Goal: Task Accomplishment & Management: Complete application form

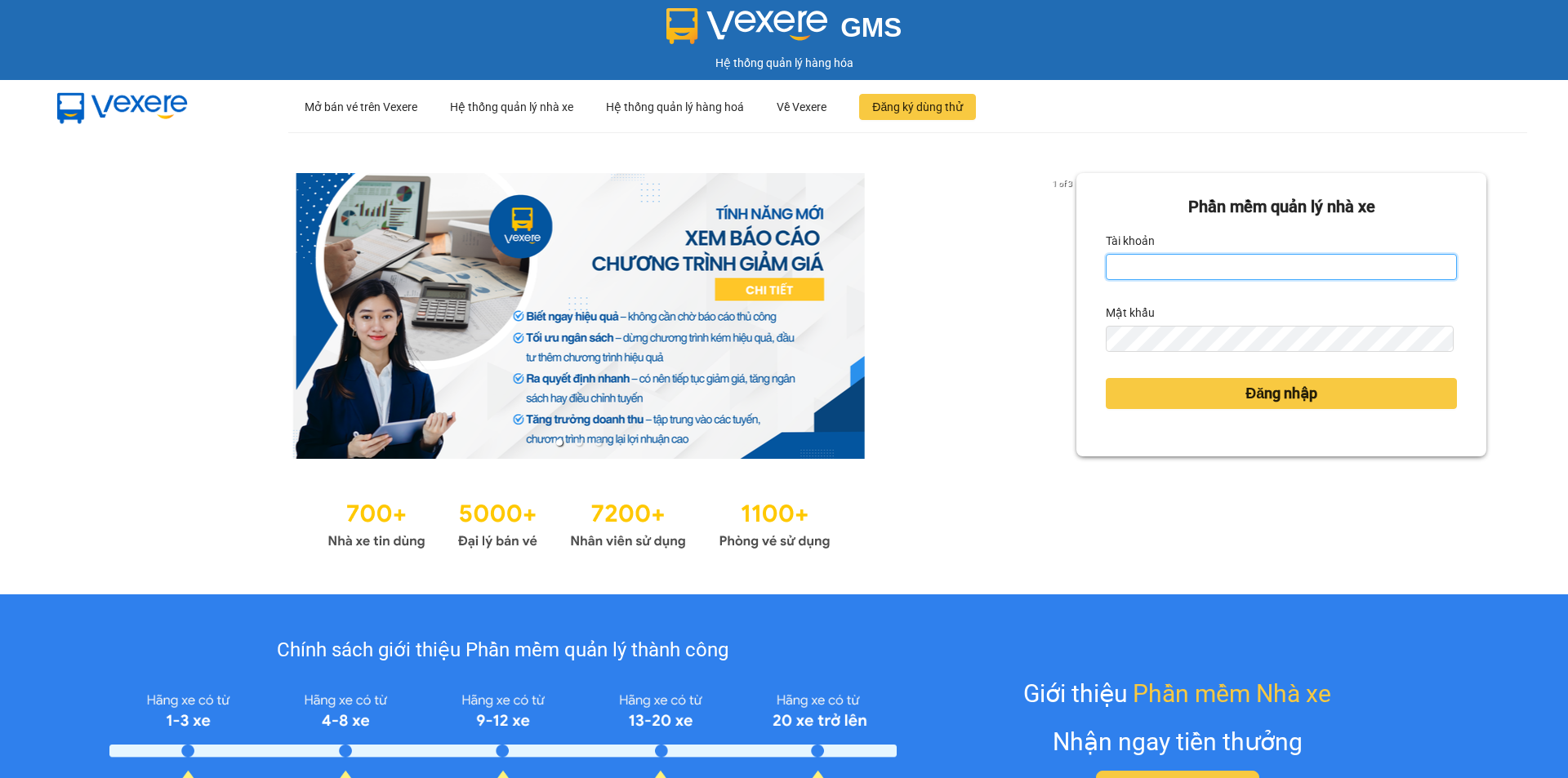
click at [1193, 273] on input "Tài khoản" at bounding box center [1281, 266] width 351 height 26
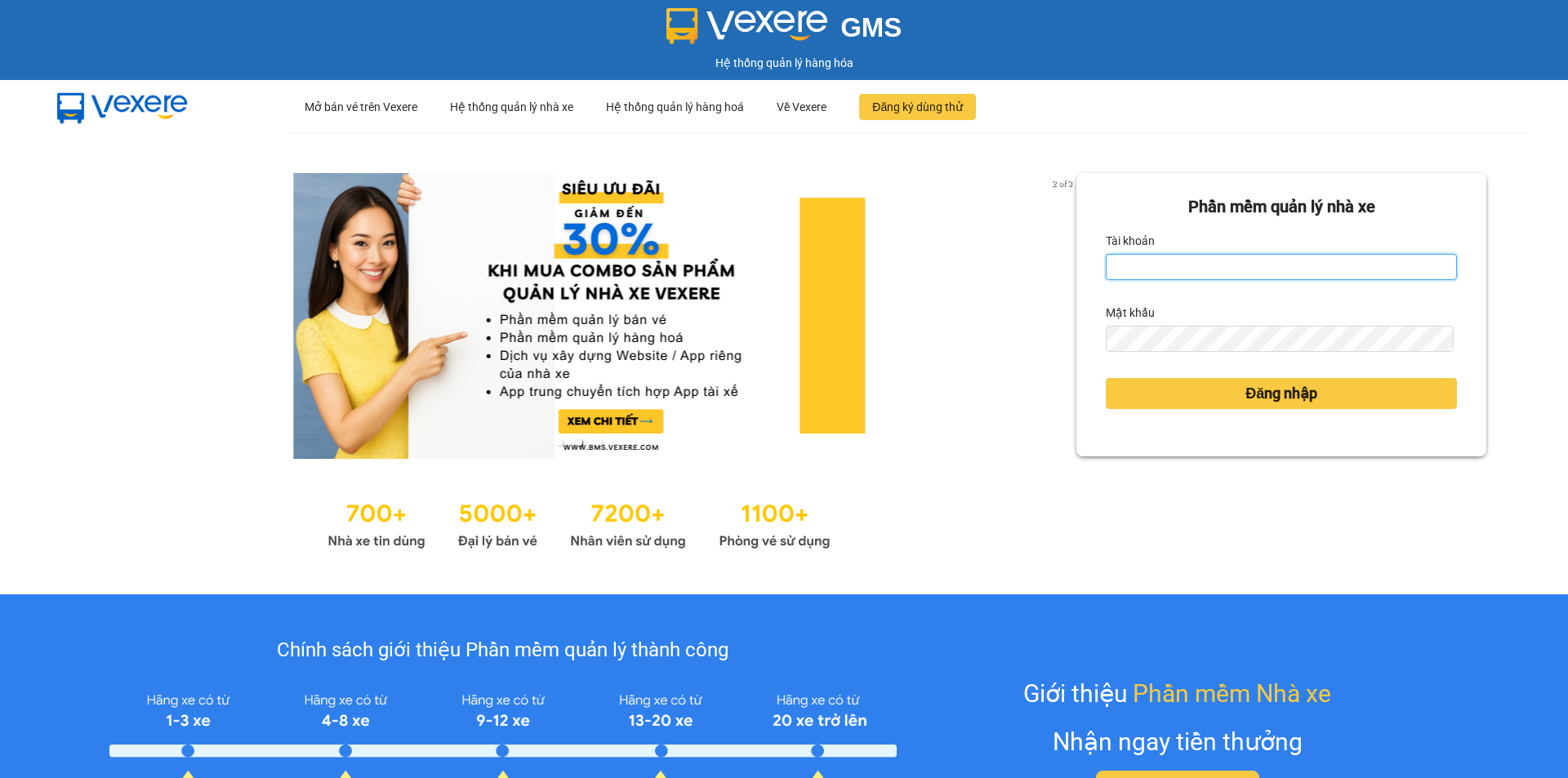
type input "bich.quochoang"
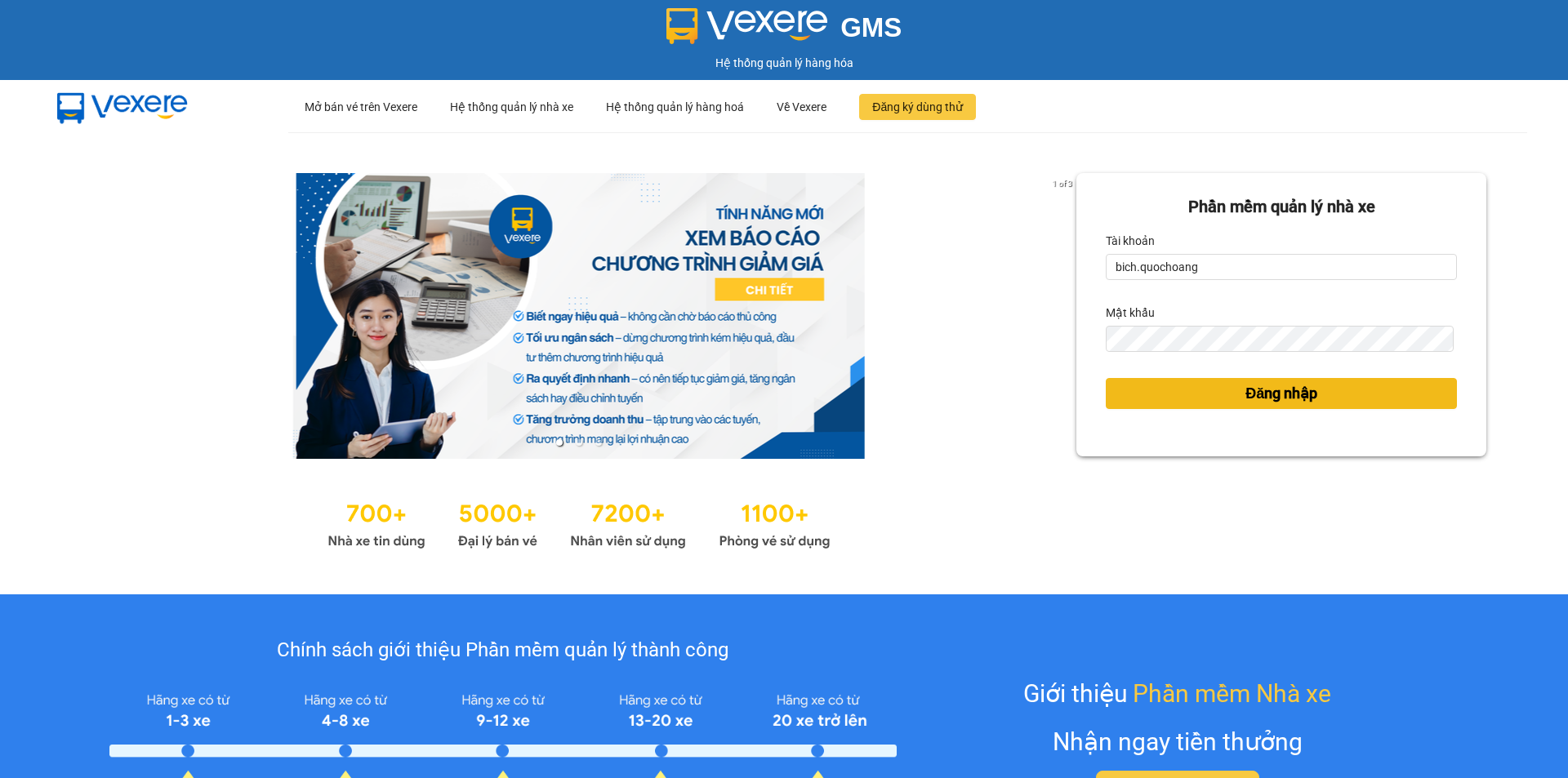
click at [1282, 400] on span "Đăng nhập" at bounding box center [1282, 393] width 72 height 23
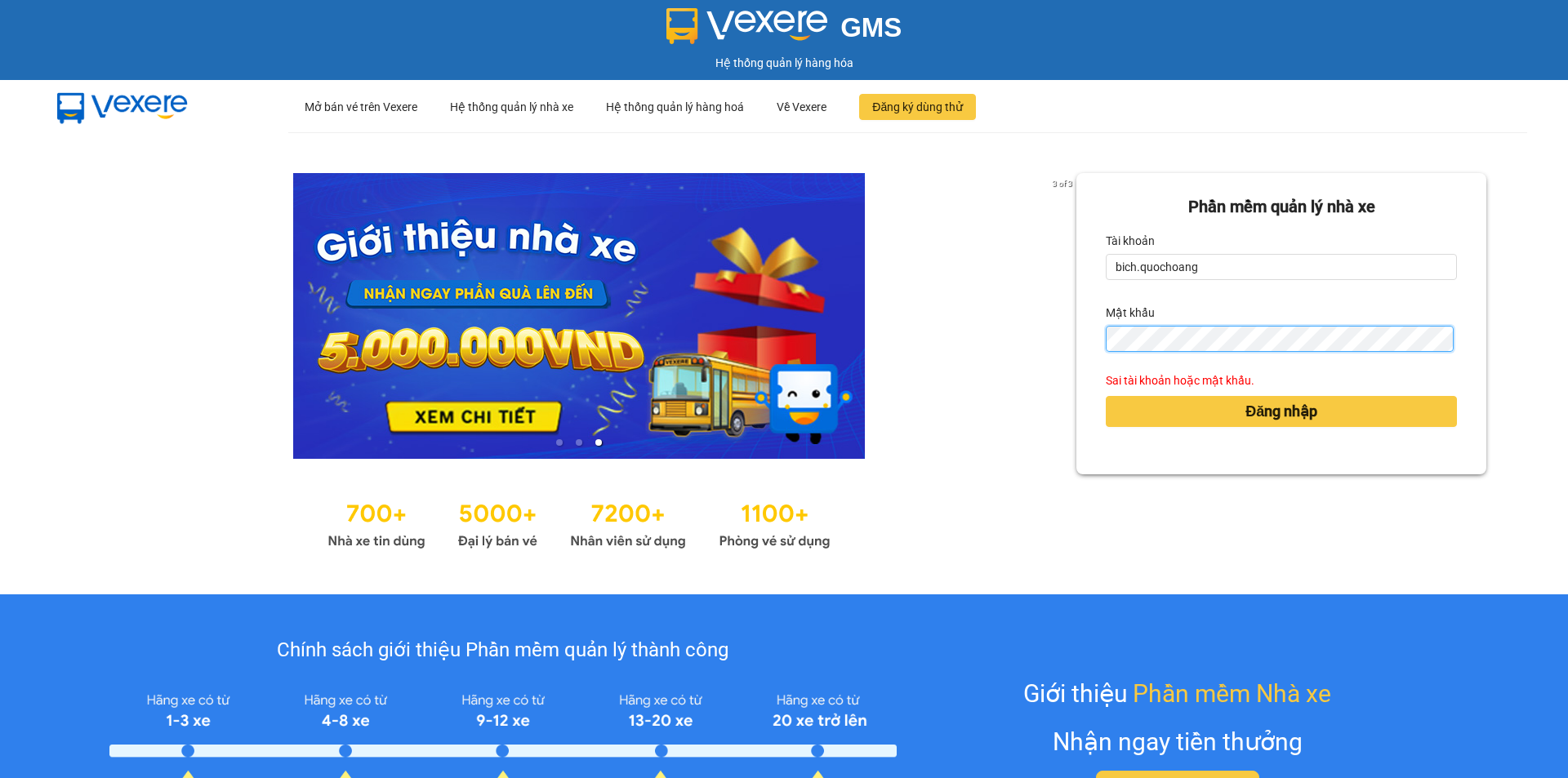
click at [1106, 352] on div at bounding box center [1281, 339] width 351 height 26
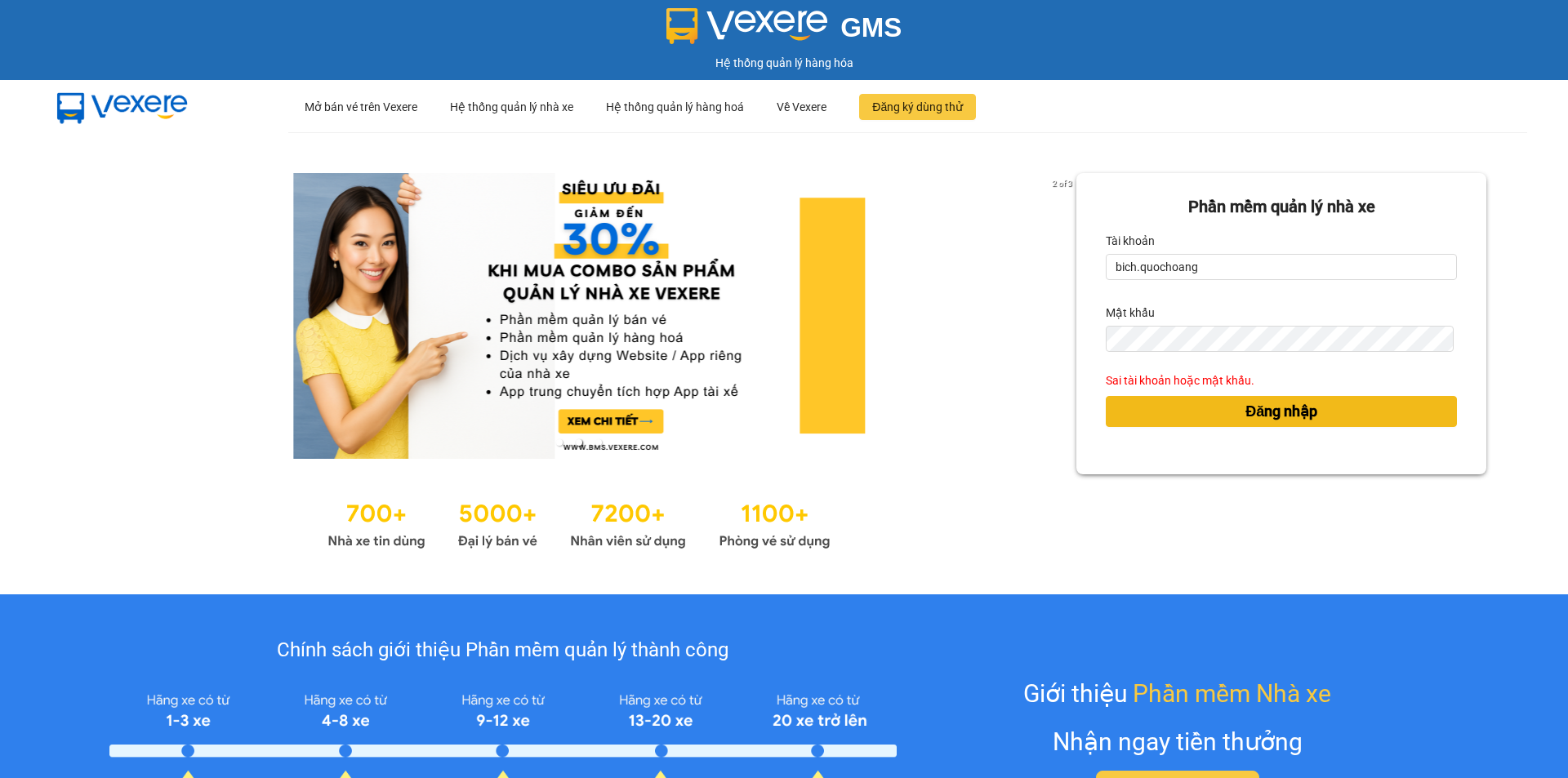
click at [1263, 414] on span "Đăng nhập" at bounding box center [1282, 411] width 72 height 23
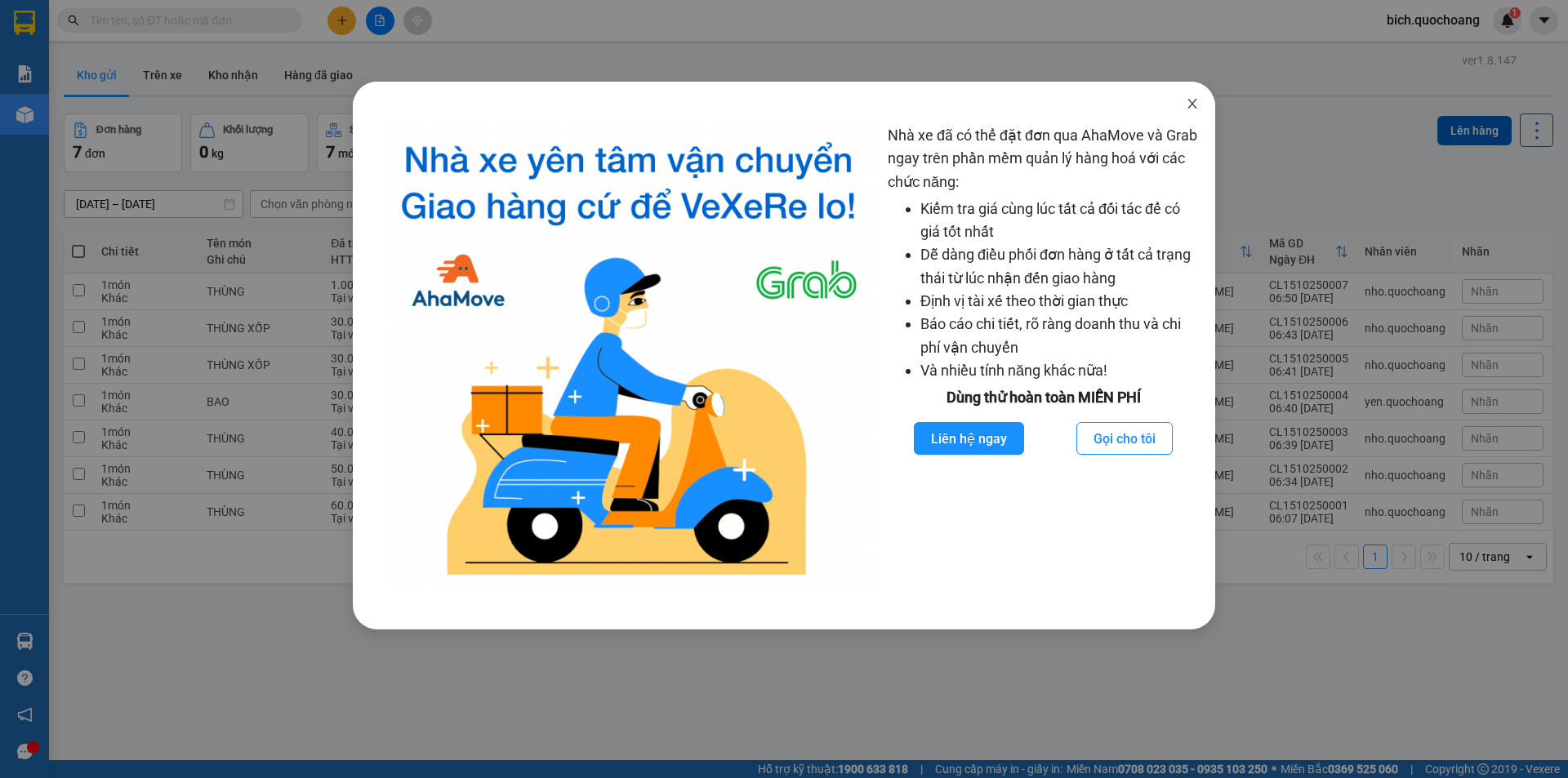
click at [1202, 103] on span "Close" at bounding box center [1192, 104] width 45 height 45
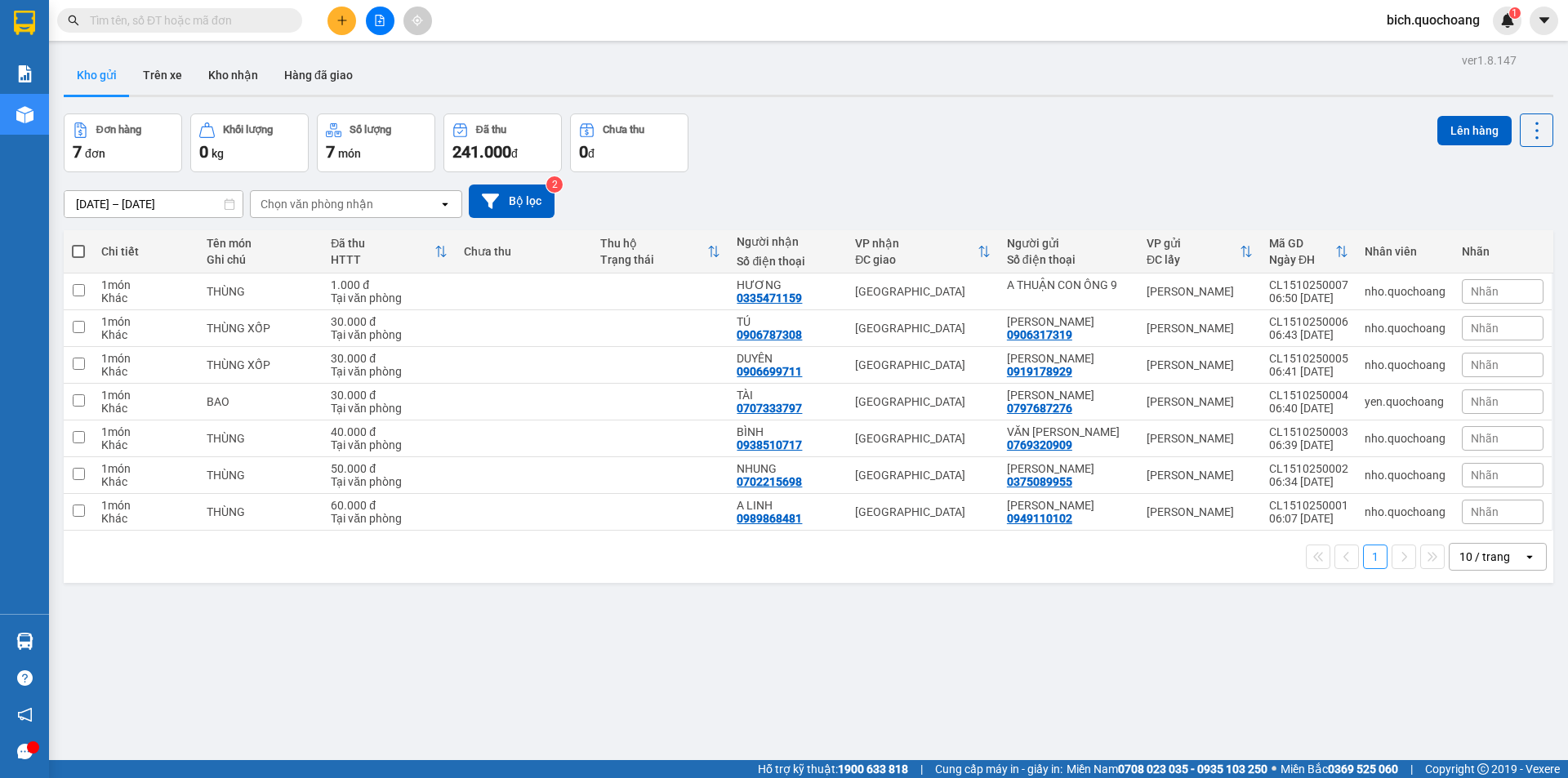
click at [1472, 565] on div "10 / trang" at bounding box center [1485, 557] width 51 height 17
click at [1481, 543] on span "100 / trang" at bounding box center [1479, 547] width 59 height 17
click at [357, 17] on div at bounding box center [380, 20] width 122 height 29
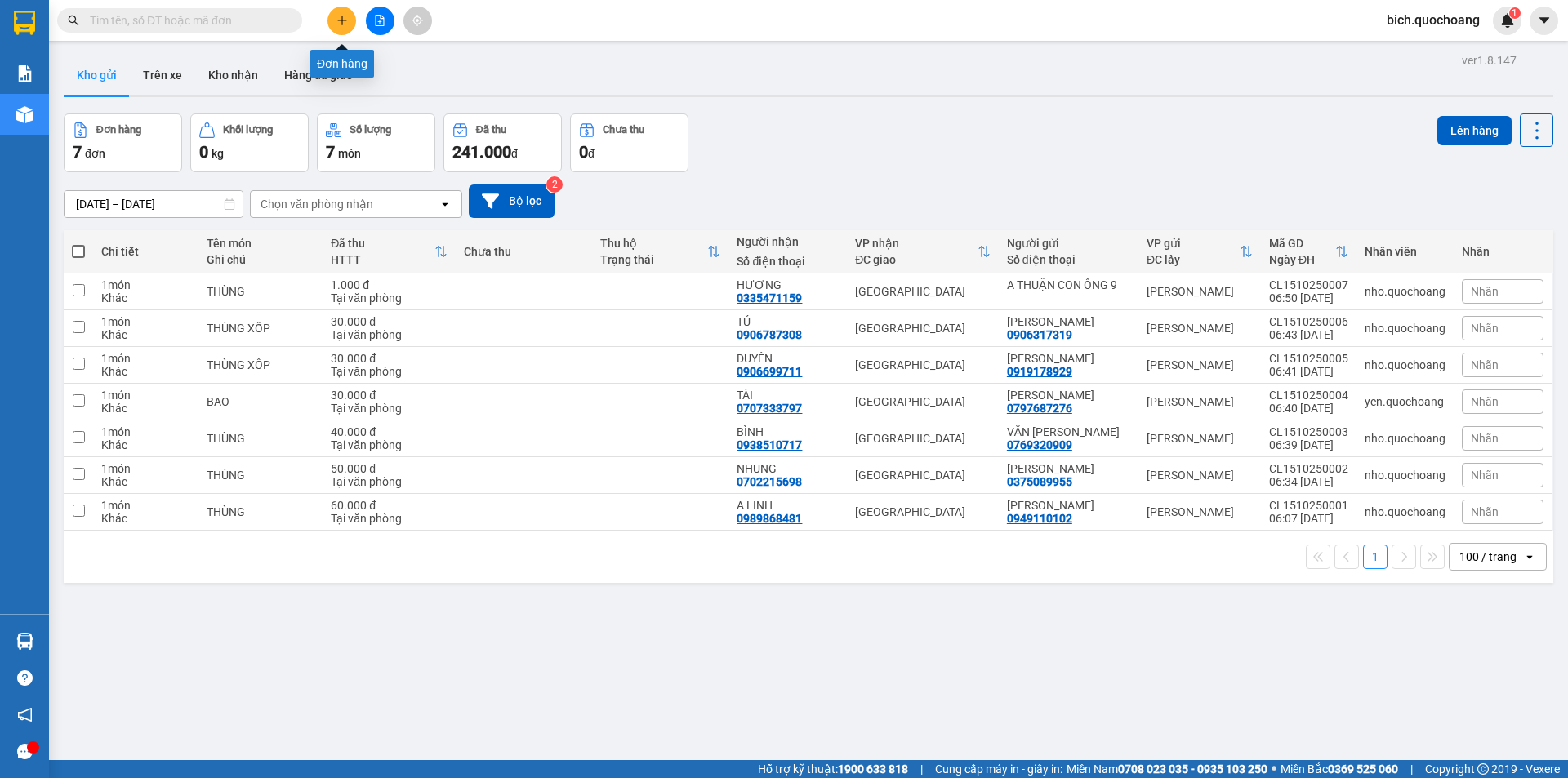
click at [334, 21] on button at bounding box center [342, 20] width 29 height 29
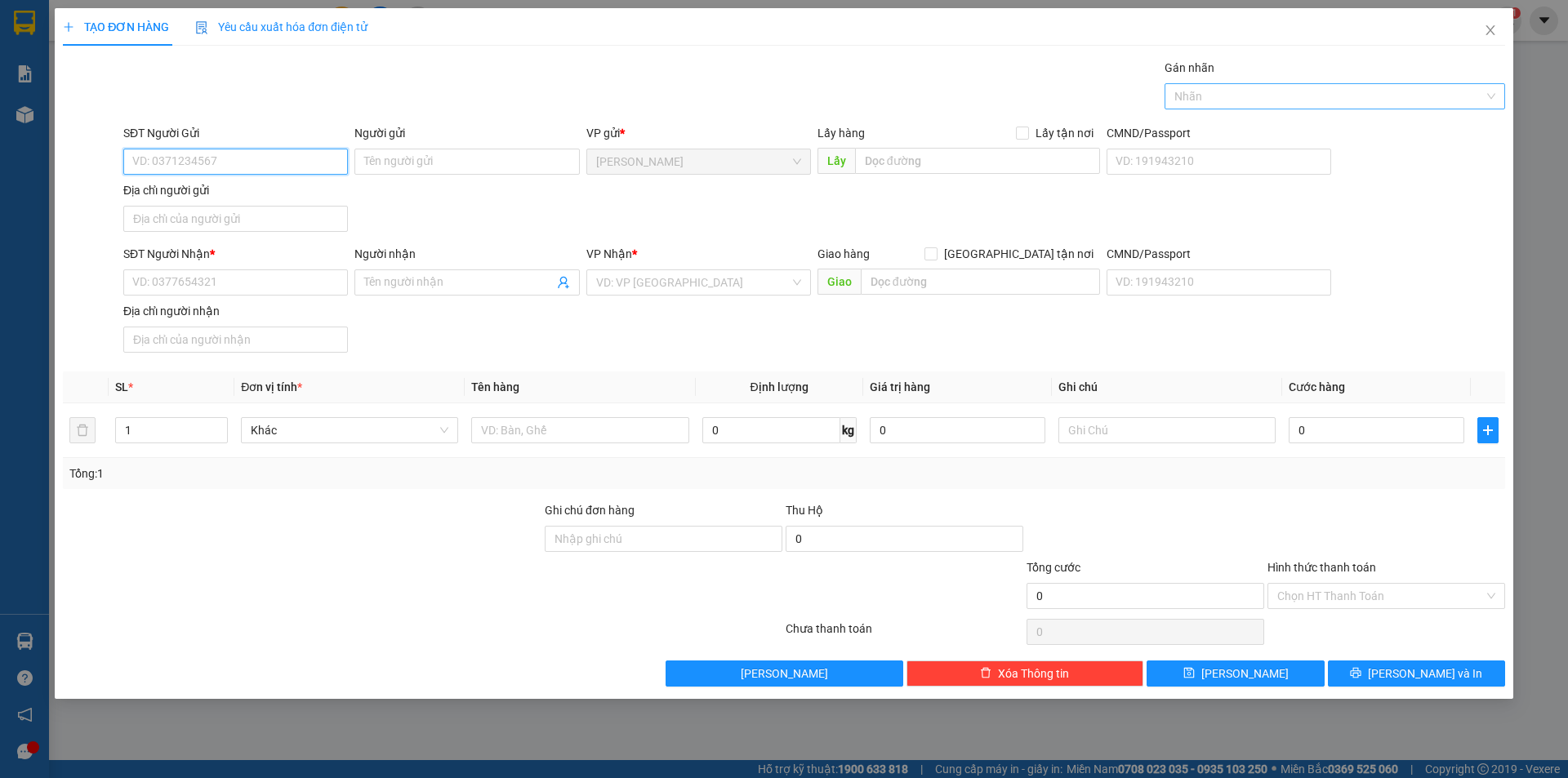
click at [1207, 101] on div at bounding box center [1327, 96] width 317 height 19
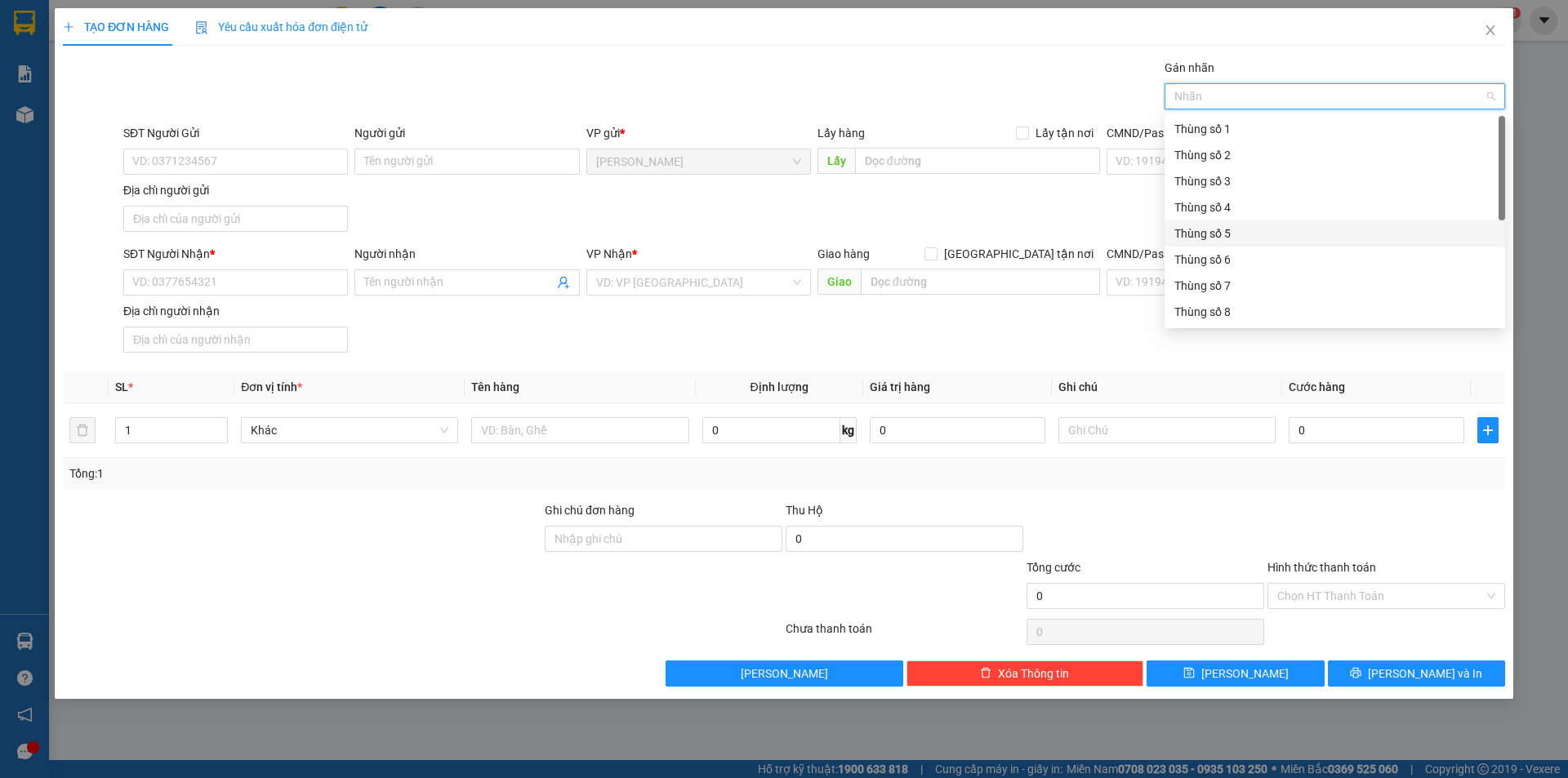
click at [1210, 230] on div "Thùng số 5" at bounding box center [1335, 233] width 321 height 18
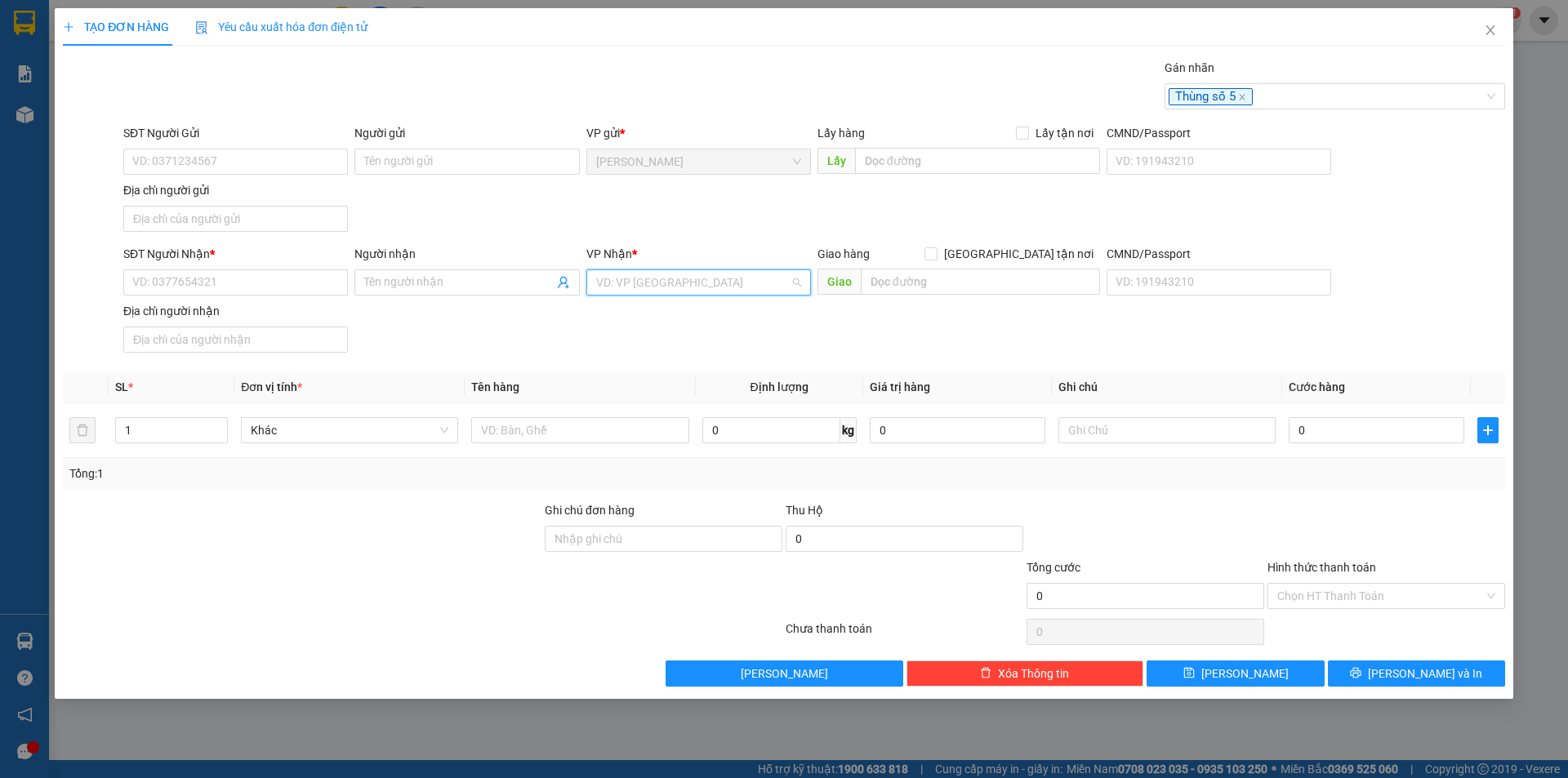
click at [751, 281] on input "search" at bounding box center [692, 282] width 193 height 24
type input "hộp"
drag, startPoint x: 654, startPoint y: 295, endPoint x: 540, endPoint y: 306, distance: 114.5
click at [541, 306] on div "SĐT Người Nhận * VD: 0377654321 Người nhận Tên người nhận VP Nhận * VD: VP [GEO…" at bounding box center [815, 303] width 1388 height 115
click at [656, 317] on div "SĐT Người Nhận * VD: 0377654321 Người nhận Tên người nhận VP Nhận * VD: VP [GEO…" at bounding box center [815, 303] width 1388 height 115
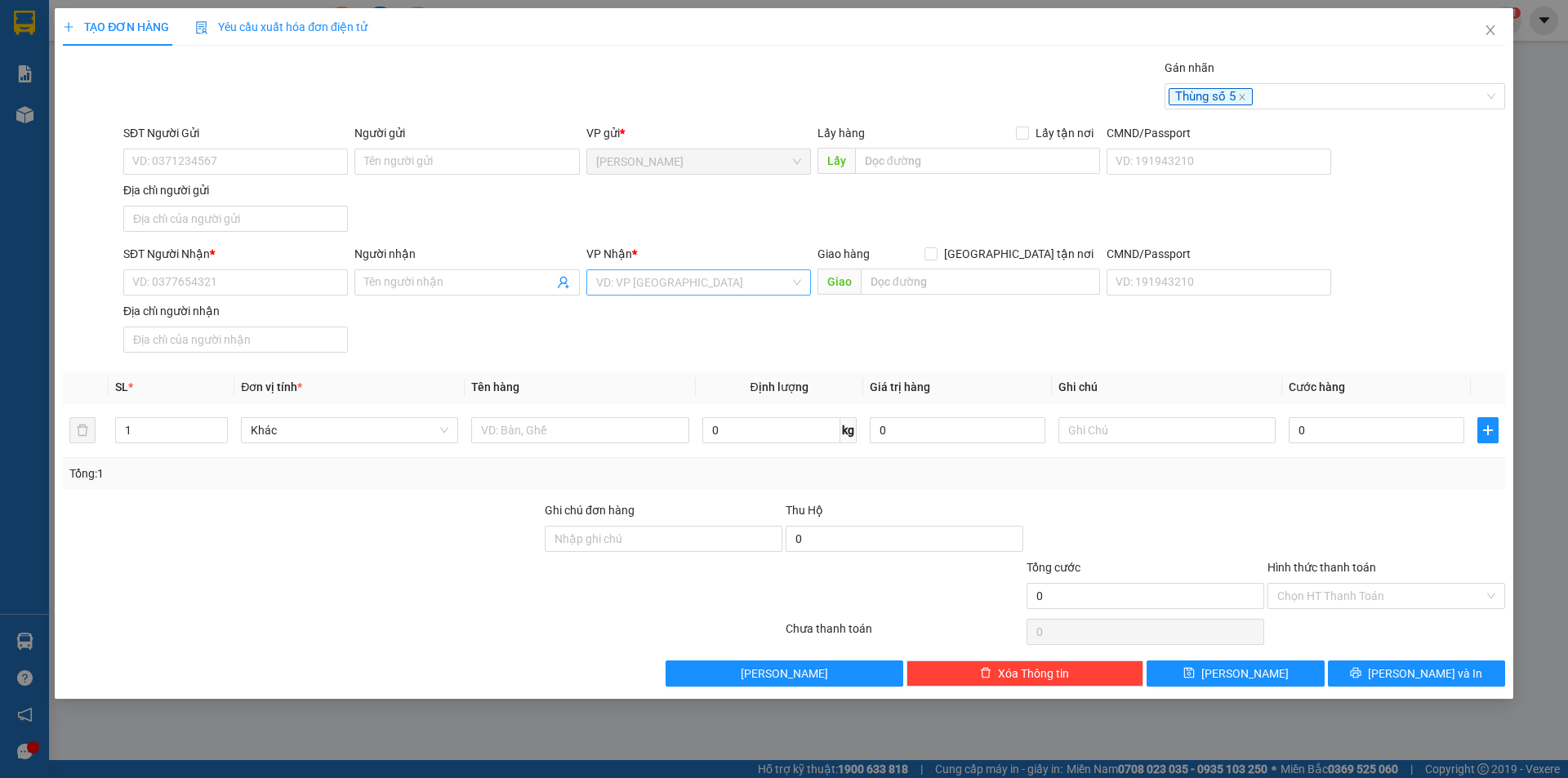
click at [677, 285] on input "search" at bounding box center [692, 282] width 193 height 24
click at [633, 337] on div "[GEOGRAPHIC_DATA]" at bounding box center [698, 340] width 205 height 18
click at [559, 429] on input "text" at bounding box center [579, 430] width 218 height 26
type input "HỘP"
click at [151, 273] on input "SĐT Người Nhận *" at bounding box center [235, 282] width 225 height 26
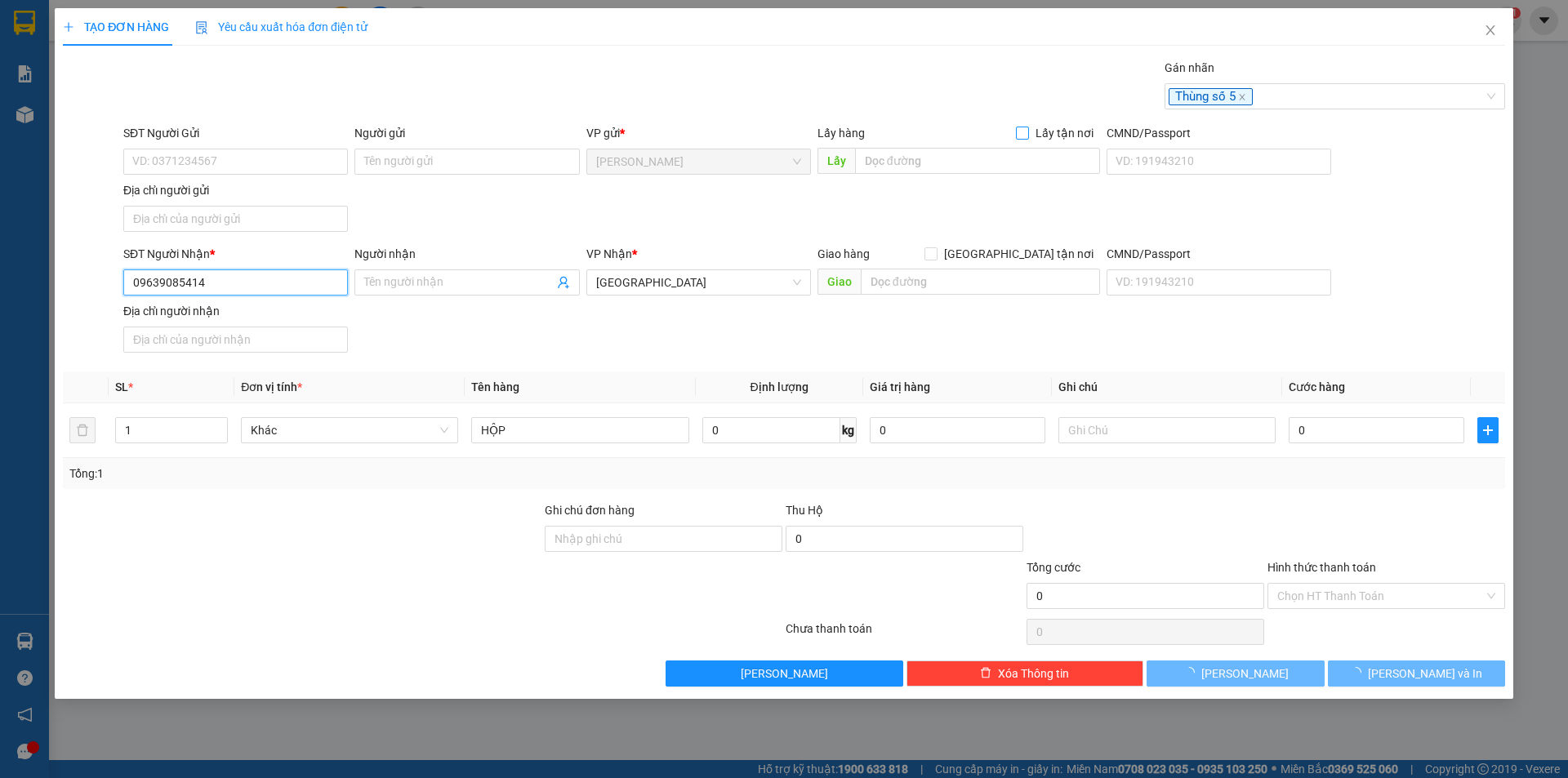
type input "0963908541"
click at [255, 313] on div "0963908541 - [PERSON_NAME]" at bounding box center [235, 315] width 205 height 18
type input "[PERSON_NAME]"
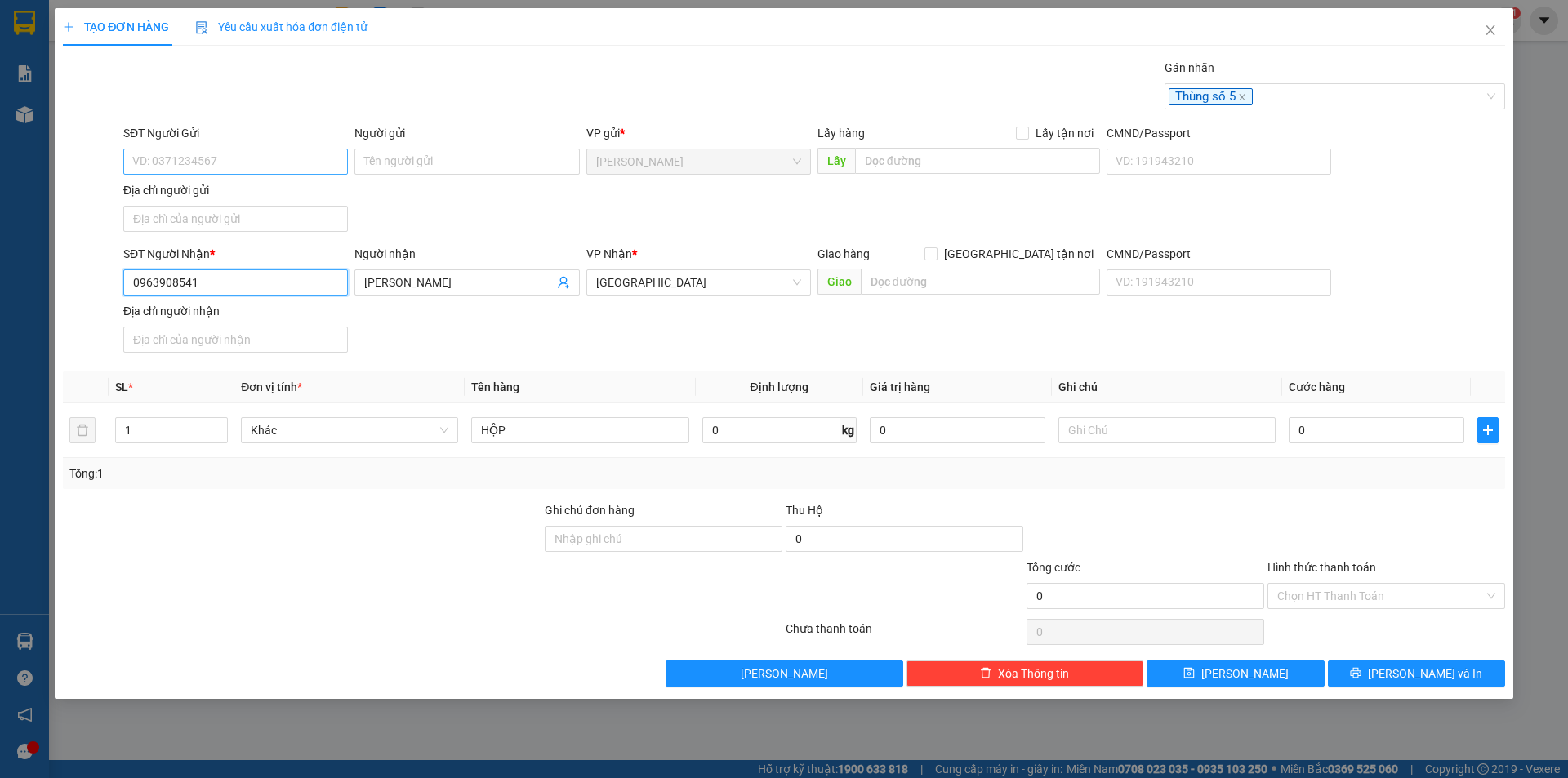
type input "0963908541"
click at [216, 159] on input "SĐT Người Gửi" at bounding box center [235, 162] width 225 height 26
click at [232, 177] on div "SĐT Người Gửi VD: 0371234567" at bounding box center [235, 153] width 225 height 57
click at [236, 173] on div "SĐT Người Gửi VD: 0371234567" at bounding box center [235, 153] width 225 height 57
click at [238, 170] on input "SĐT Người Gửi" at bounding box center [235, 162] width 225 height 26
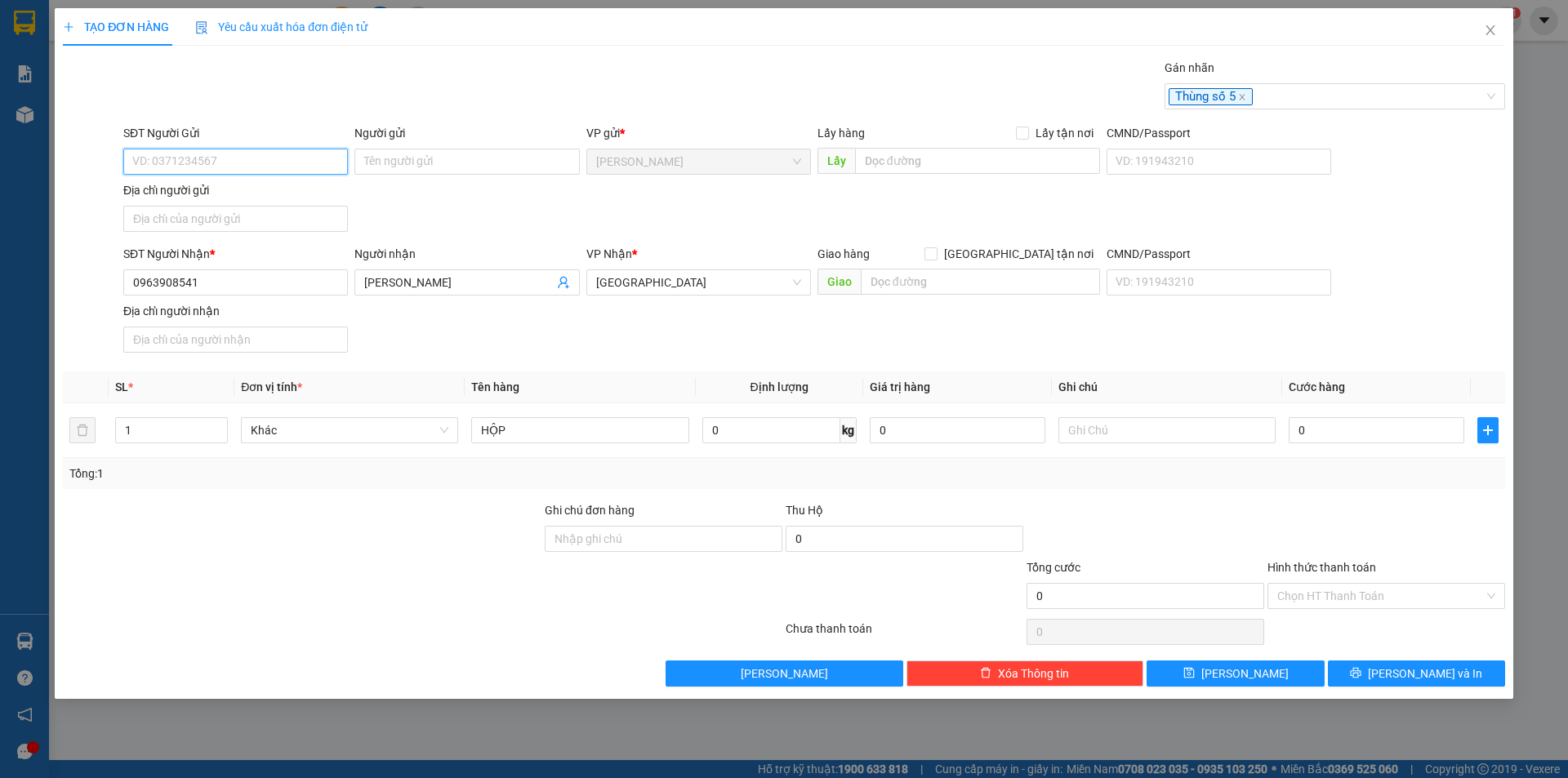
click at [241, 167] on input "SĐT Người Gửi" at bounding box center [235, 162] width 225 height 26
type input "0799639163"
click at [218, 179] on div "0799639163 0799639163 - THANH" at bounding box center [235, 193] width 225 height 32
click at [226, 179] on div "SĐT Người Gửi 0799639163" at bounding box center [235, 153] width 225 height 57
click at [228, 167] on input "0799639163" at bounding box center [235, 162] width 225 height 26
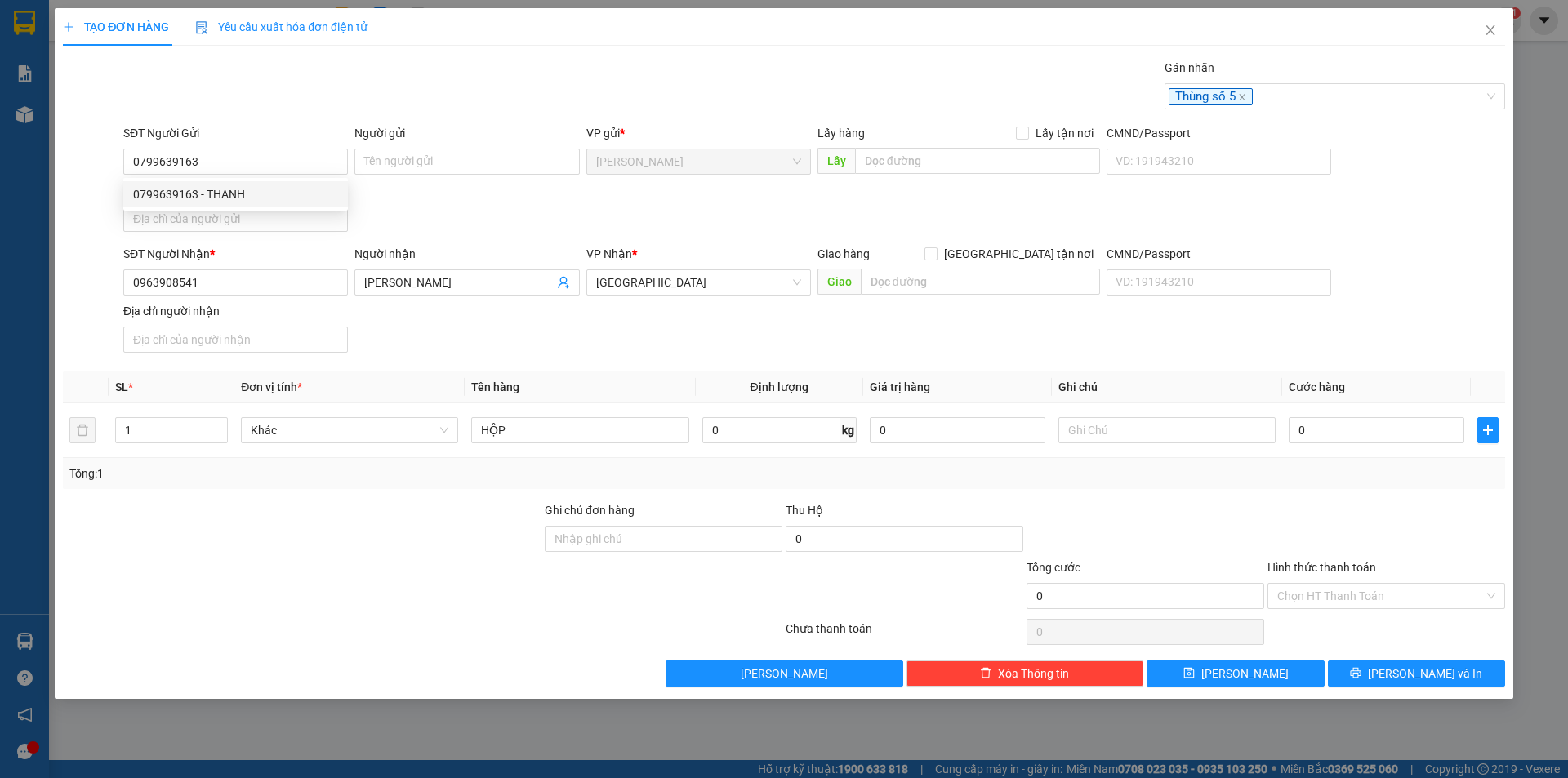
click at [225, 181] on div "0799639163 0799639163 - THANH" at bounding box center [235, 193] width 225 height 32
click at [232, 175] on div "SĐT Người Gửi 0799639163" at bounding box center [235, 153] width 225 height 57
click at [254, 170] on input "0799639163" at bounding box center [235, 162] width 225 height 26
click at [217, 195] on div "0799639163 - THANH" at bounding box center [235, 193] width 205 height 18
click at [358, 167] on input "THANH" at bounding box center [467, 162] width 225 height 26
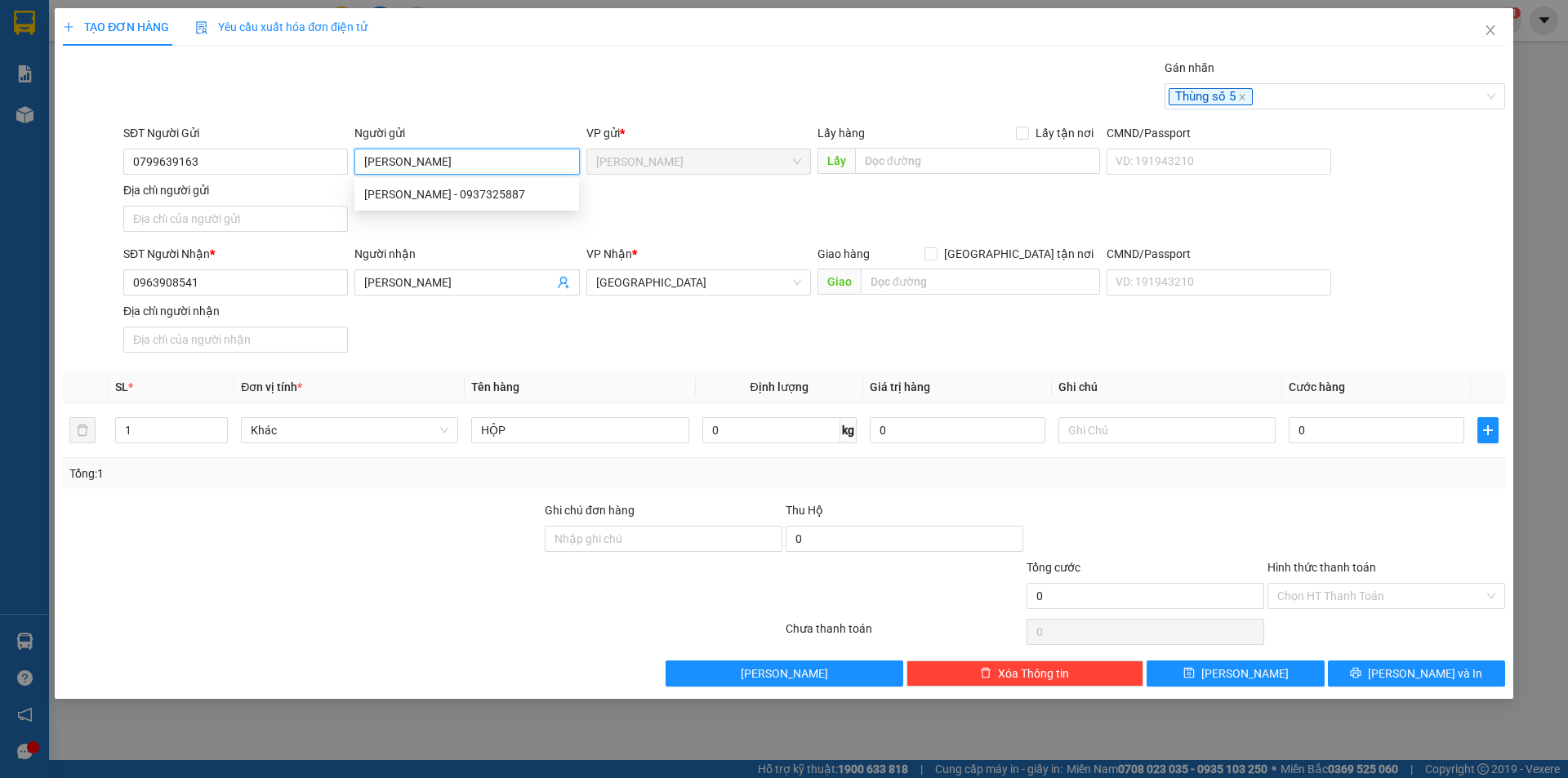
click at [491, 163] on input "[PERSON_NAME]" at bounding box center [467, 162] width 225 height 26
click at [476, 163] on input "DƯƠNG CHÍ THANH2" at bounding box center [467, 162] width 225 height 26
type input "[PERSON_NAME]"
click at [258, 212] on input "Địa chỉ người gửi" at bounding box center [235, 218] width 225 height 26
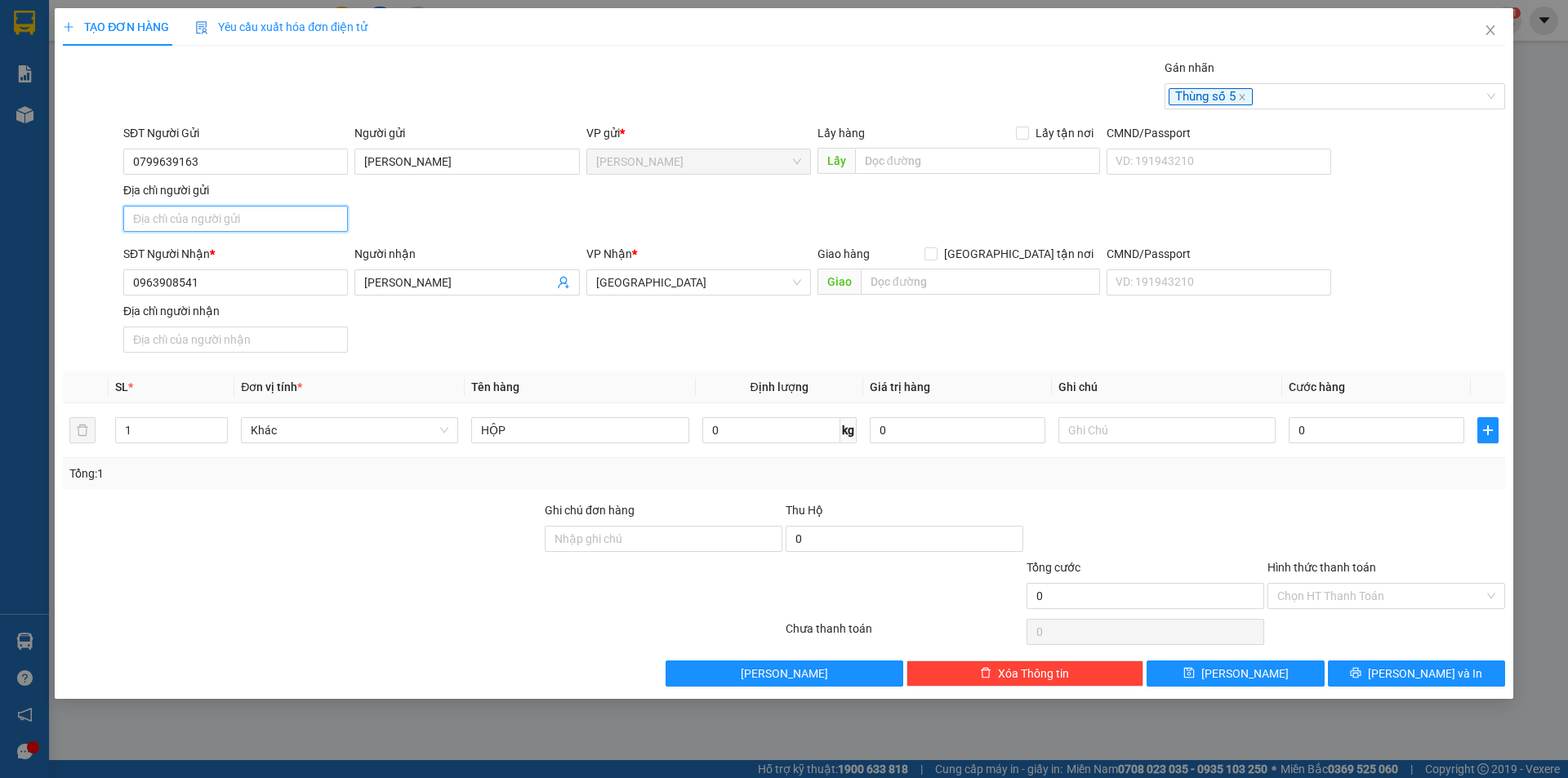
drag, startPoint x: 418, startPoint y: 755, endPoint x: 283, endPoint y: 226, distance: 546.0
click at [281, 227] on input "Địa chỉ người gửi" at bounding box center [235, 218] width 225 height 26
click at [256, 224] on input "Địa chỉ người gửi" at bounding box center [235, 218] width 225 height 26
type input "PHƯỜNG [GEOGRAPHIC_DATA],[GEOGRAPHIC_DATA]"
click at [1327, 430] on input "0" at bounding box center [1377, 430] width 176 height 26
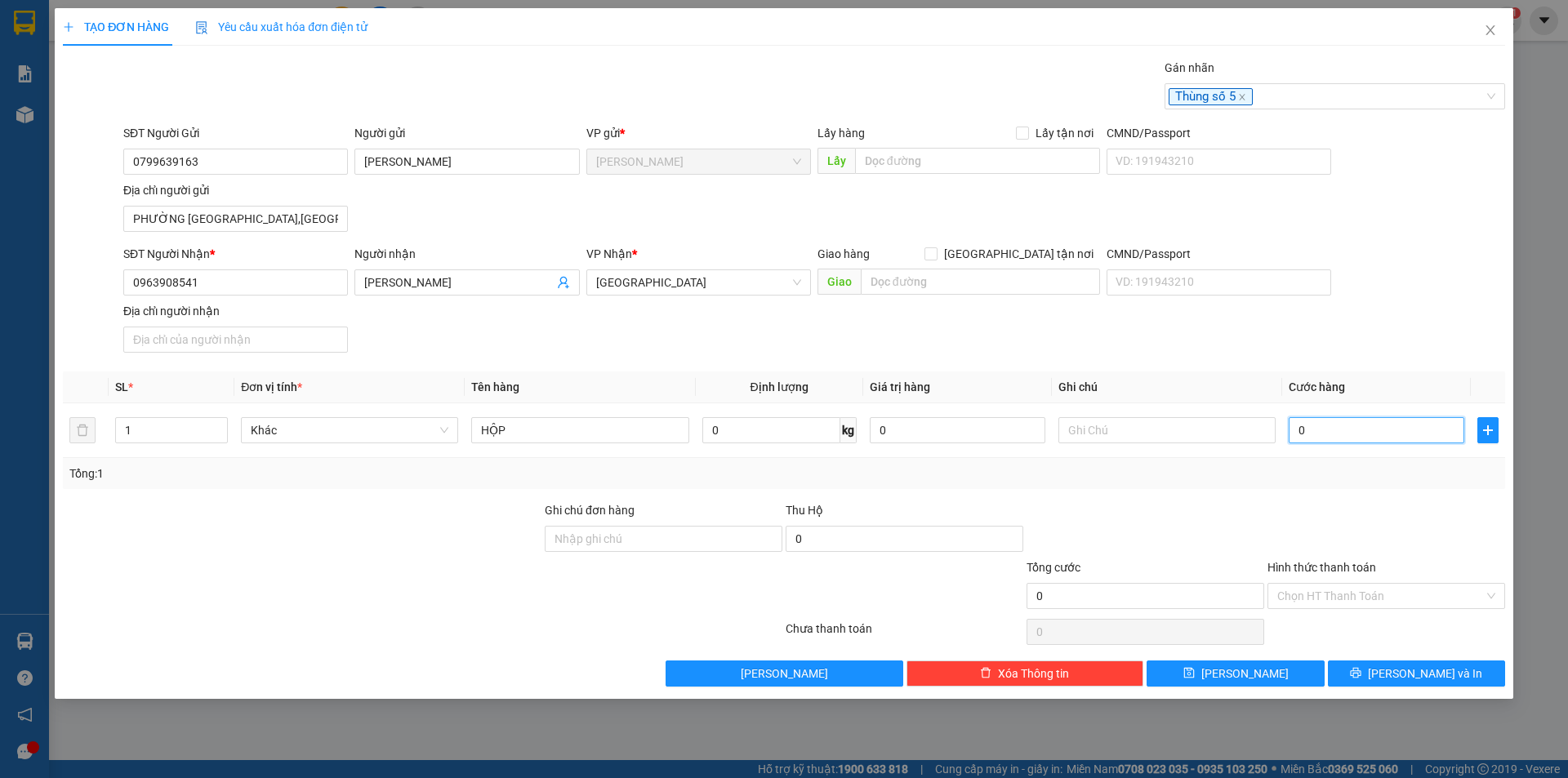
type input "2"
type input "20"
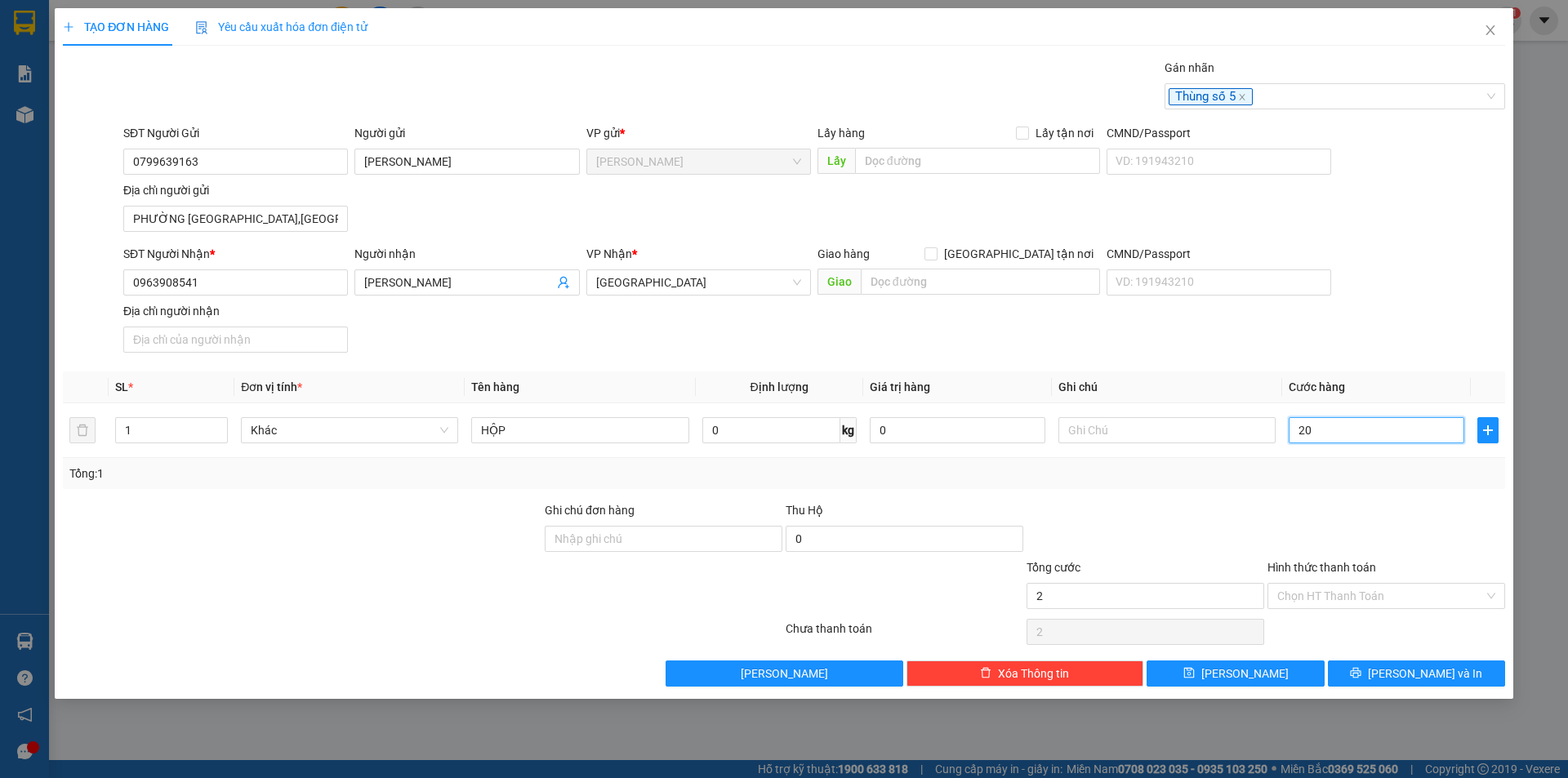
type input "20"
type input "20.000"
click at [1337, 611] on div "Hình thức thanh toán Chọn HT Thanh Toán" at bounding box center [1387, 587] width 238 height 57
click at [1347, 600] on input "Hình thức thanh toán" at bounding box center [1380, 596] width 206 height 24
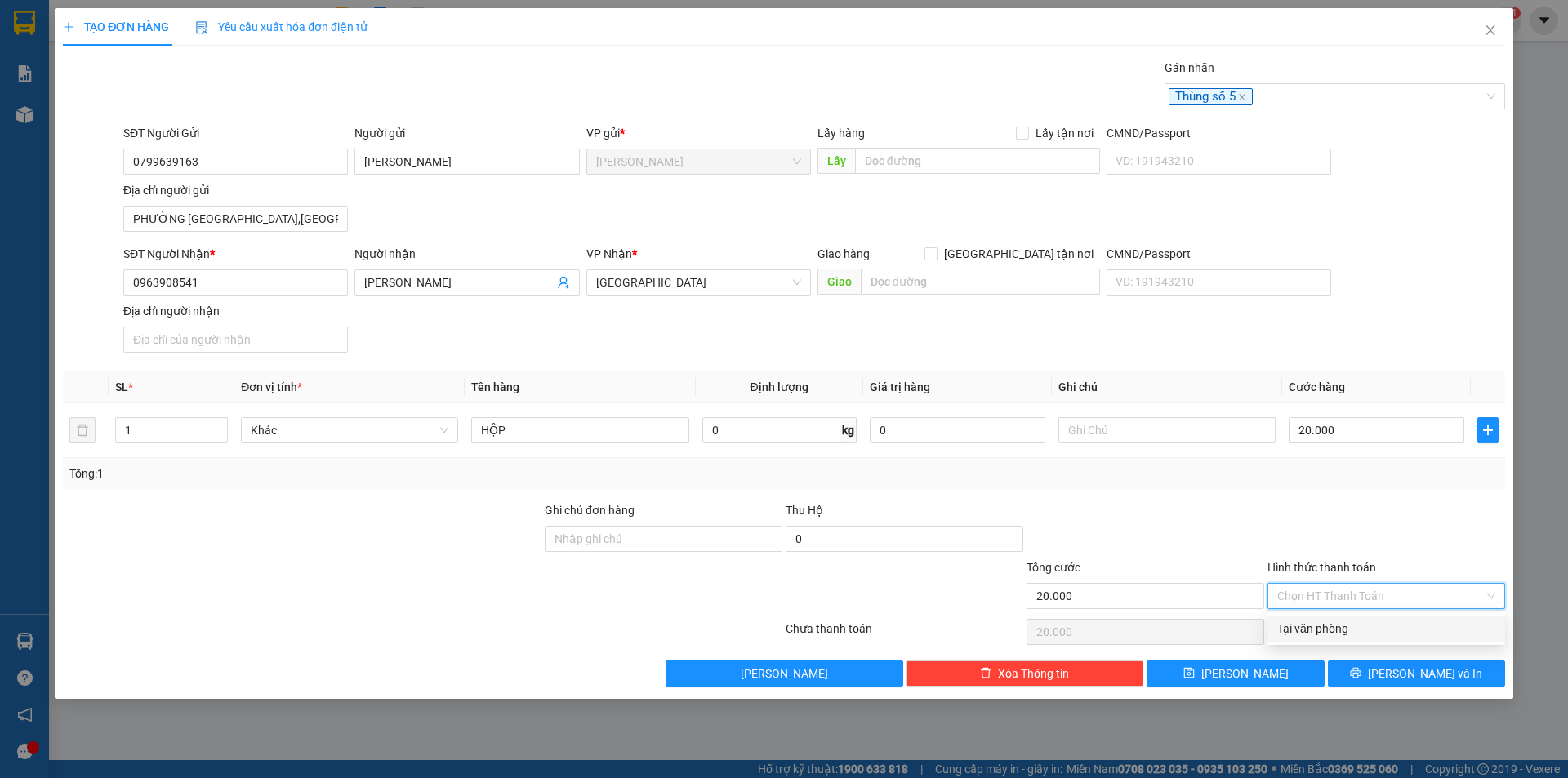
click at [1345, 629] on div "Tại văn phòng" at bounding box center [1387, 628] width 218 height 18
type input "0"
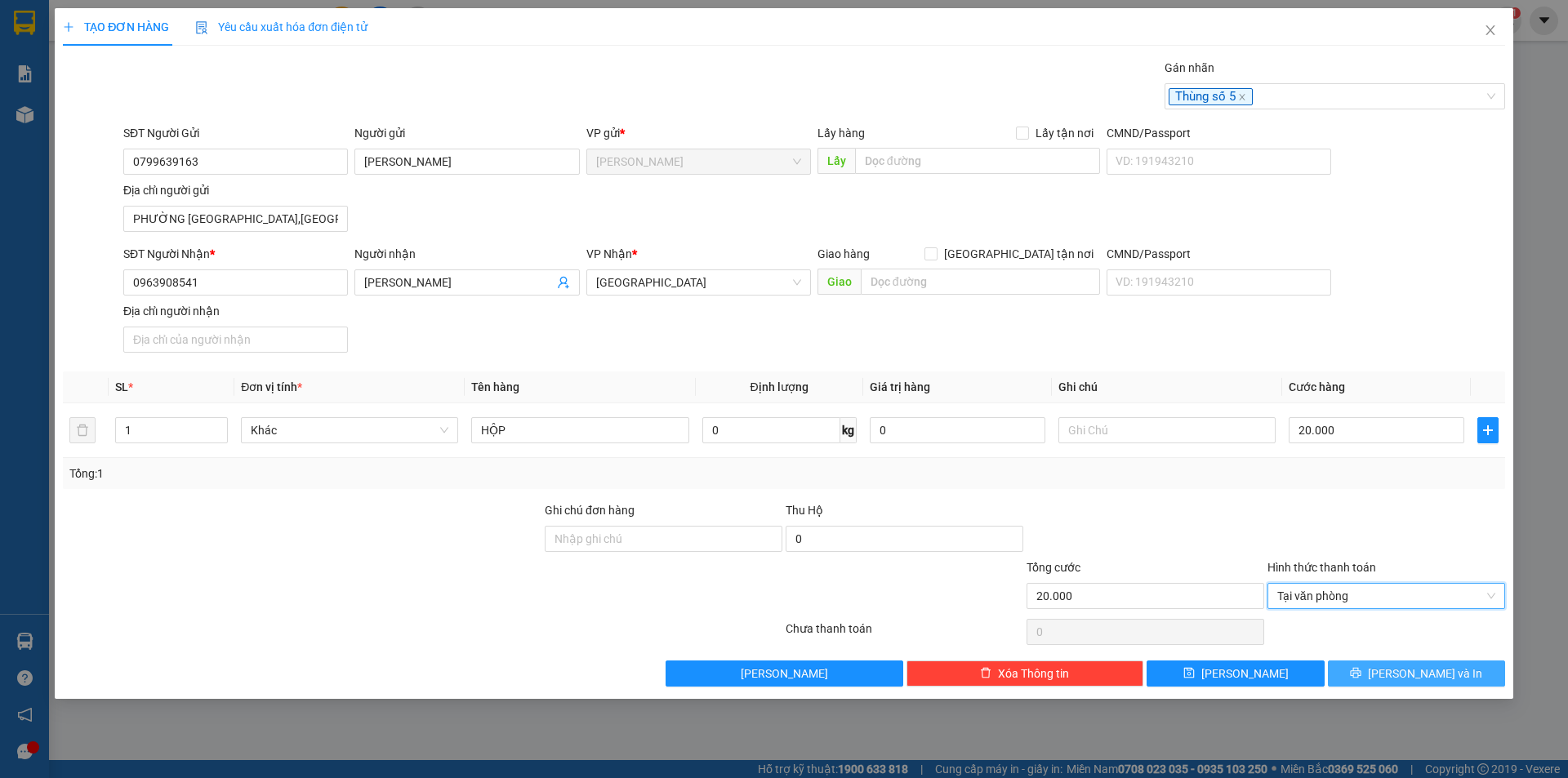
click at [1386, 684] on button "[PERSON_NAME] và In" at bounding box center [1416, 673] width 177 height 26
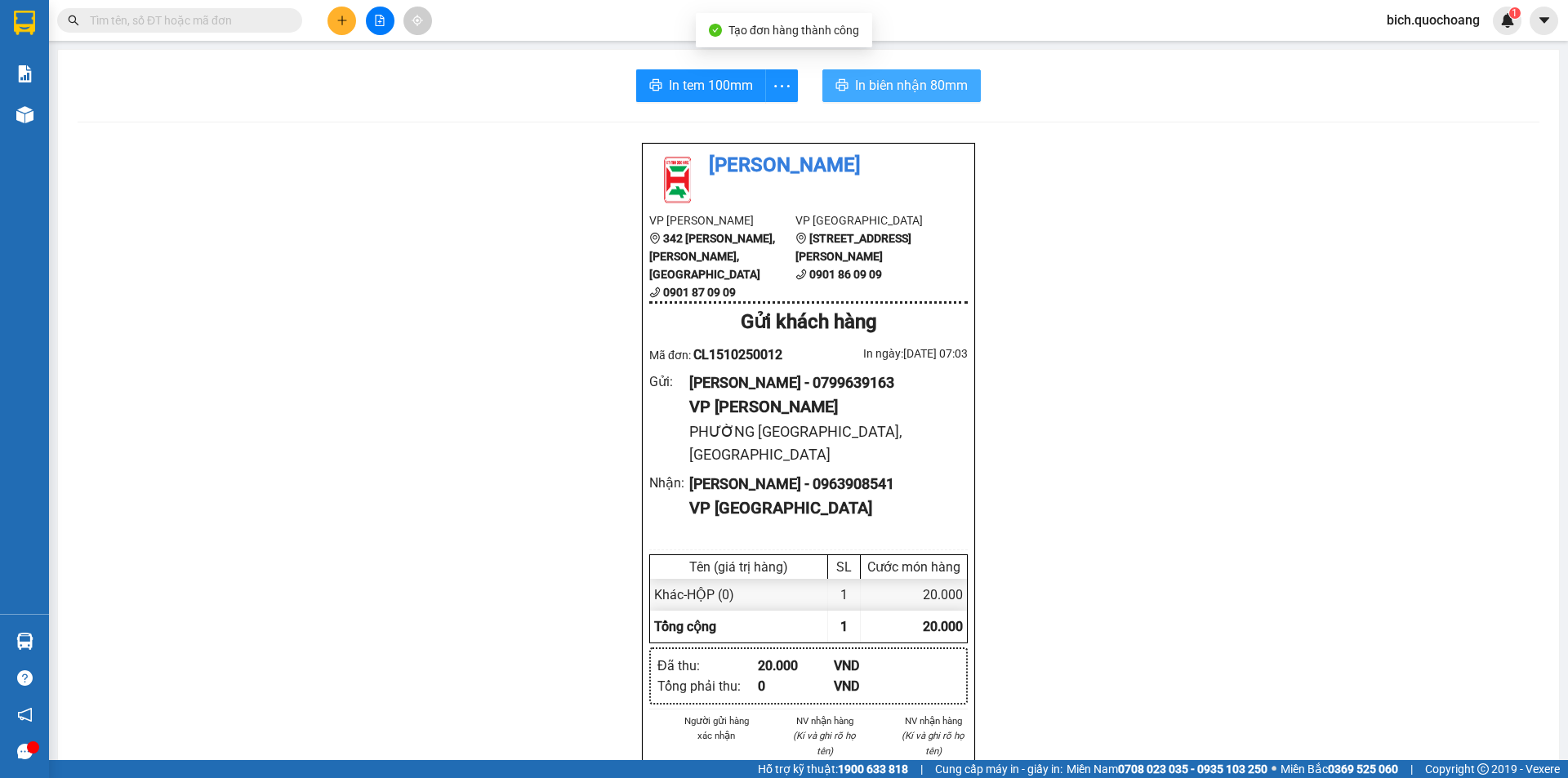
click at [898, 77] on span "In biên nhận 80mm" at bounding box center [912, 85] width 113 height 20
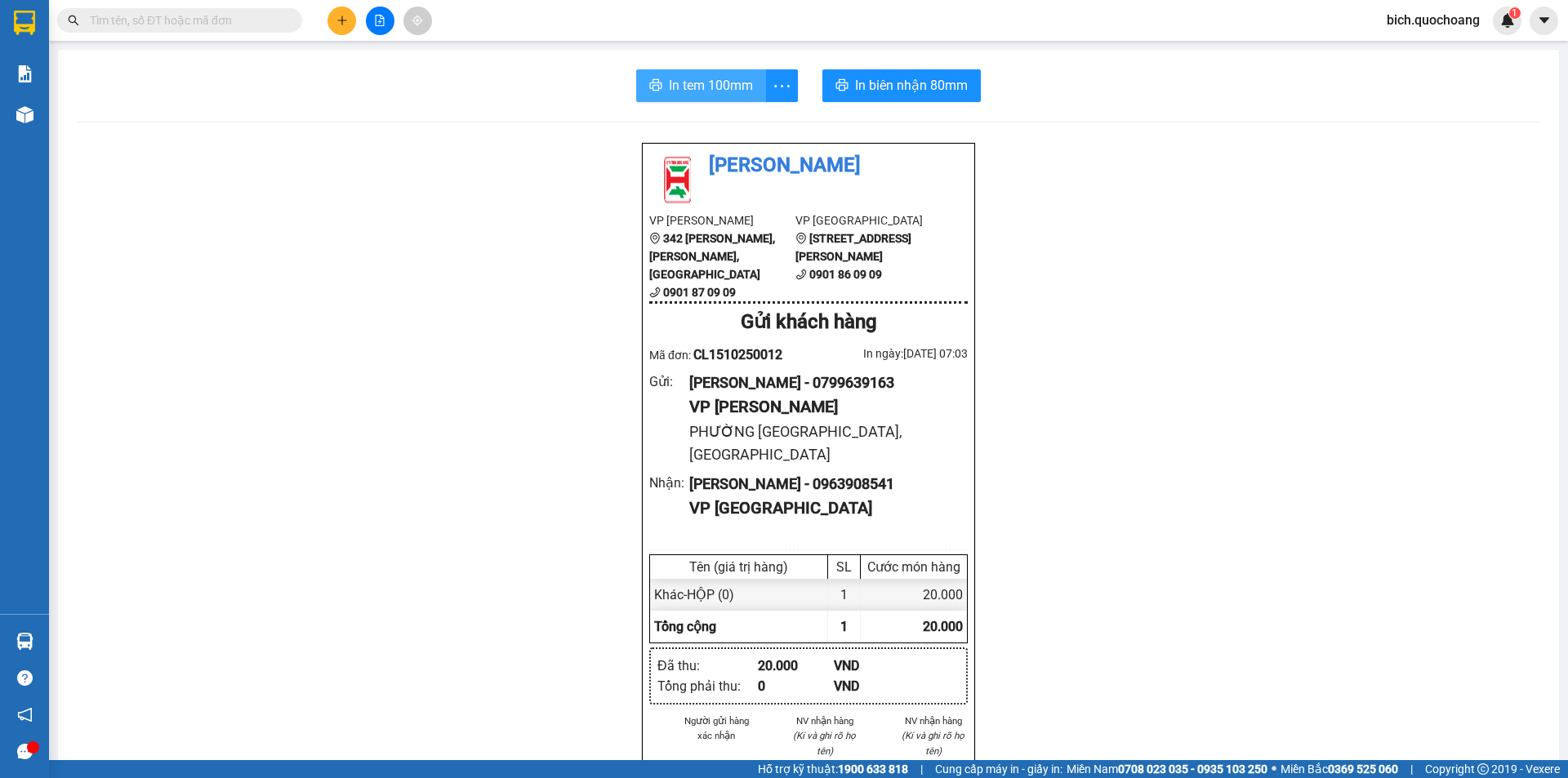
click at [656, 84] on button "In tem 100mm" at bounding box center [701, 85] width 130 height 32
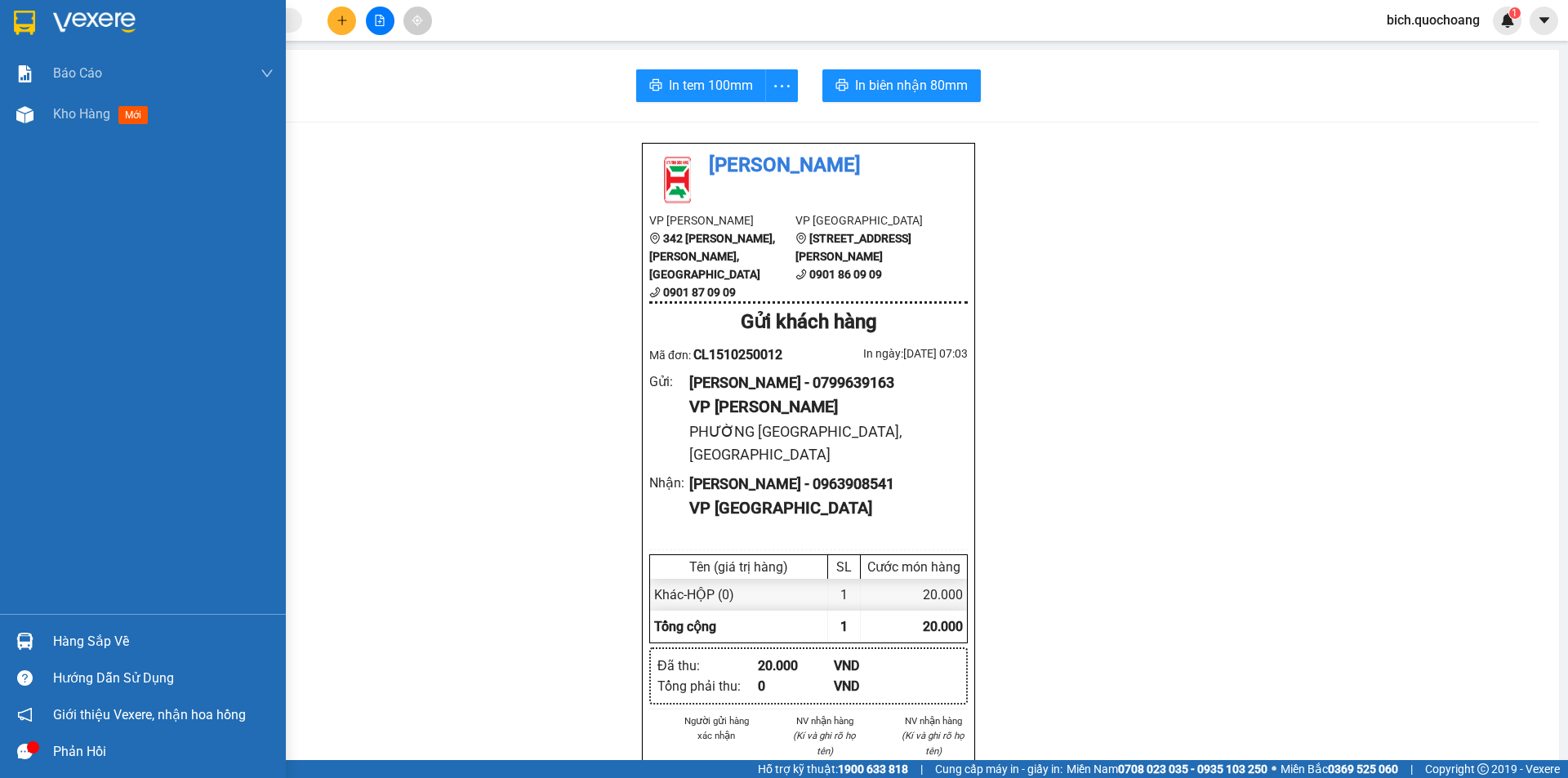
click at [95, 622] on div "Hàng sắp về Hướng dẫn sử dụng Giới thiệu Vexere, nhận hoa hồng Phản hồi" at bounding box center [143, 692] width 286 height 156
drag, startPoint x: 89, startPoint y: 642, endPoint x: 101, endPoint y: 642, distance: 12.0
click at [89, 642] on div "Hàng sắp về" at bounding box center [163, 641] width 220 height 24
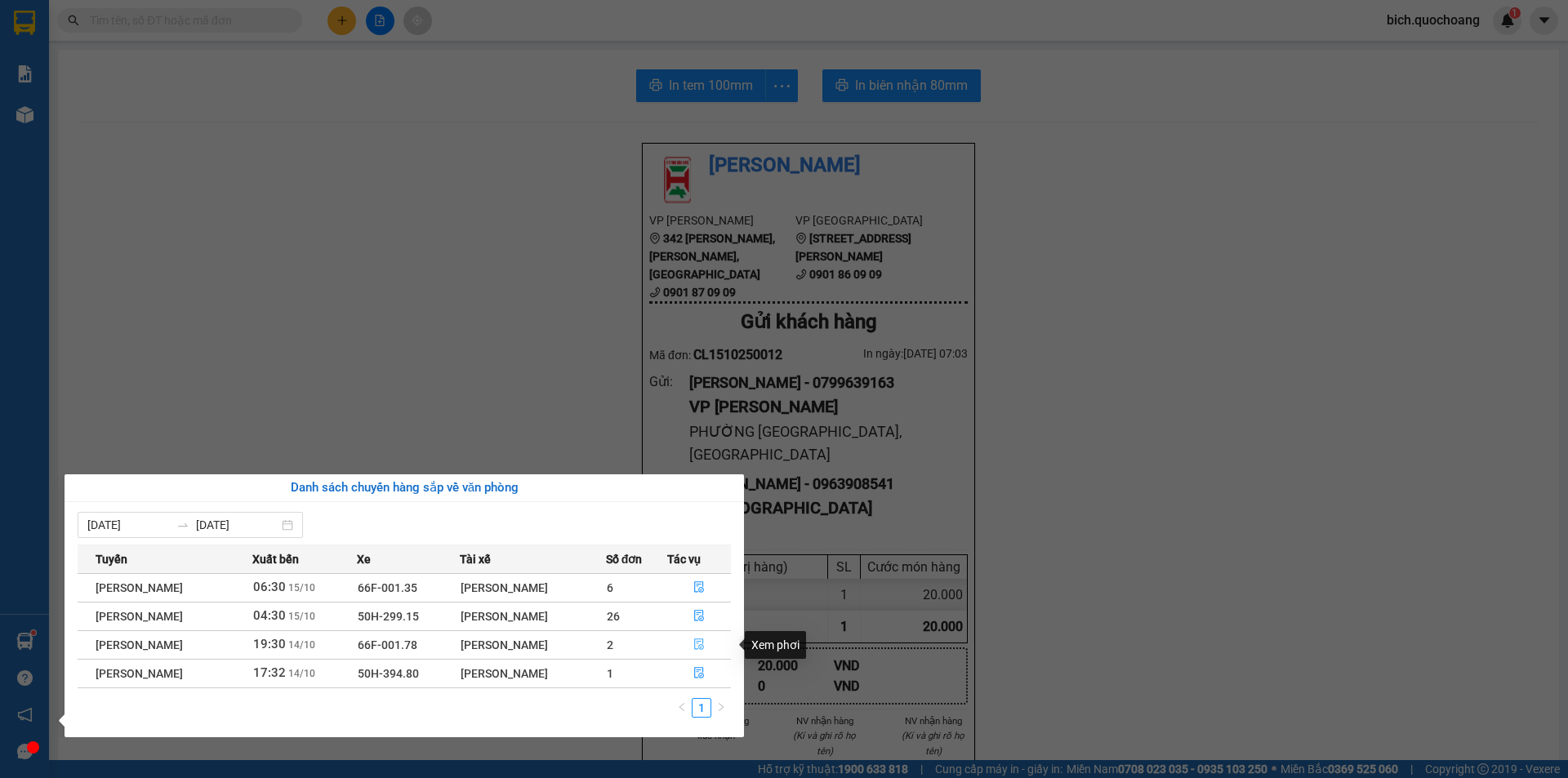
click at [703, 644] on icon "file-done" at bounding box center [699, 644] width 11 height 11
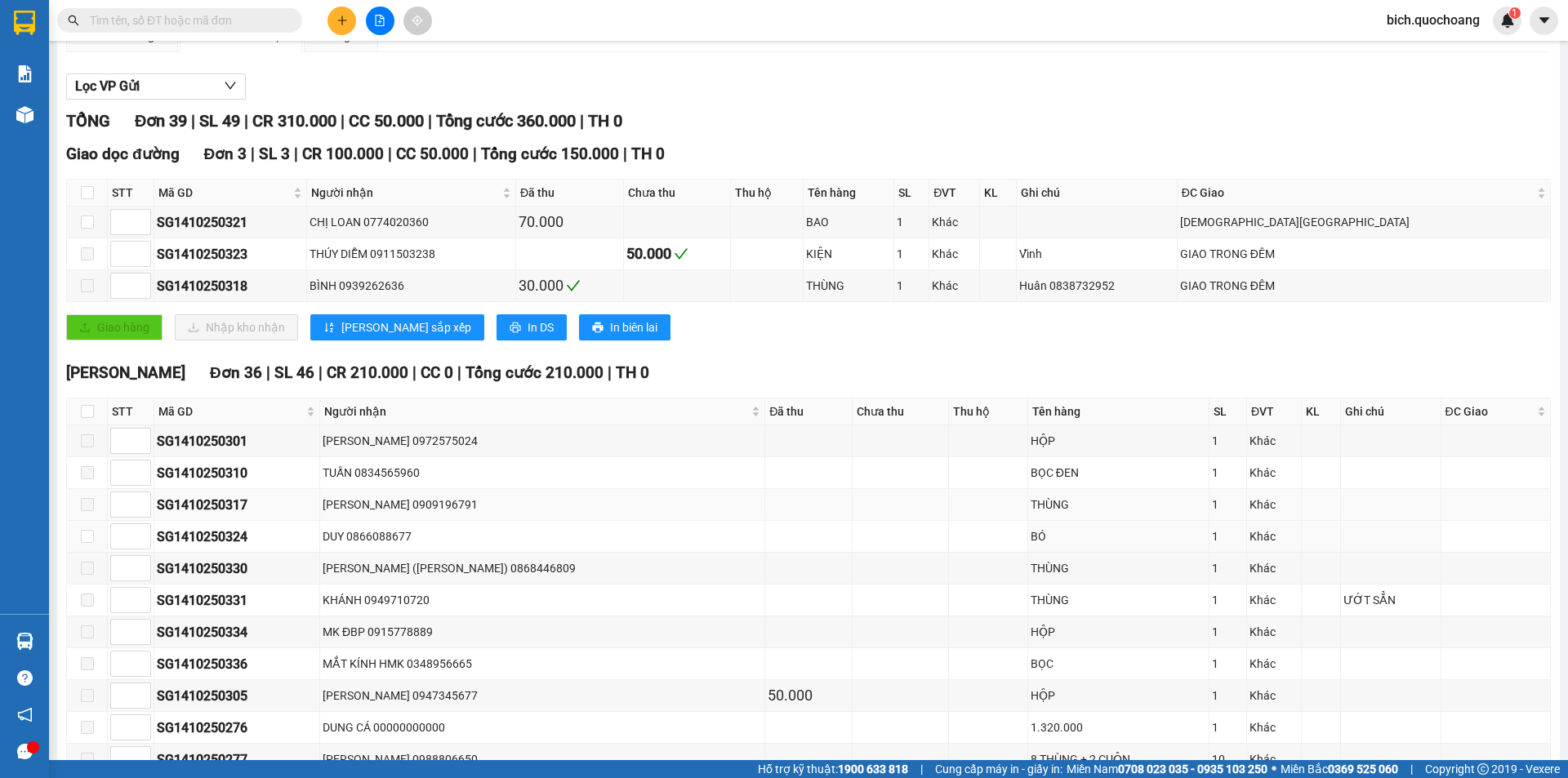
scroll to position [163, 0]
click at [99, 407] on th at bounding box center [87, 411] width 41 height 27
click at [81, 413] on input "checkbox" at bounding box center [87, 411] width 13 height 13
checkbox input "true"
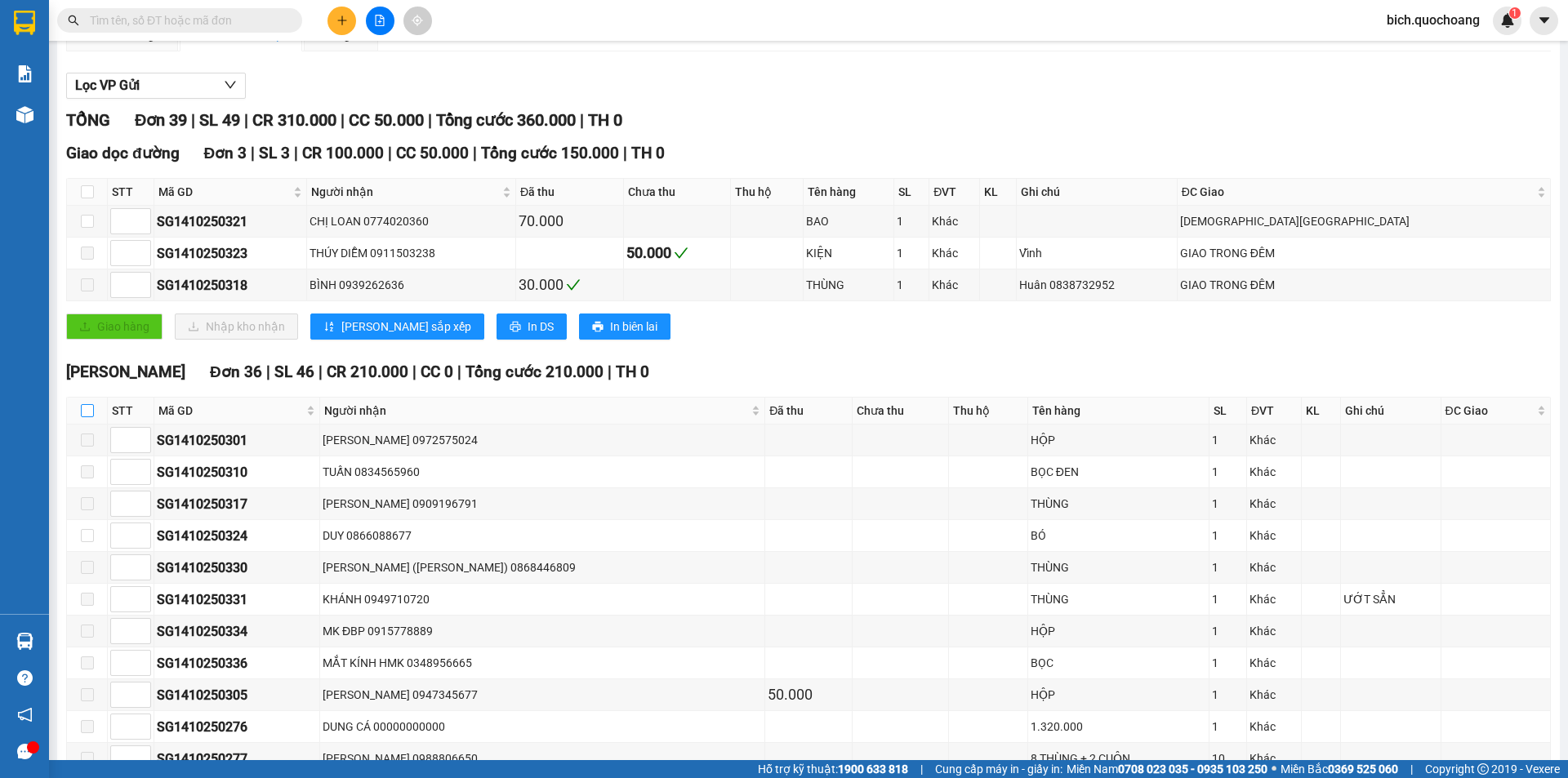
checkbox input "true"
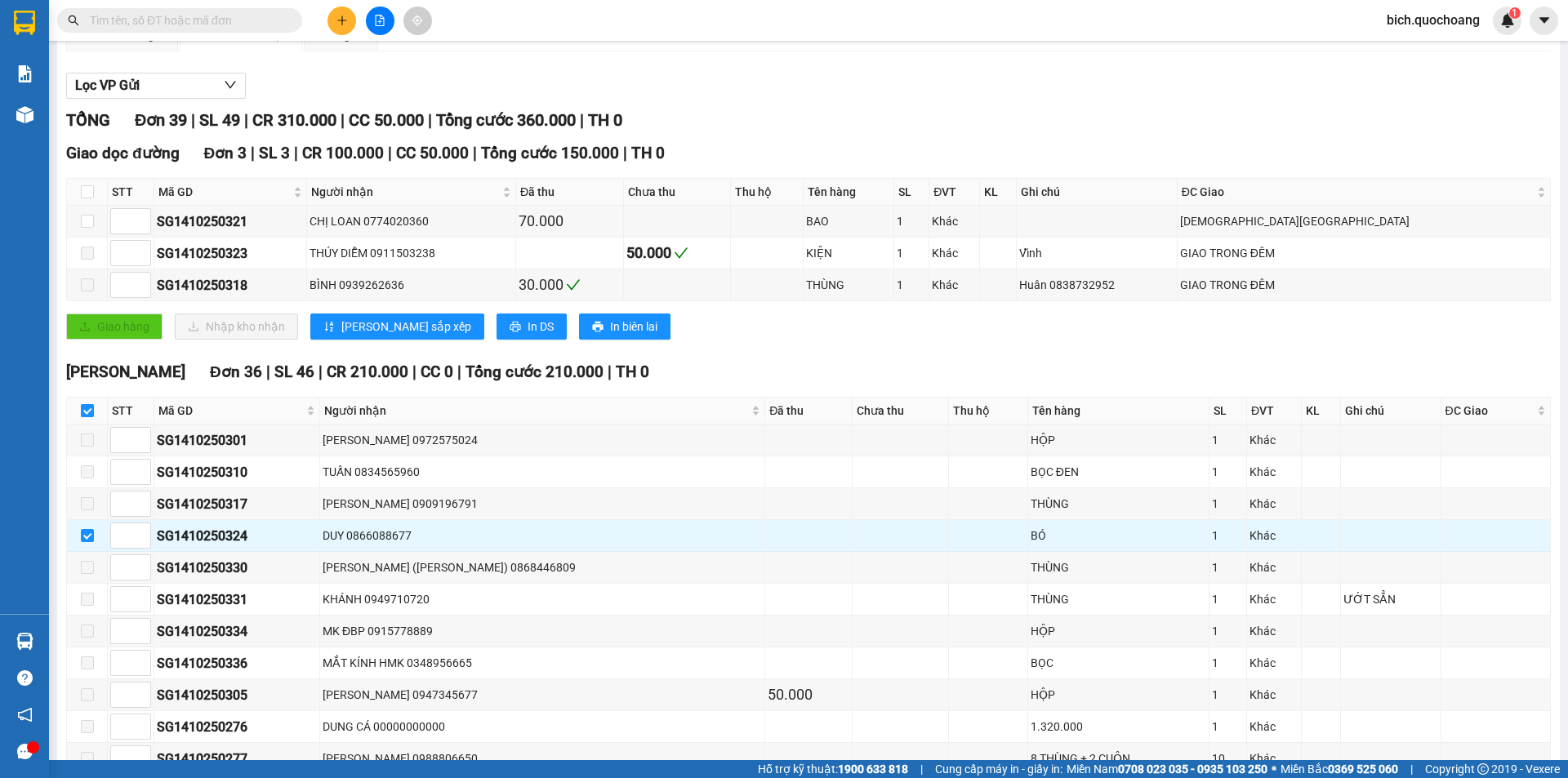
click at [87, 413] on input "checkbox" at bounding box center [87, 411] width 13 height 13
checkbox input "false"
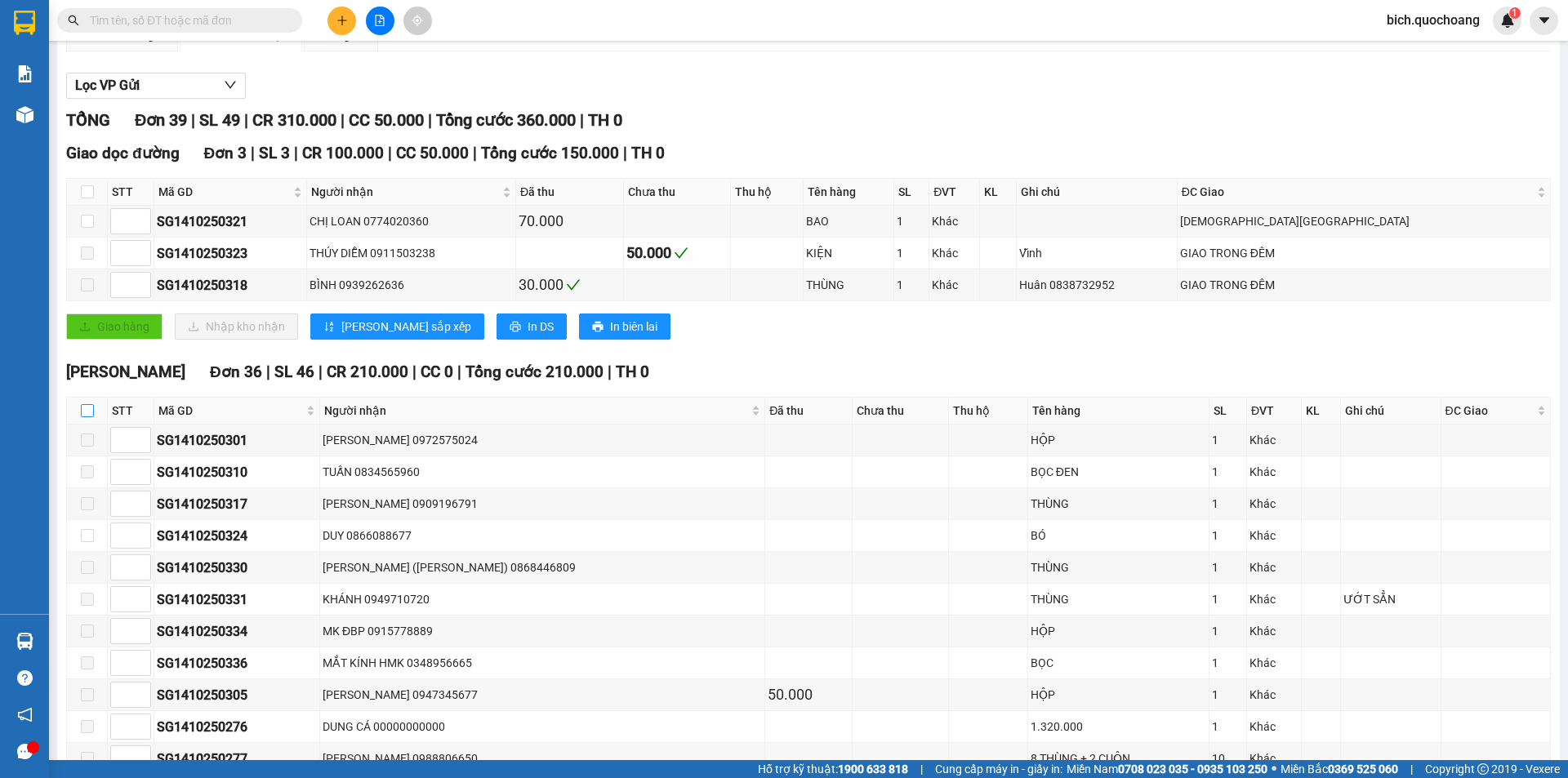
click at [87, 413] on input "checkbox" at bounding box center [87, 411] width 13 height 13
checkbox input "true"
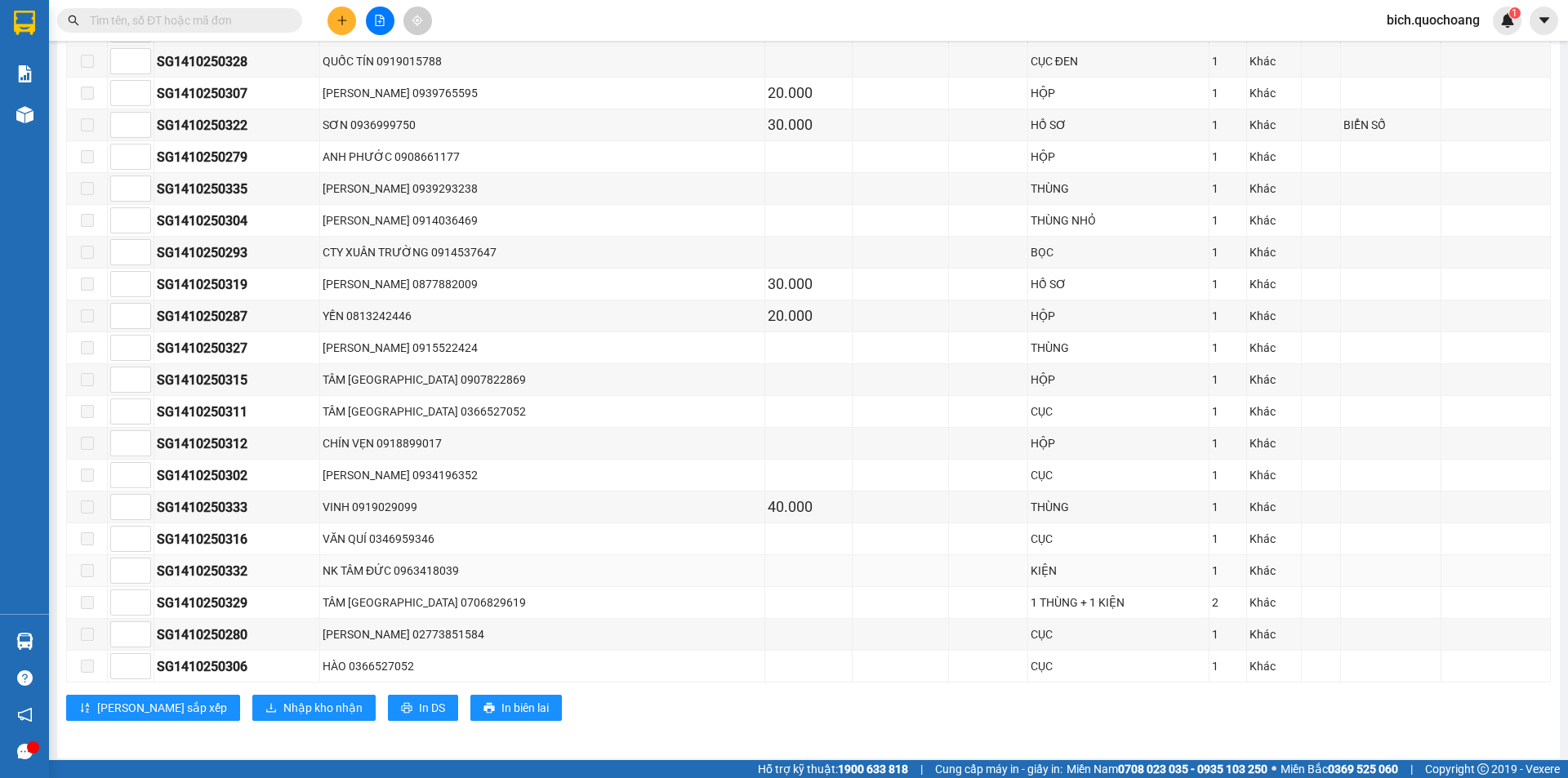
scroll to position [1058, 0]
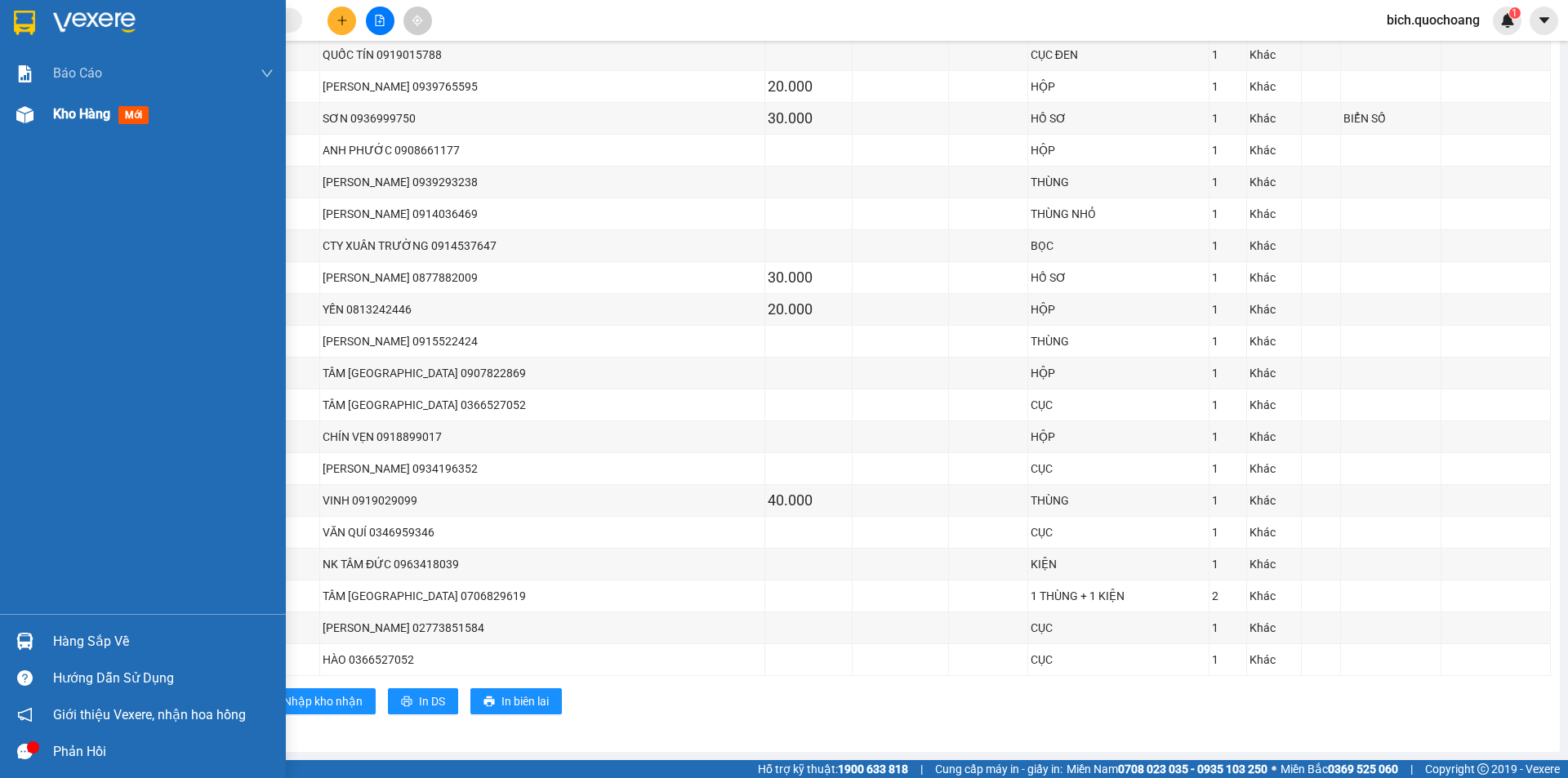
click at [78, 113] on span "Kho hàng" at bounding box center [81, 114] width 57 height 16
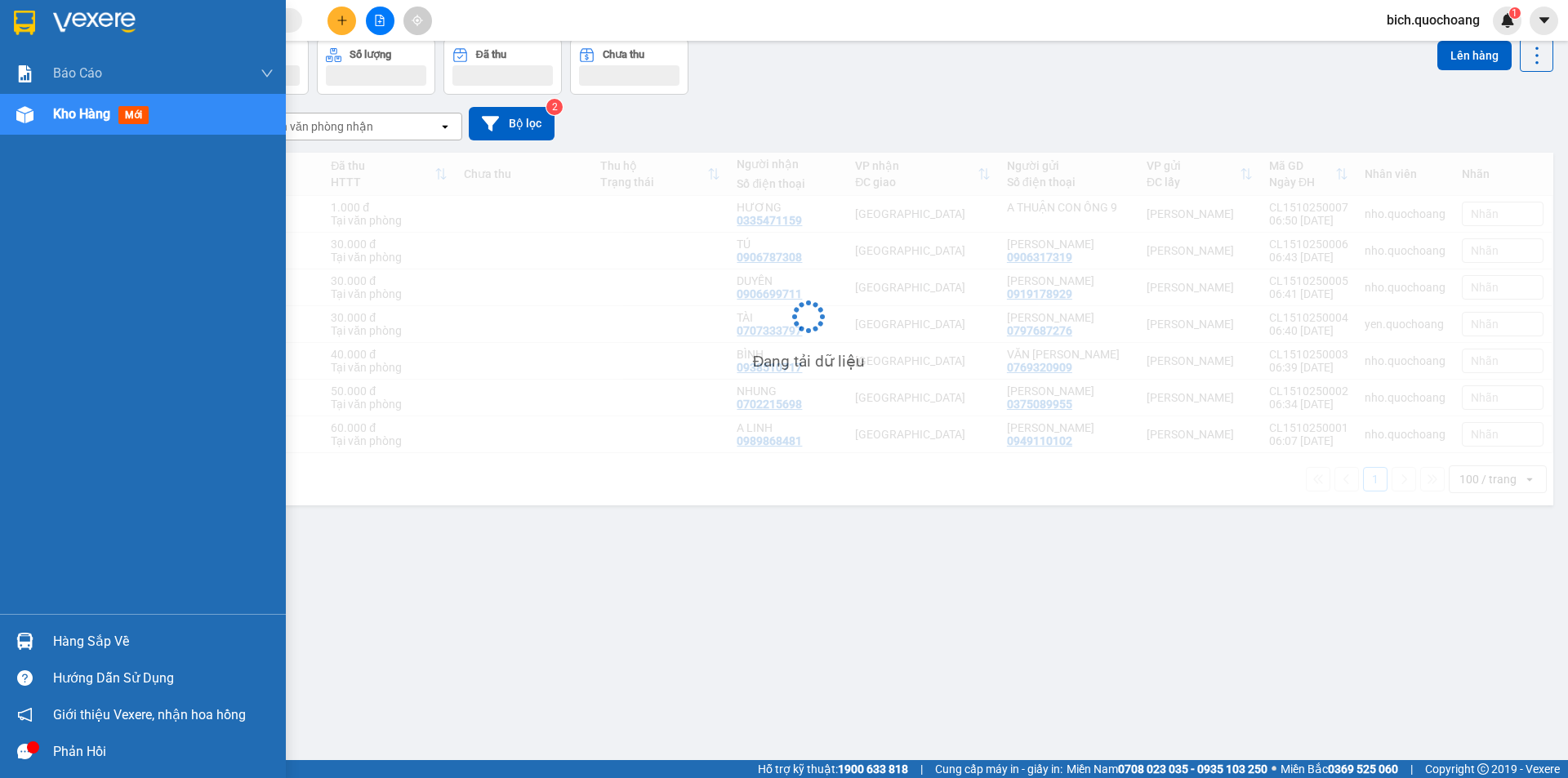
scroll to position [75, 0]
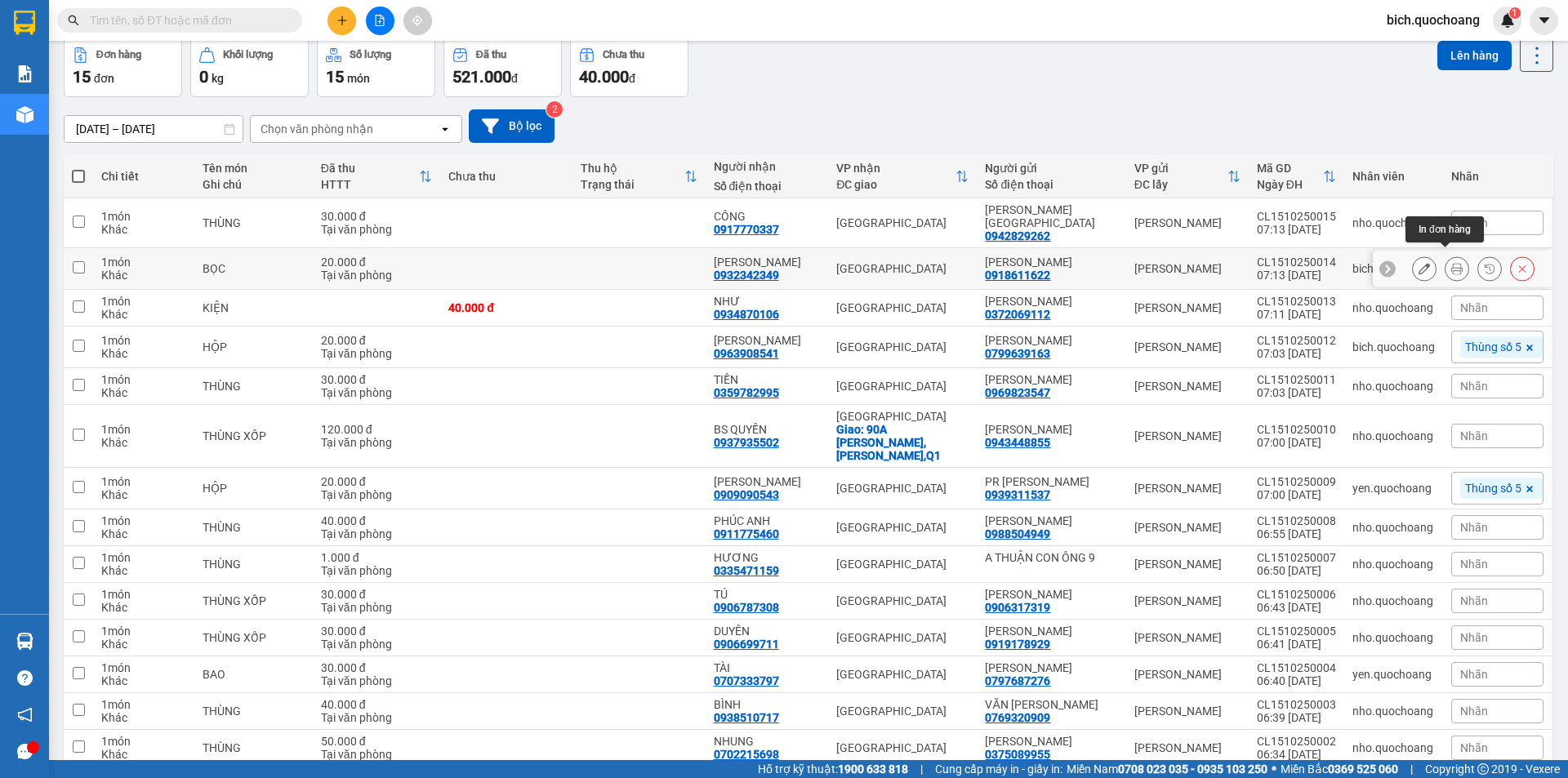
click at [1451, 264] on icon at bounding box center [1457, 268] width 11 height 11
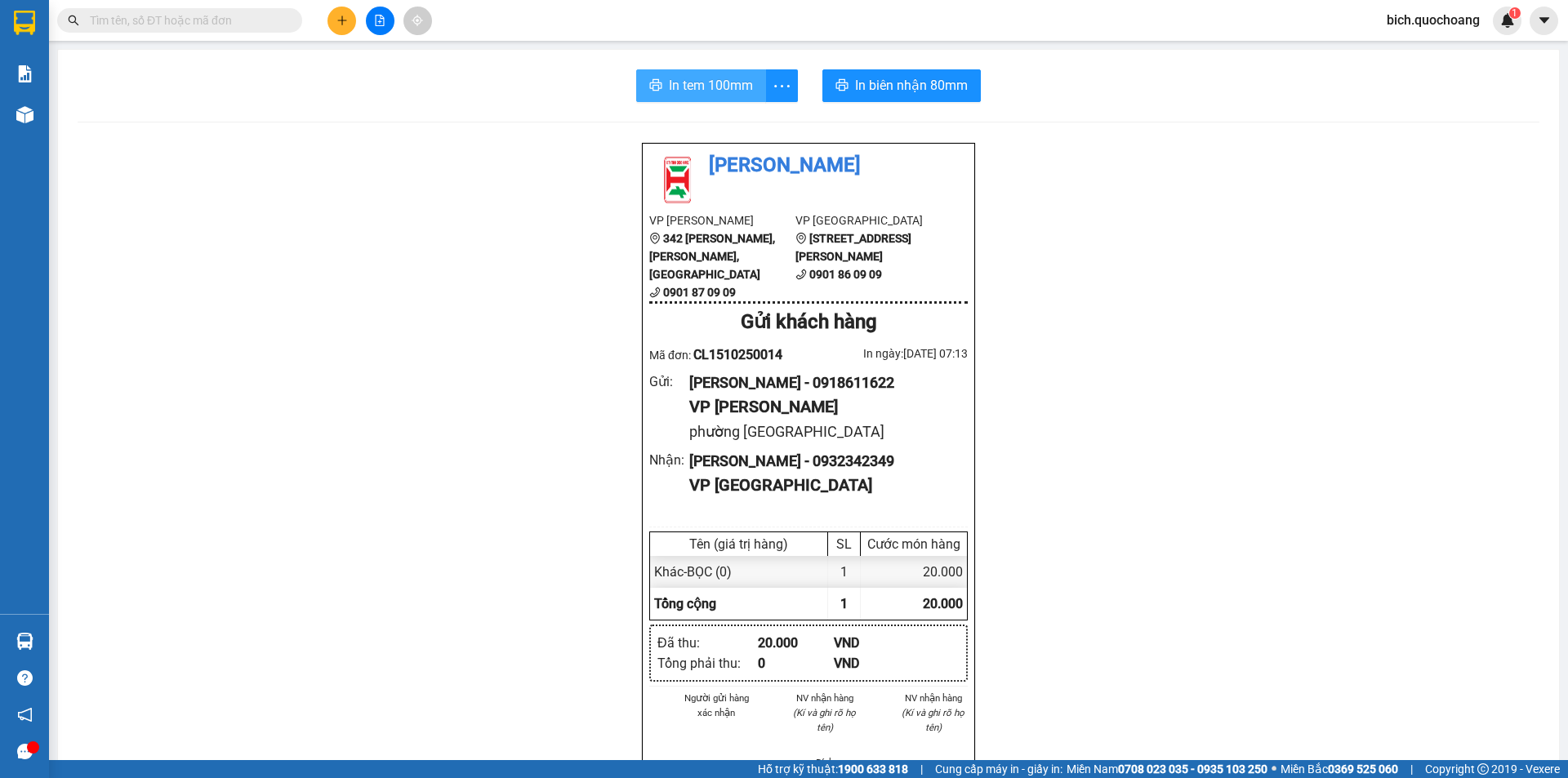
click at [686, 80] on span "In tem 100mm" at bounding box center [711, 85] width 84 height 20
click at [240, 21] on input "text" at bounding box center [186, 19] width 193 height 18
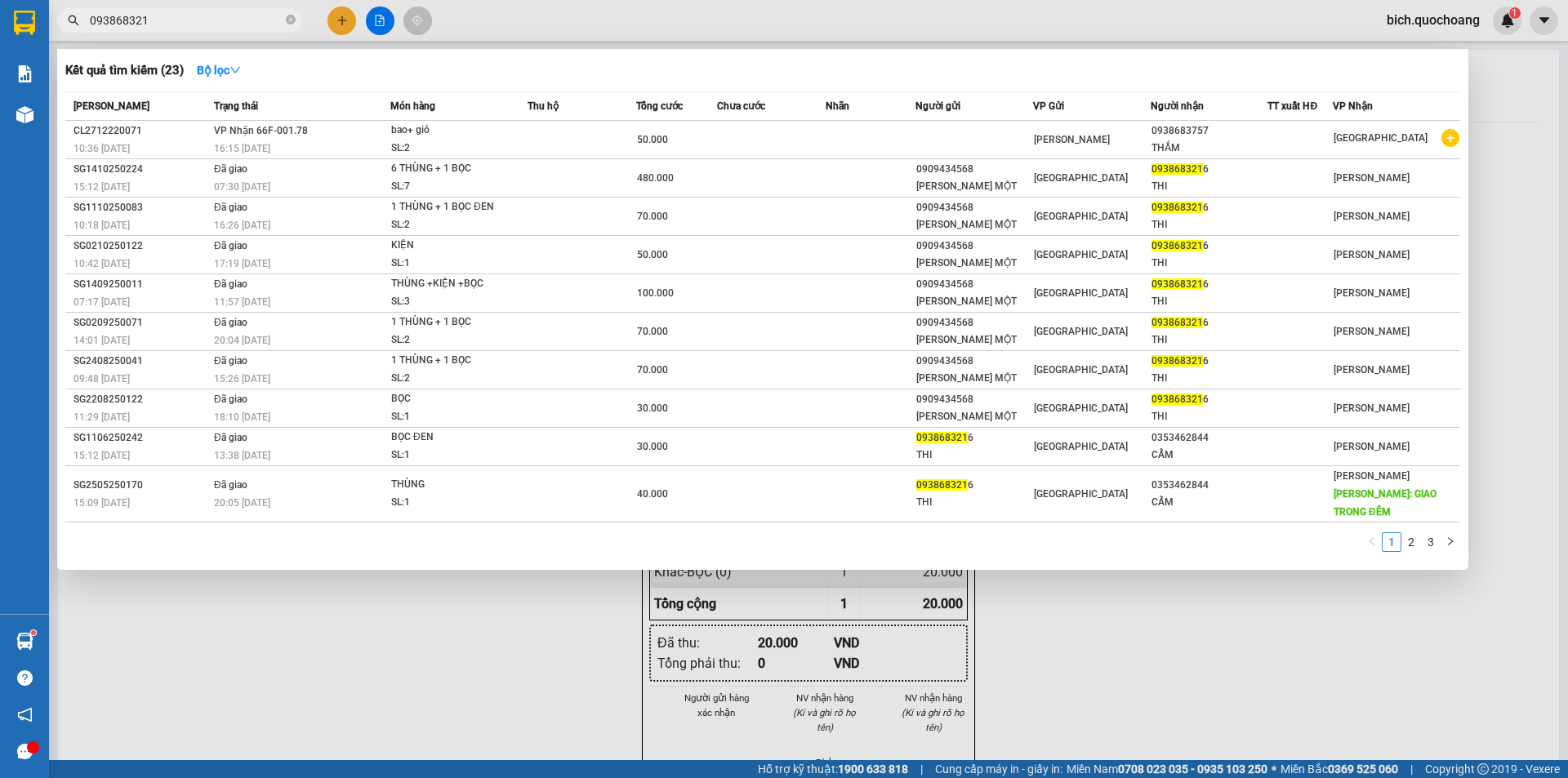
type input "0938683216"
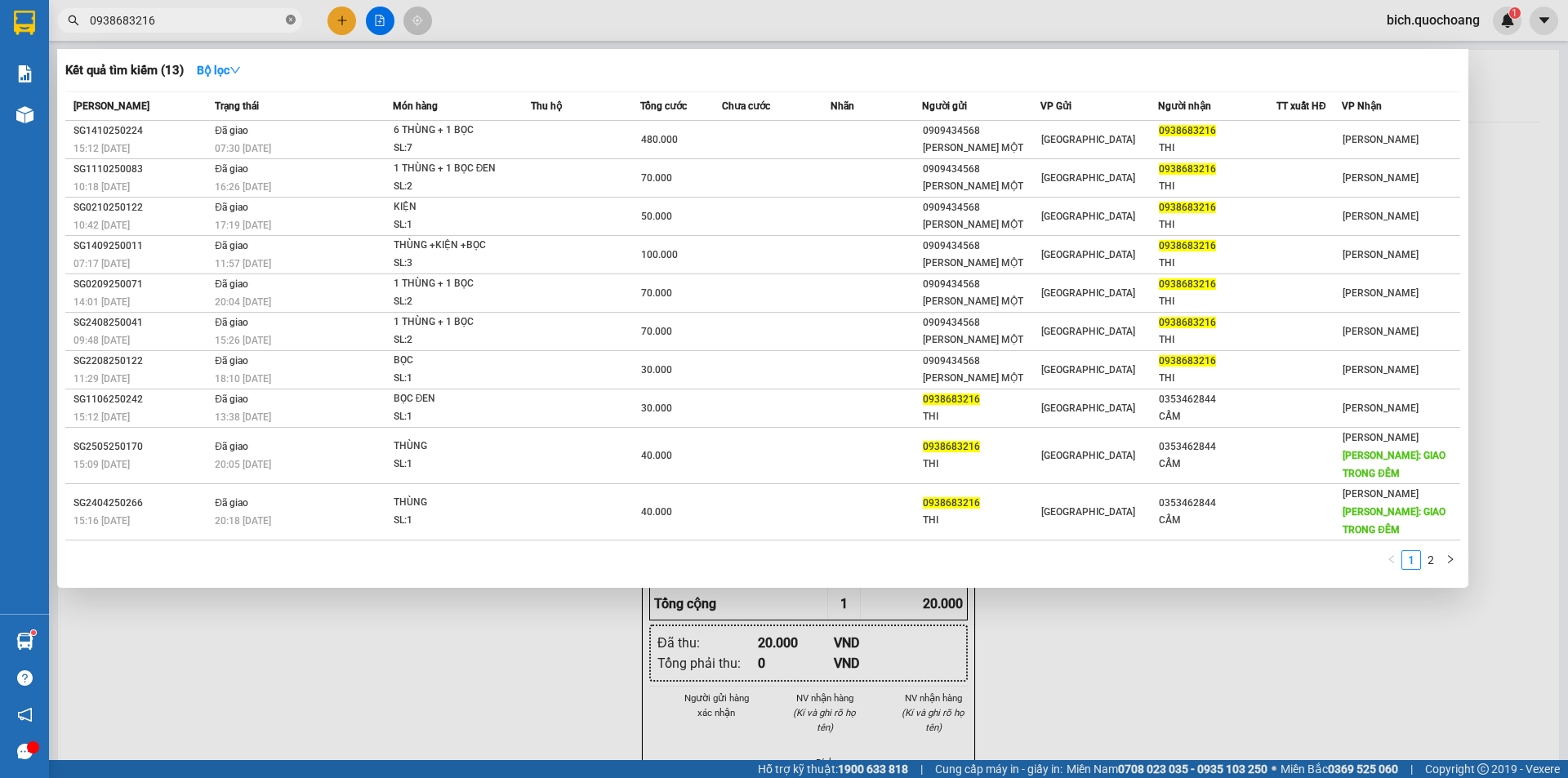
click at [293, 21] on icon "close-circle" at bounding box center [291, 19] width 10 height 10
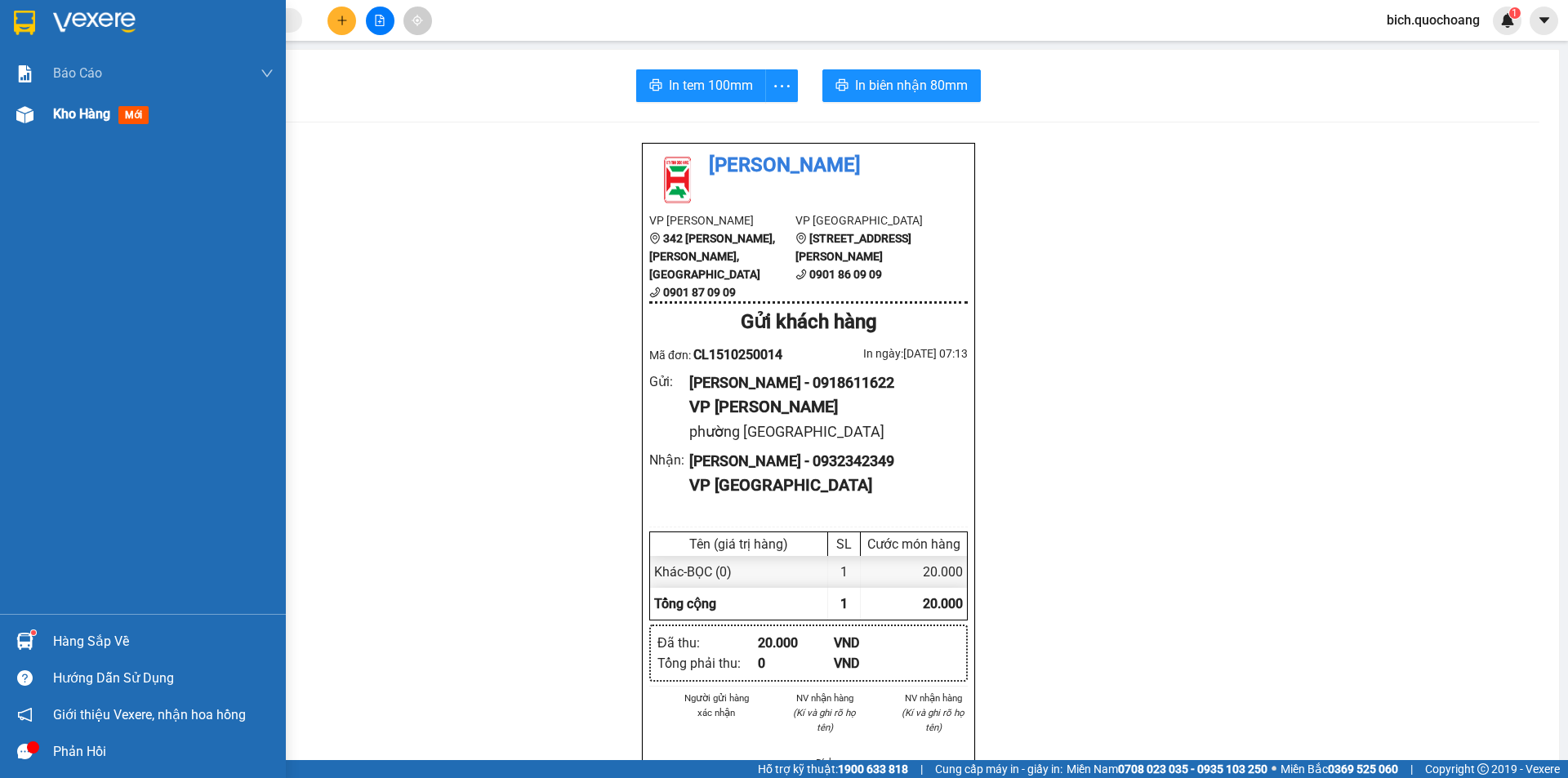
click at [87, 116] on span "Kho hàng" at bounding box center [81, 114] width 57 height 16
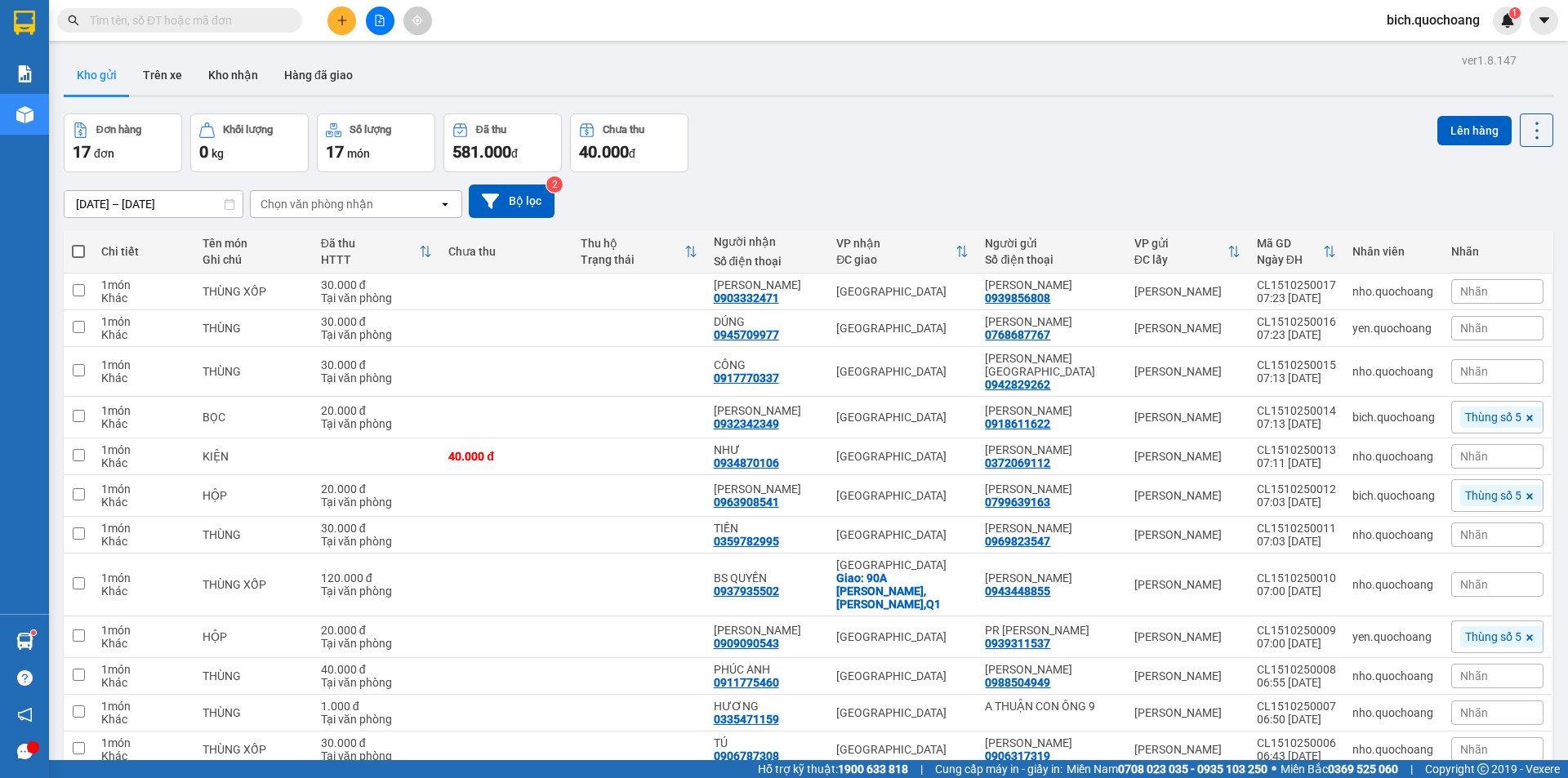
click at [247, 21] on input "text" at bounding box center [186, 19] width 193 height 18
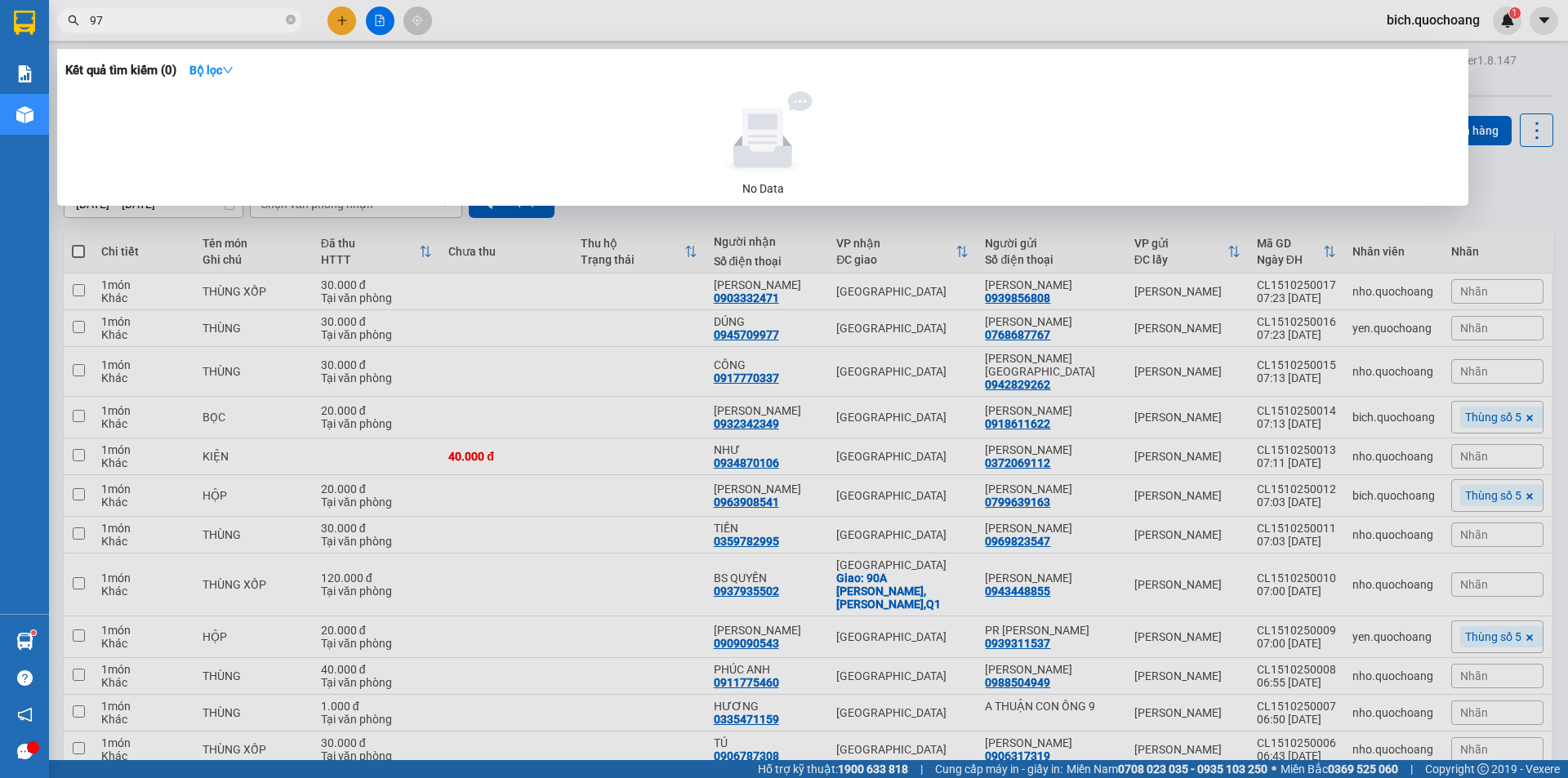
type input "9"
type input "0973480049"
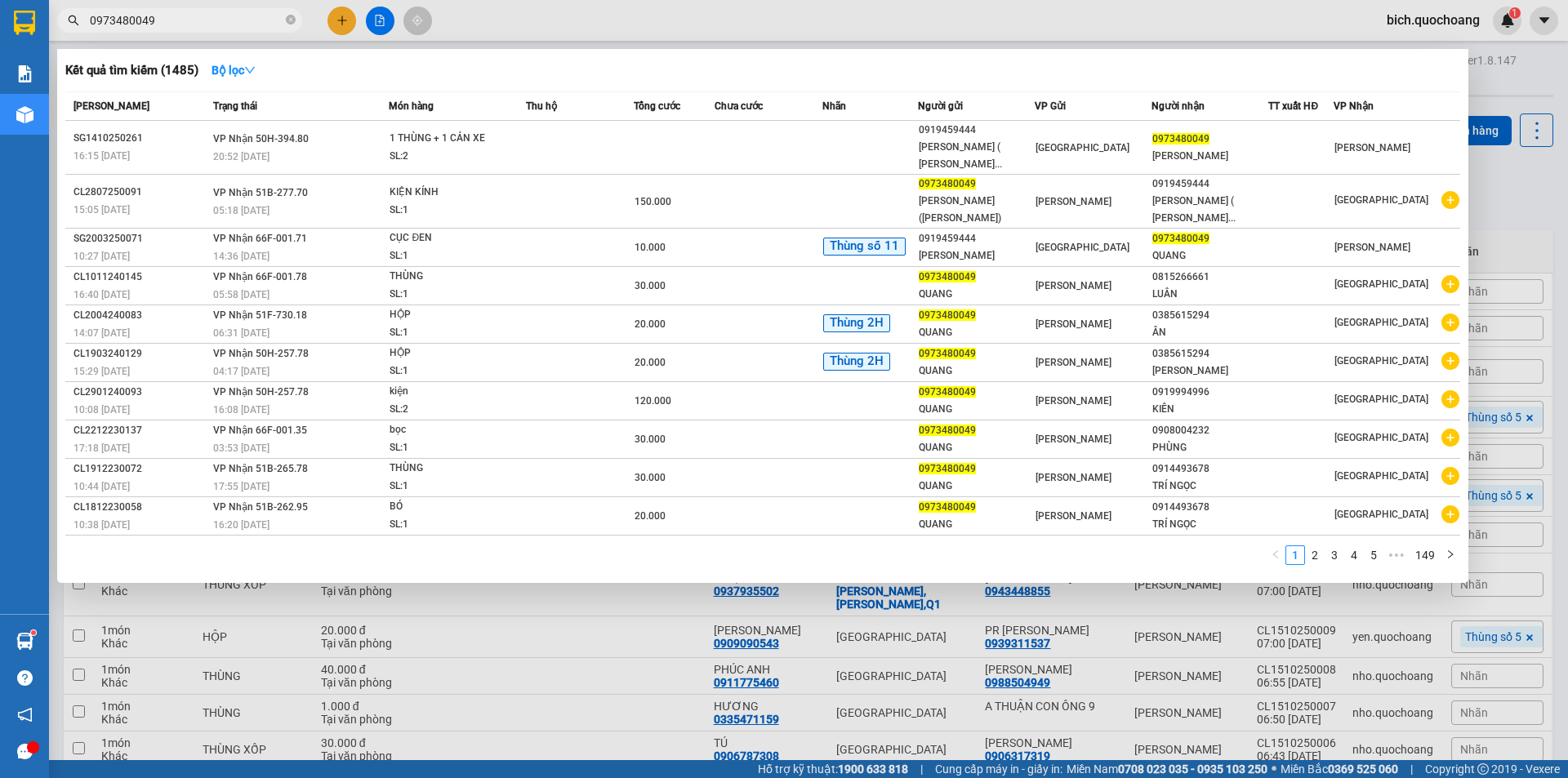
drag, startPoint x: 293, startPoint y: 18, endPoint x: 274, endPoint y: 23, distance: 19.6
click at [294, 18] on icon "close-circle" at bounding box center [291, 19] width 10 height 10
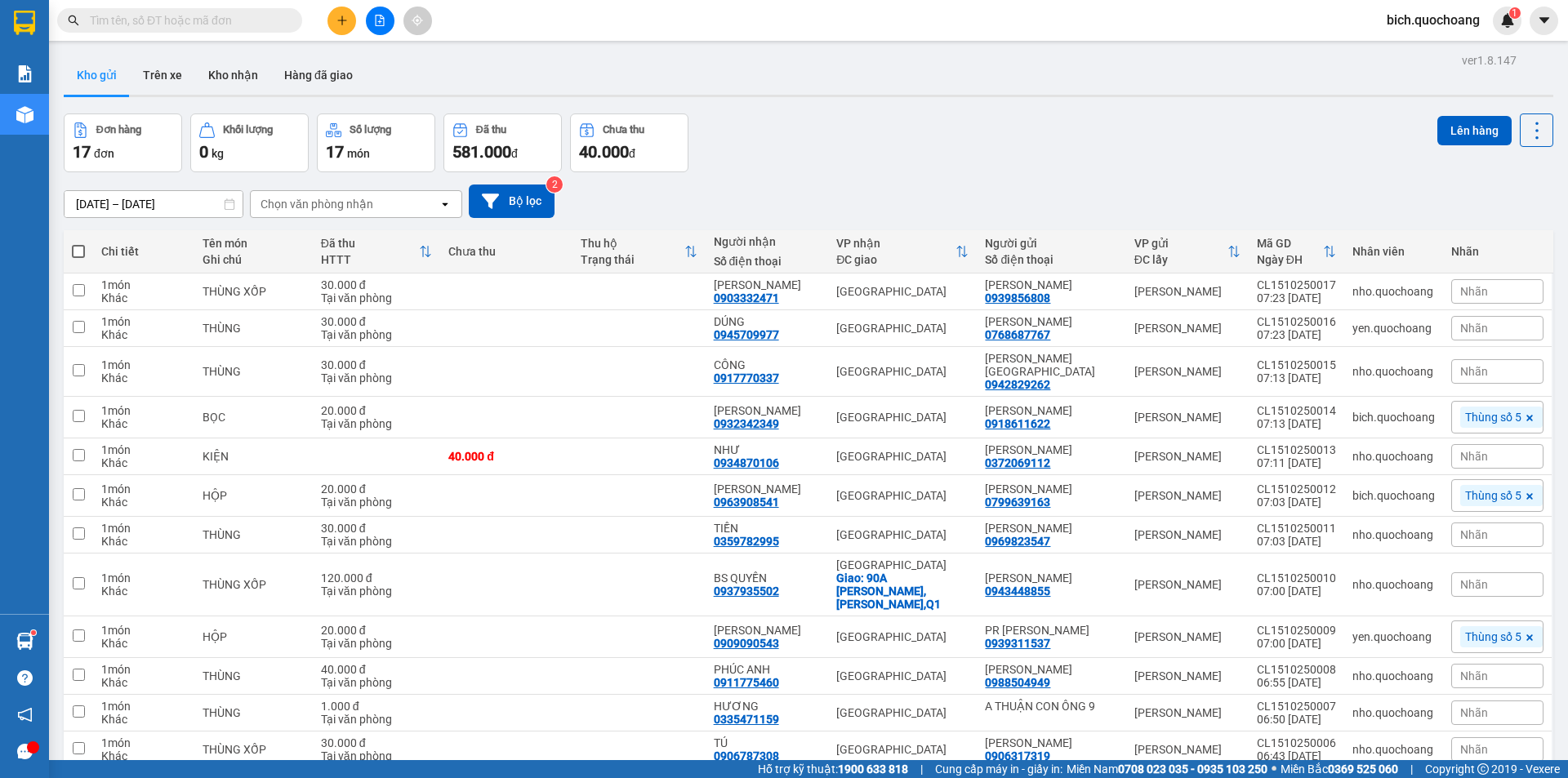
click at [227, 35] on div "Kết quả tìm kiếm ( 1485 ) Bộ lọc Mã ĐH Trạng thái Món hàng Thu hộ Tổng cước Chư…" at bounding box center [784, 20] width 1568 height 41
click at [230, 19] on input "text" at bounding box center [186, 19] width 193 height 18
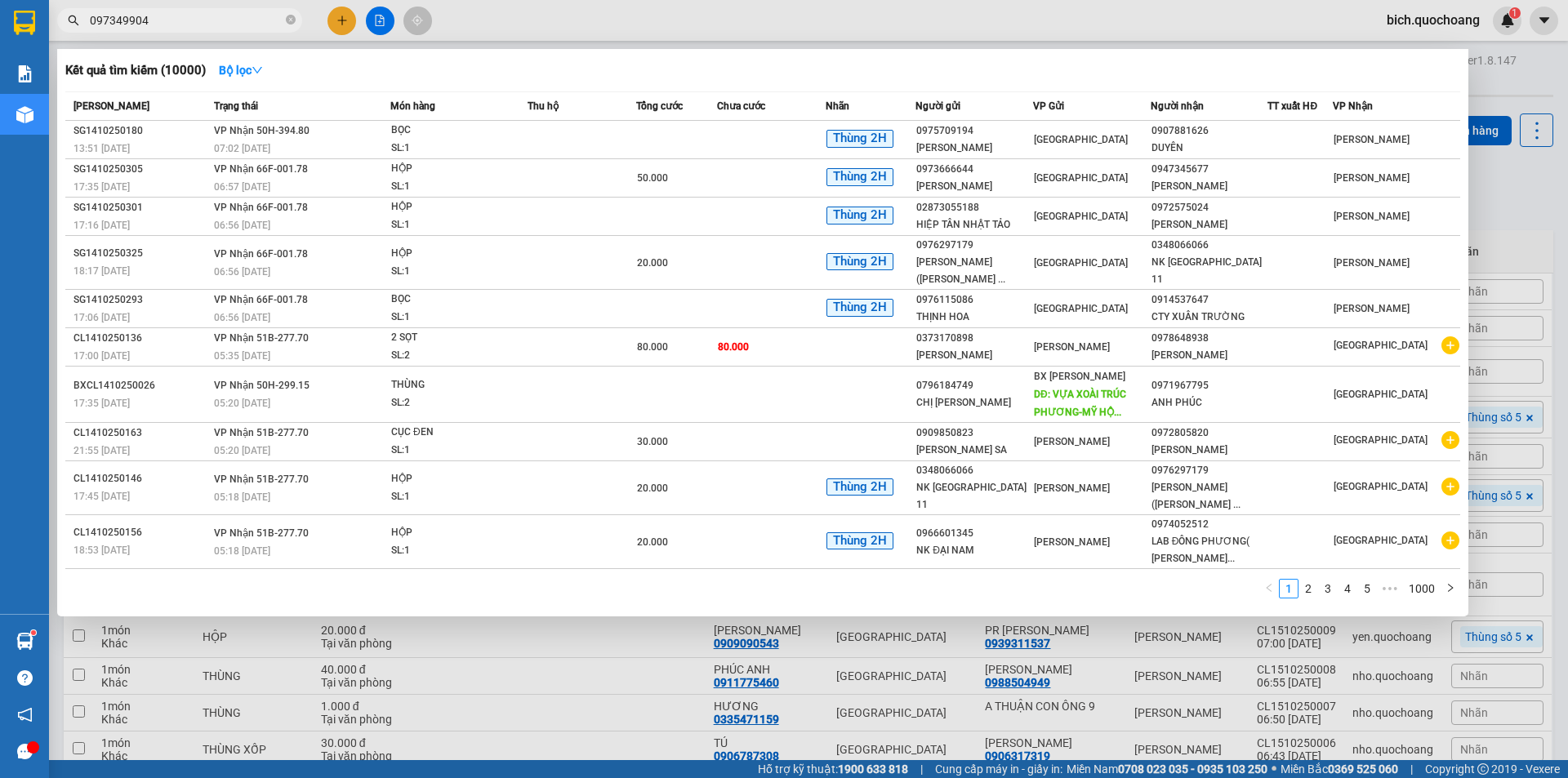
type input "0973499049"
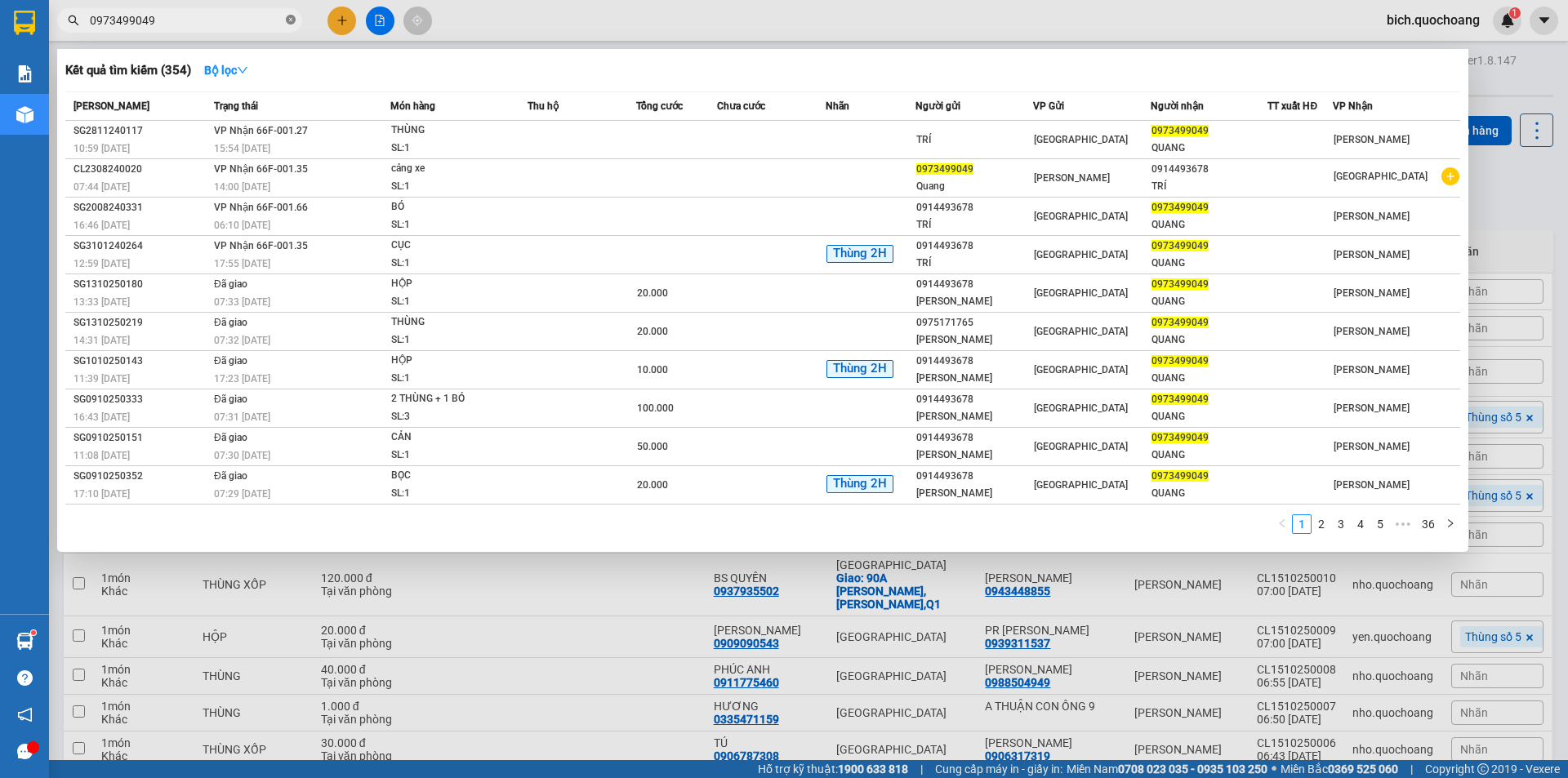
click at [289, 23] on icon "close-circle" at bounding box center [291, 19] width 10 height 10
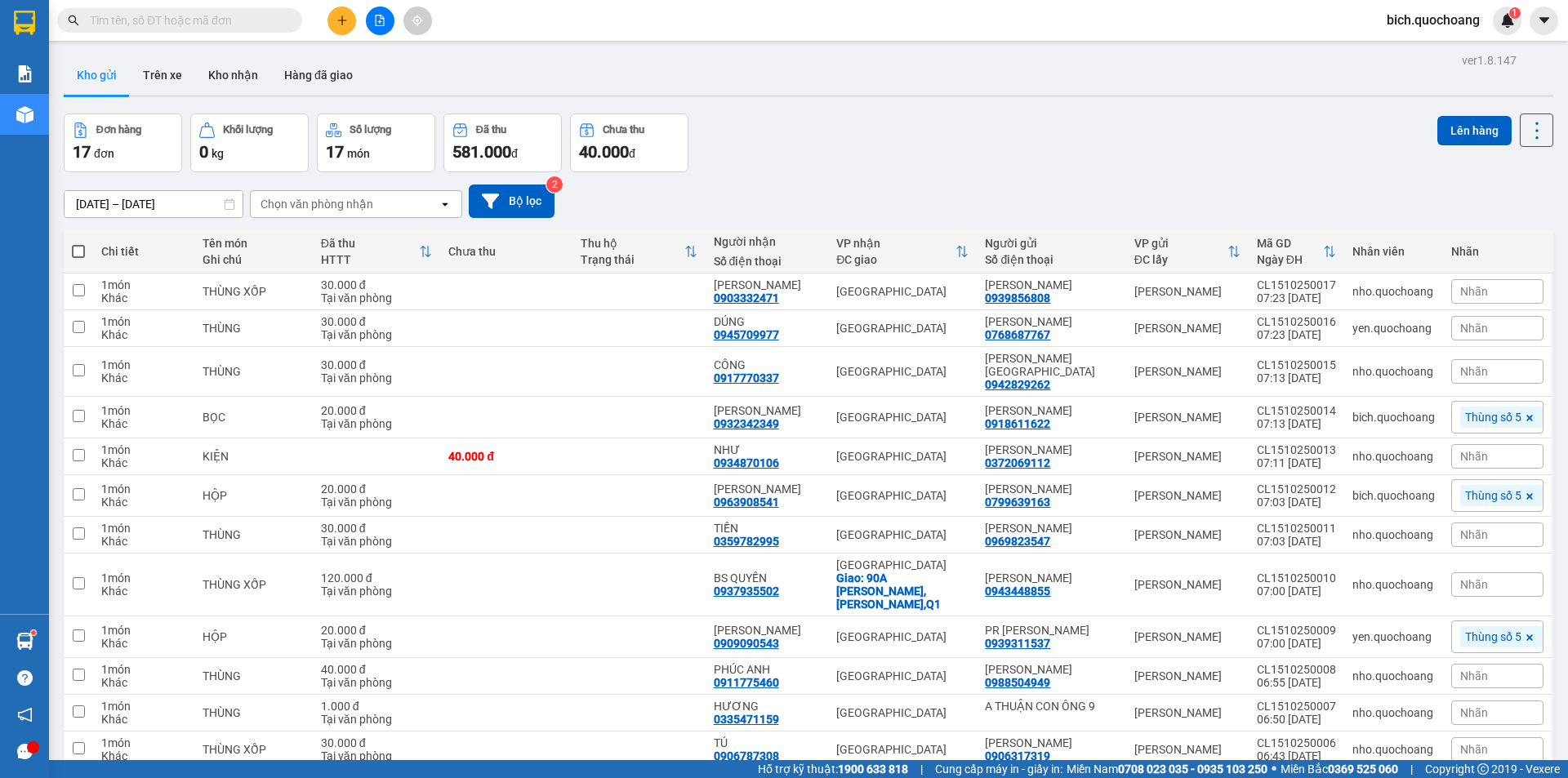
click at [251, 24] on input "text" at bounding box center [186, 19] width 193 height 18
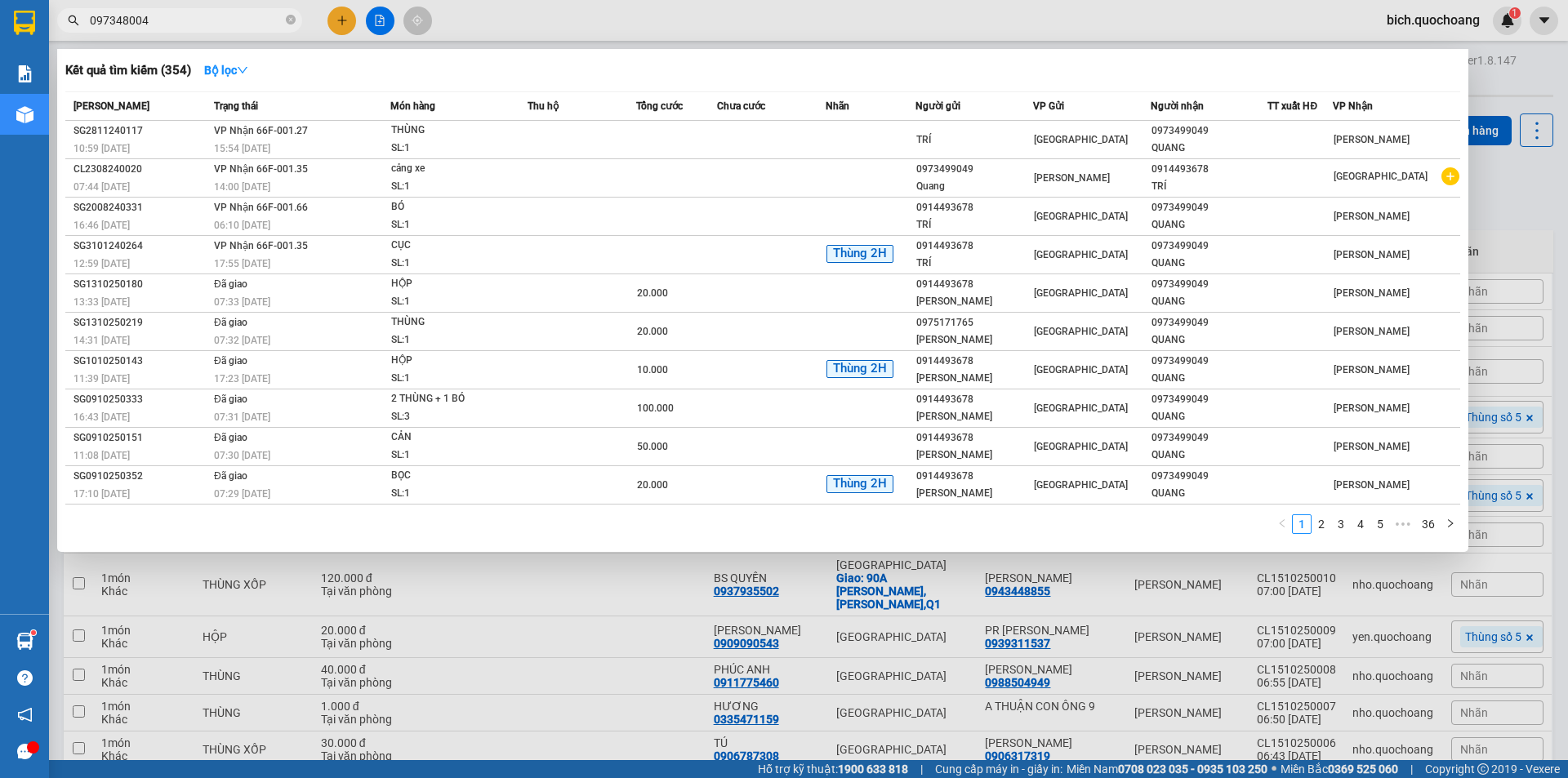
type input "0973480049"
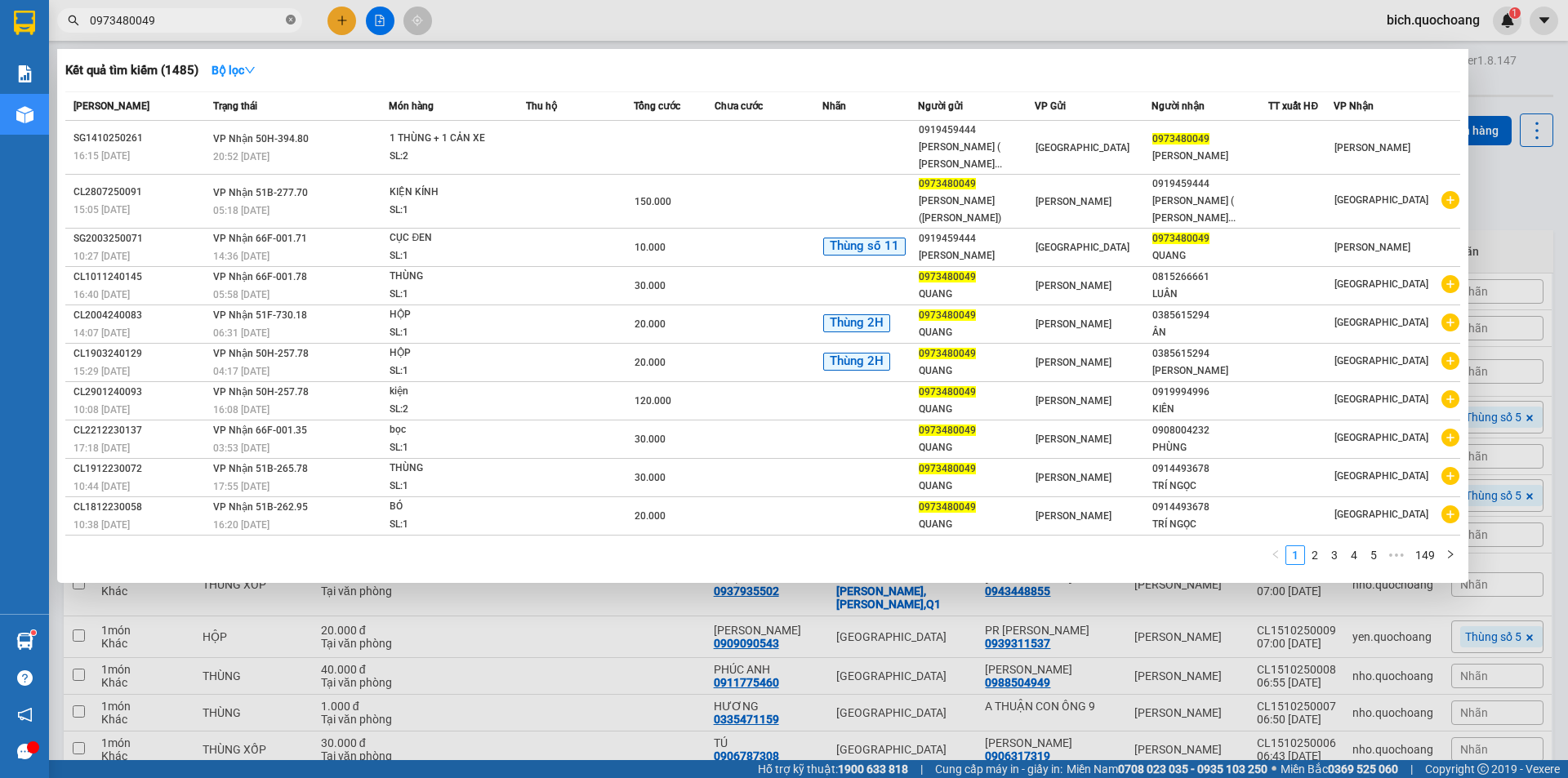
click at [295, 21] on icon "close-circle" at bounding box center [291, 19] width 10 height 10
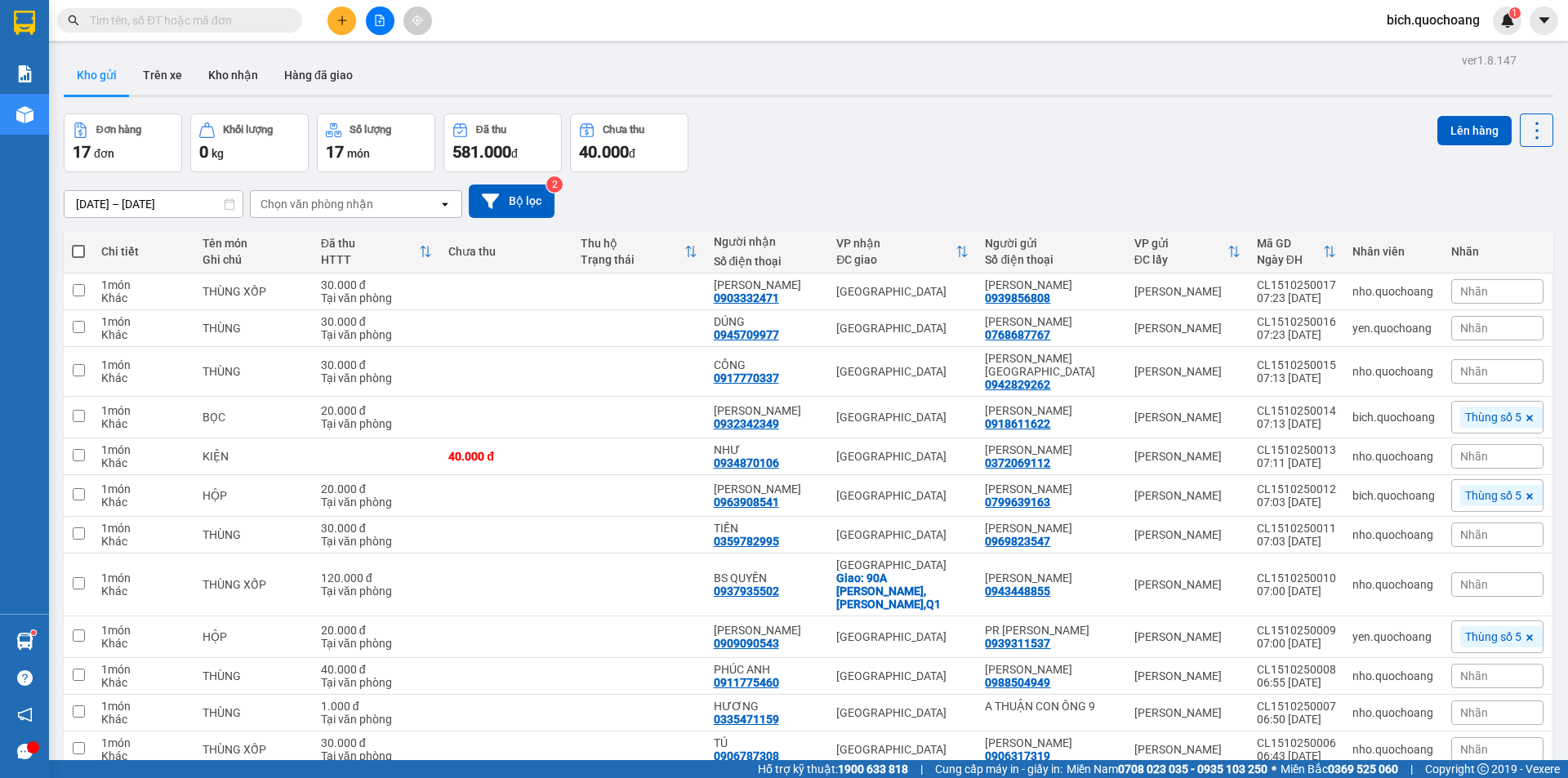
click at [181, 28] on input "text" at bounding box center [186, 19] width 193 height 18
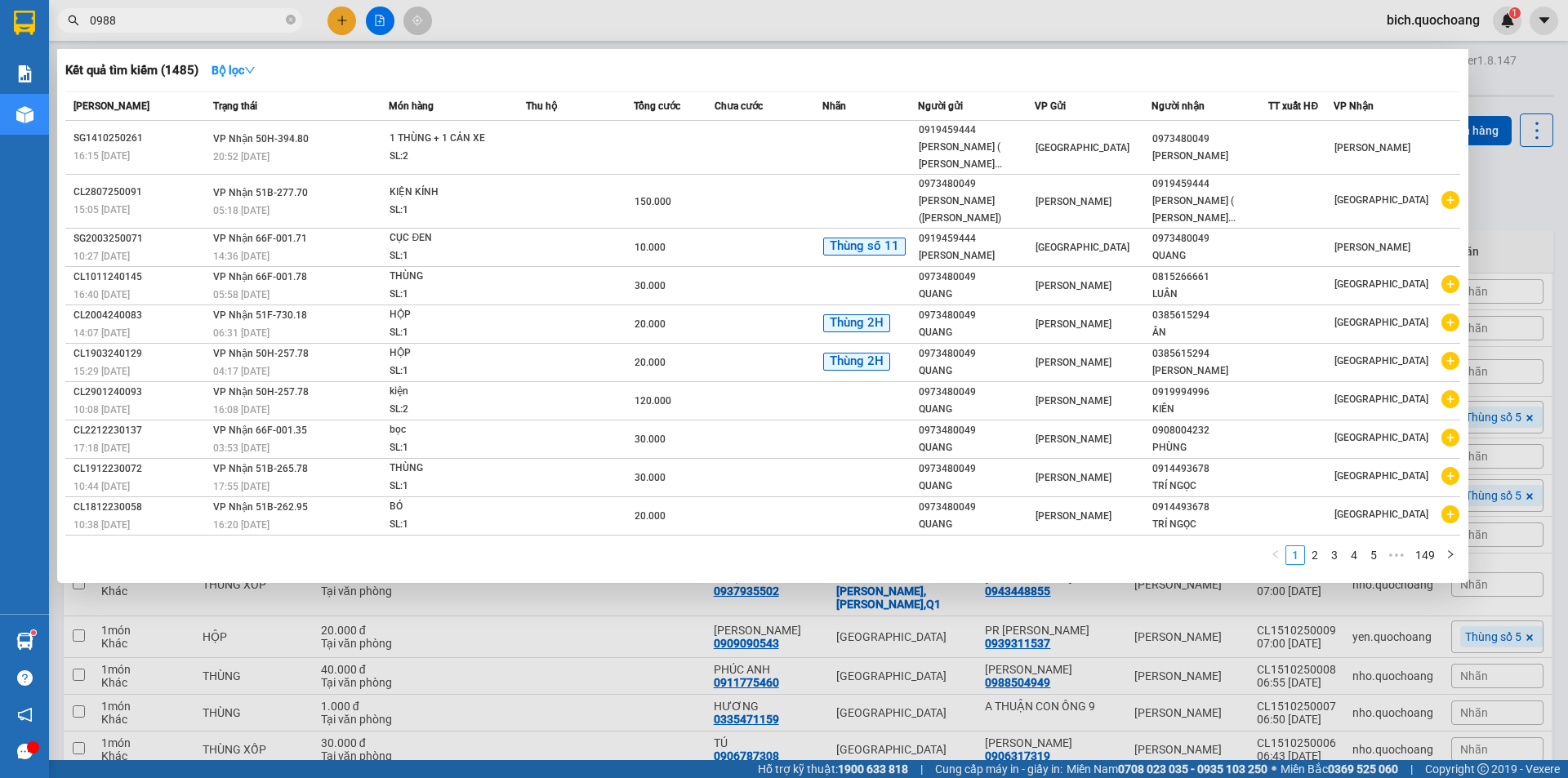
type input "09888"
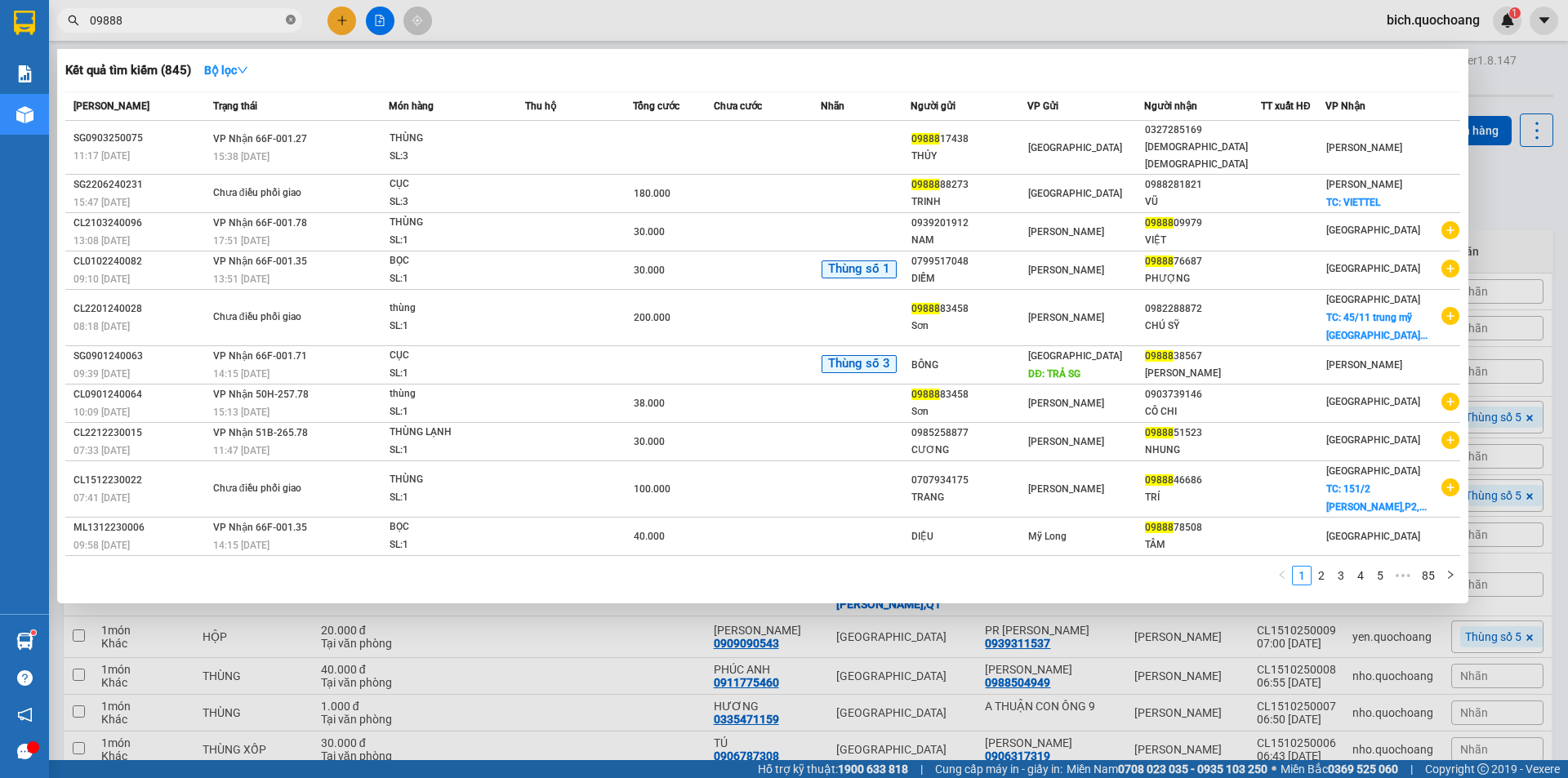
click at [293, 17] on icon "close-circle" at bounding box center [291, 19] width 10 height 10
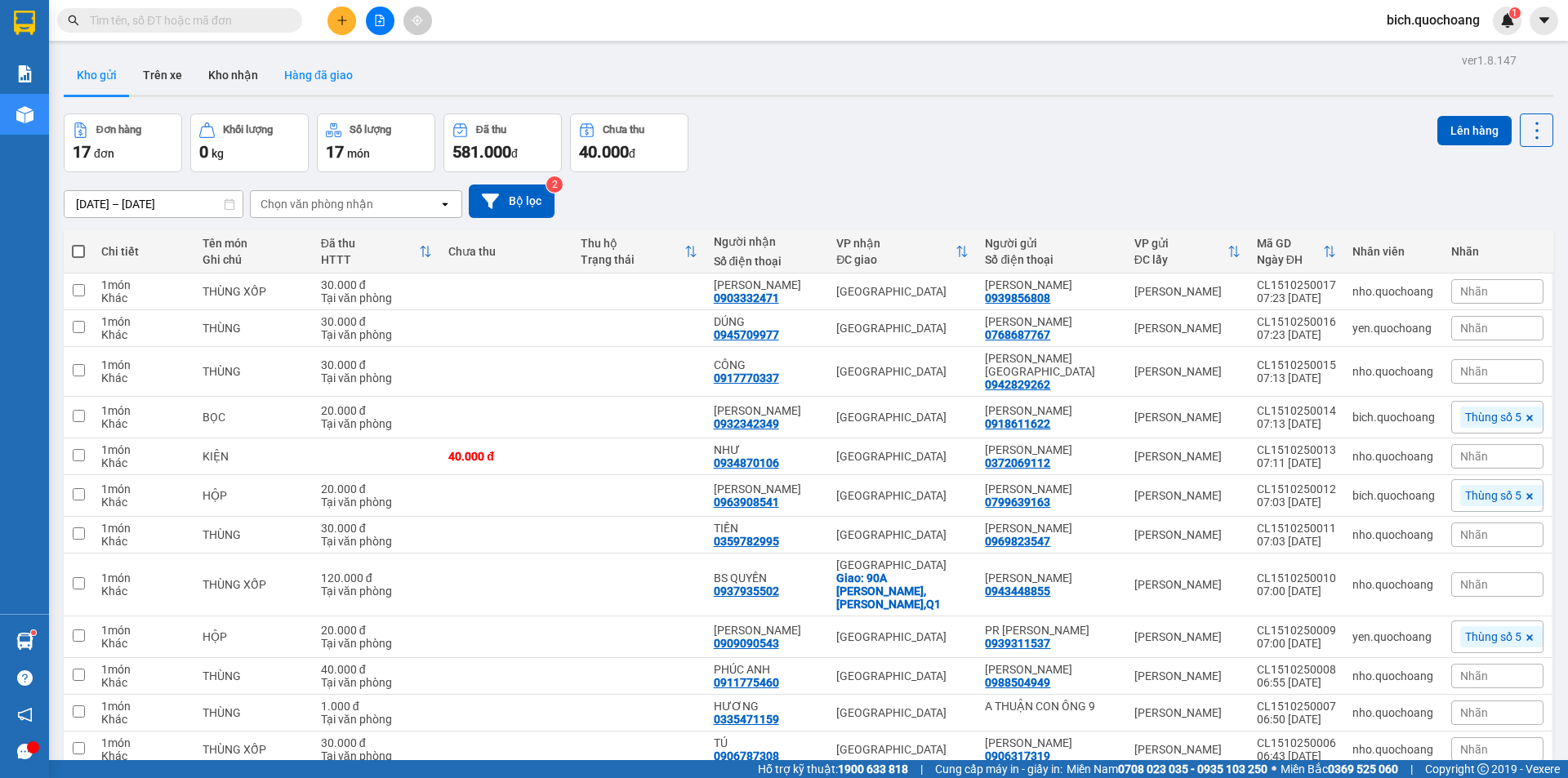
click at [309, 71] on button "Hàng đã giao" at bounding box center [318, 75] width 94 height 39
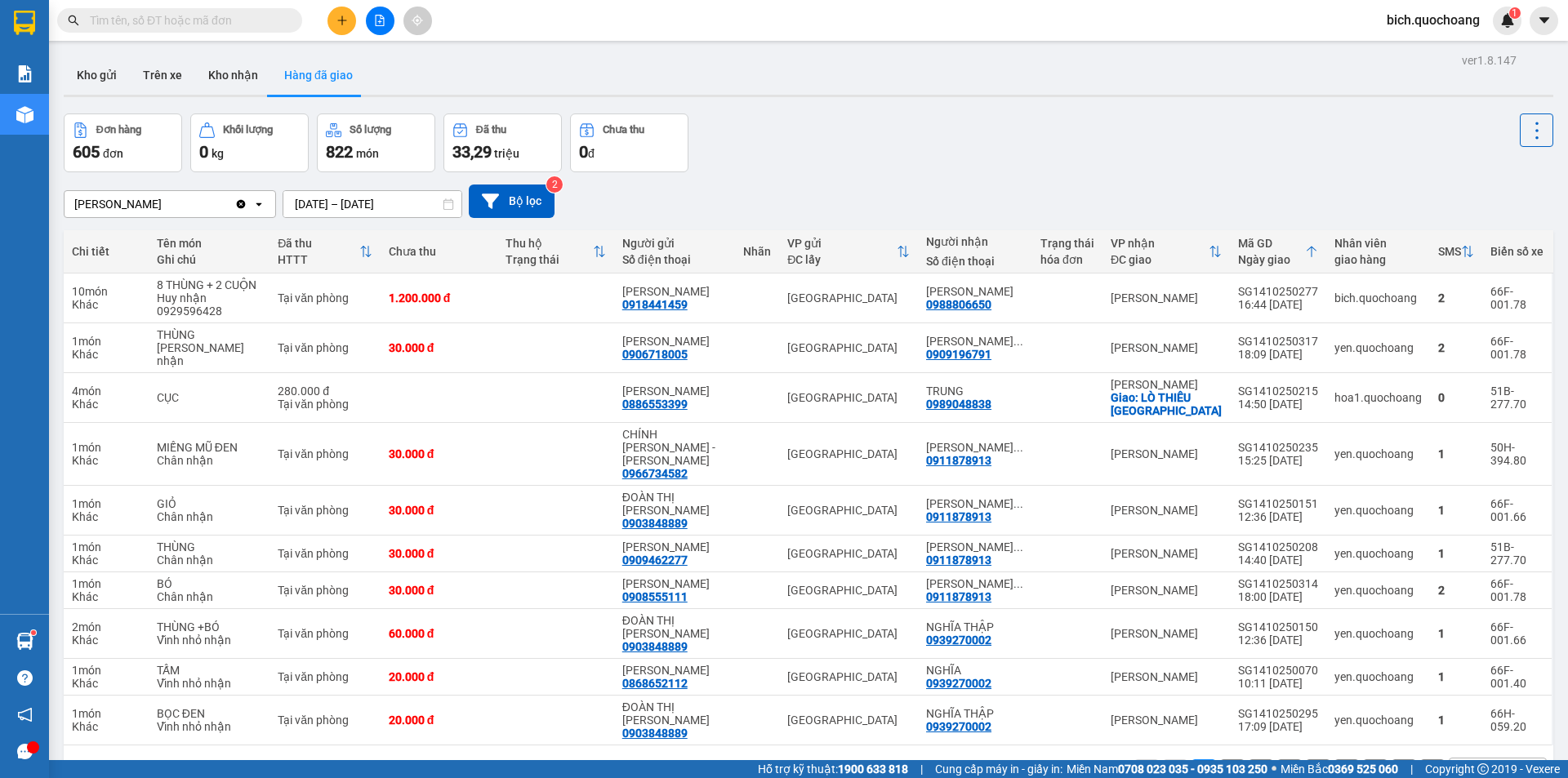
click at [218, 18] on input "text" at bounding box center [186, 19] width 193 height 18
click at [101, 71] on button "Kho gửi" at bounding box center [96, 75] width 66 height 39
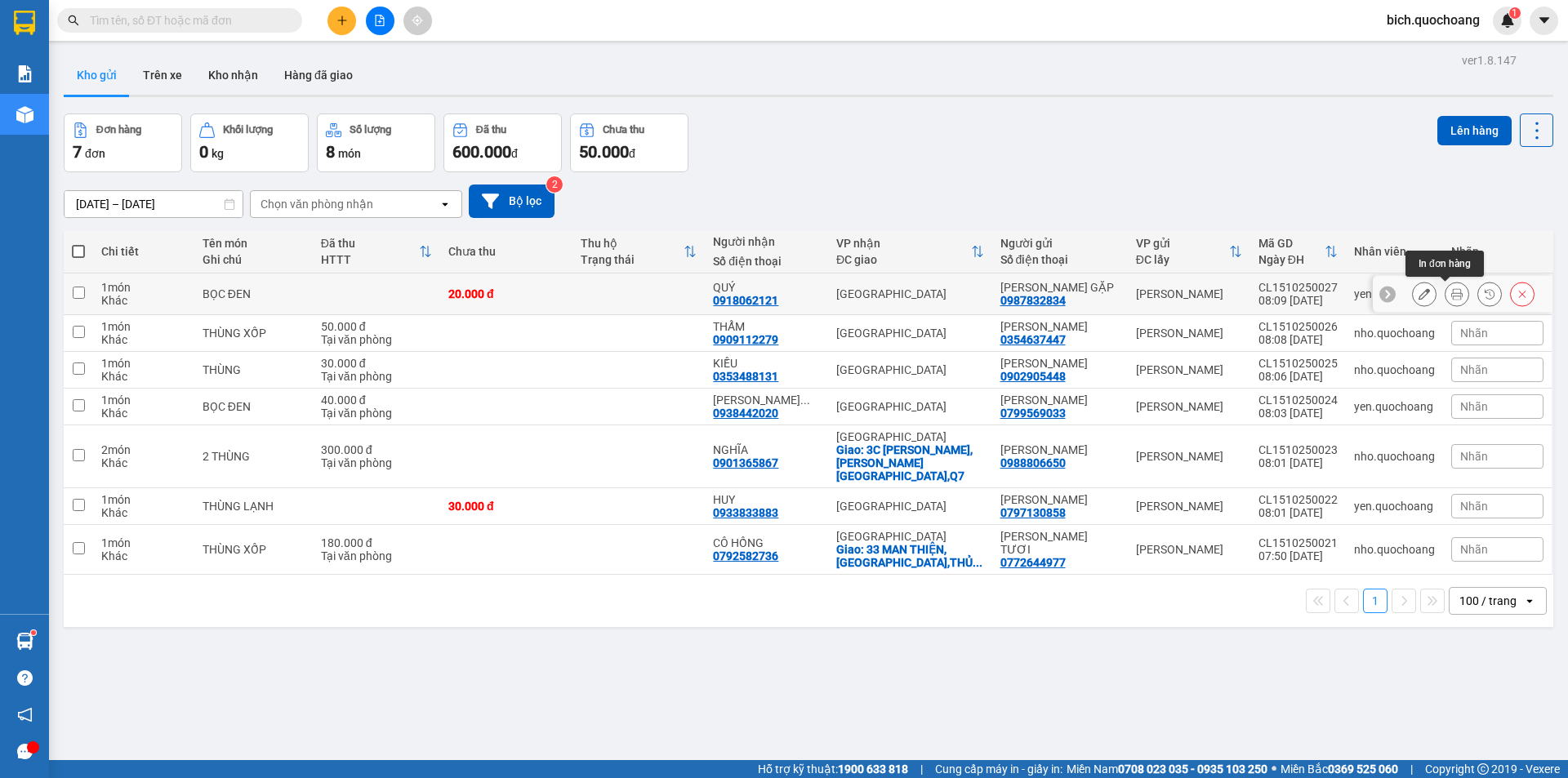
click at [1452, 293] on button at bounding box center [1457, 294] width 23 height 29
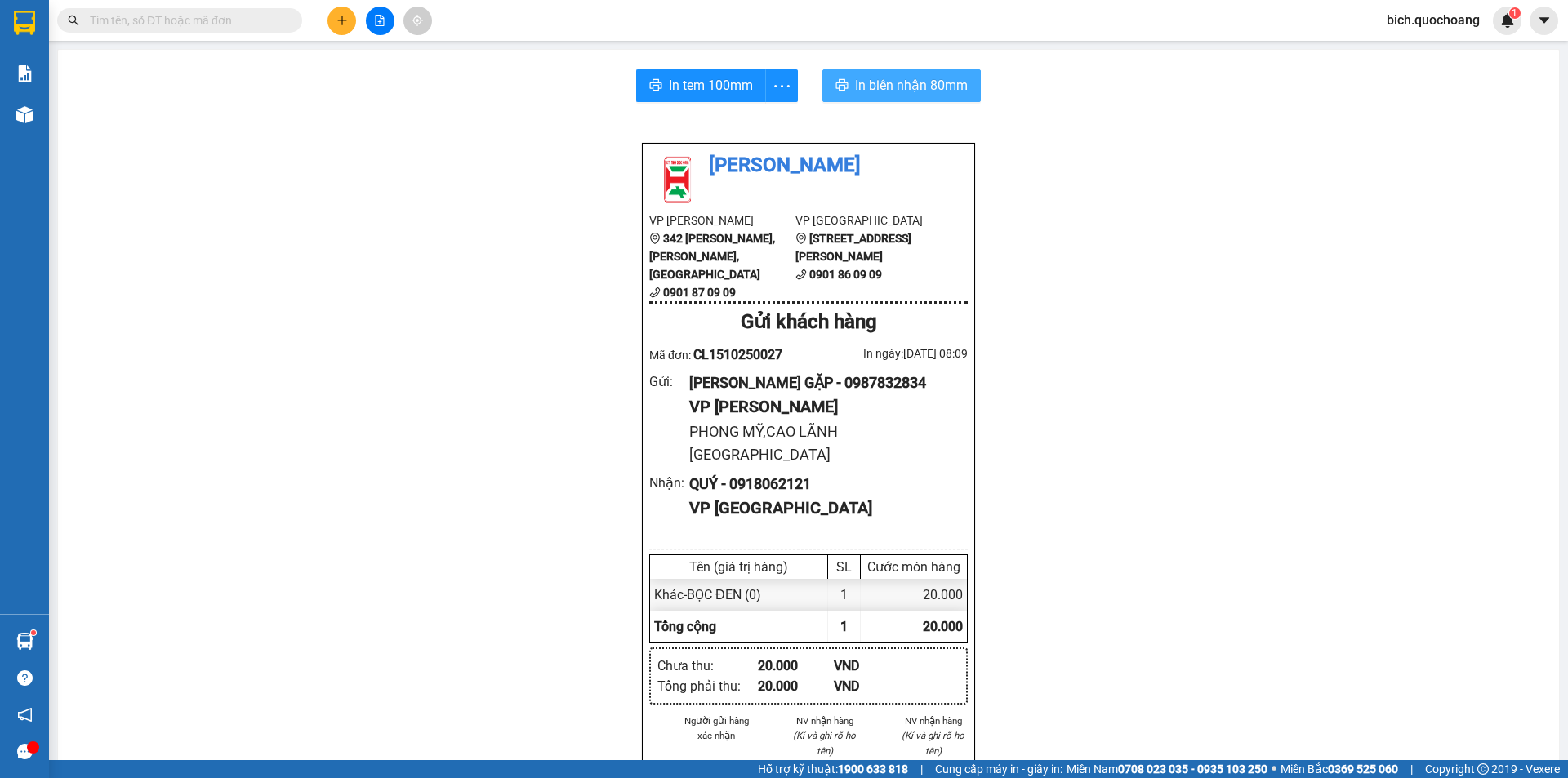
click at [885, 93] on span "In biên nhận 80mm" at bounding box center [912, 85] width 113 height 20
click at [686, 93] on span "In tem 100mm" at bounding box center [711, 85] width 84 height 20
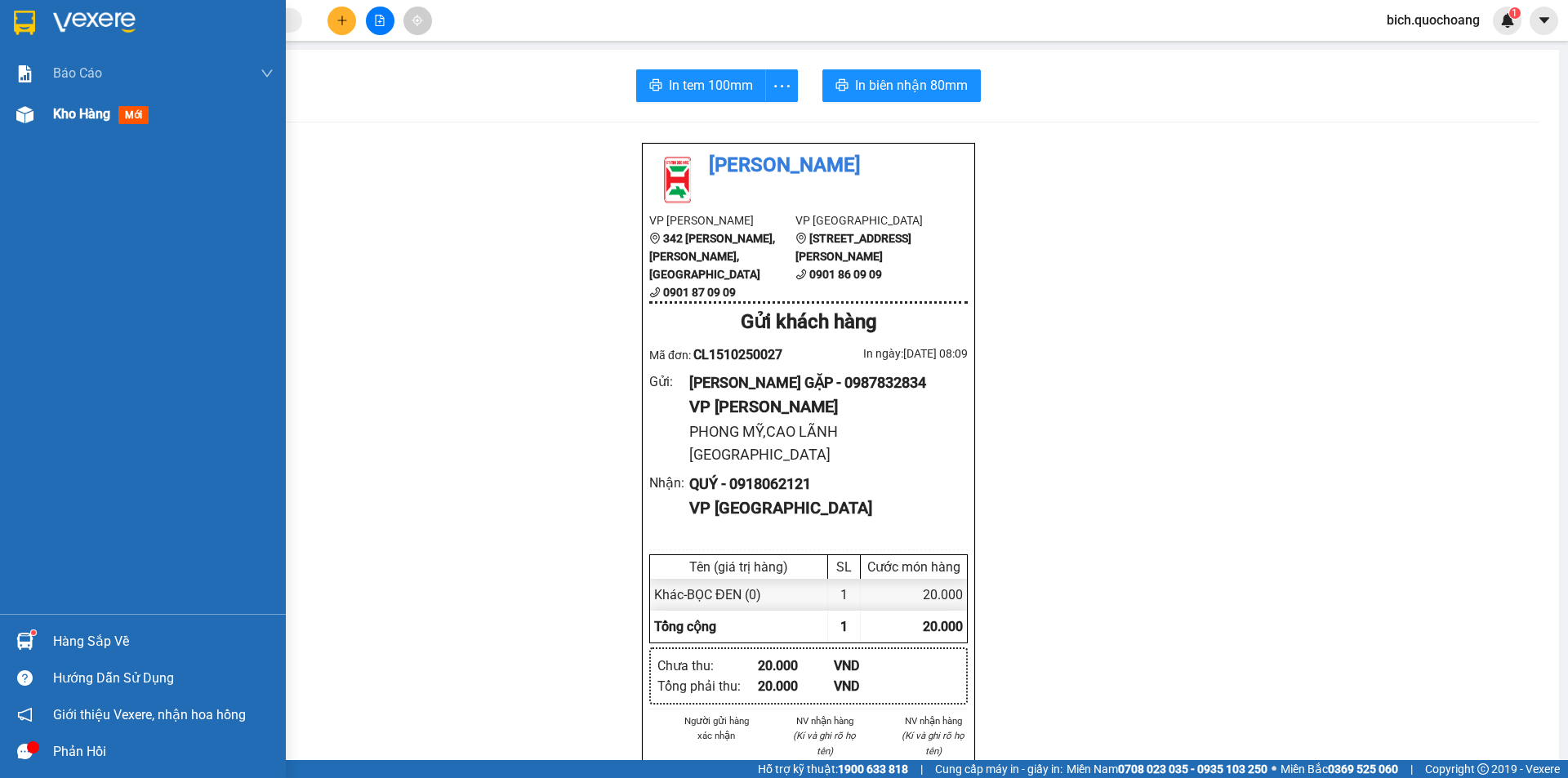
click at [81, 115] on span "Kho hàng" at bounding box center [81, 114] width 57 height 16
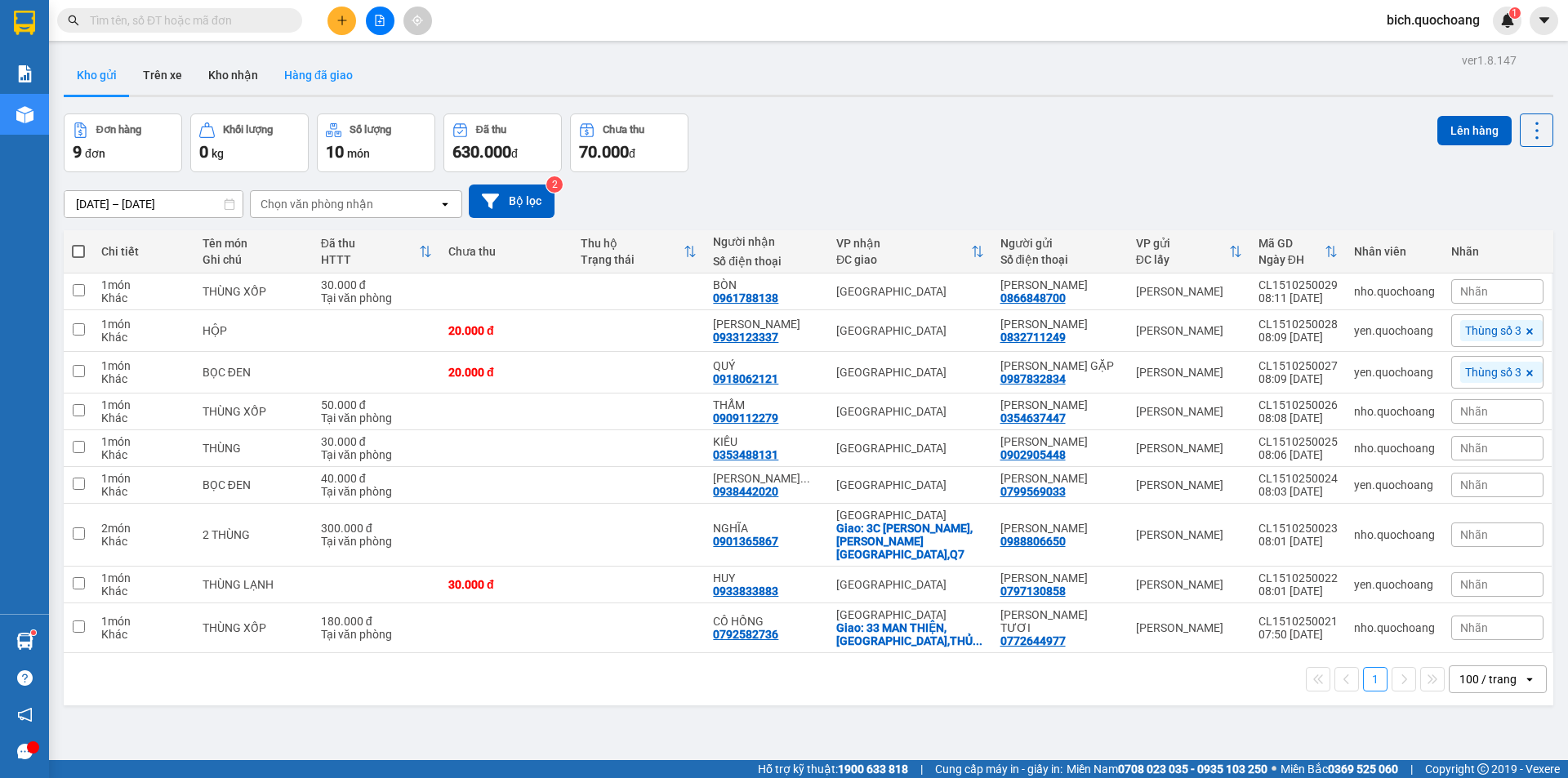
click at [303, 68] on button "Hàng đã giao" at bounding box center [318, 75] width 94 height 39
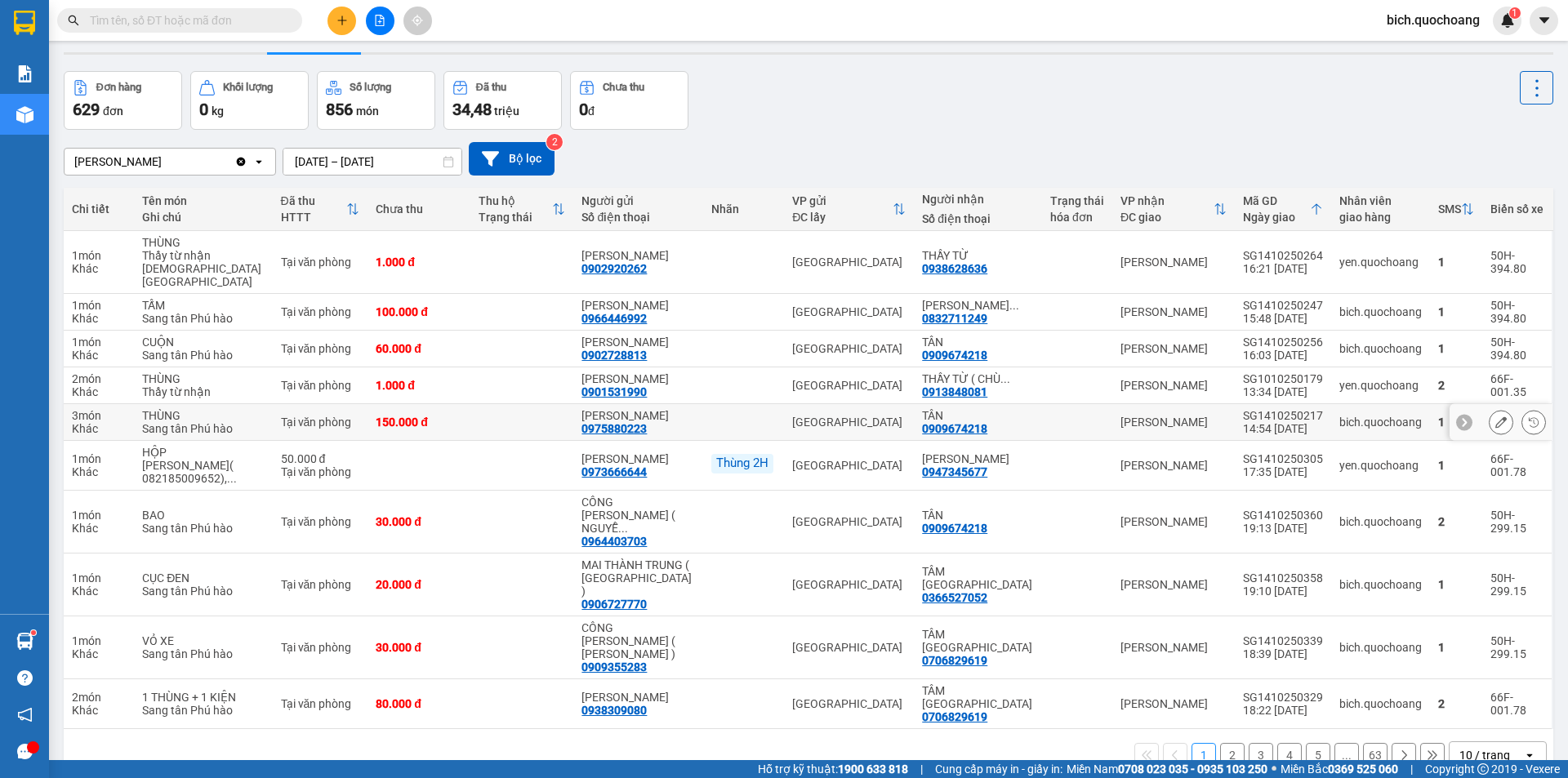
scroll to position [79, 0]
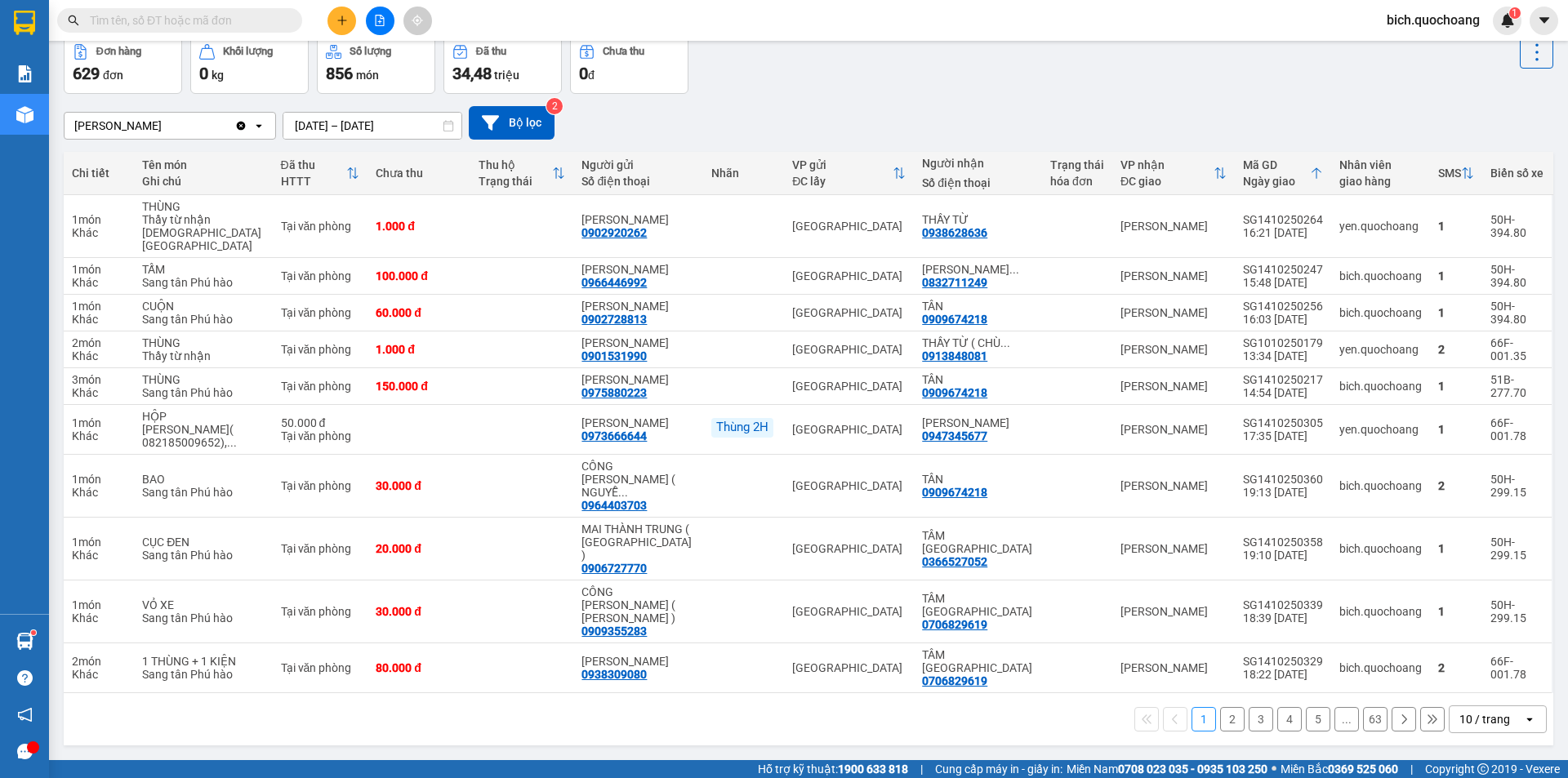
click at [1466, 717] on div "10 / trang" at bounding box center [1485, 720] width 51 height 17
click at [1475, 684] on span "100 / trang" at bounding box center [1479, 684] width 59 height 17
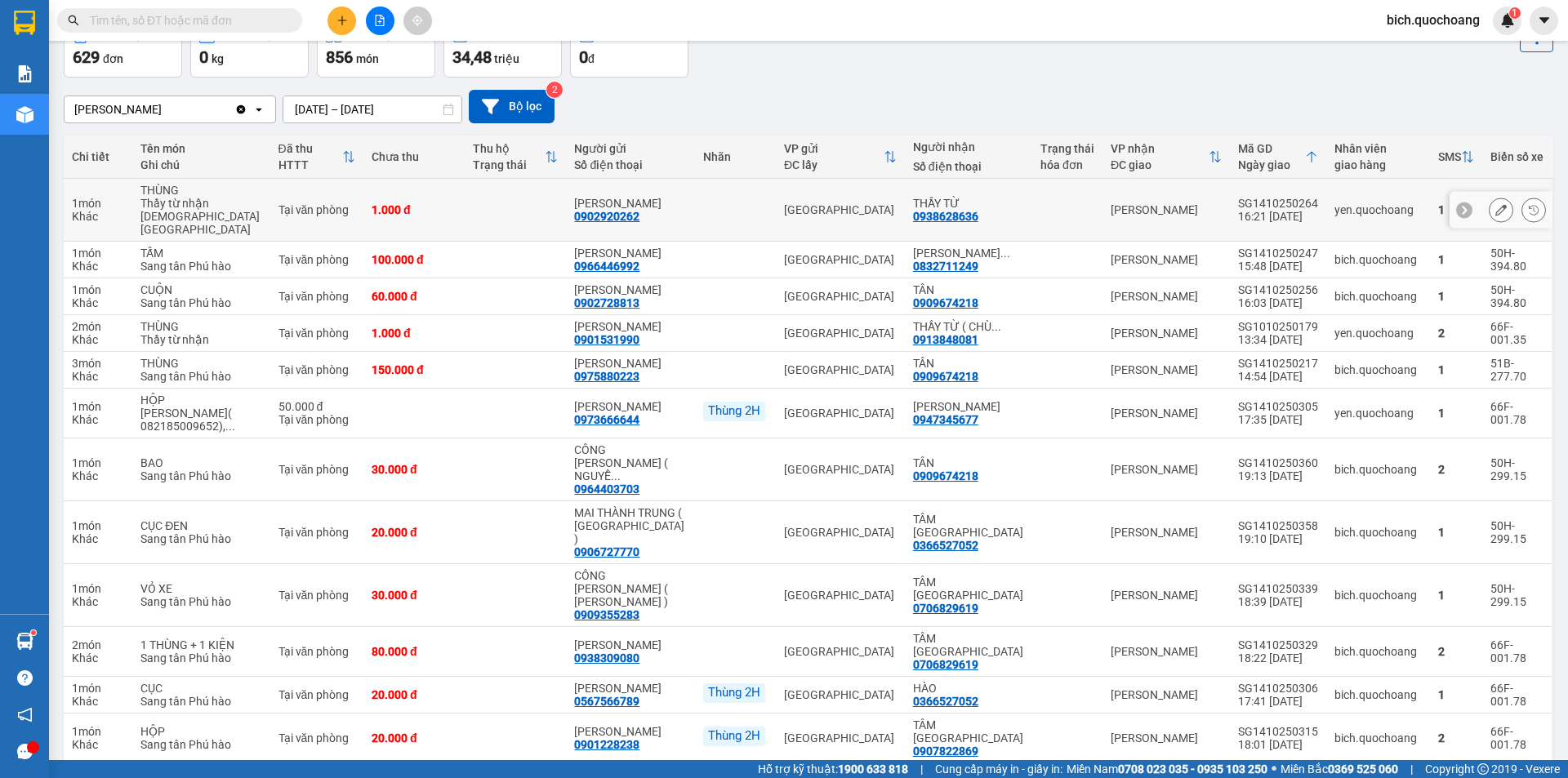
scroll to position [0, 0]
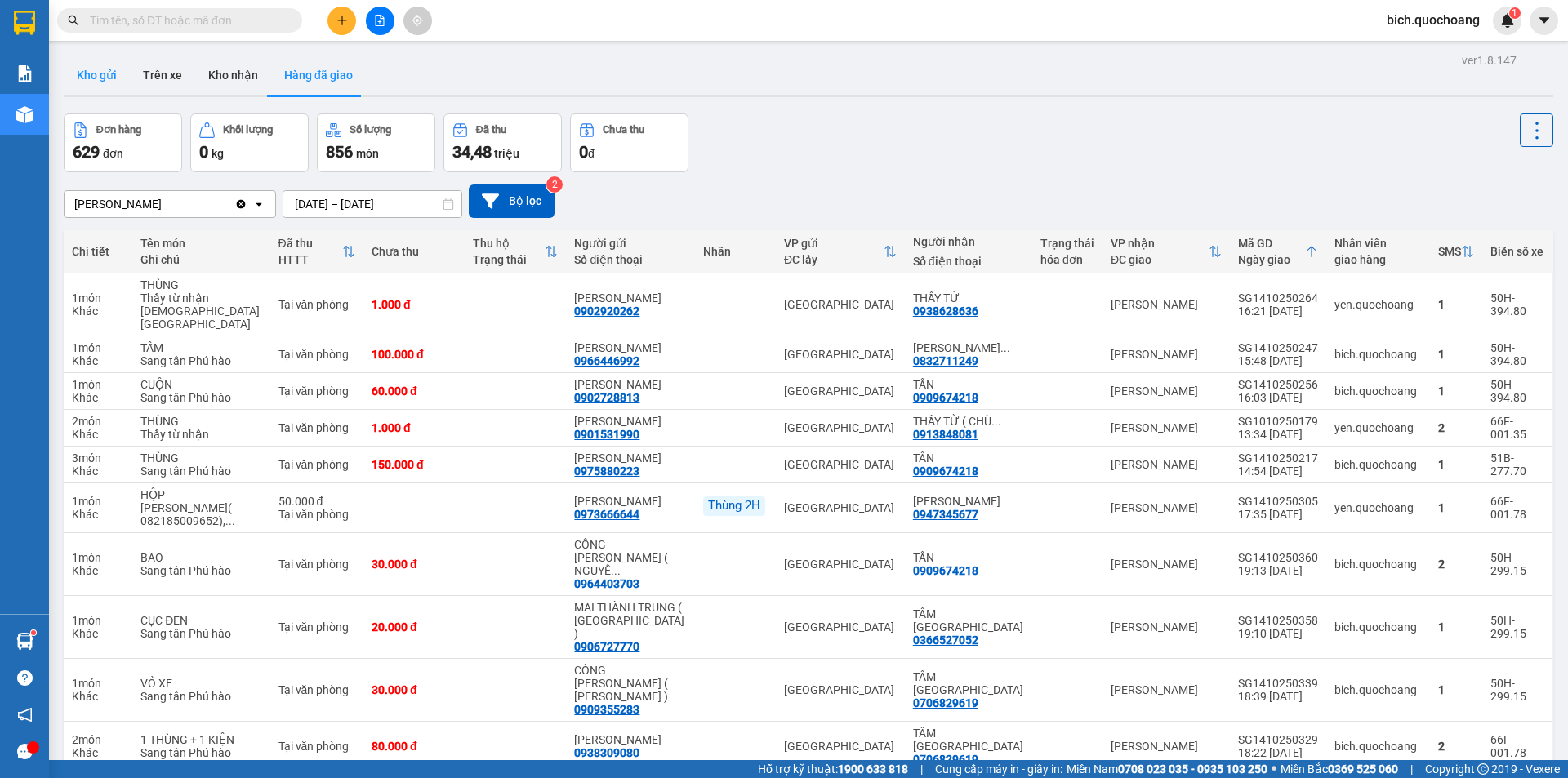
click at [86, 73] on button "Kho gửi" at bounding box center [96, 75] width 66 height 39
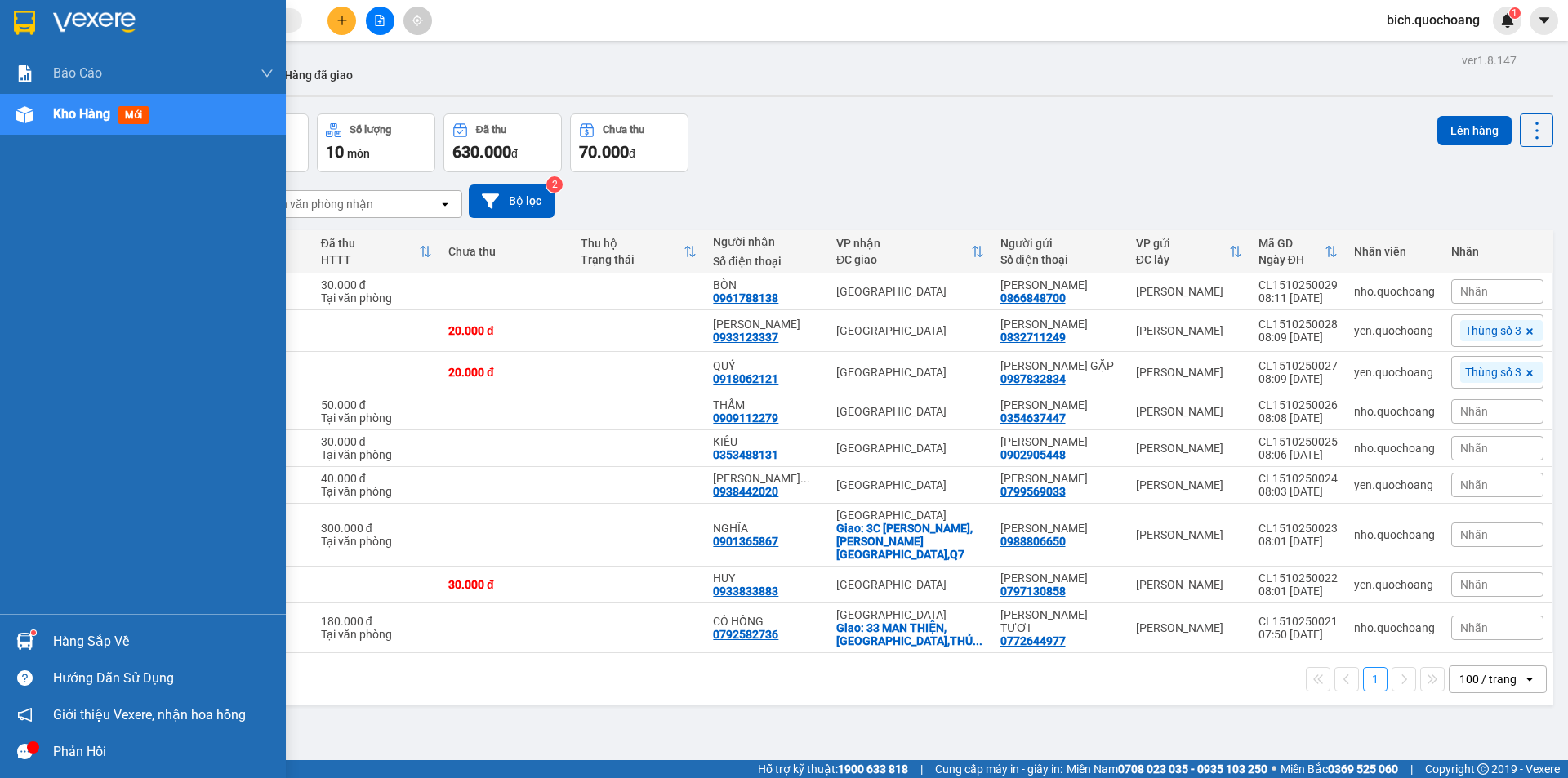
click at [63, 649] on div "Hàng sắp về" at bounding box center [163, 641] width 220 height 24
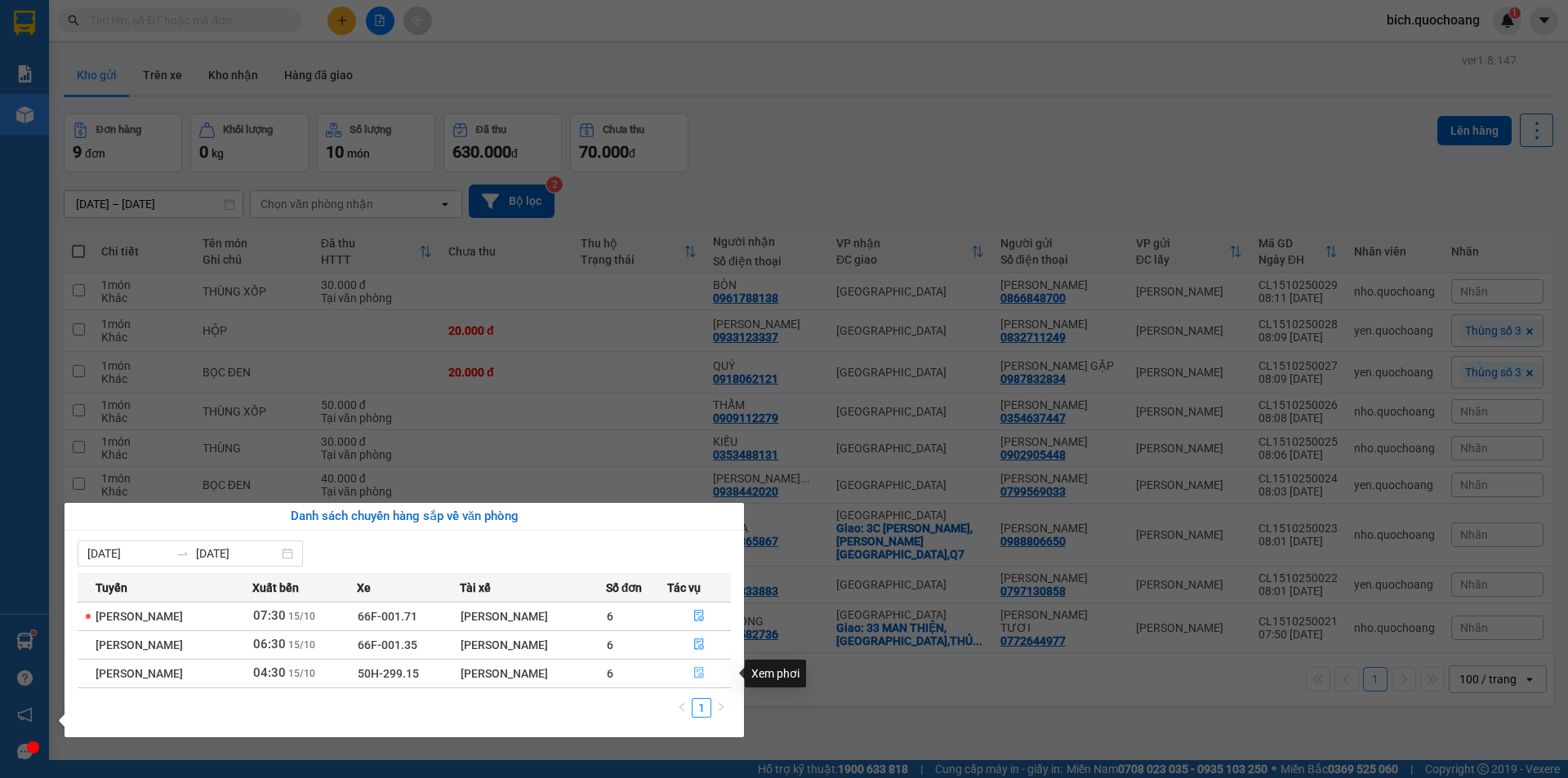
click at [708, 674] on button "button" at bounding box center [700, 673] width 63 height 26
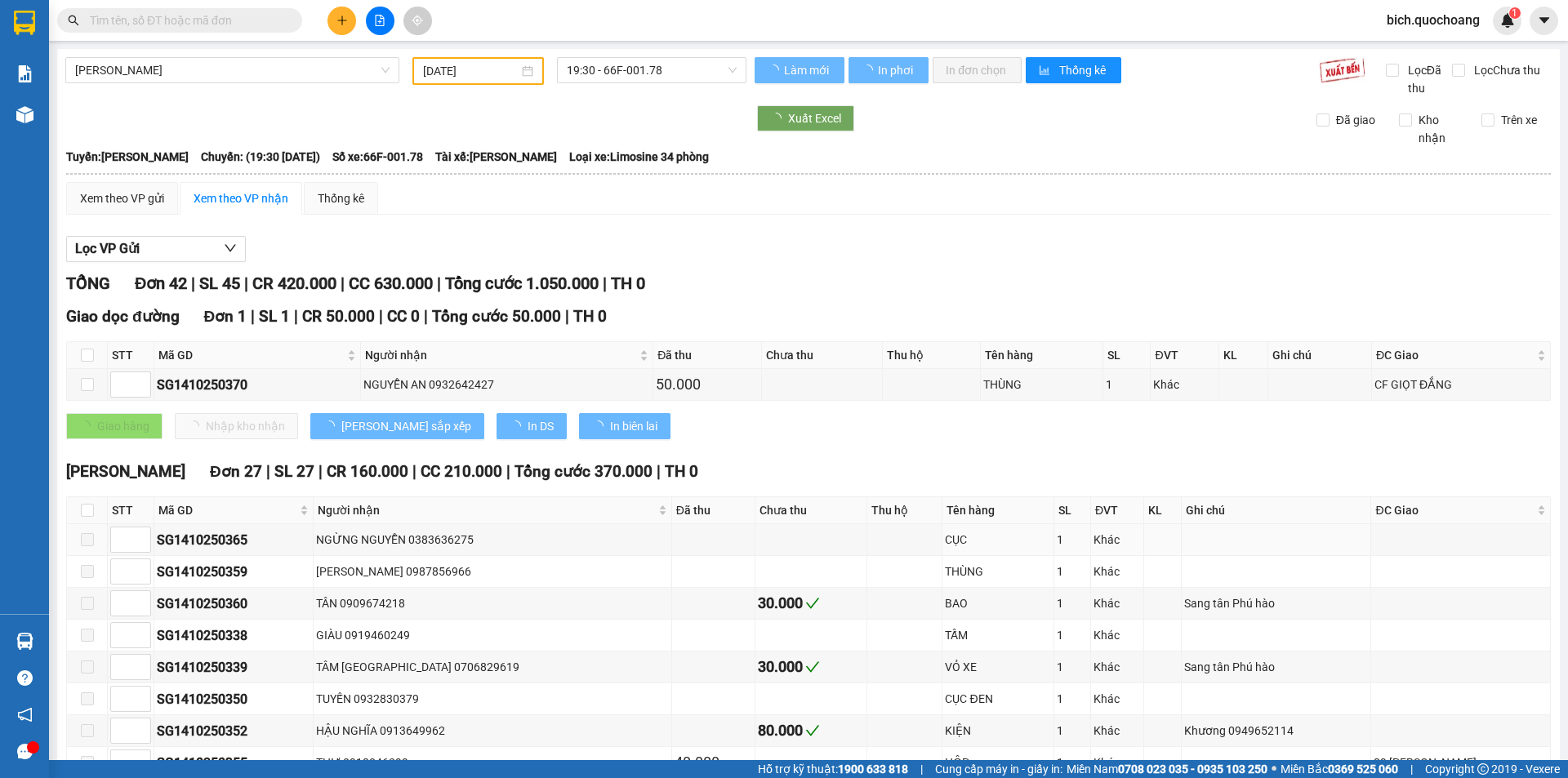
type input "[DATE]"
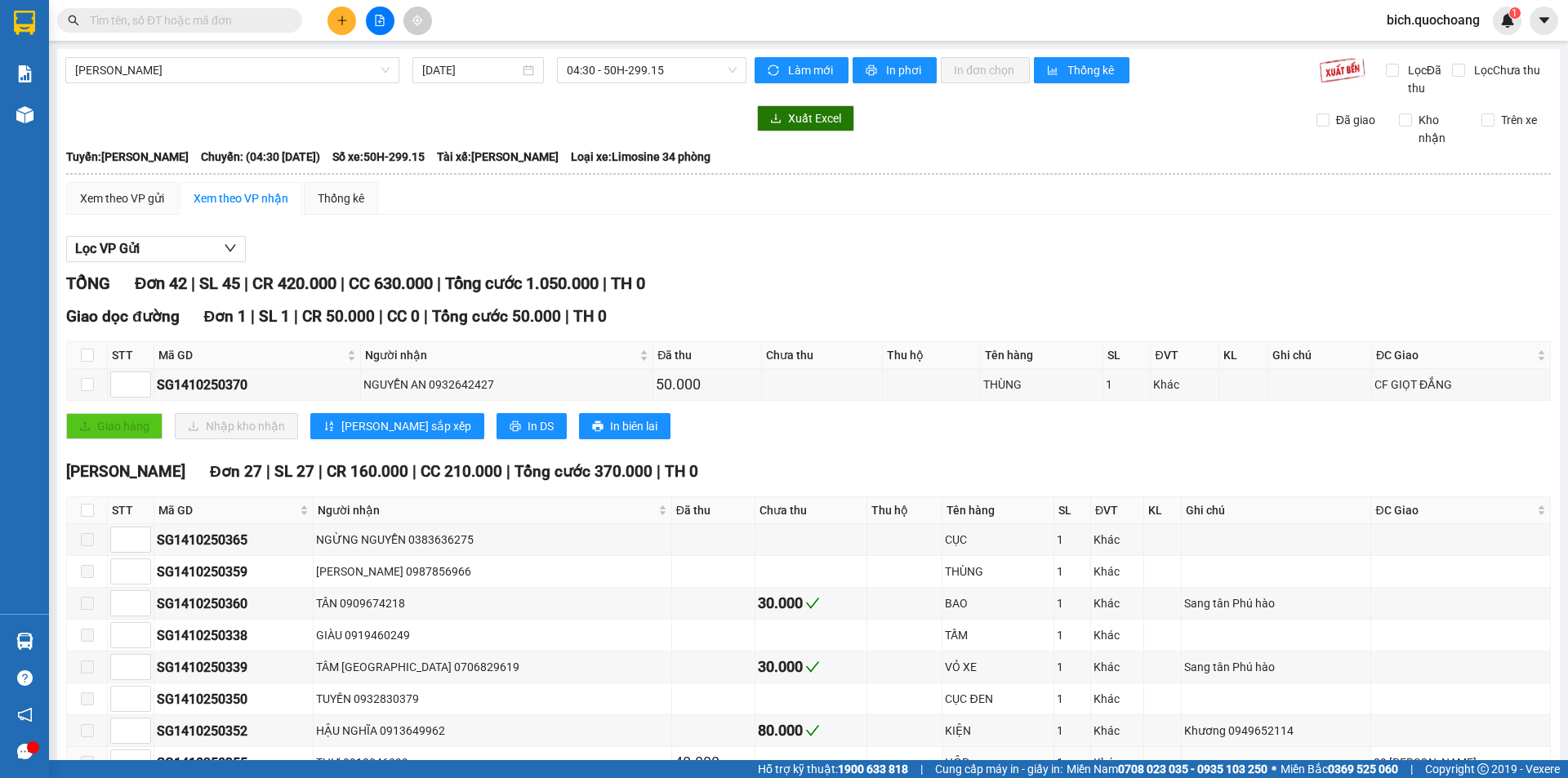
scroll to position [245, 0]
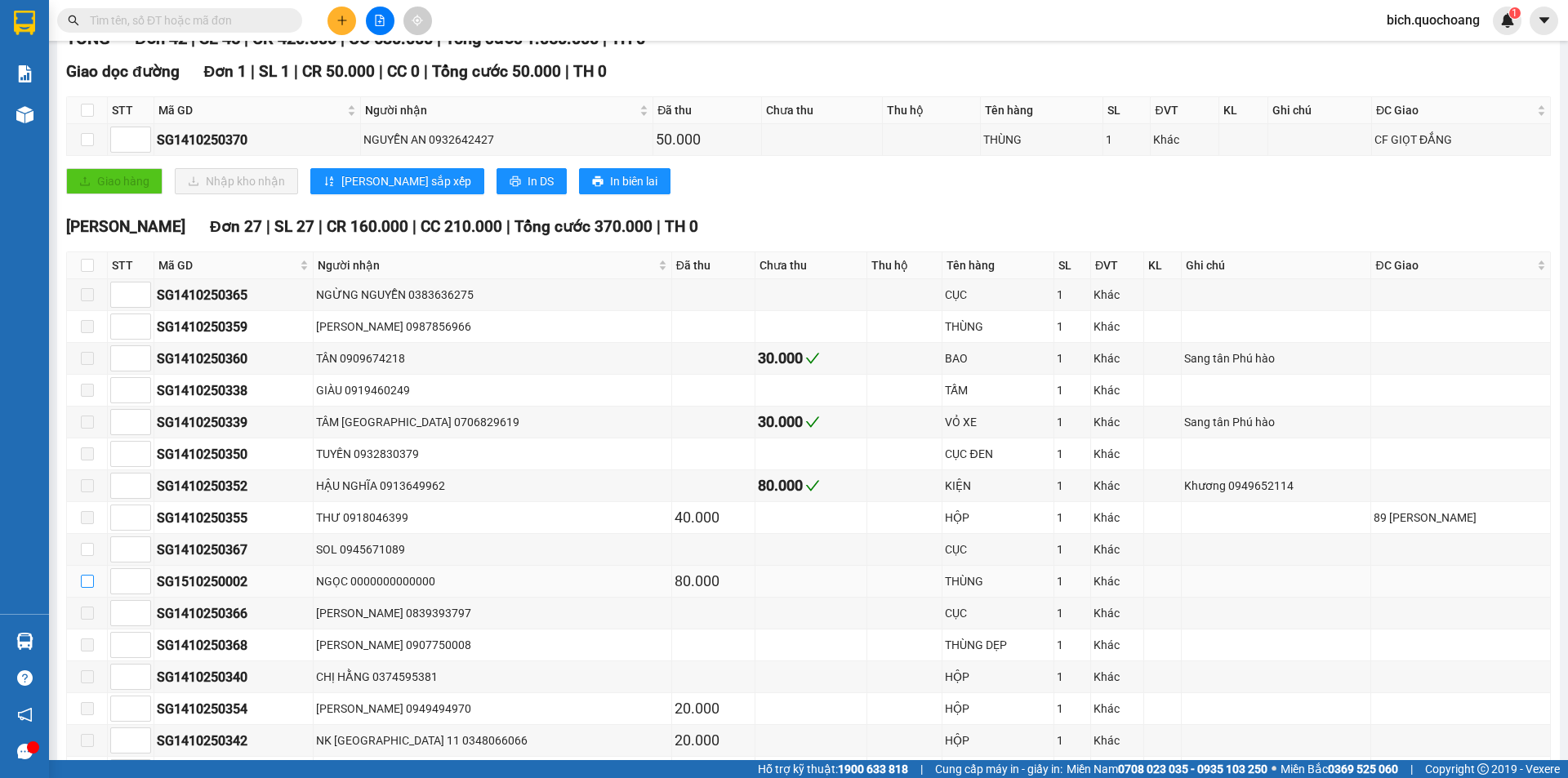
click at [92, 581] on input "checkbox" at bounding box center [87, 581] width 13 height 13
checkbox input "true"
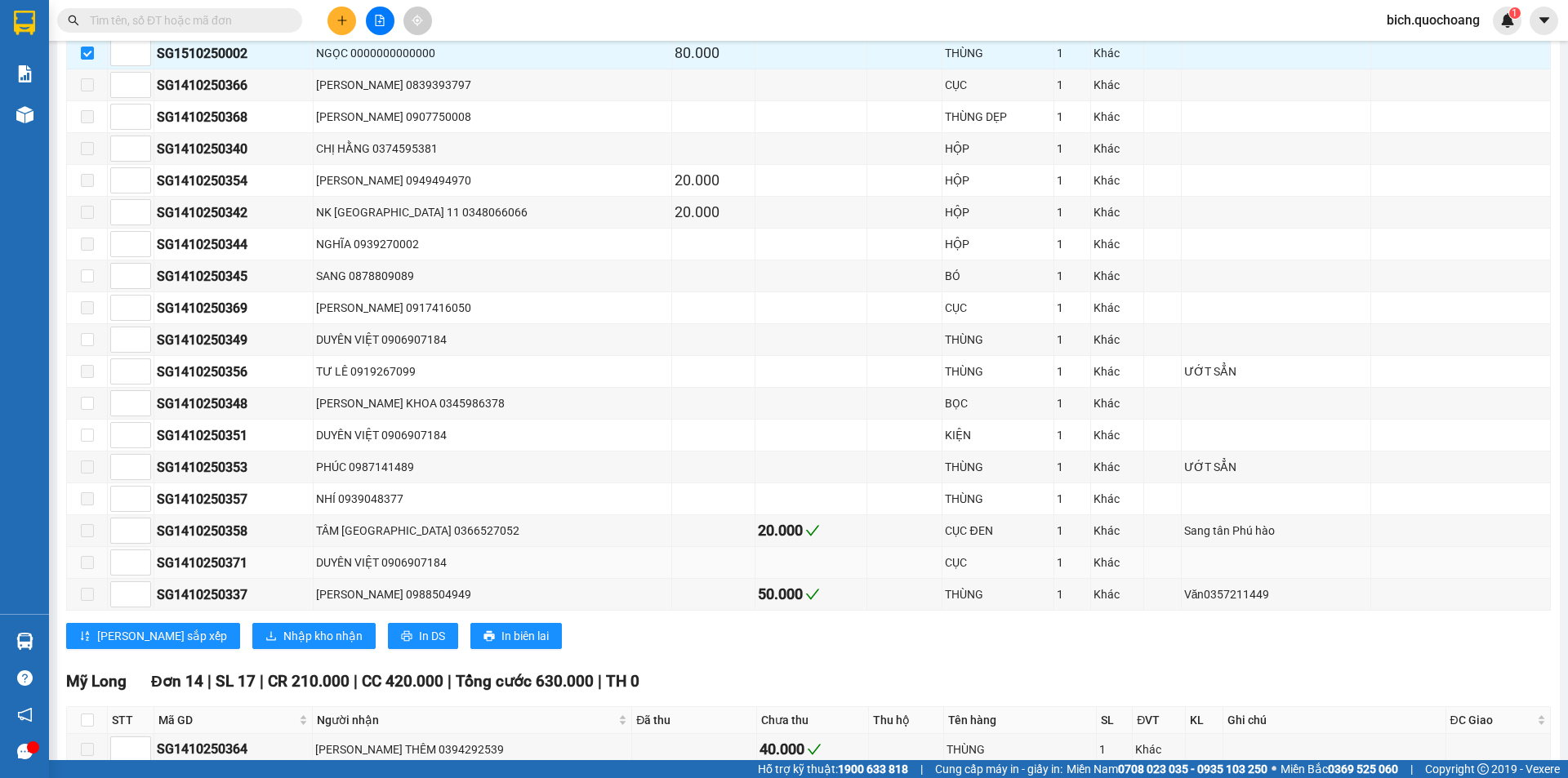
scroll to position [898, 0]
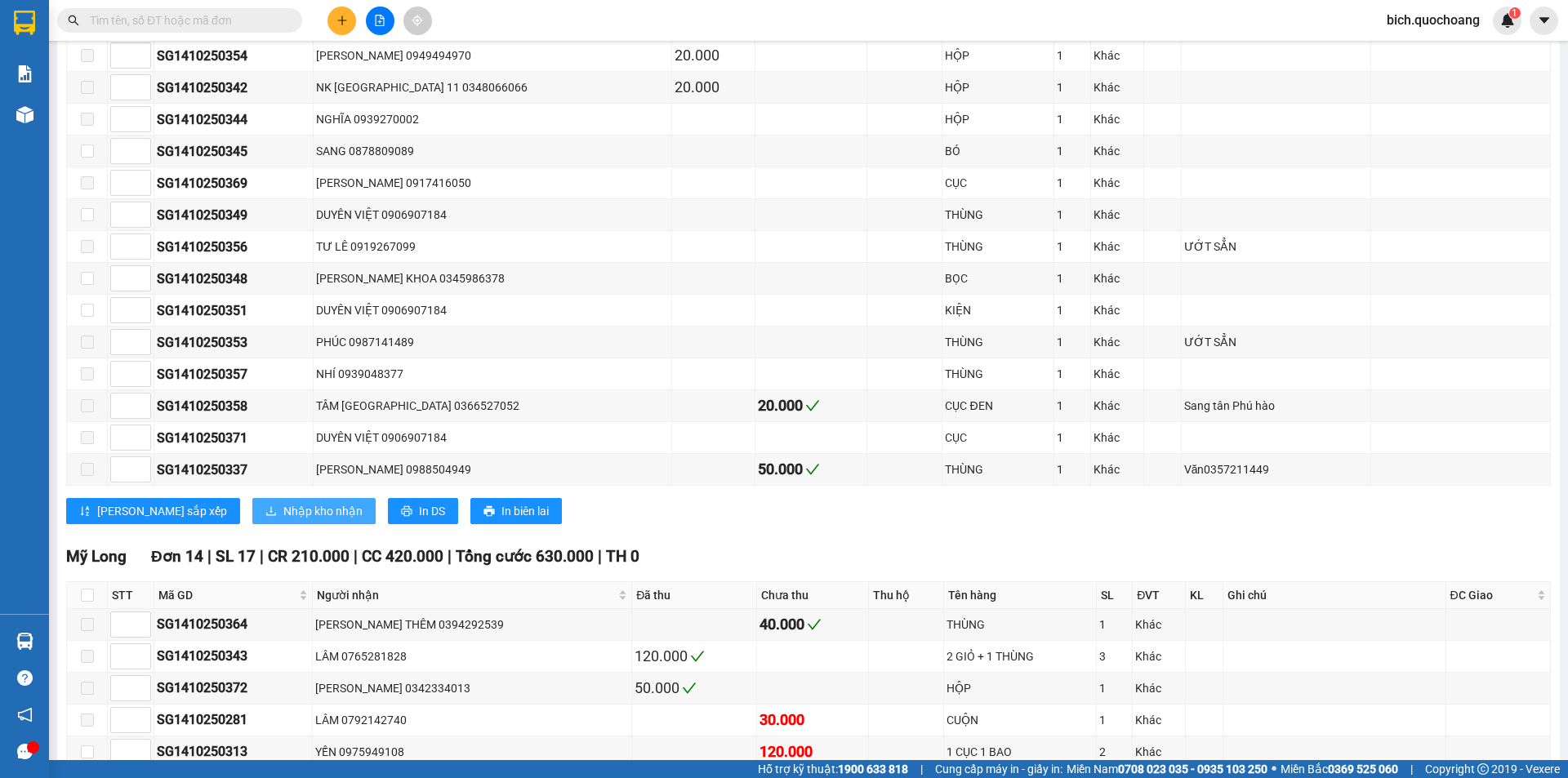
click at [283, 508] on span "Nhập kho nhận" at bounding box center [323, 511] width 80 height 18
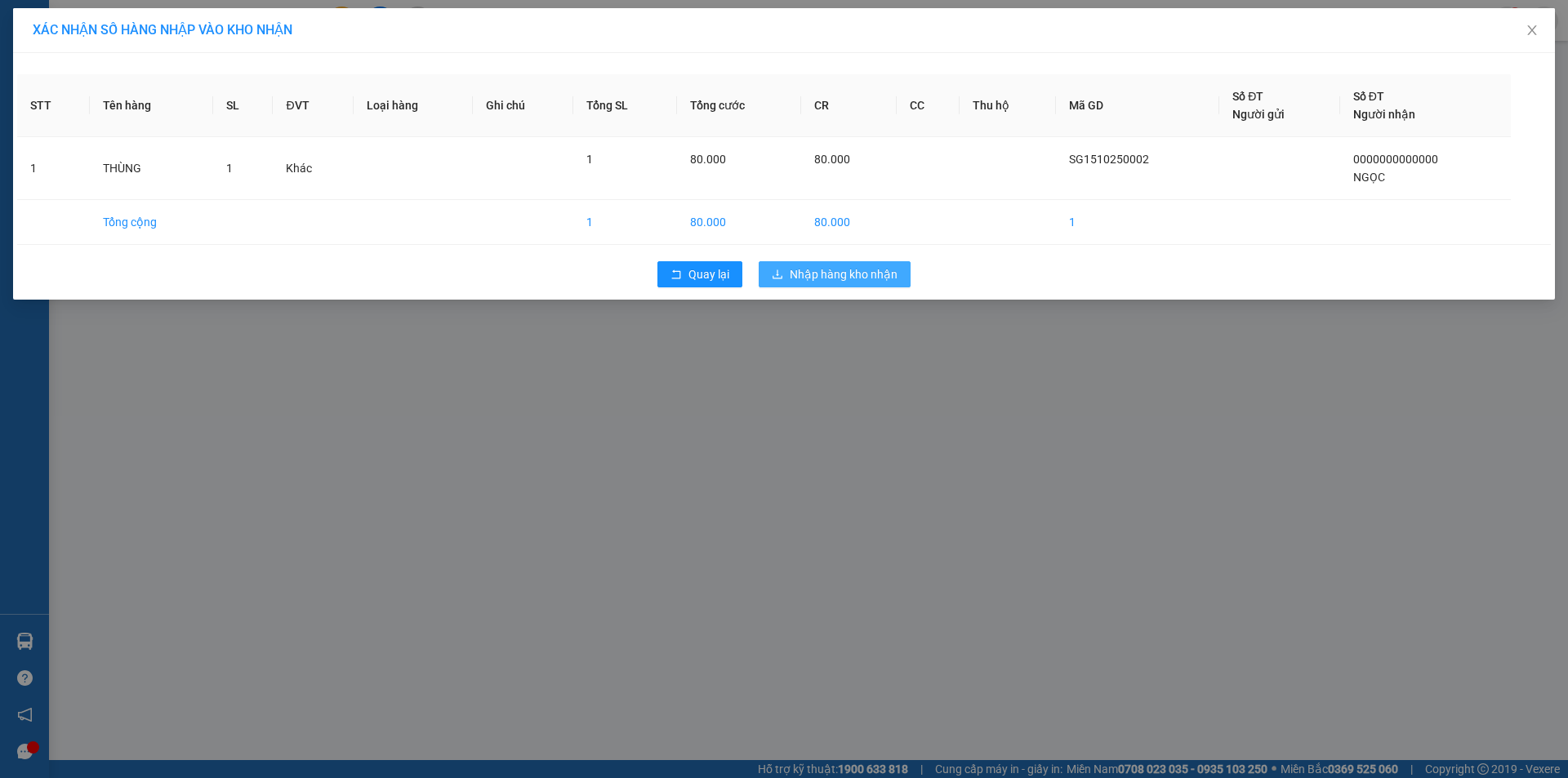
click at [816, 272] on span "Nhập hàng kho nhận" at bounding box center [843, 274] width 107 height 18
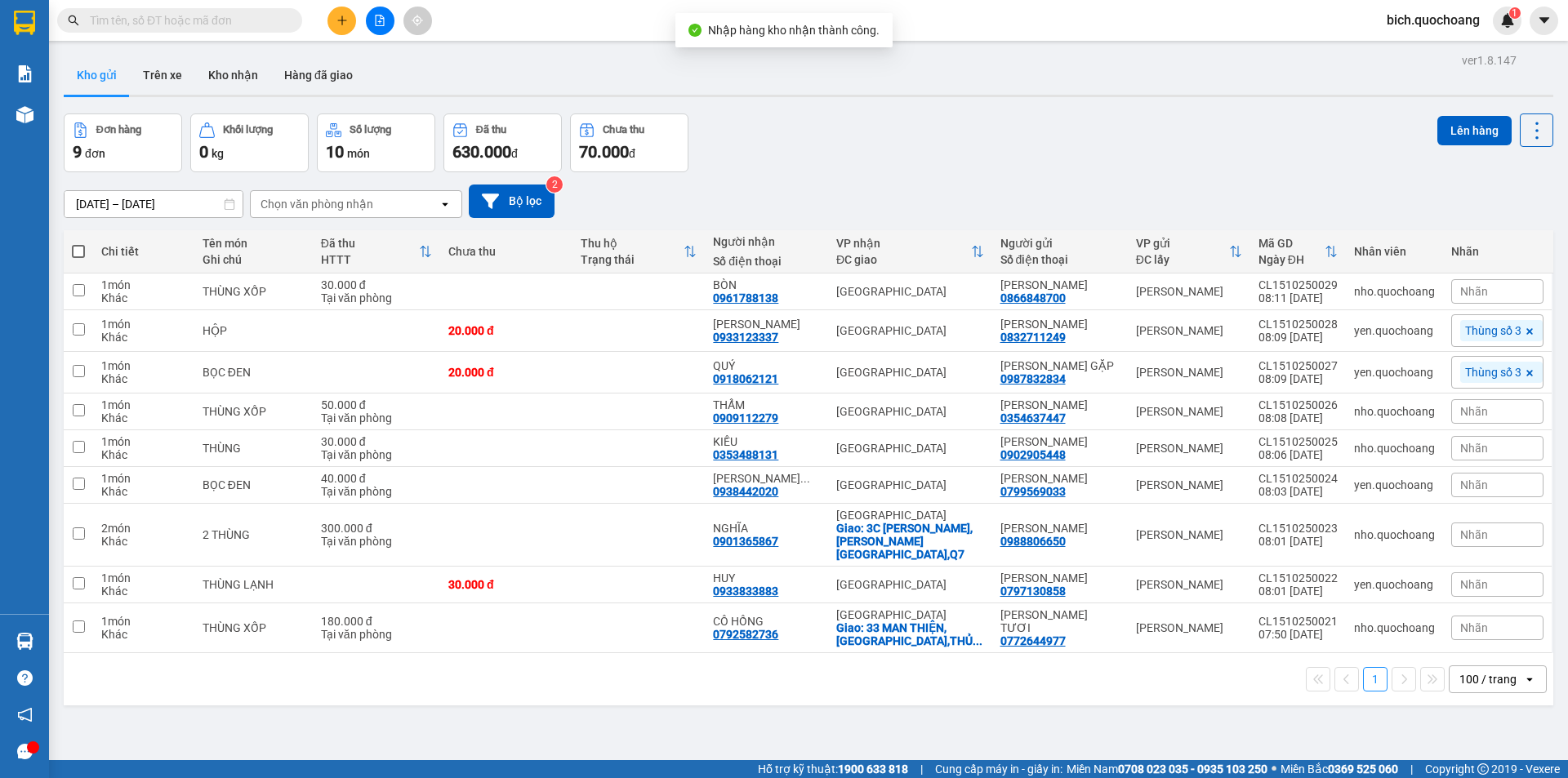
click at [230, 18] on input "text" at bounding box center [186, 19] width 193 height 18
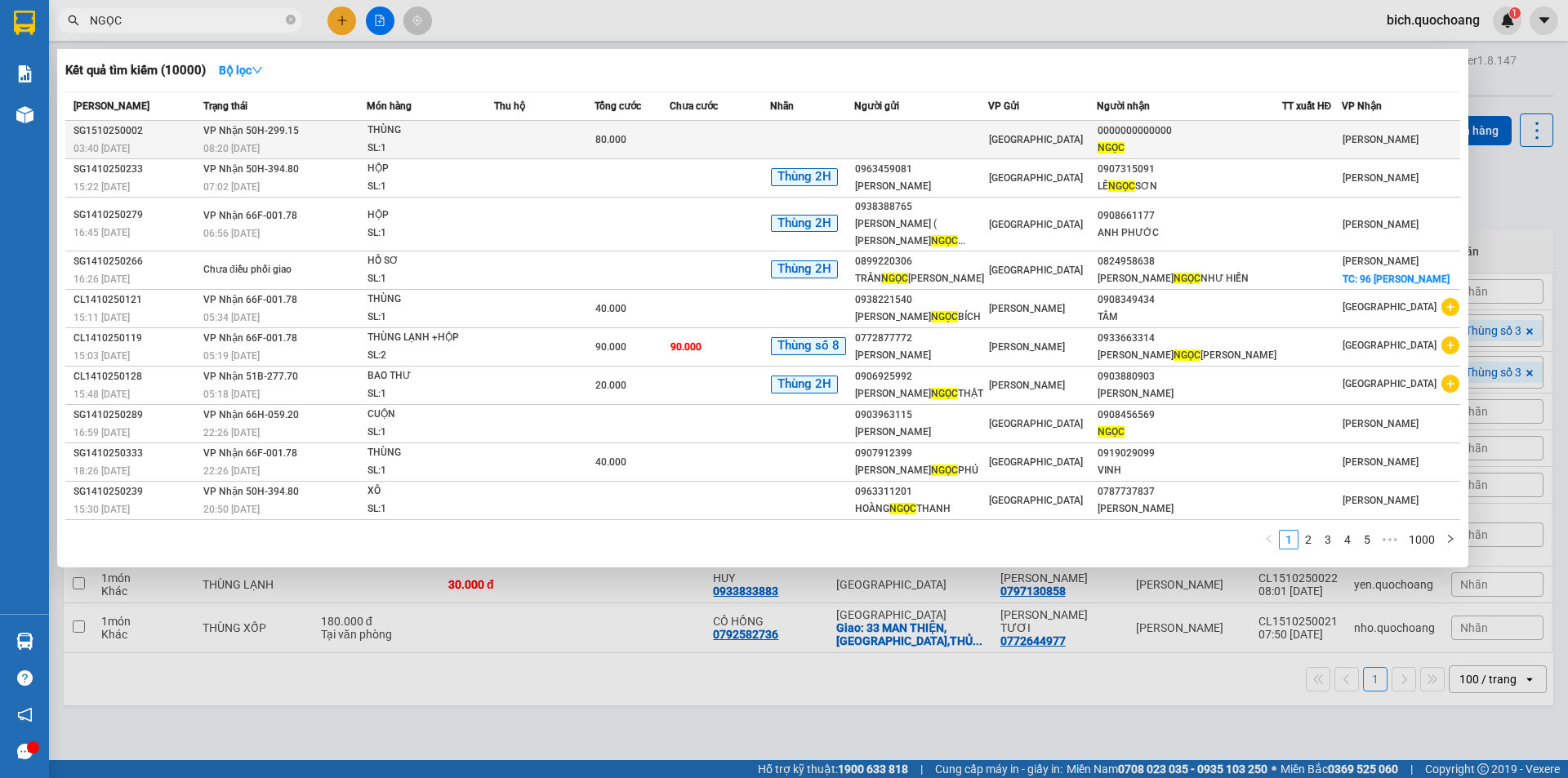
type input "NGỌC"
click at [594, 147] on td at bounding box center [544, 140] width 101 height 38
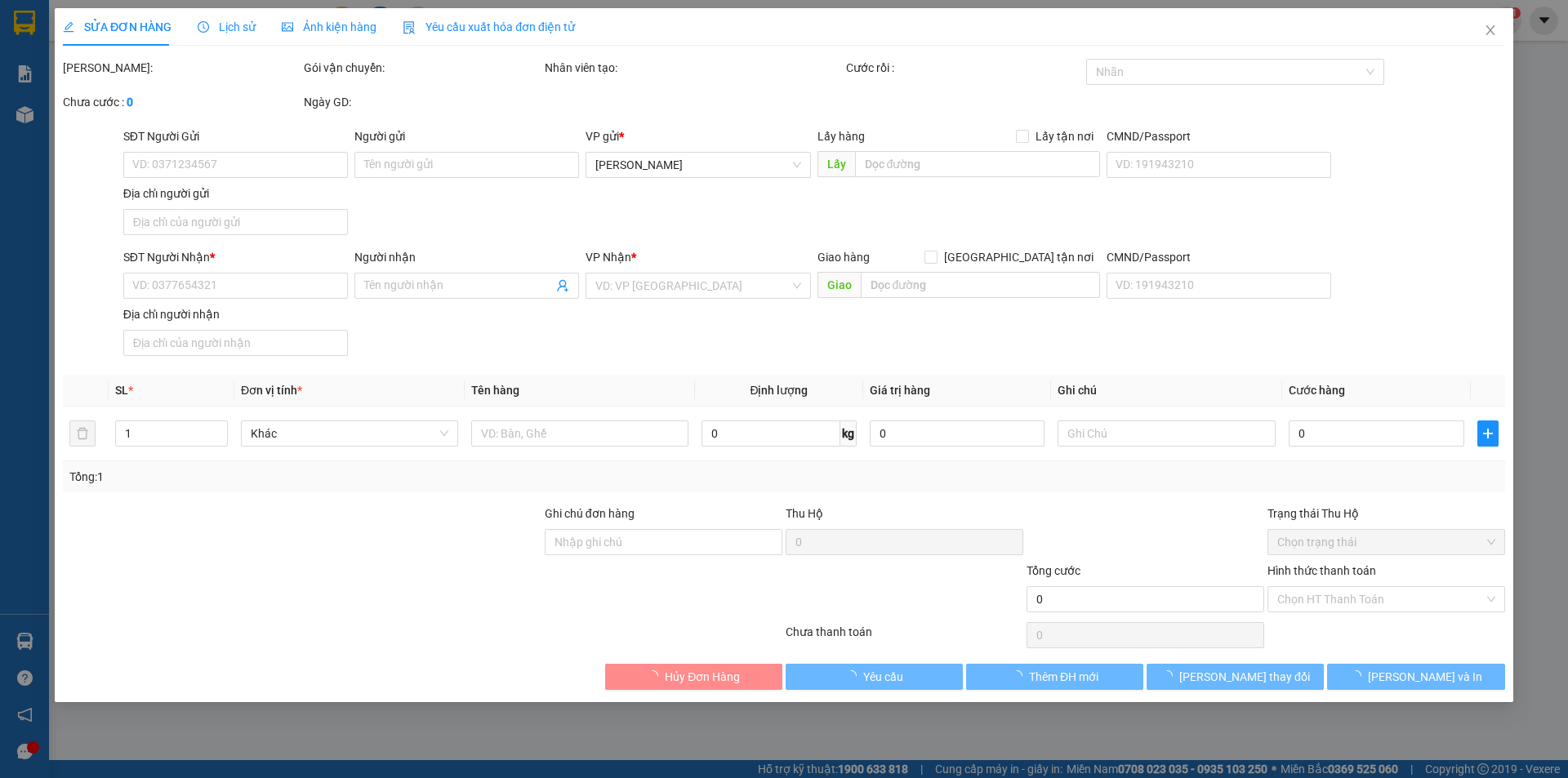
type input "0000000000000"
type input "NGỌC"
type input "80.000"
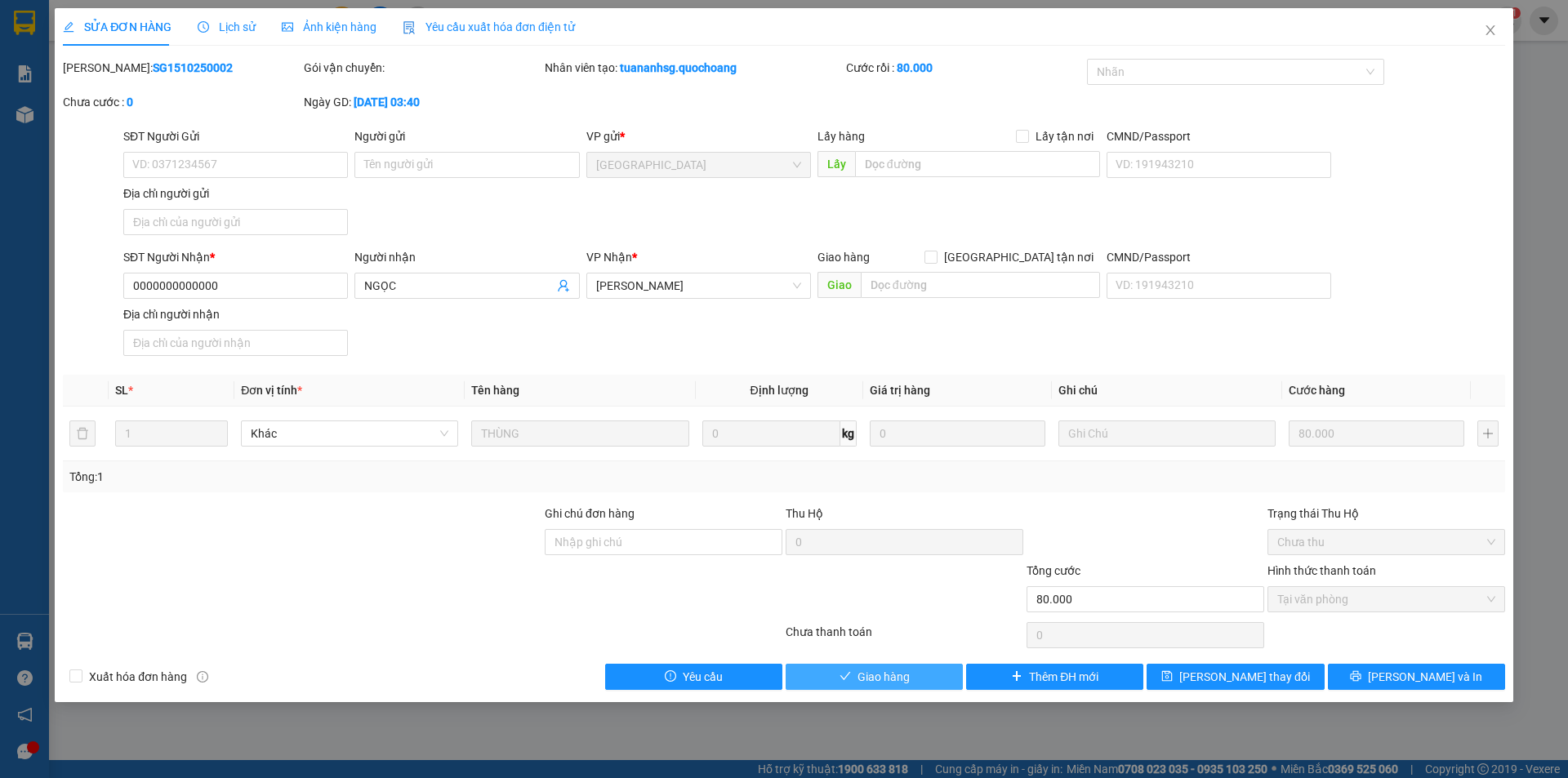
click at [872, 672] on span "Giao hàng" at bounding box center [884, 676] width 52 height 18
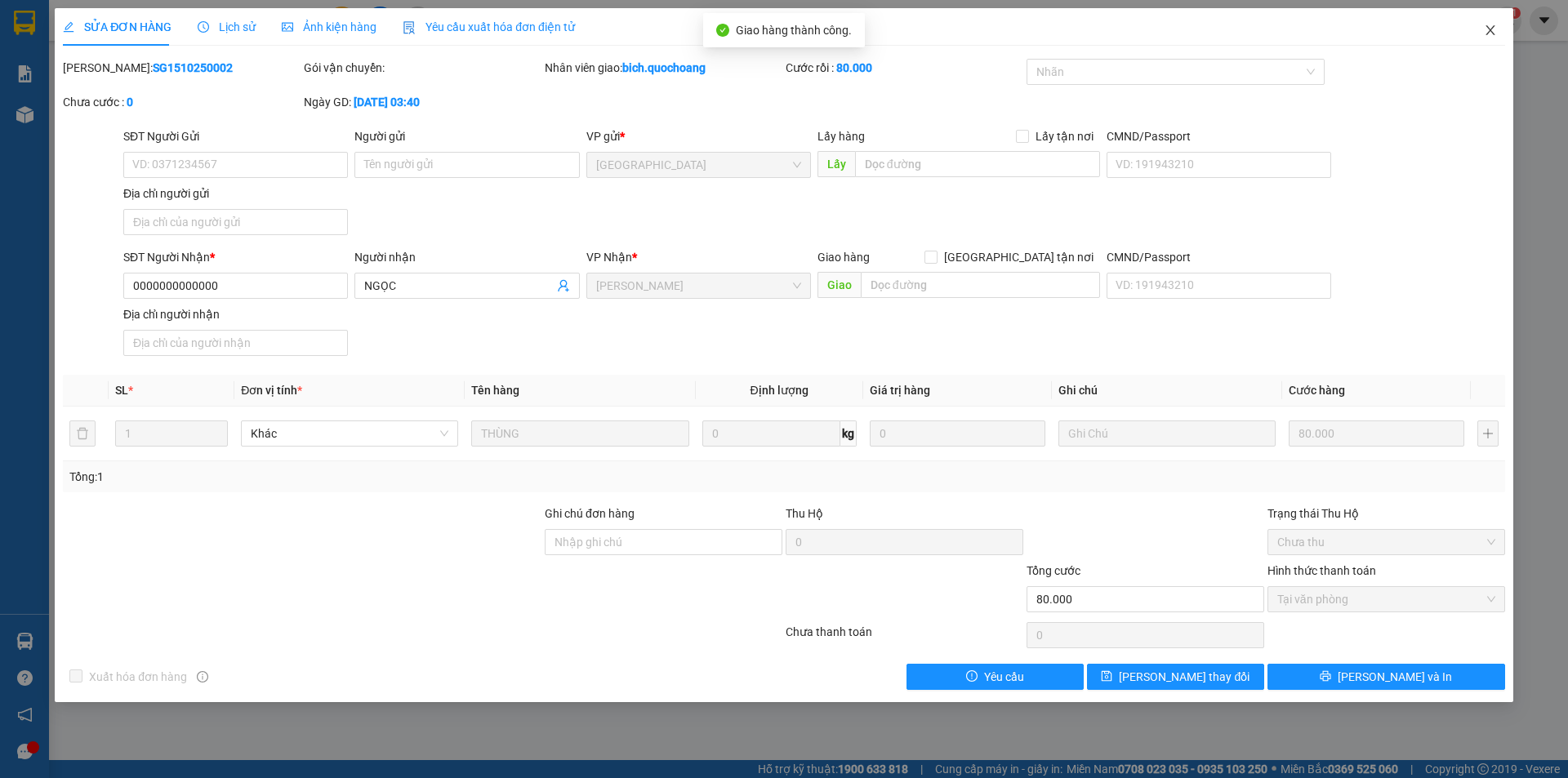
click at [1485, 29] on icon "close" at bounding box center [1490, 31] width 13 height 13
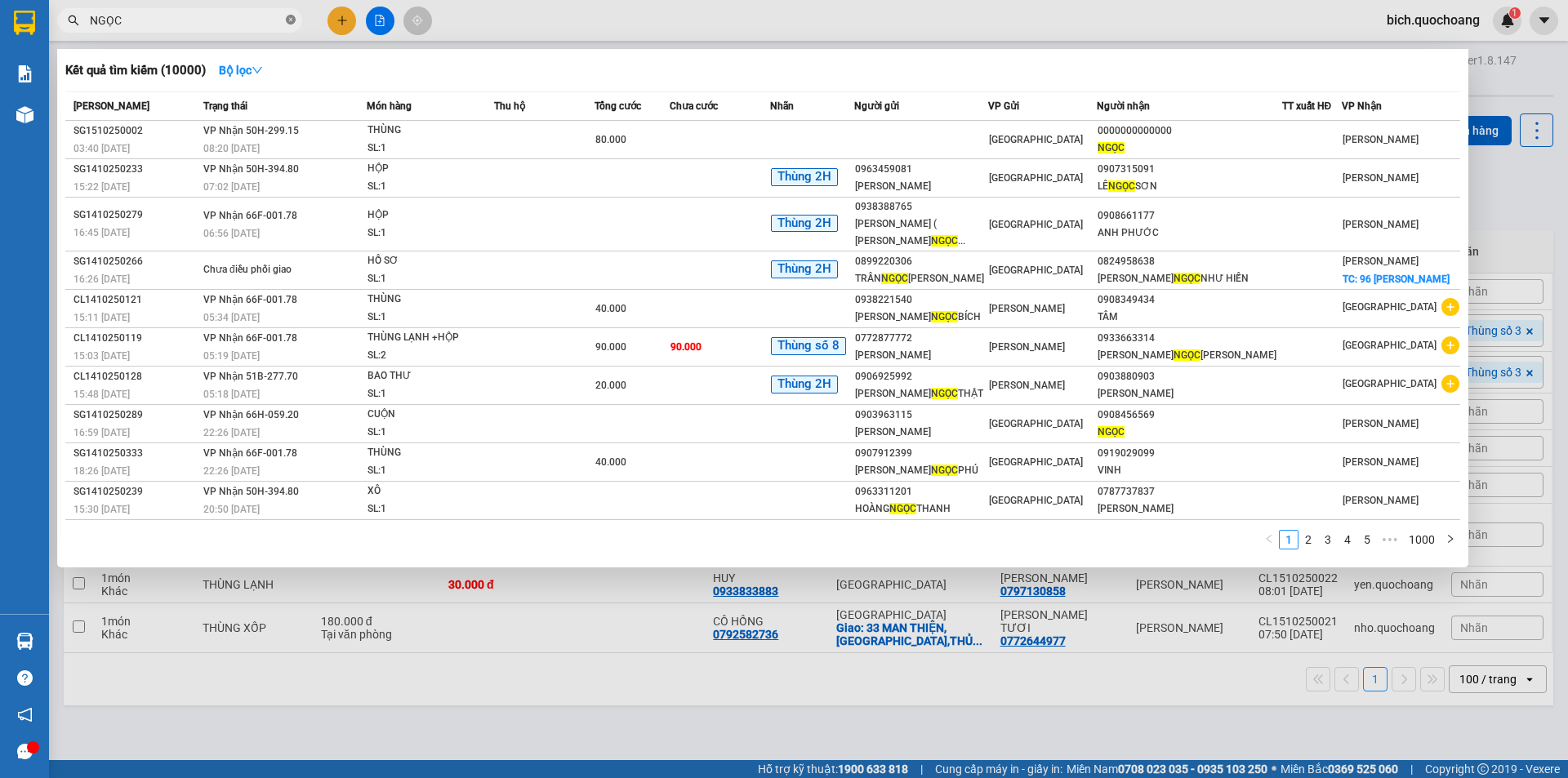
click at [289, 17] on icon "close-circle" at bounding box center [291, 19] width 10 height 10
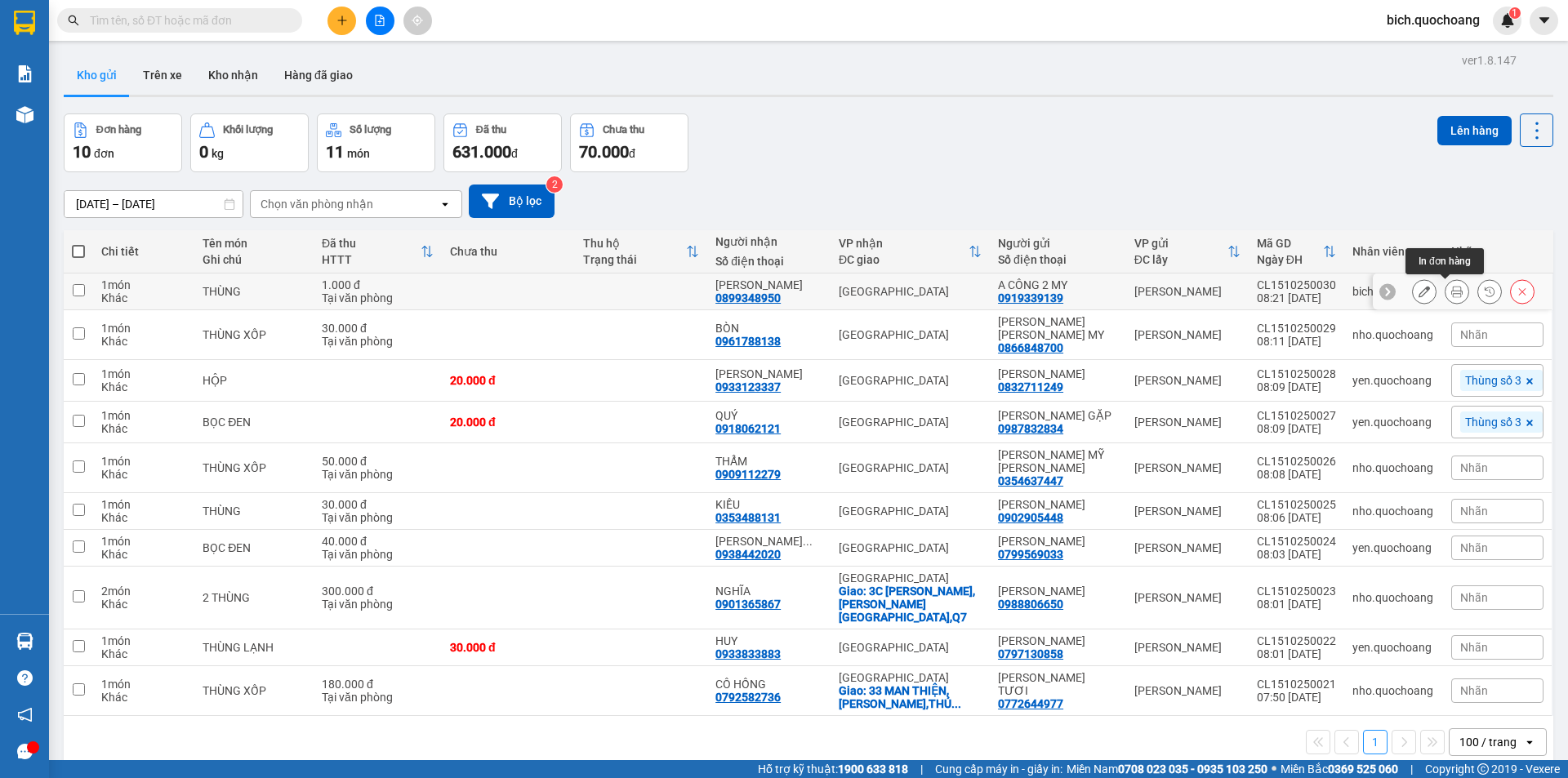
click at [1451, 290] on icon at bounding box center [1457, 291] width 11 height 11
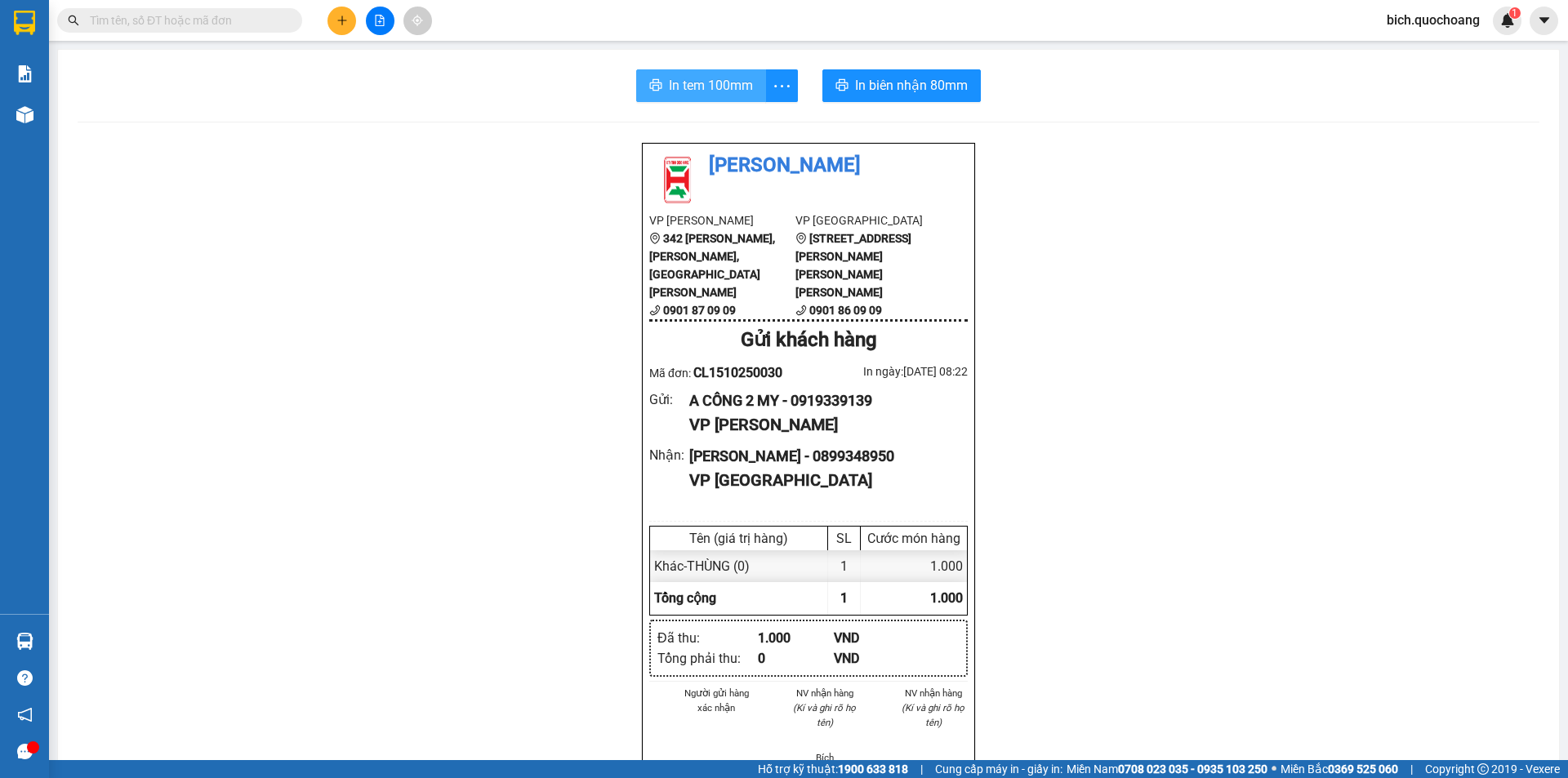
click at [720, 89] on span "In tem 100mm" at bounding box center [711, 85] width 84 height 20
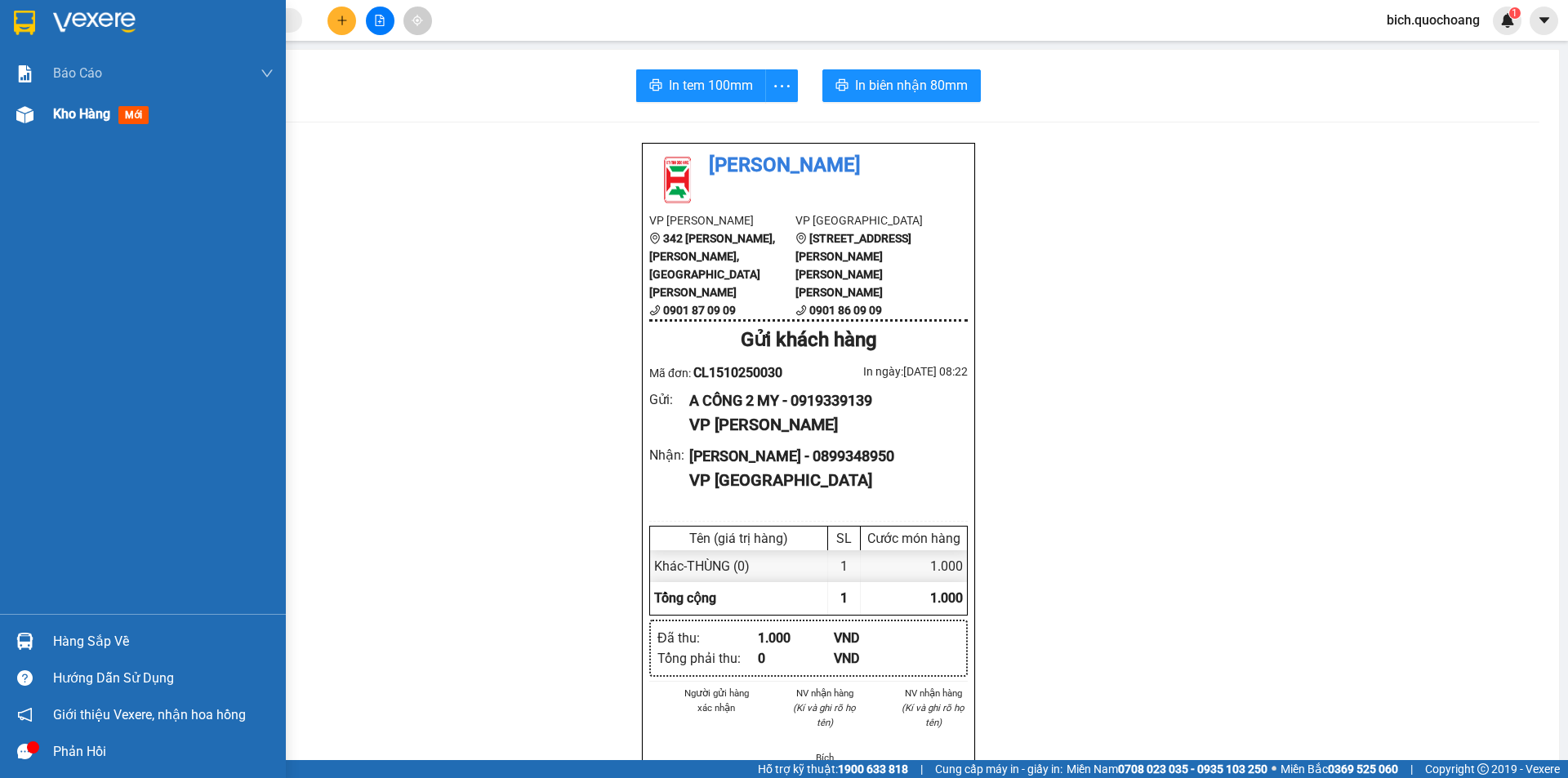
click at [72, 116] on span "Kho hàng" at bounding box center [81, 114] width 57 height 16
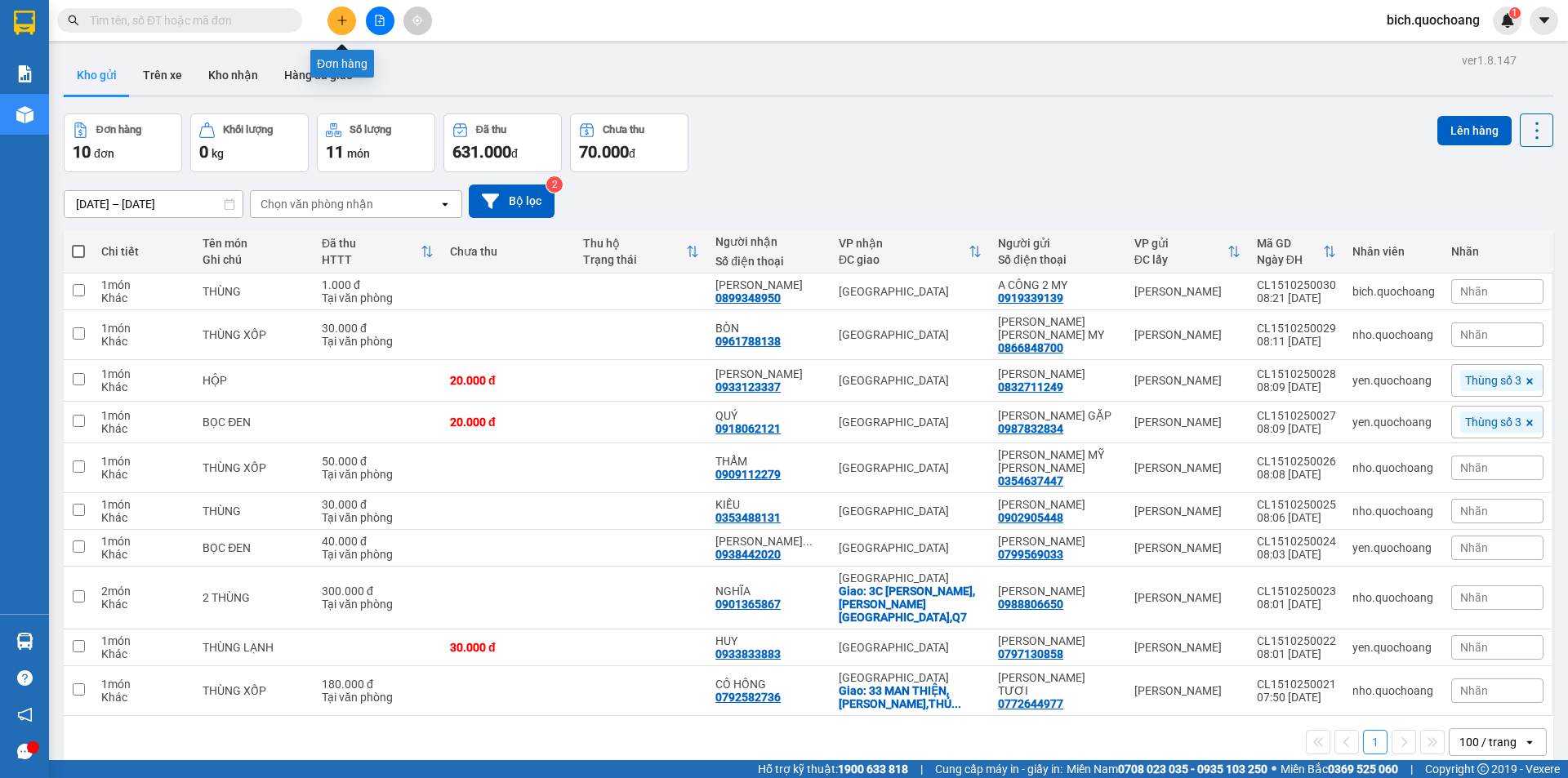
click at [344, 18] on icon "plus" at bounding box center [342, 20] width 11 height 11
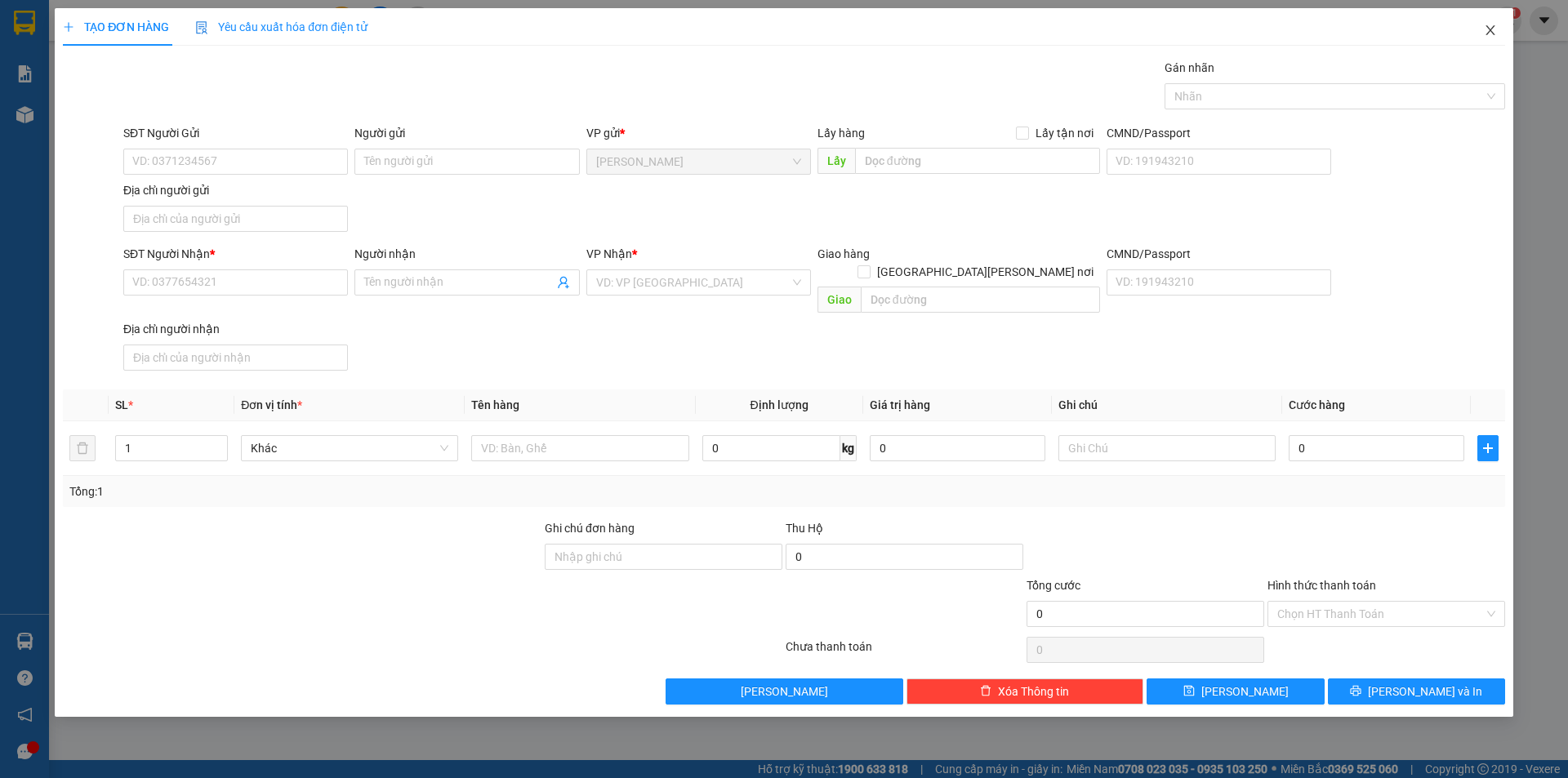
click at [1496, 29] on icon "close" at bounding box center [1490, 31] width 13 height 13
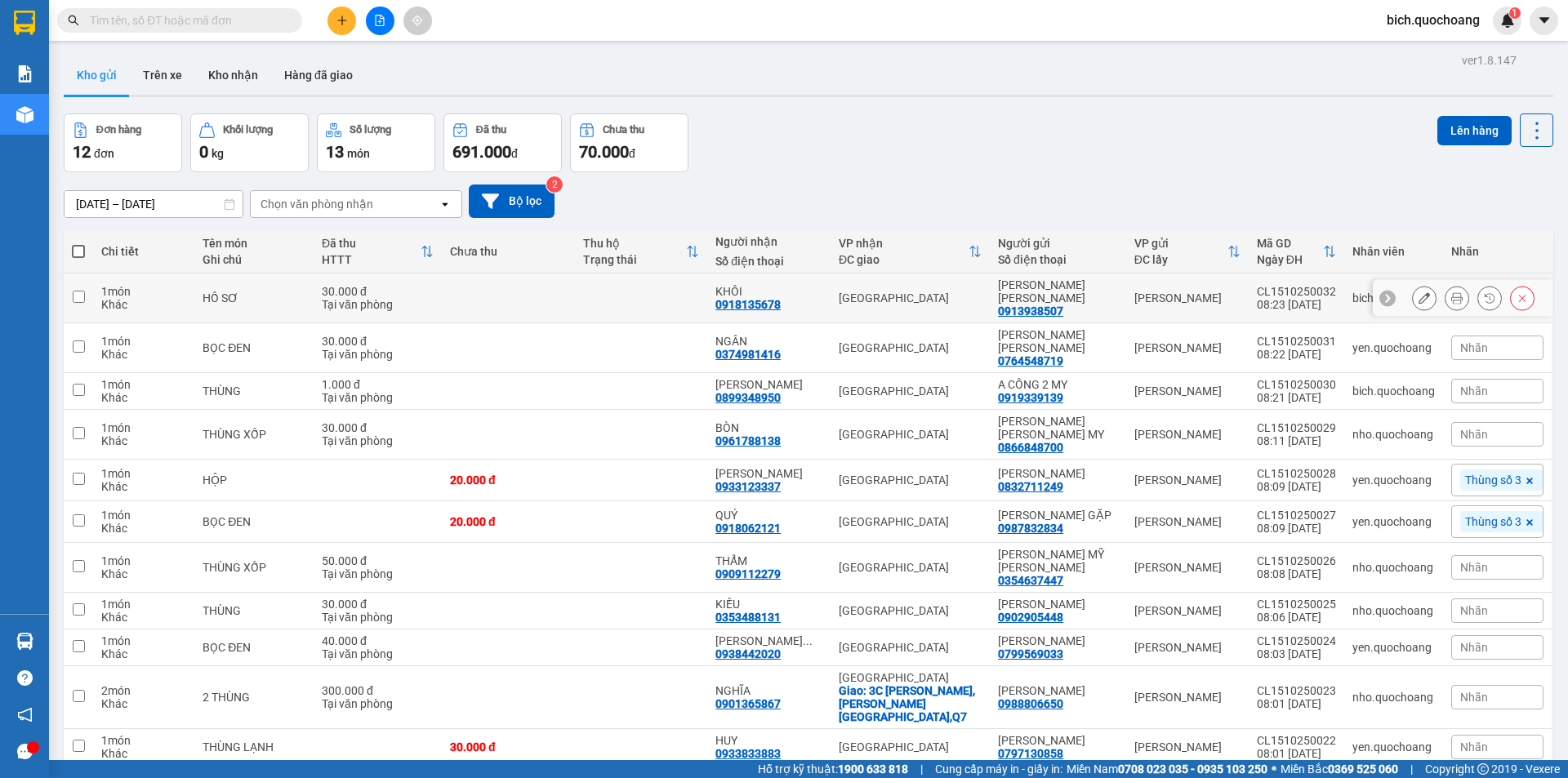
click at [1451, 300] on icon at bounding box center [1457, 298] width 11 height 11
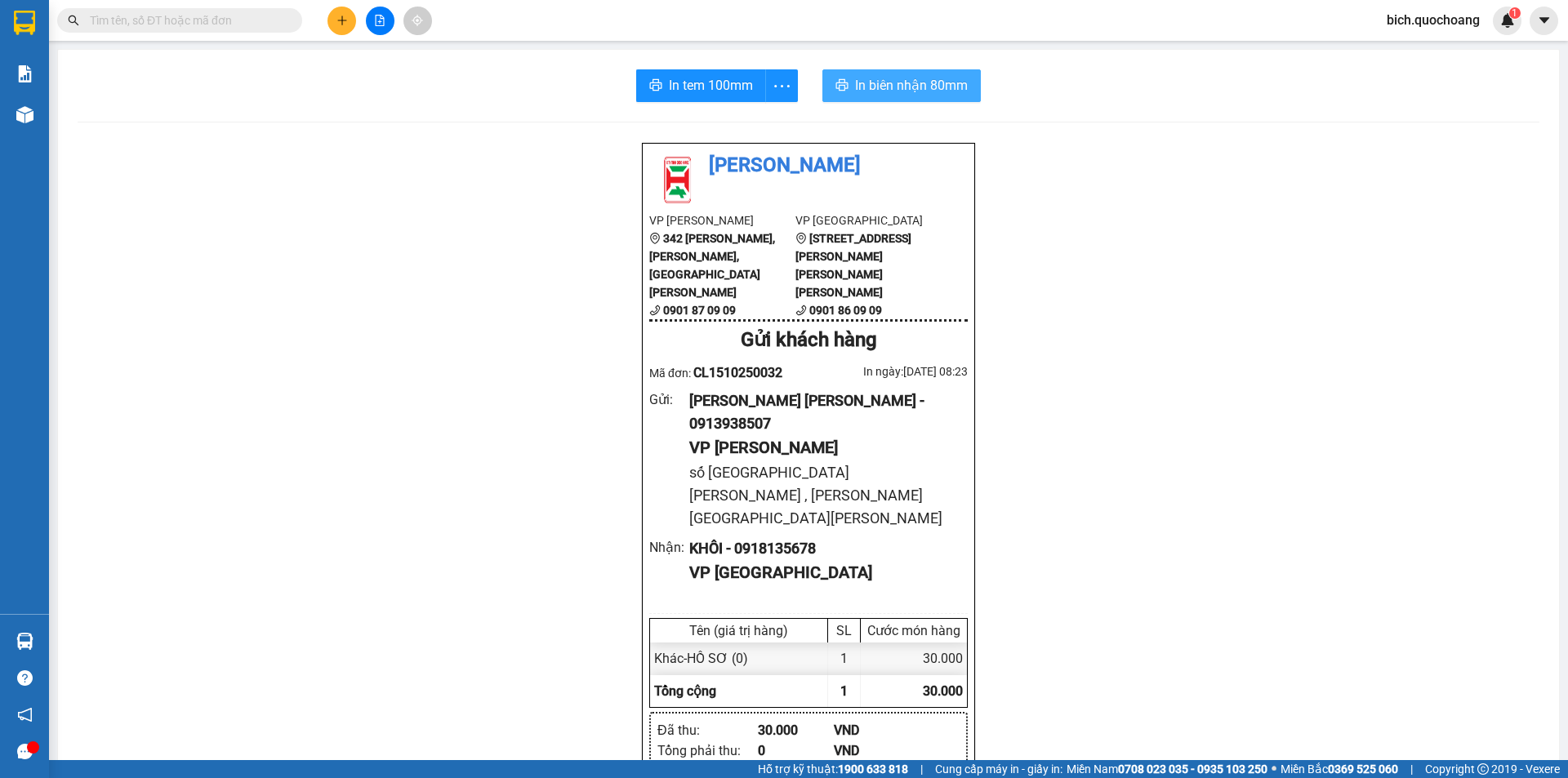
click at [860, 89] on span "In biên nhận 80mm" at bounding box center [912, 85] width 113 height 20
click at [672, 80] on span "In tem 100mm" at bounding box center [711, 85] width 84 height 20
click at [198, 25] on input "text" at bounding box center [186, 19] width 193 height 18
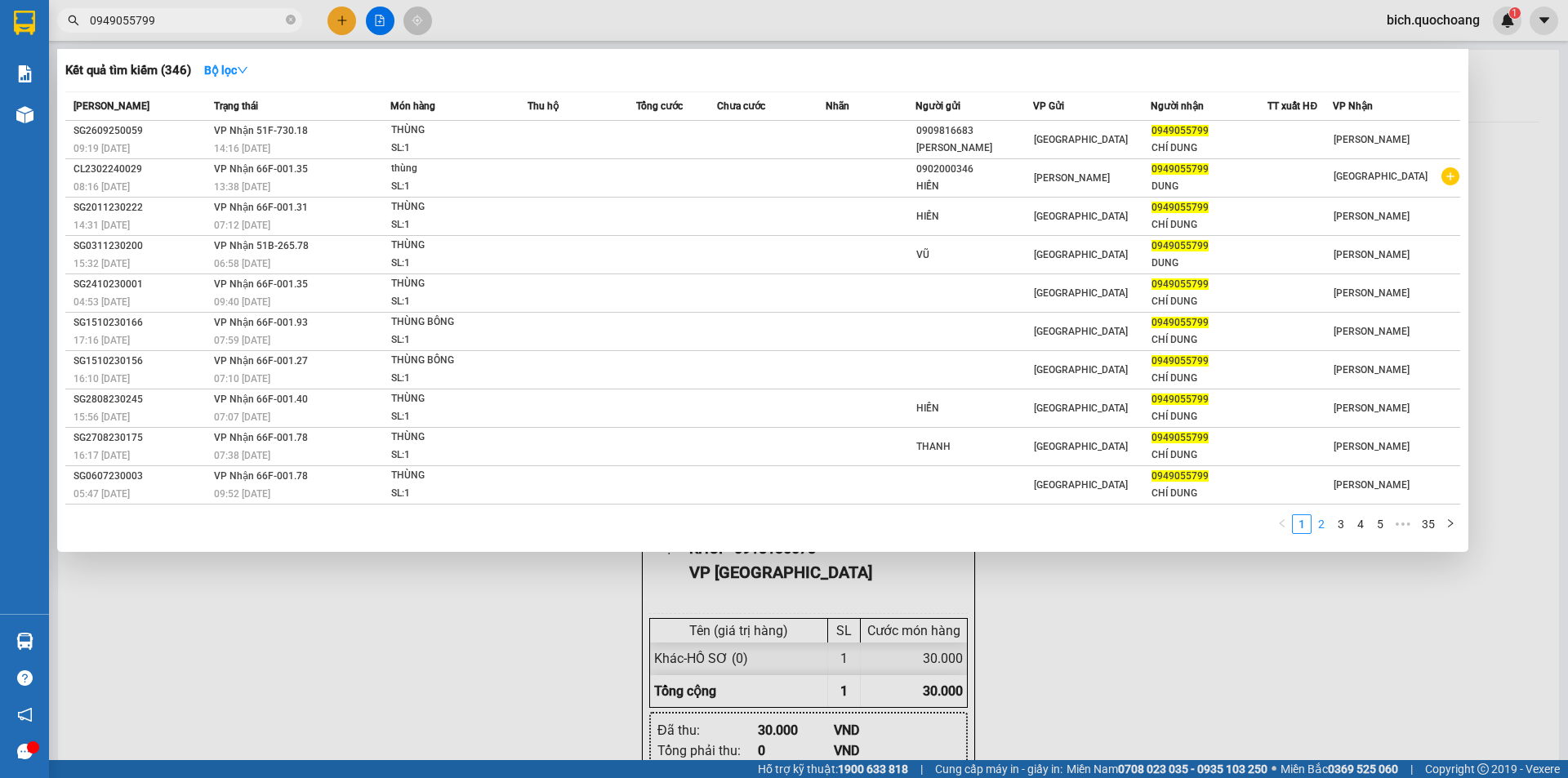
type input "0949055799"
click at [1323, 530] on link "2" at bounding box center [1321, 524] width 18 height 18
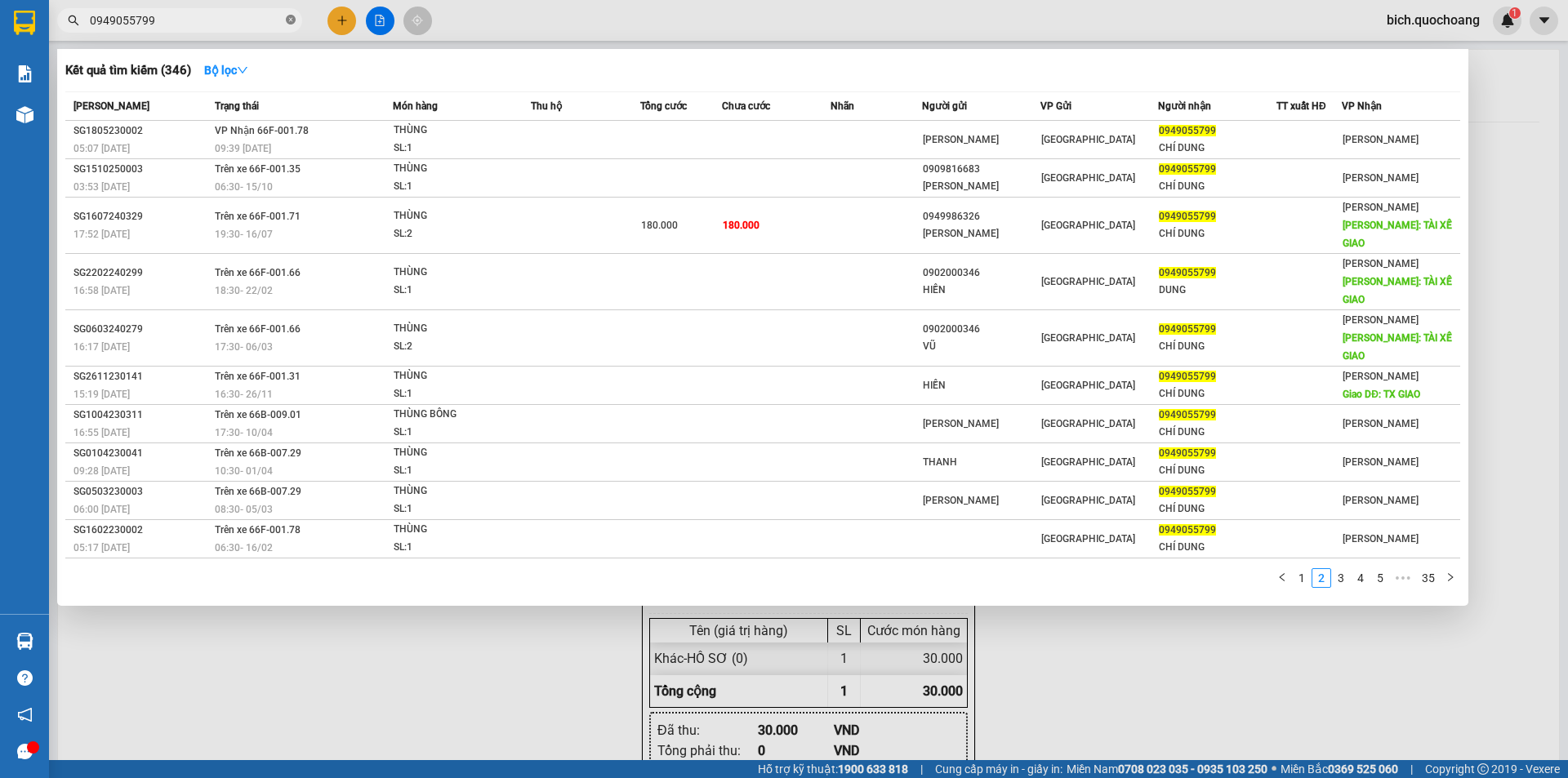
click at [289, 20] on icon "close-circle" at bounding box center [291, 19] width 10 height 10
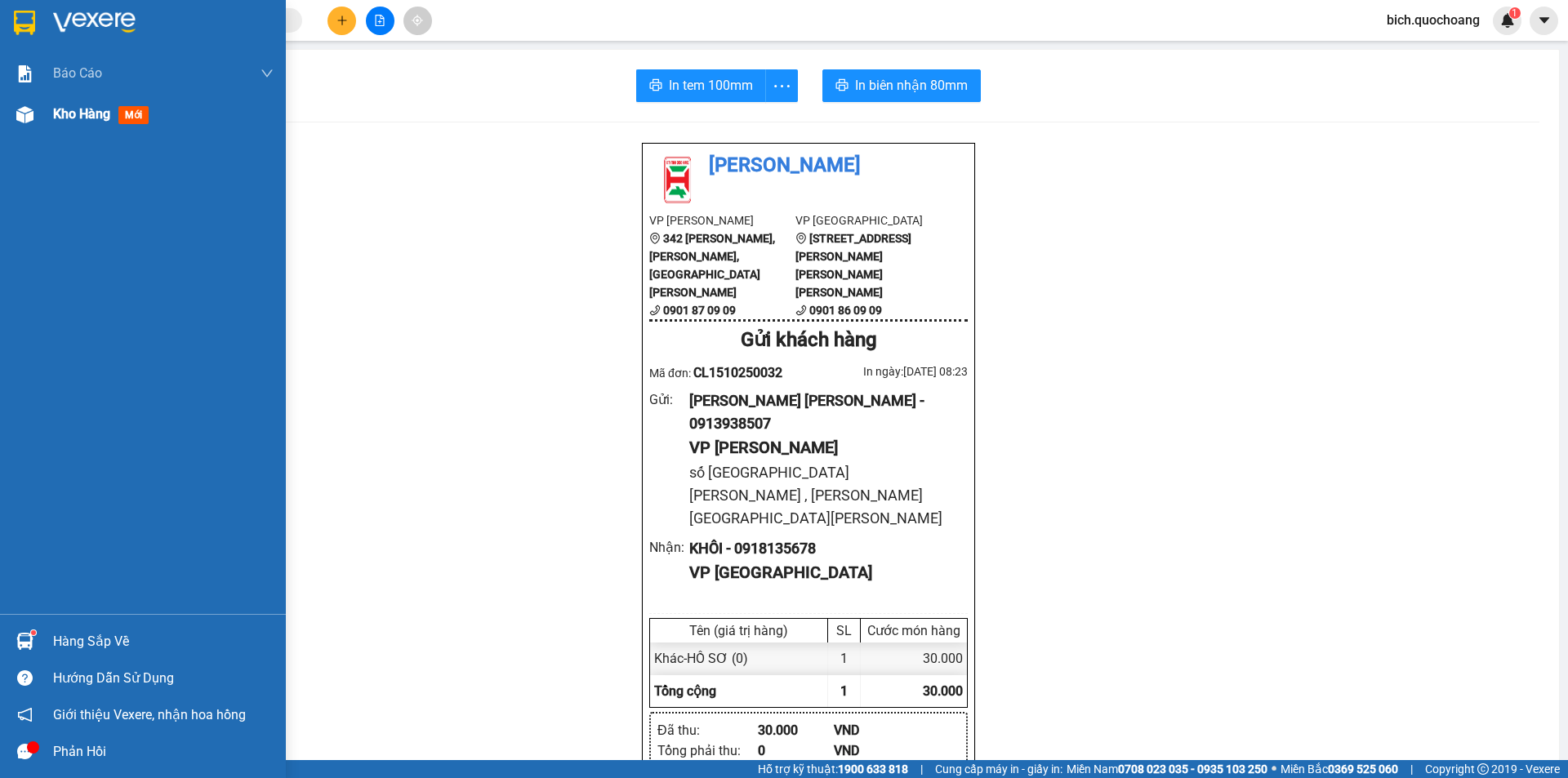
click at [83, 109] on span "Kho hàng" at bounding box center [81, 114] width 57 height 16
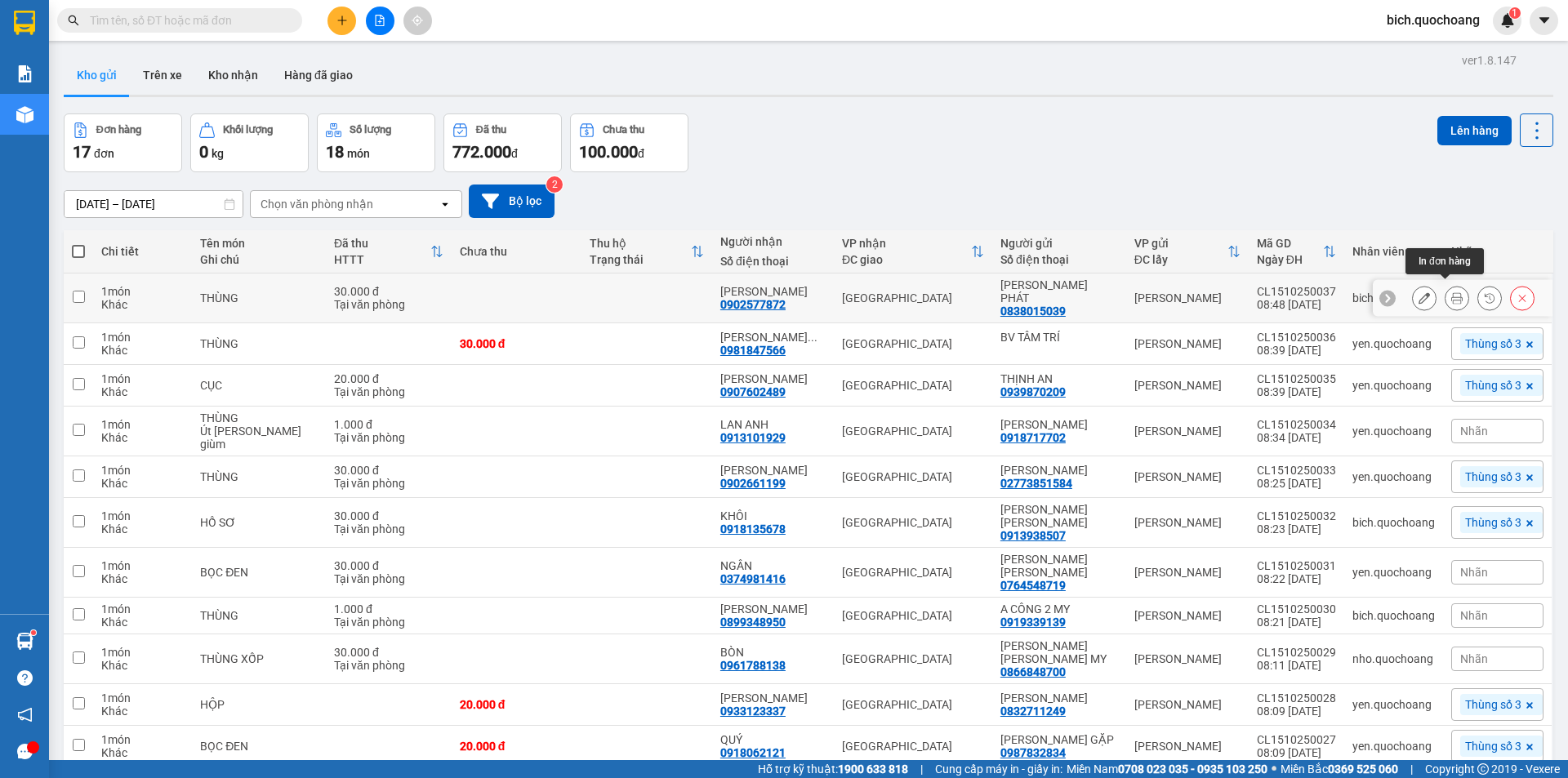
click at [1451, 292] on icon at bounding box center [1457, 298] width 11 height 11
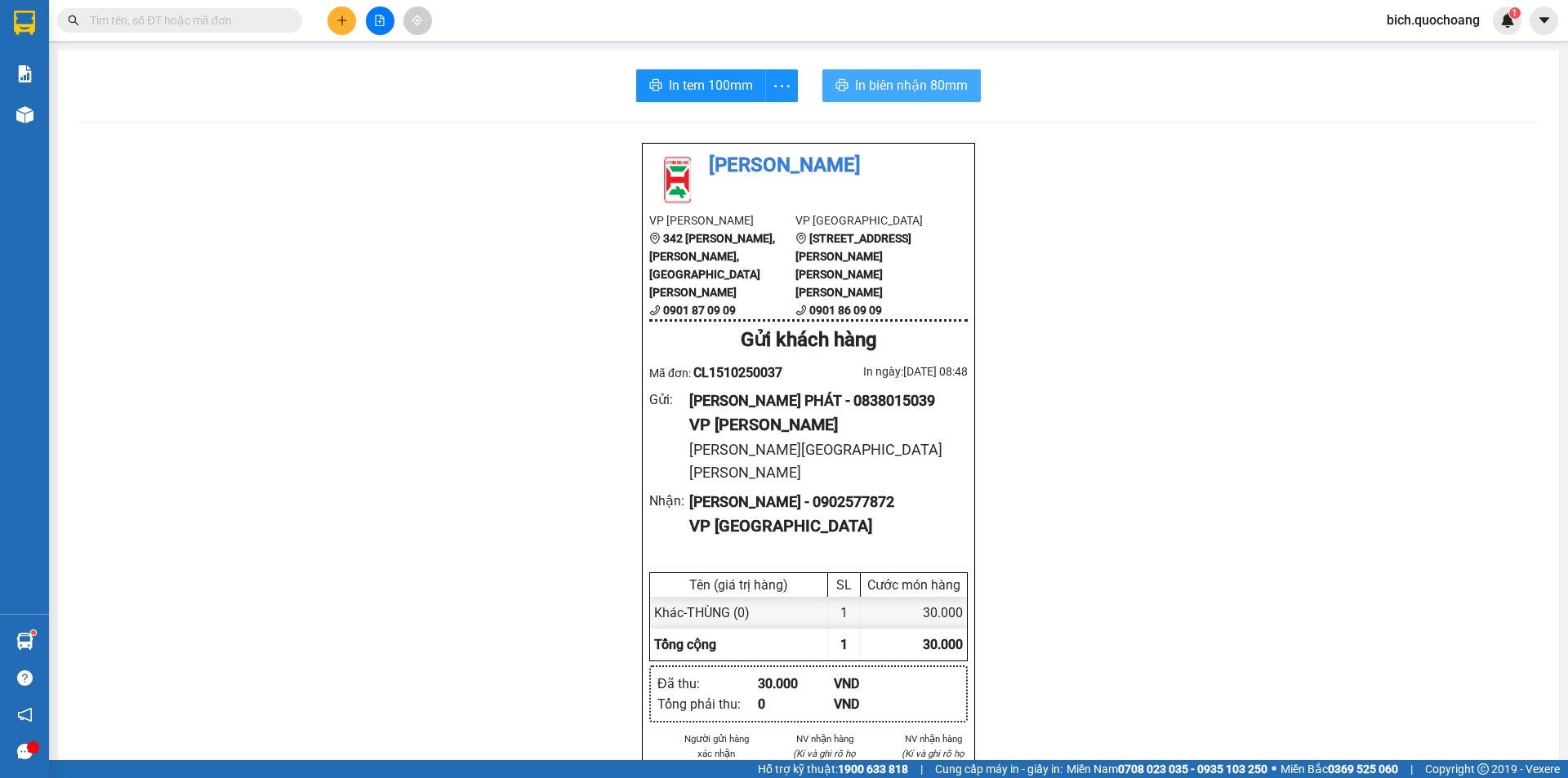
click at [882, 91] on span "In biên nhận 80mm" at bounding box center [912, 85] width 113 height 20
click at [657, 63] on div "In tem 100mm In biên nhận 80mm Quốc Hoàng VP Cao Lãnh 342 Nguyễn Huệ, P Mỹ Phú,…" at bounding box center [809, 722] width 1501 height 1344
click at [659, 80] on button "In tem 100mm" at bounding box center [701, 85] width 130 height 32
click at [178, 24] on input "text" at bounding box center [186, 19] width 193 height 18
click at [168, 19] on input "text" at bounding box center [186, 19] width 193 height 18
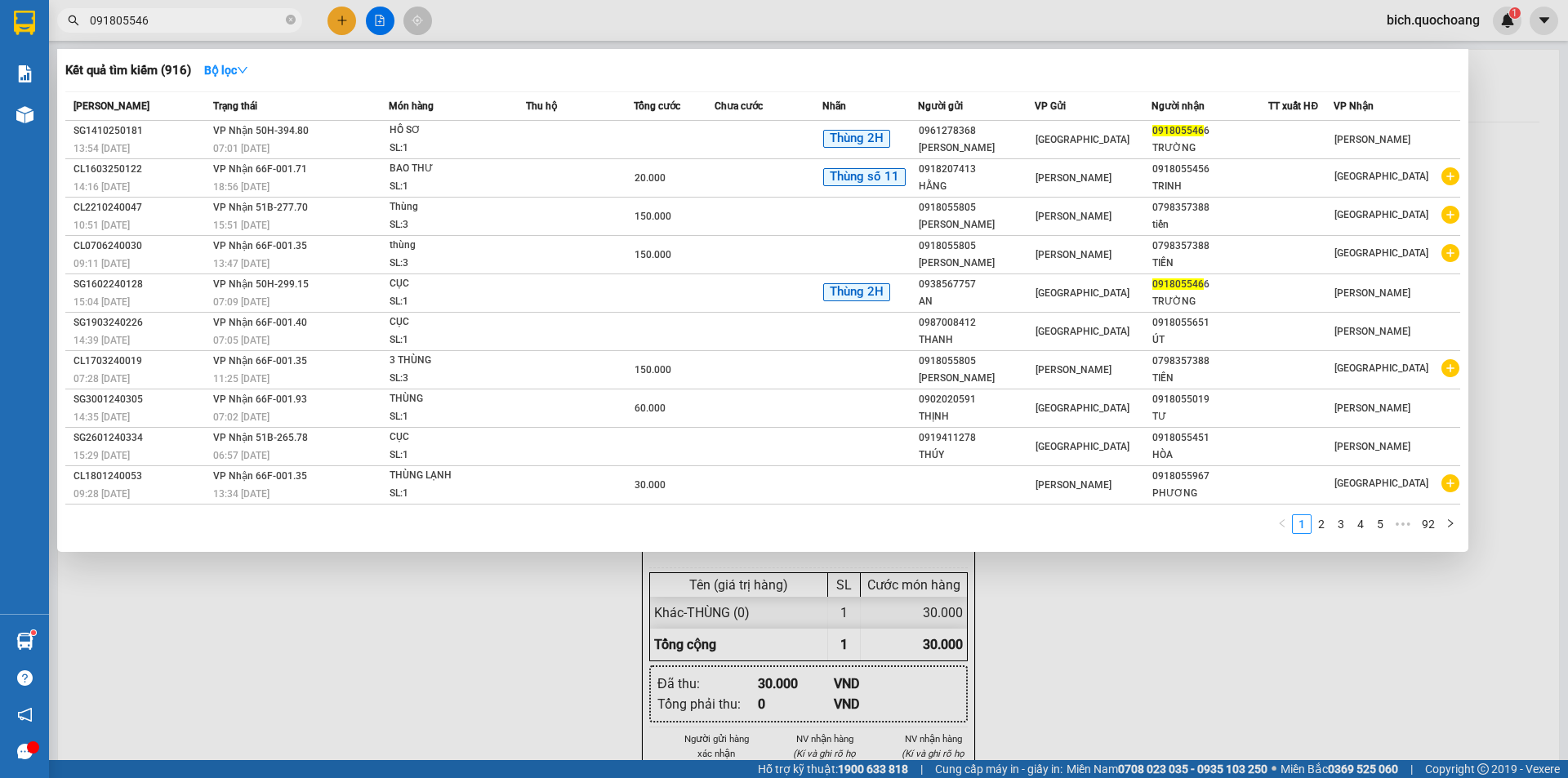
type input "0918055466"
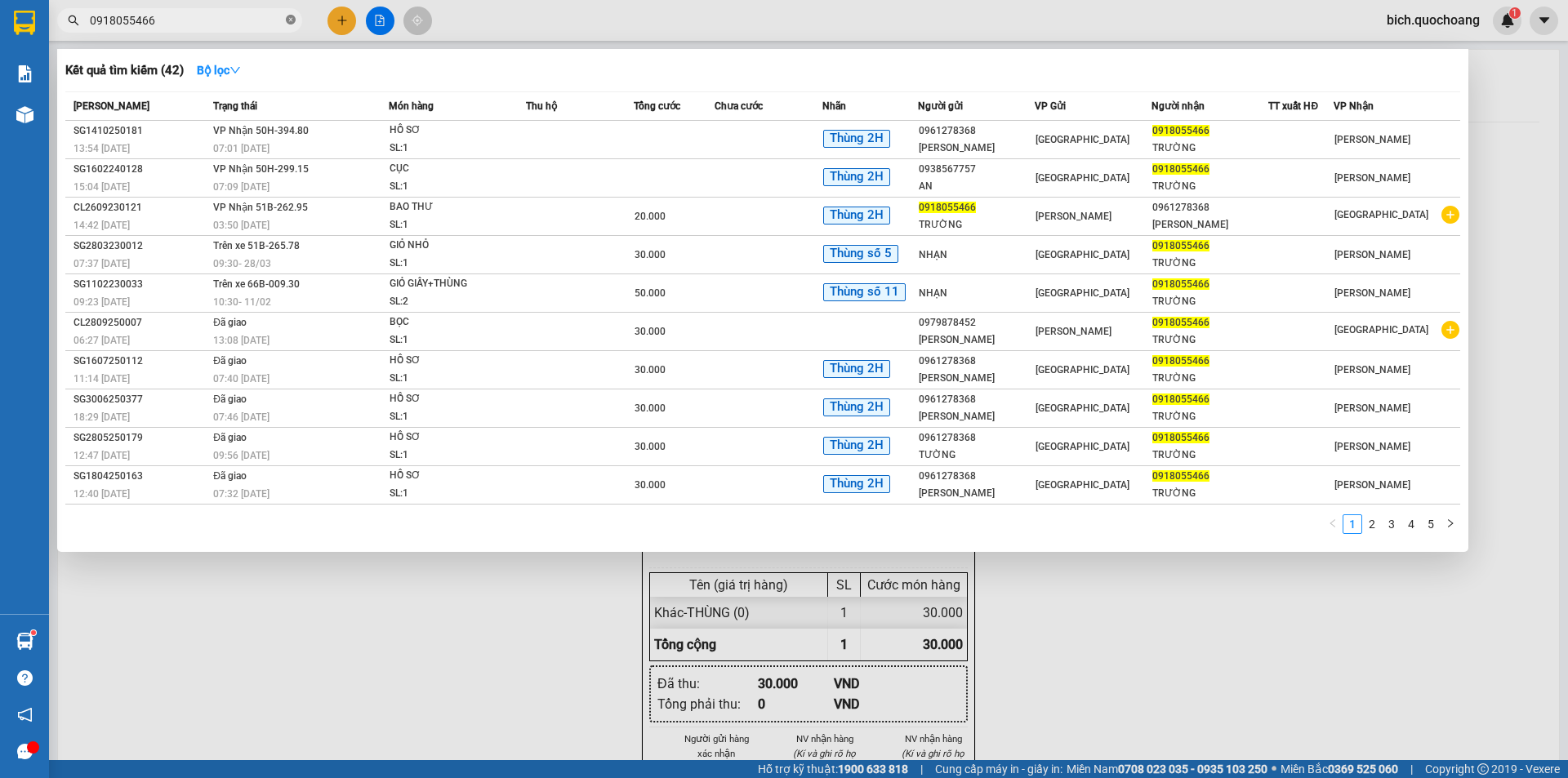
click at [287, 22] on icon "close-circle" at bounding box center [291, 19] width 10 height 10
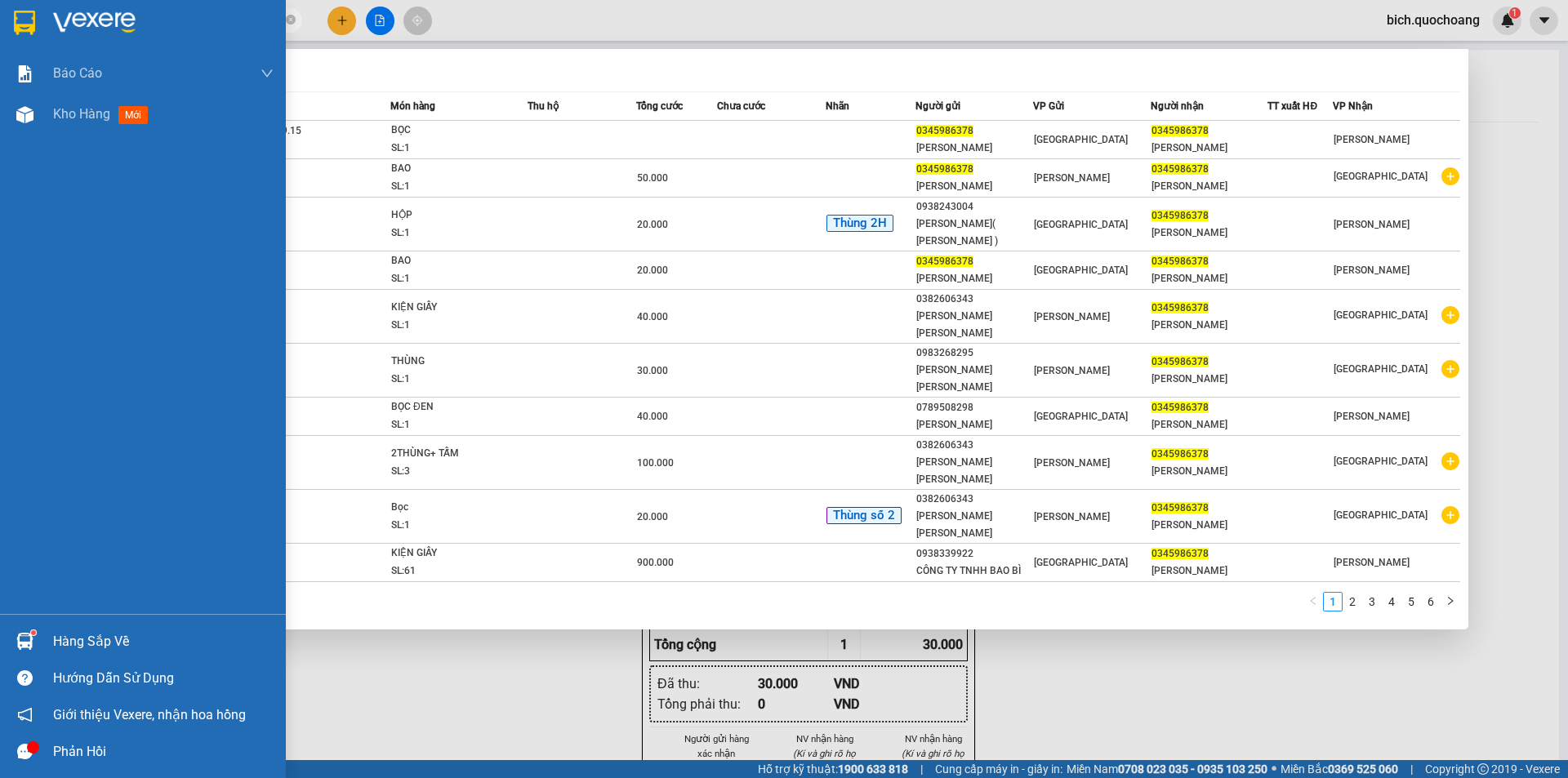
type input "0345986378"
click at [122, 650] on div "Hàng sắp về" at bounding box center [163, 641] width 220 height 24
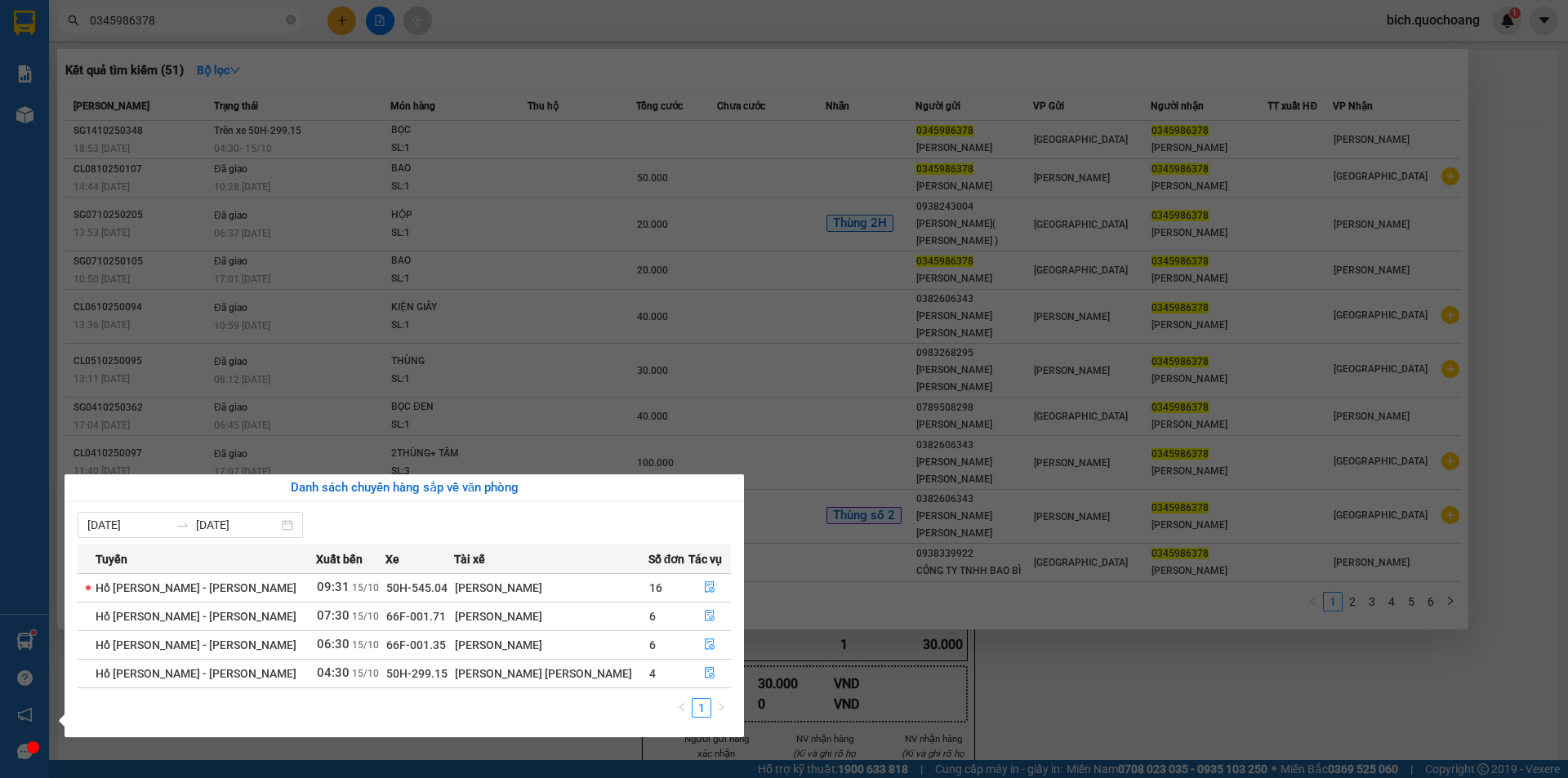
click at [1211, 639] on section "Kết quả tìm kiếm ( 51 ) Bộ lọc Mã ĐH Trạng thái Món hàng Thu hộ Tổng cước Chưa …" at bounding box center [784, 389] width 1568 height 778
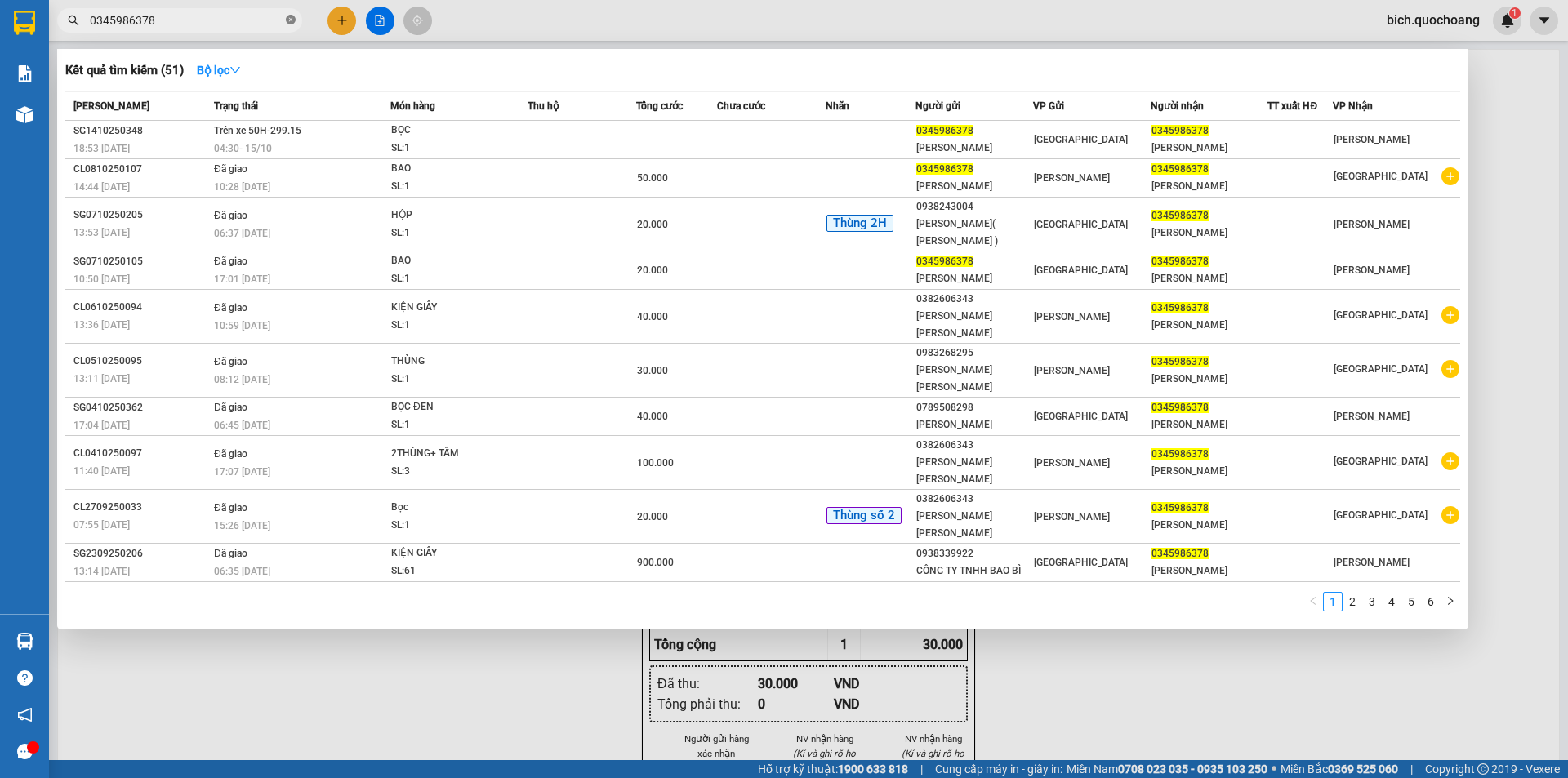
click at [288, 18] on icon "close-circle" at bounding box center [291, 19] width 10 height 10
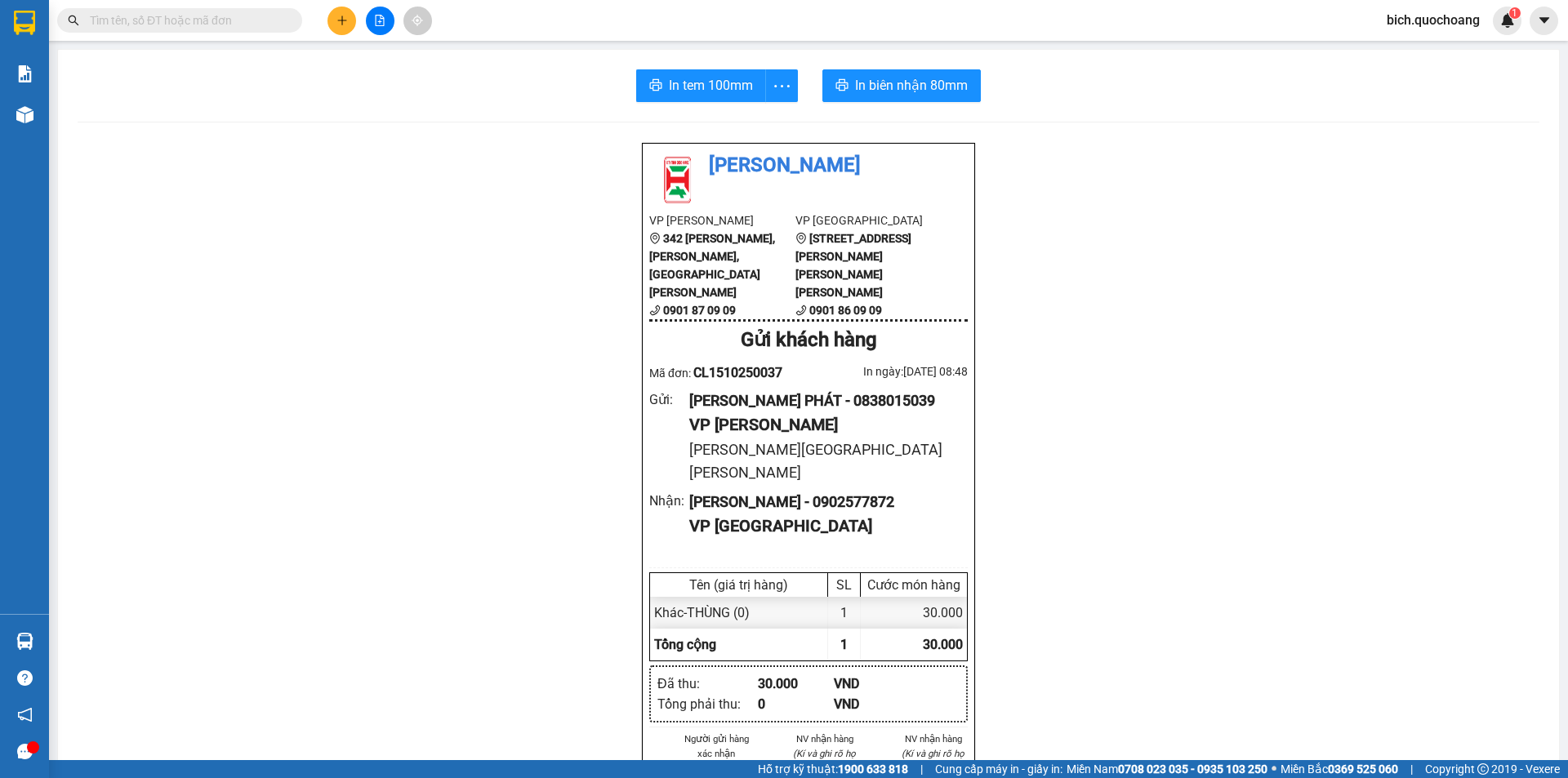
click at [333, 19] on button at bounding box center [342, 20] width 29 height 29
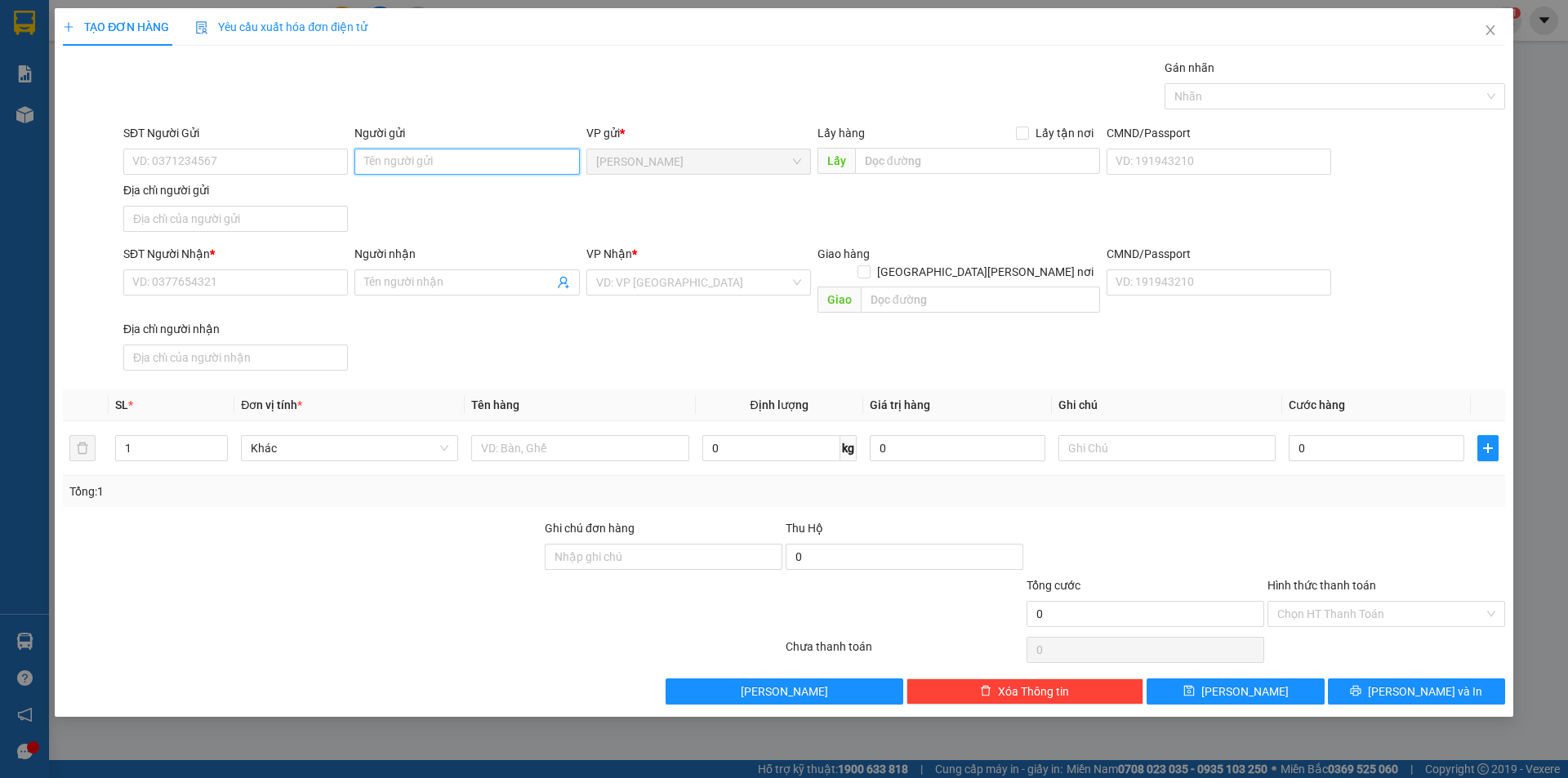
click at [430, 156] on input "Người gửi" at bounding box center [467, 162] width 225 height 26
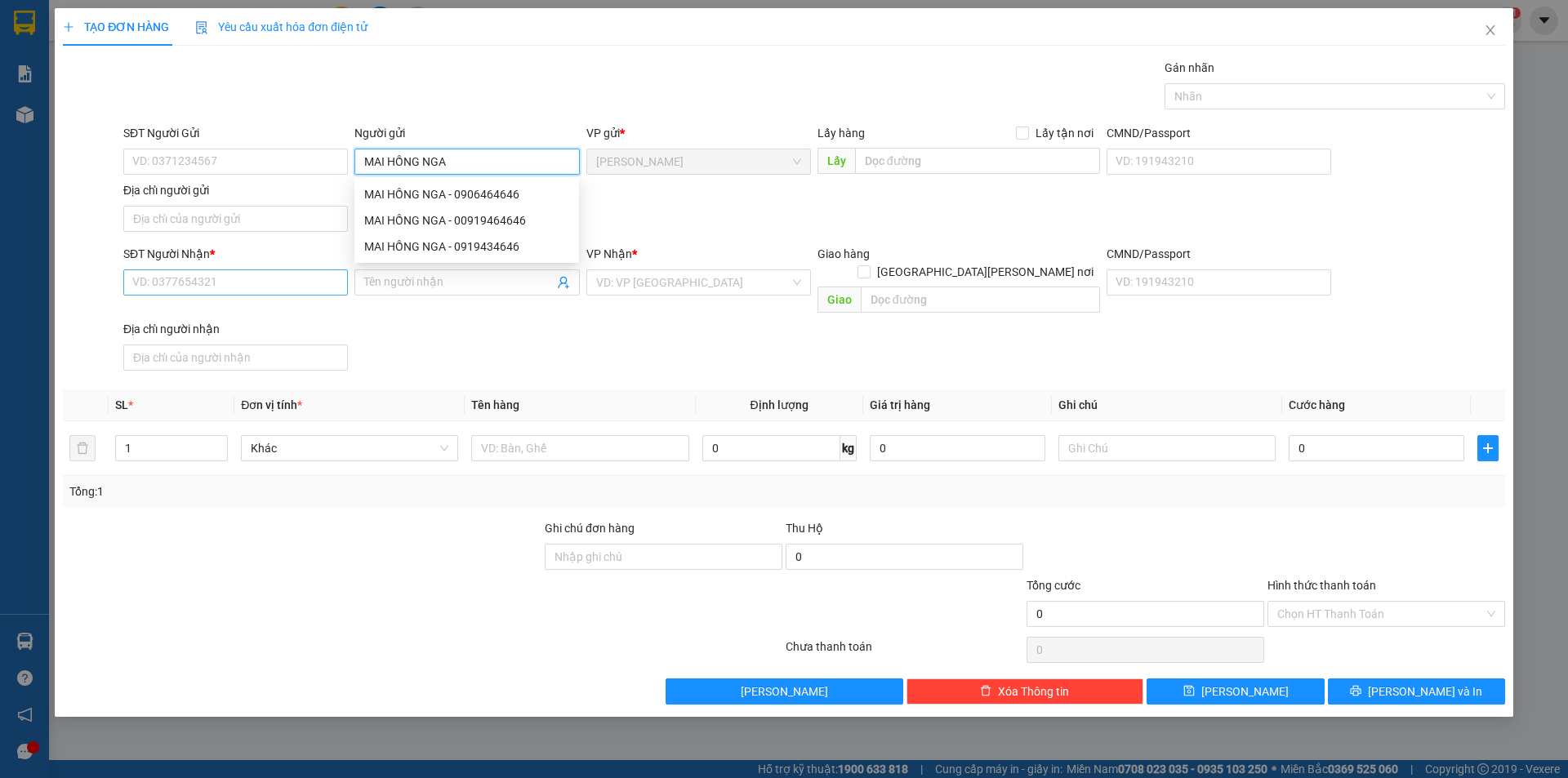
type input "MAI HỒNG NGA"
click at [196, 283] on input "SĐT Người Nhận *" at bounding box center [235, 282] width 225 height 26
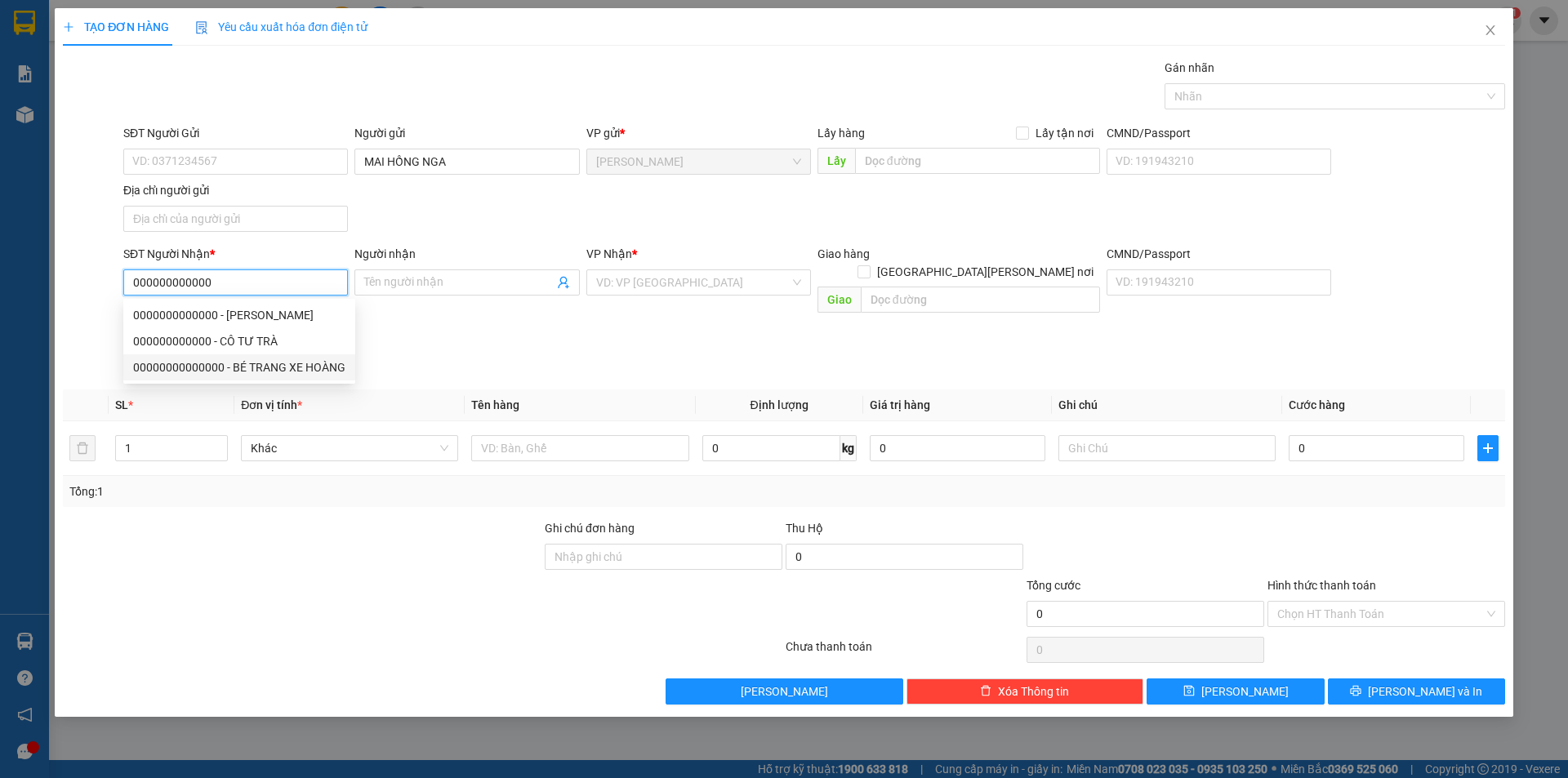
click at [272, 355] on div "00000000000000 - BÉ TRANG XE HOÀNG" at bounding box center [239, 367] width 232 height 26
type input "00000000000000"
type input "BÉ TRANG XE HOÀNG"
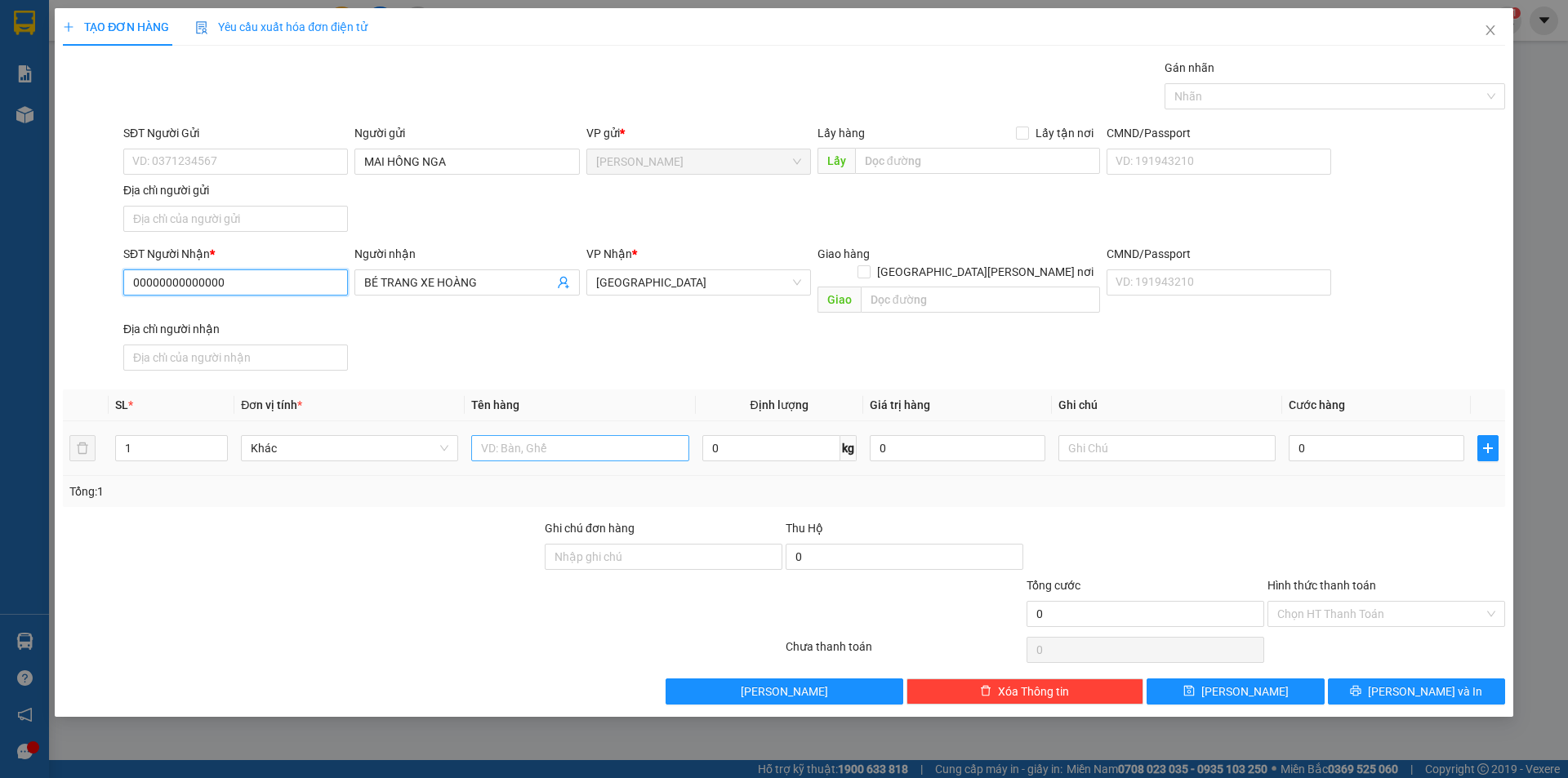
type input "00000000000000"
click at [510, 441] on input "text" at bounding box center [579, 448] width 218 height 26
click at [1324, 98] on div at bounding box center [1327, 96] width 317 height 19
type input "GÓI ĐỒ"
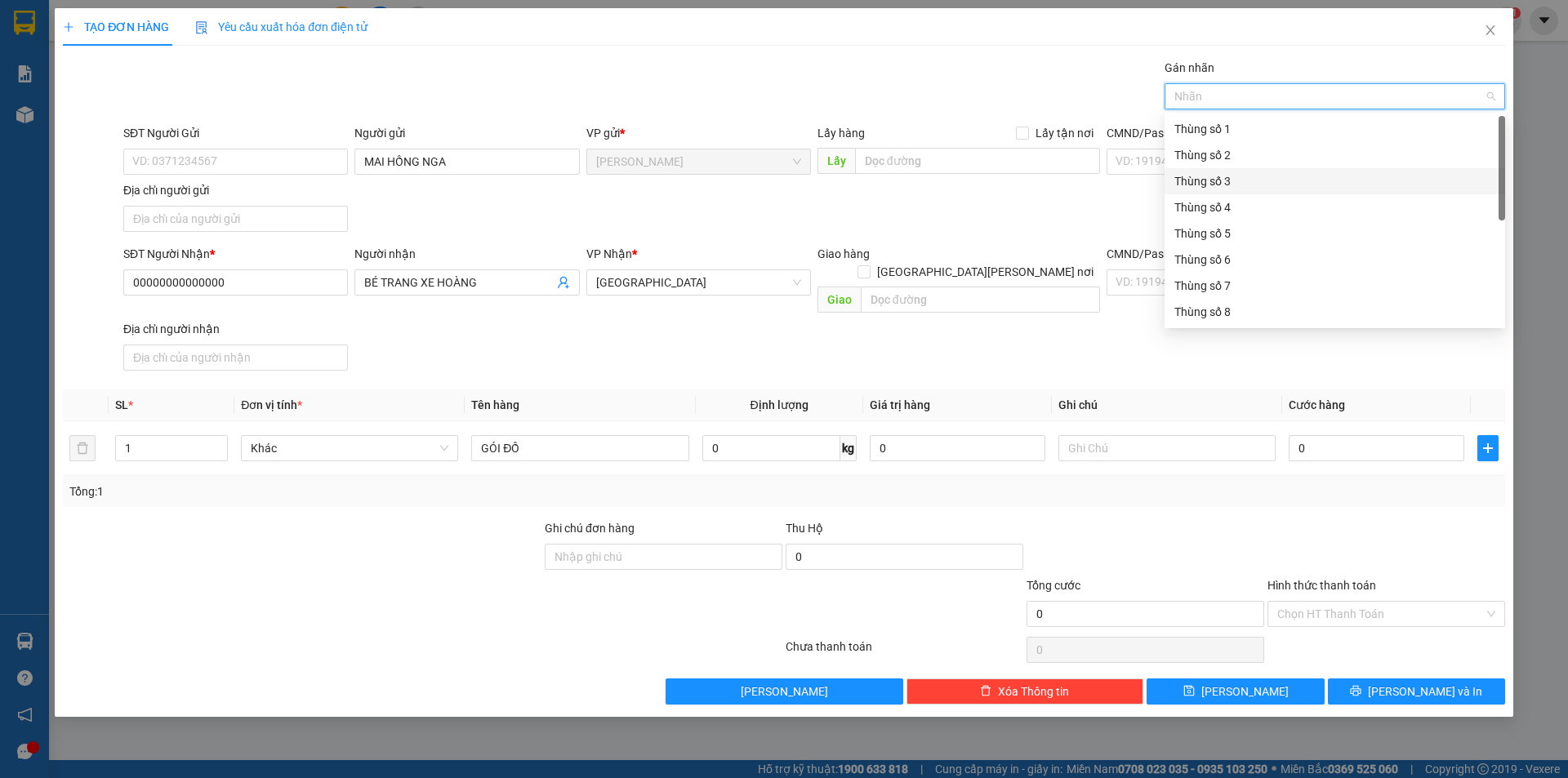
click at [1241, 176] on div "Thùng số 3" at bounding box center [1335, 180] width 321 height 18
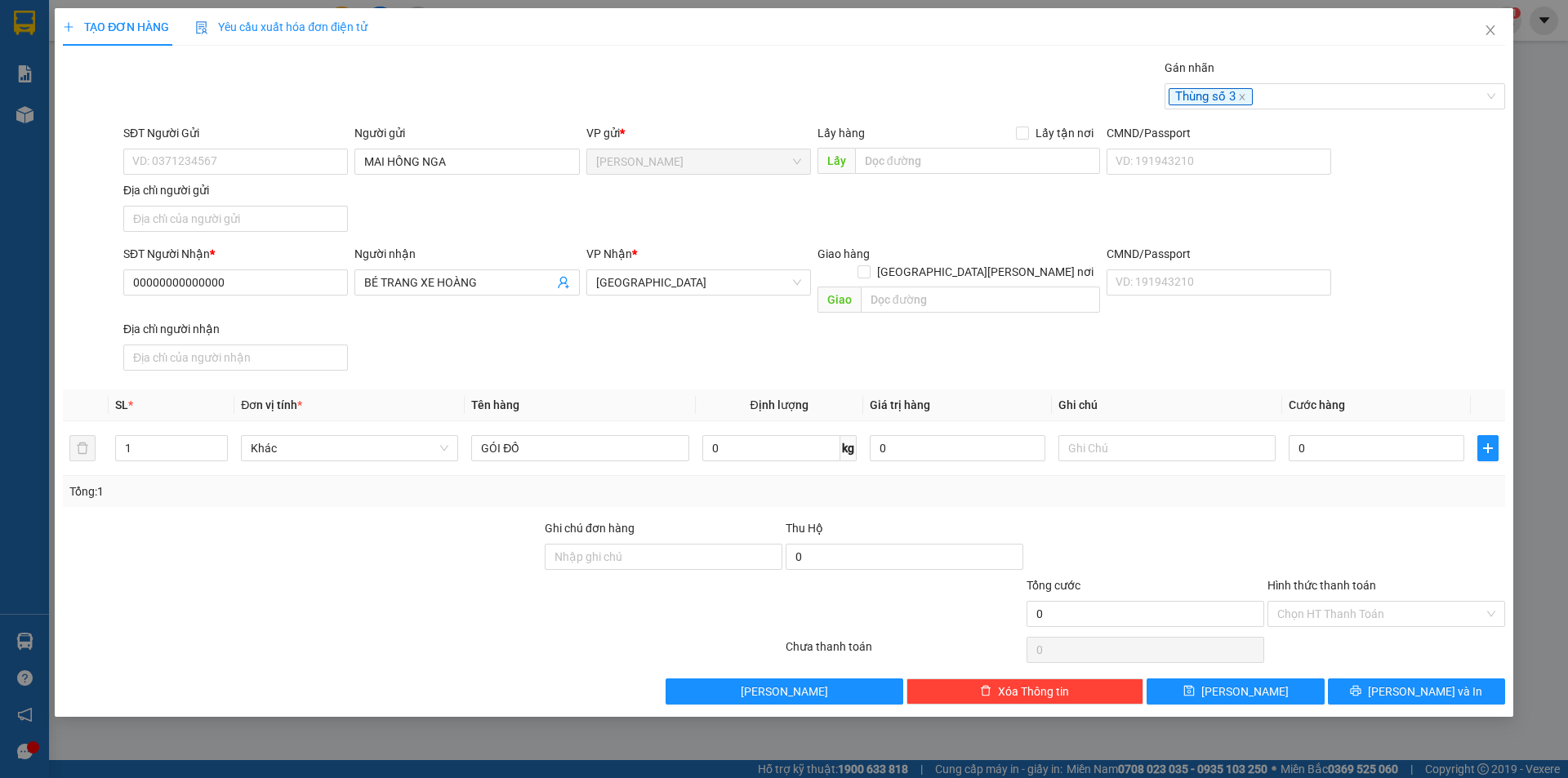
click at [998, 72] on div "Gán nhãn Thùng số 3" at bounding box center [815, 88] width 1388 height 57
click at [1403, 683] on span "[PERSON_NAME] và In" at bounding box center [1425, 691] width 115 height 18
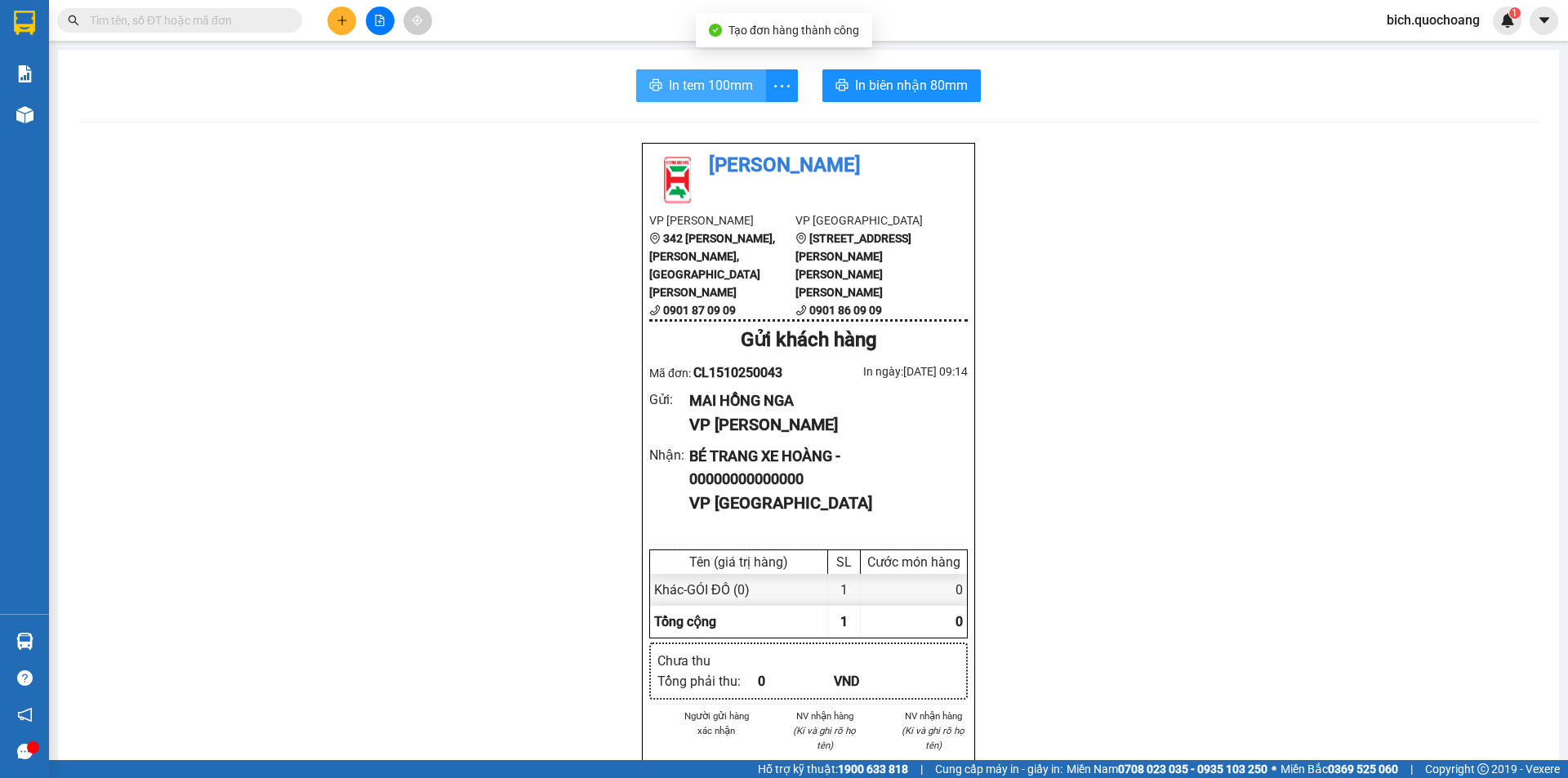
click at [691, 78] on span "In tem 100mm" at bounding box center [711, 85] width 84 height 20
click at [684, 78] on span "In tem 100mm" at bounding box center [711, 85] width 84 height 20
click at [349, 25] on button at bounding box center [342, 20] width 29 height 29
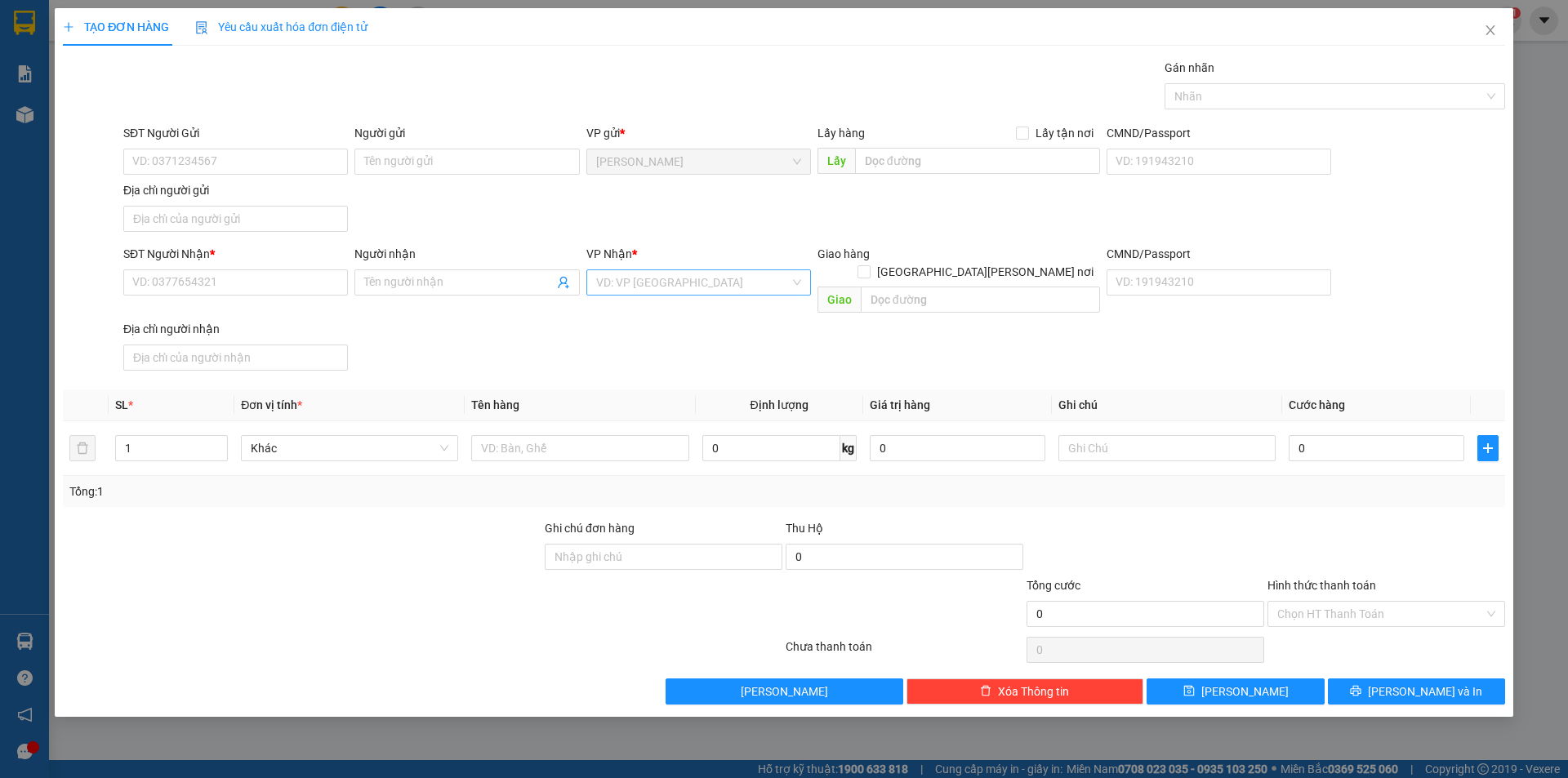
click at [650, 287] on input "search" at bounding box center [692, 282] width 193 height 24
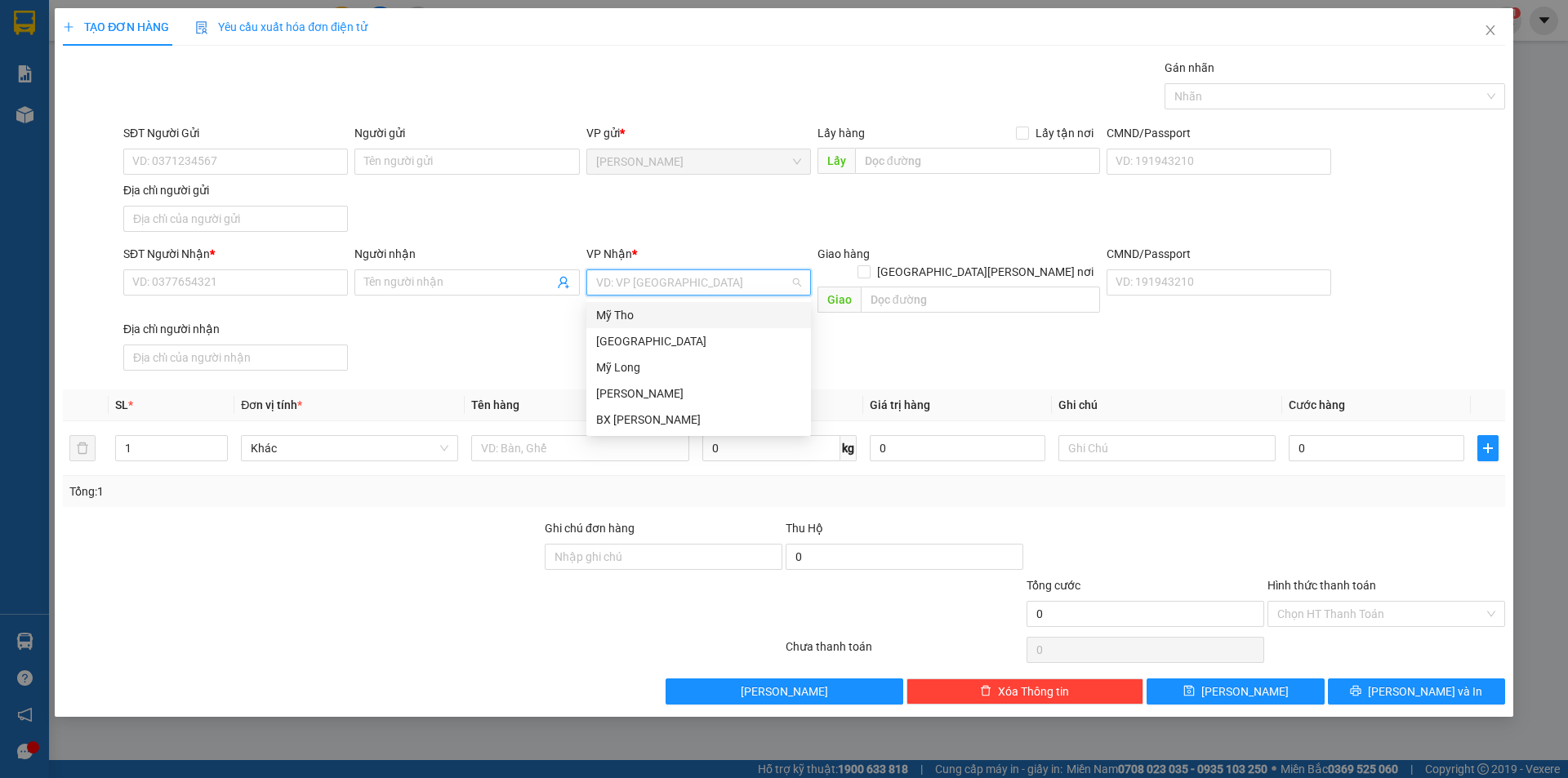
click at [637, 316] on div "Mỹ Tho" at bounding box center [698, 315] width 205 height 18
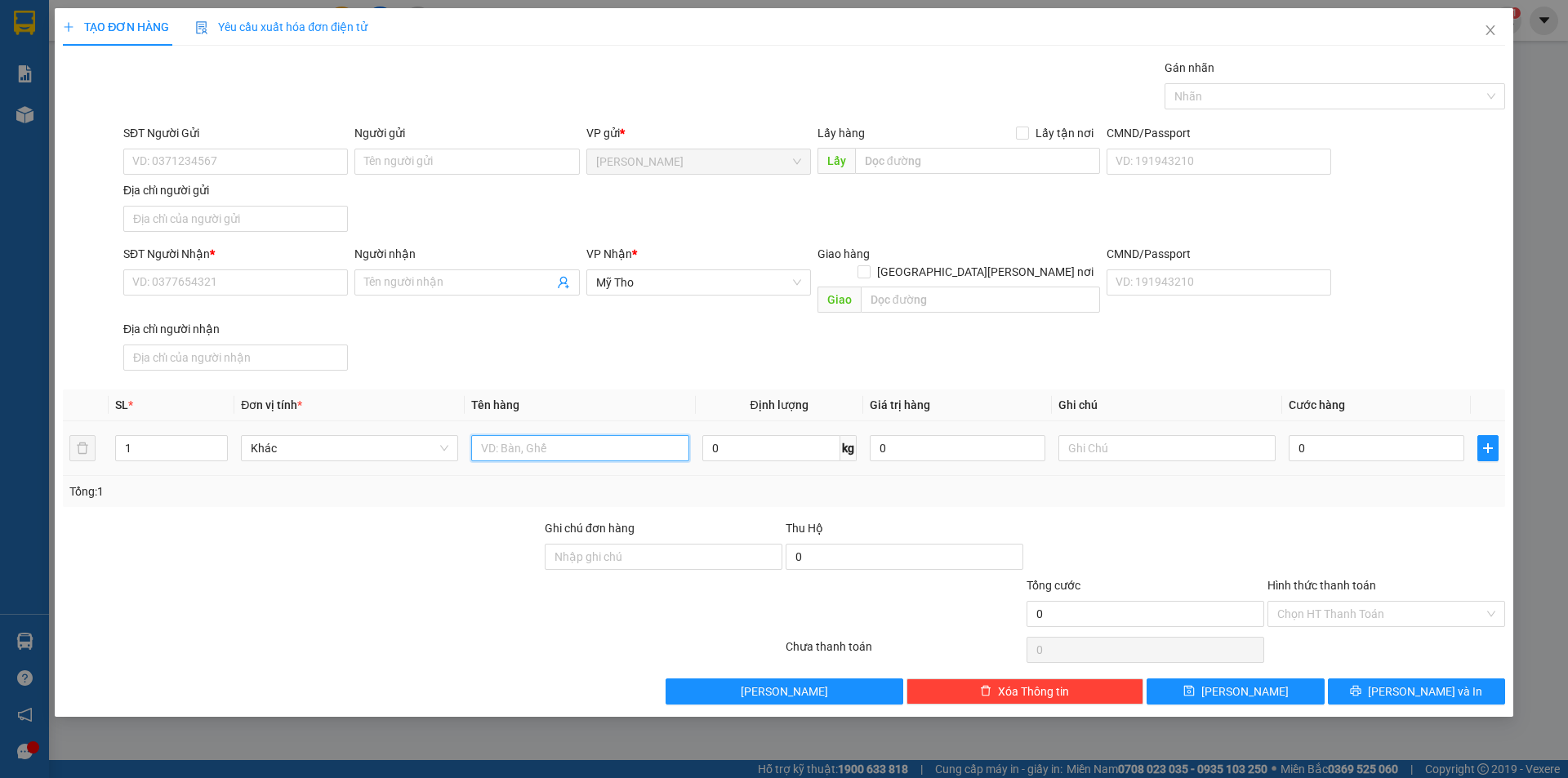
click at [554, 435] on input "text" at bounding box center [579, 448] width 218 height 26
type input "HỒ SƠ"
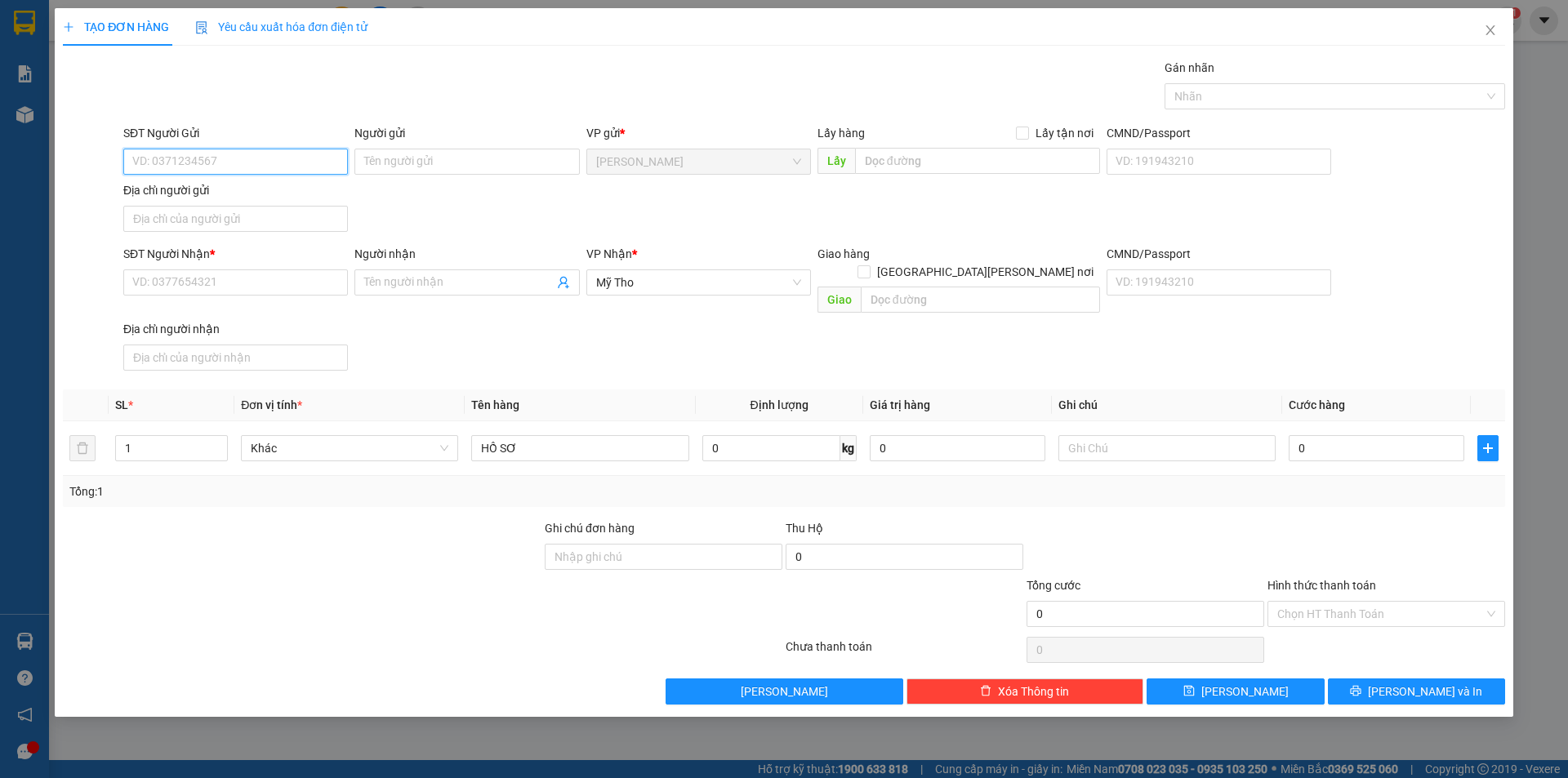
click at [198, 156] on input "SĐT Người Gửi" at bounding box center [235, 162] width 225 height 26
click at [254, 284] on input "SĐT Người Nhận *" at bounding box center [235, 282] width 225 height 26
type input "0394044044"
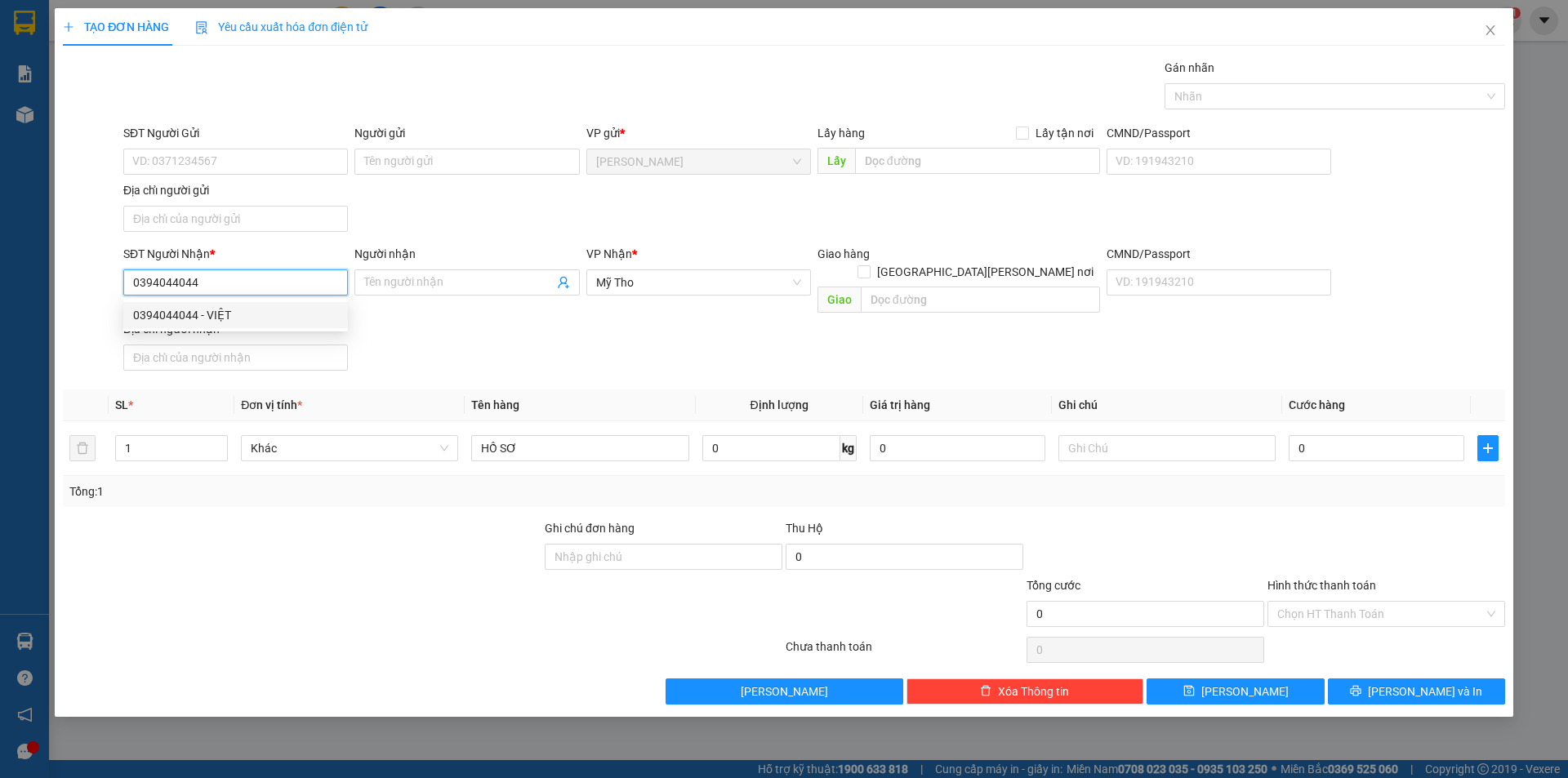
click at [212, 322] on div "0394044044 - VIỆT" at bounding box center [235, 315] width 205 height 18
type input "VIỆT"
type input "0394044044"
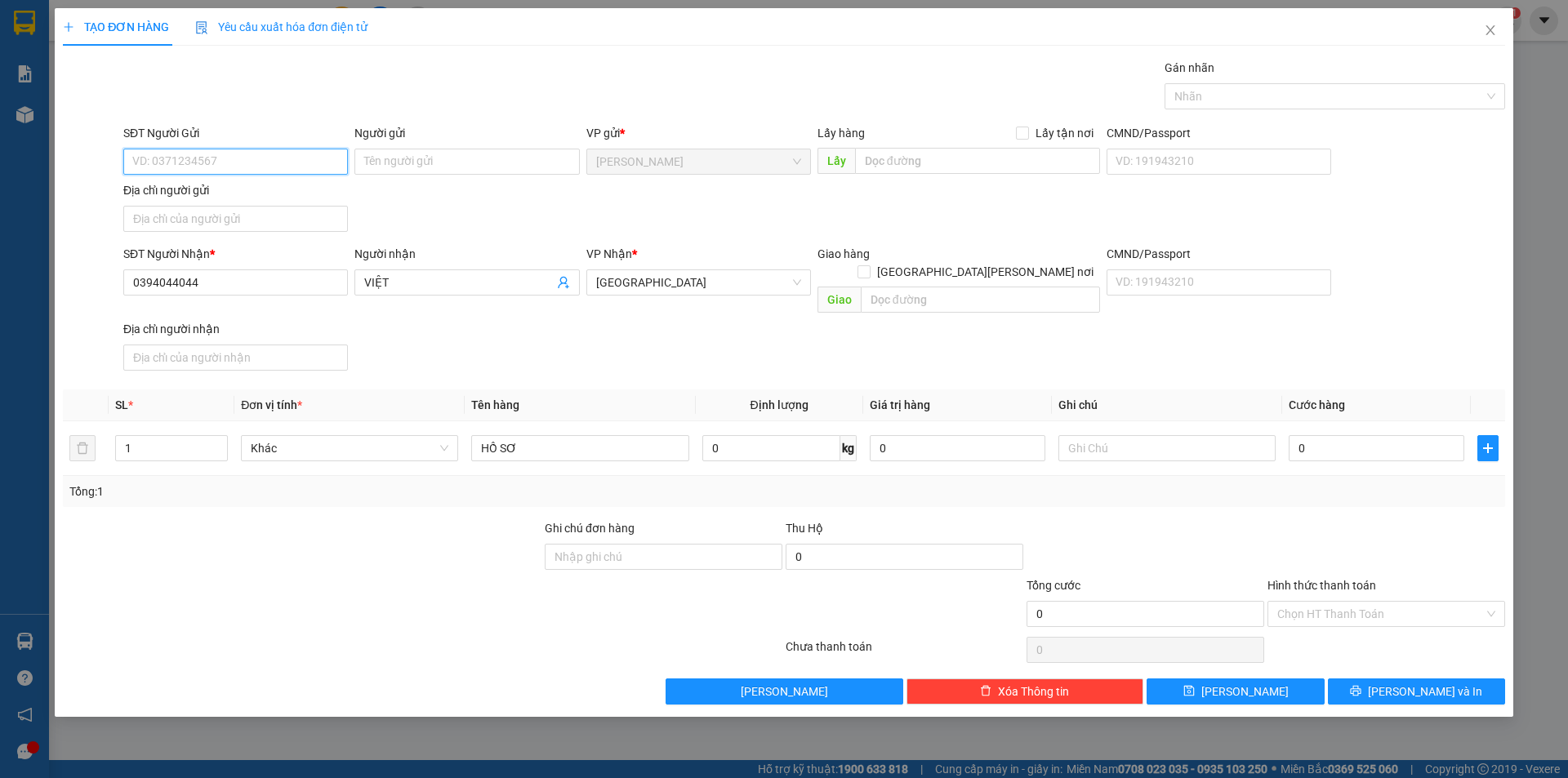
click at [260, 161] on input "SĐT Người Gửi" at bounding box center [235, 162] width 225 height 26
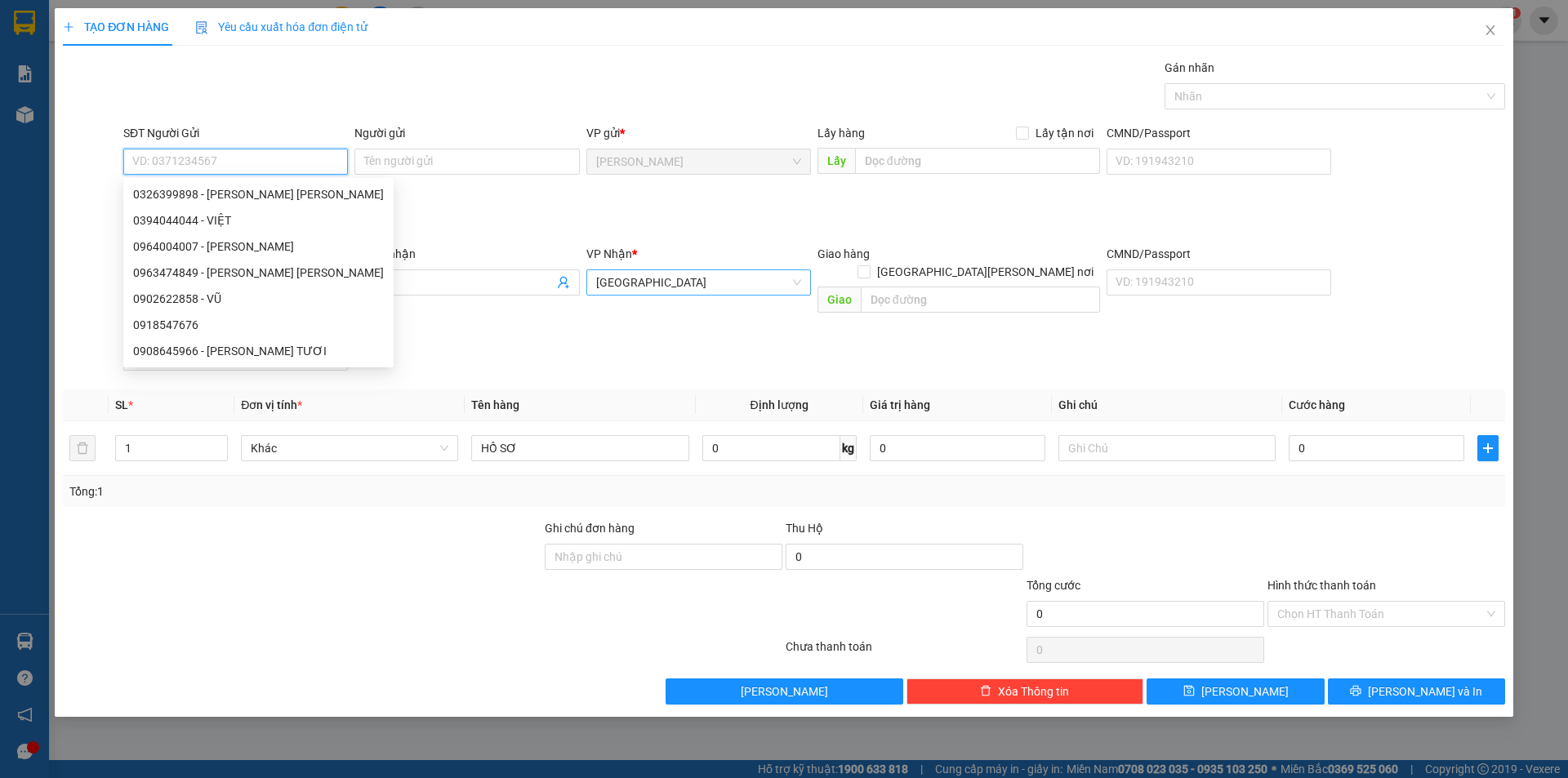
click at [676, 277] on span "[GEOGRAPHIC_DATA]" at bounding box center [698, 282] width 205 height 24
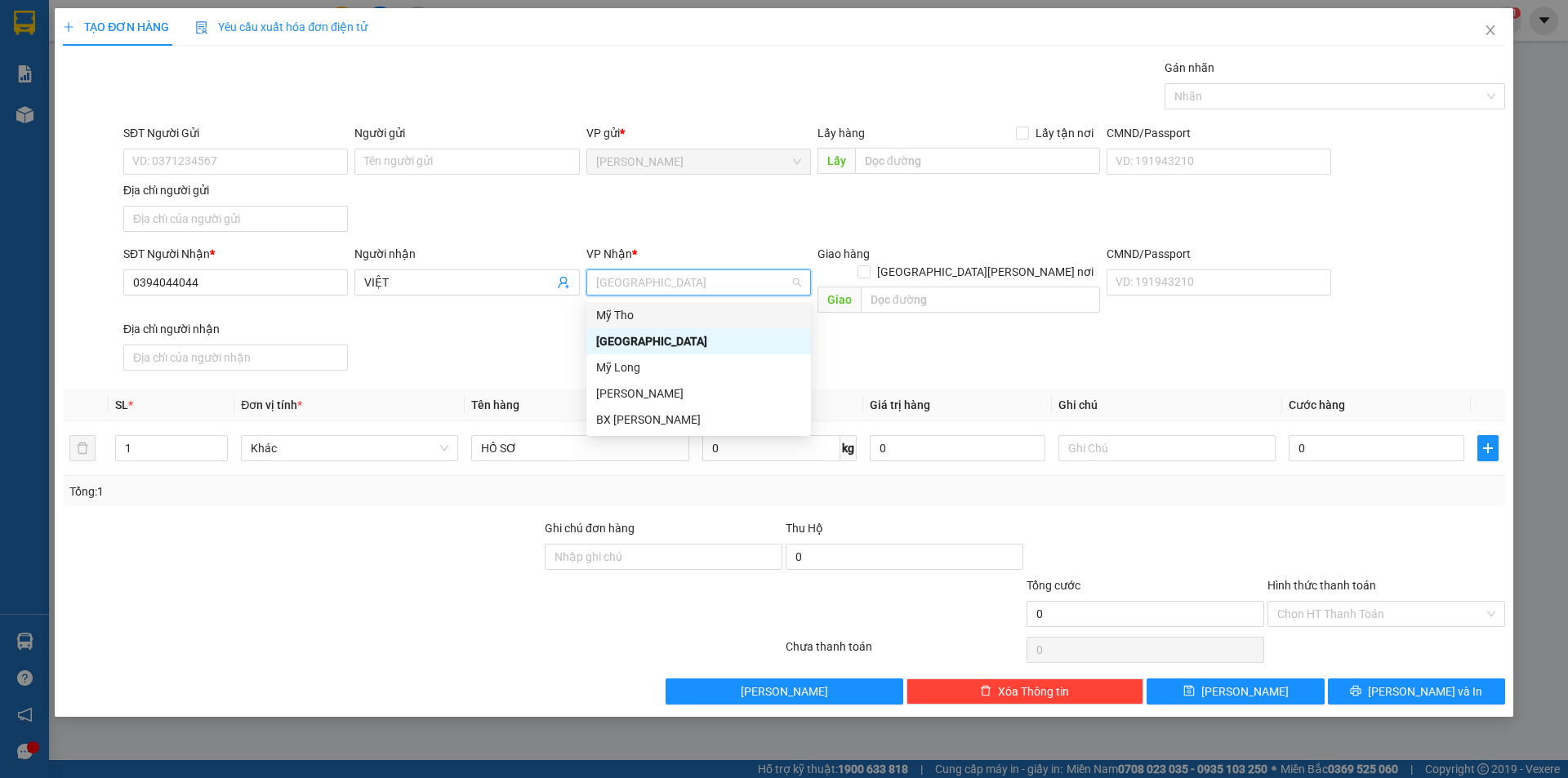
click at [636, 319] on div "Mỹ Tho" at bounding box center [698, 315] width 205 height 18
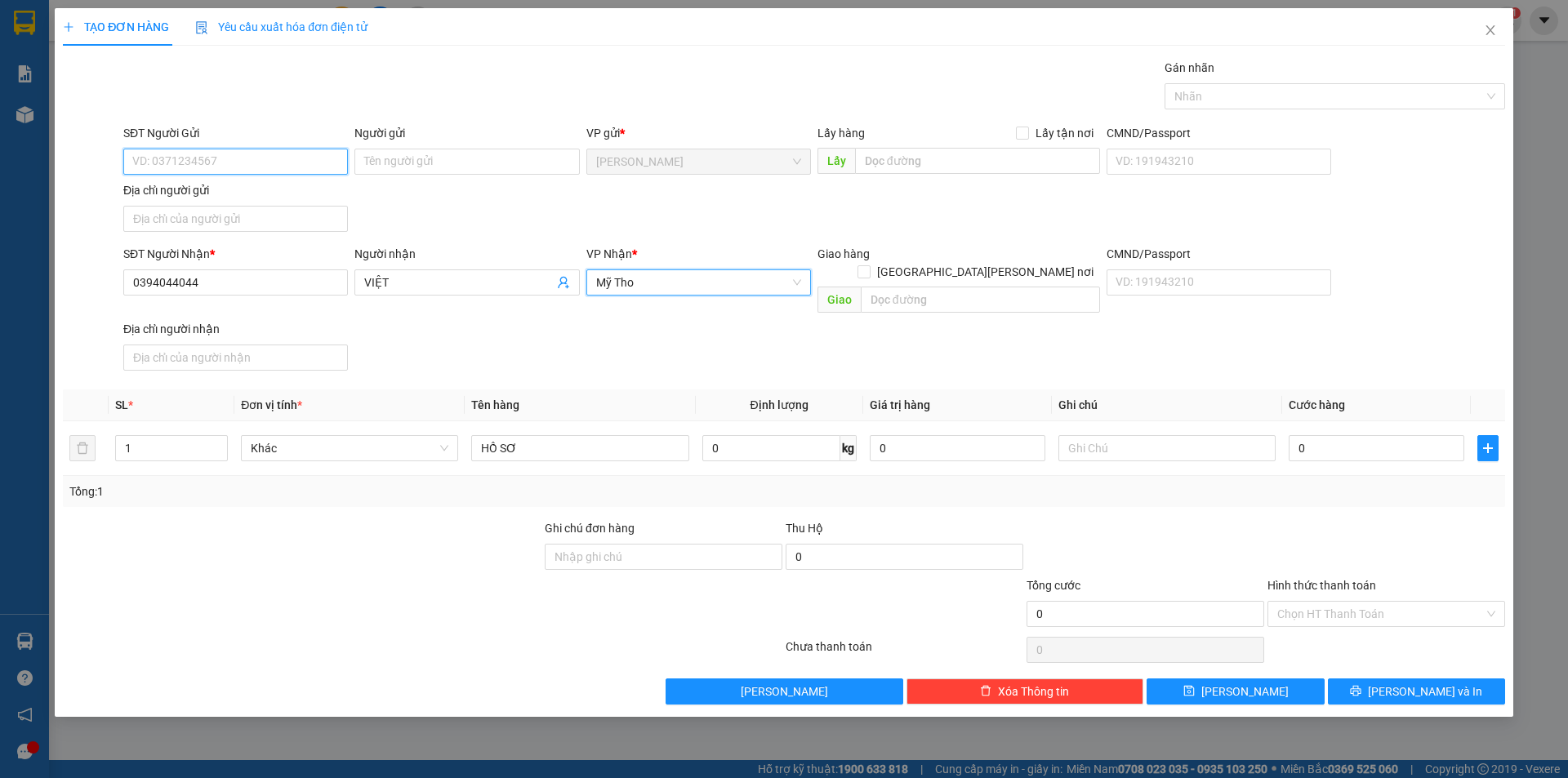
click at [289, 155] on input "SĐT Người Gửi" at bounding box center [235, 162] width 225 height 26
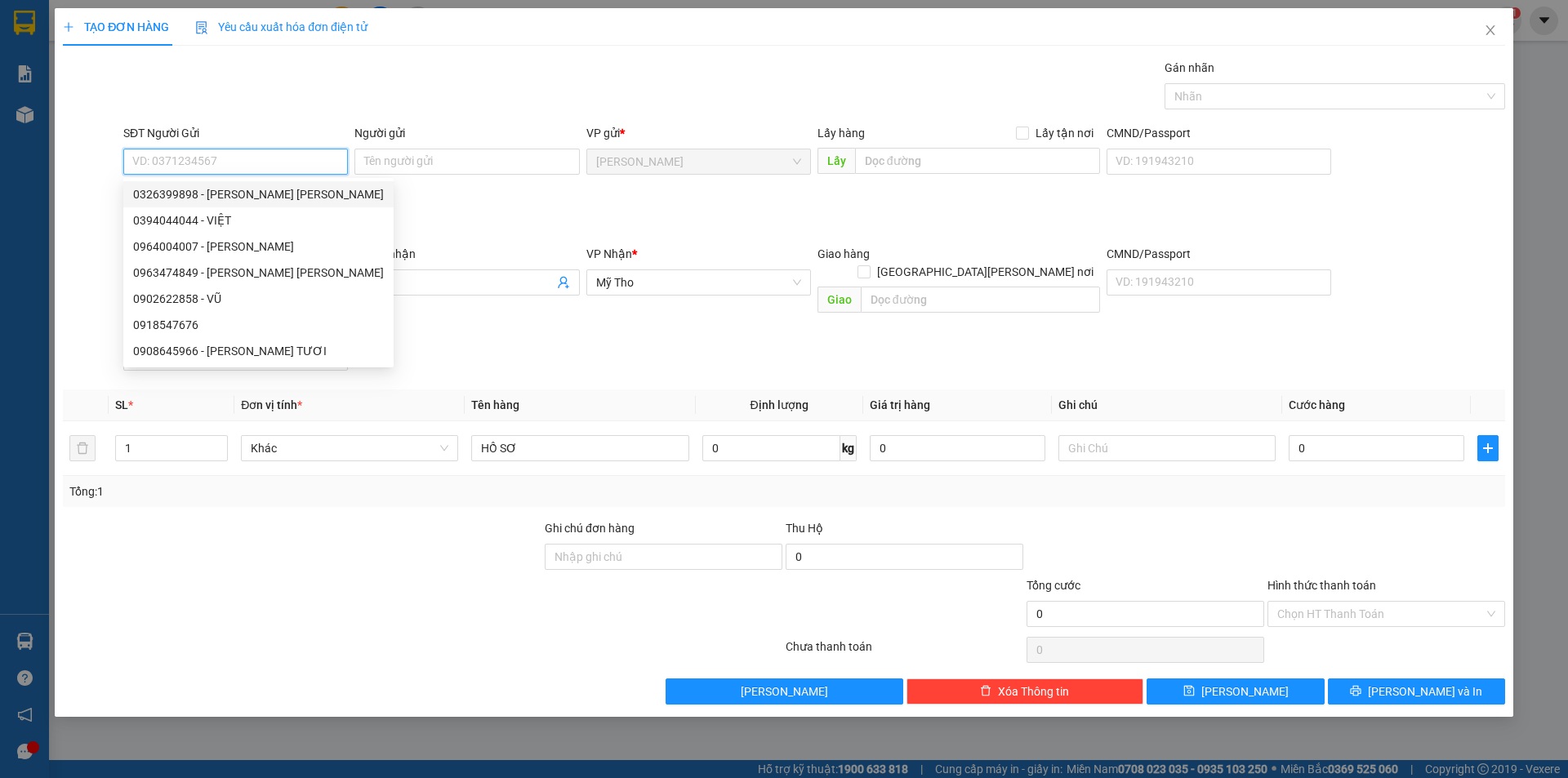
click at [241, 164] on input "SĐT Người Gửi" at bounding box center [235, 162] width 225 height 26
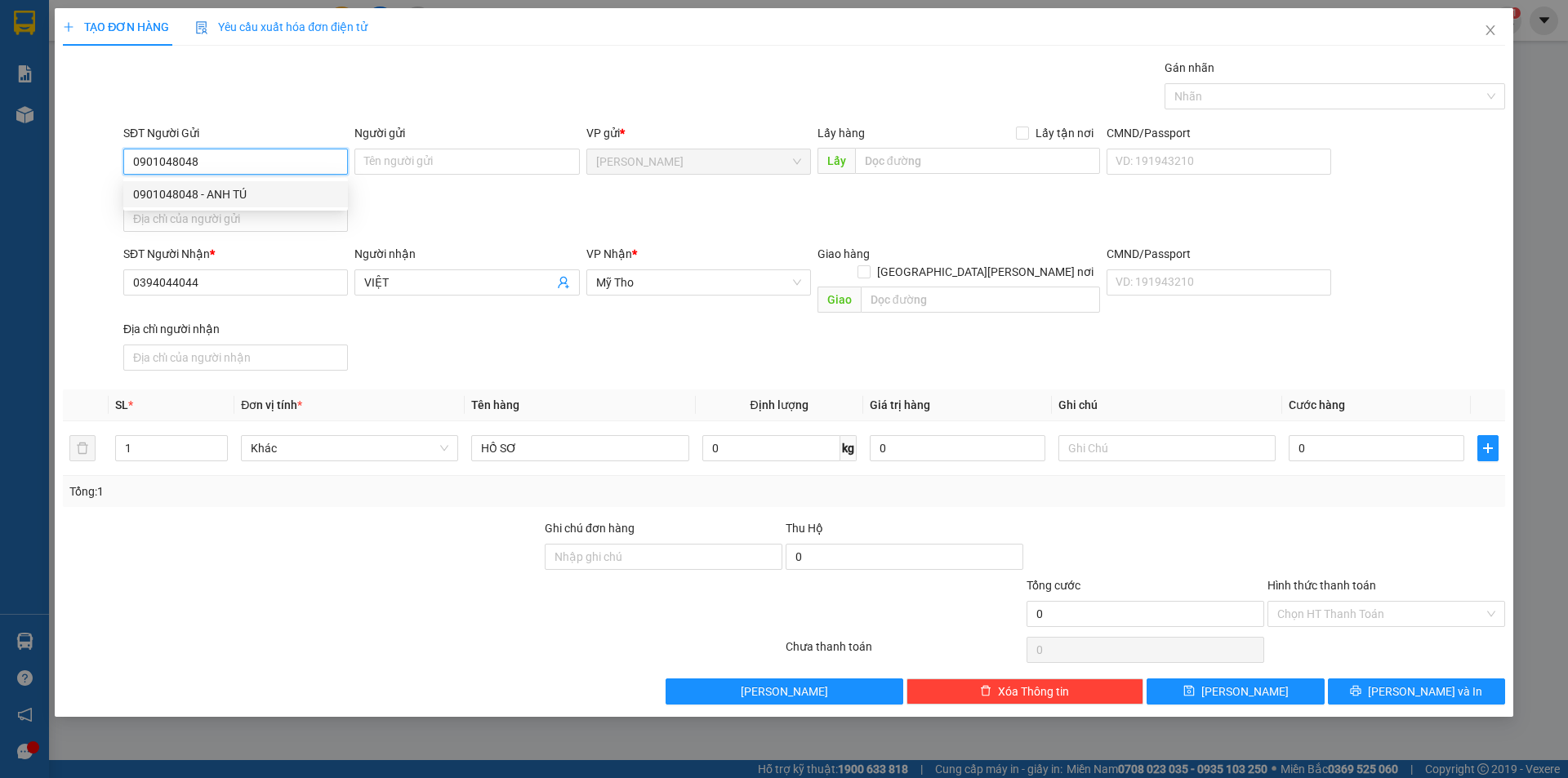
drag, startPoint x: 236, startPoint y: 170, endPoint x: 107, endPoint y: 177, distance: 129.2
click at [118, 177] on div "SĐT Người Gửi 0901048048 Người gửi Tên người gửi VP gửi * Cao Lãnh Lấy hàng Lấy…" at bounding box center [784, 181] width 1446 height 115
type input "0964004007"
click at [246, 191] on div "0964004007 - BẢO TÍN" at bounding box center [235, 193] width 205 height 18
type input "BẢO TÍN"
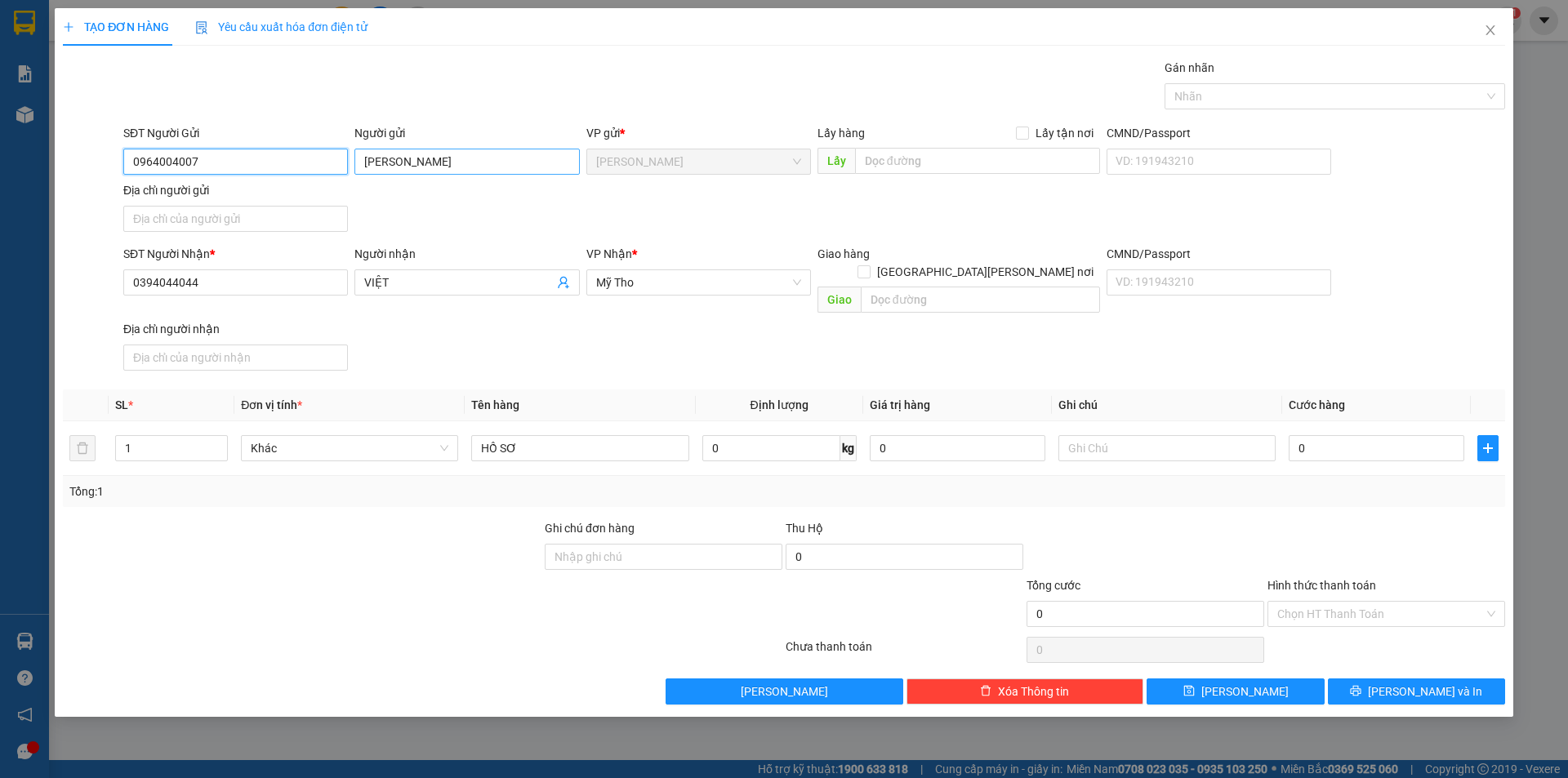
type input "0964004007"
click at [433, 162] on input "BẢO TÍN" at bounding box center [467, 162] width 225 height 26
type input "BẢO TÍN(A TÚ)"
click at [275, 216] on input "Địa chỉ người gửi" at bounding box center [235, 218] width 225 height 26
type input "PHƯỜNG CAO LÃNH,TỈNH ĐỒNG THÁP"
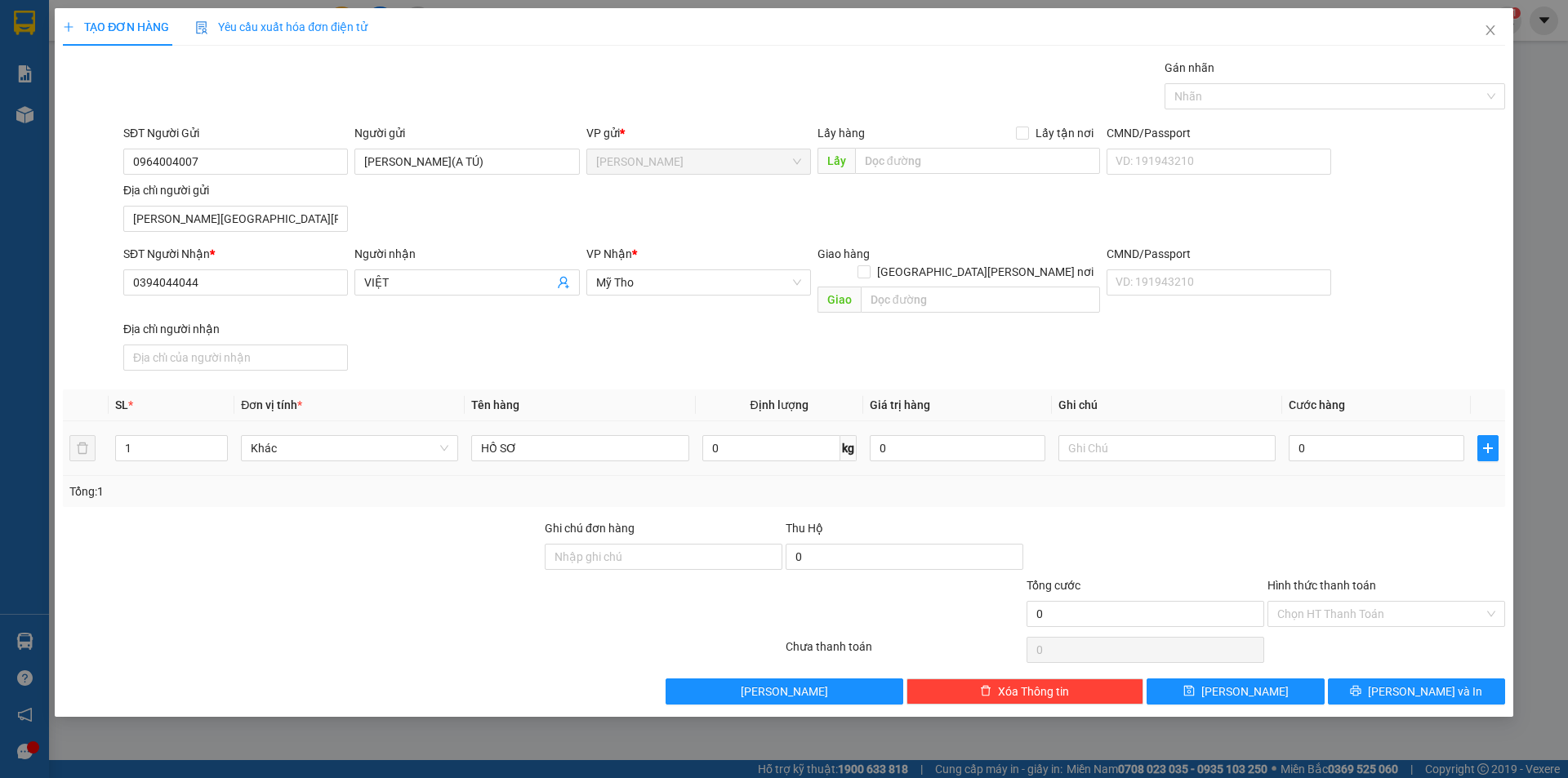
click at [1334, 432] on div "0" at bounding box center [1377, 448] width 176 height 32
click at [1334, 435] on input "0" at bounding box center [1377, 448] width 176 height 26
type input "3"
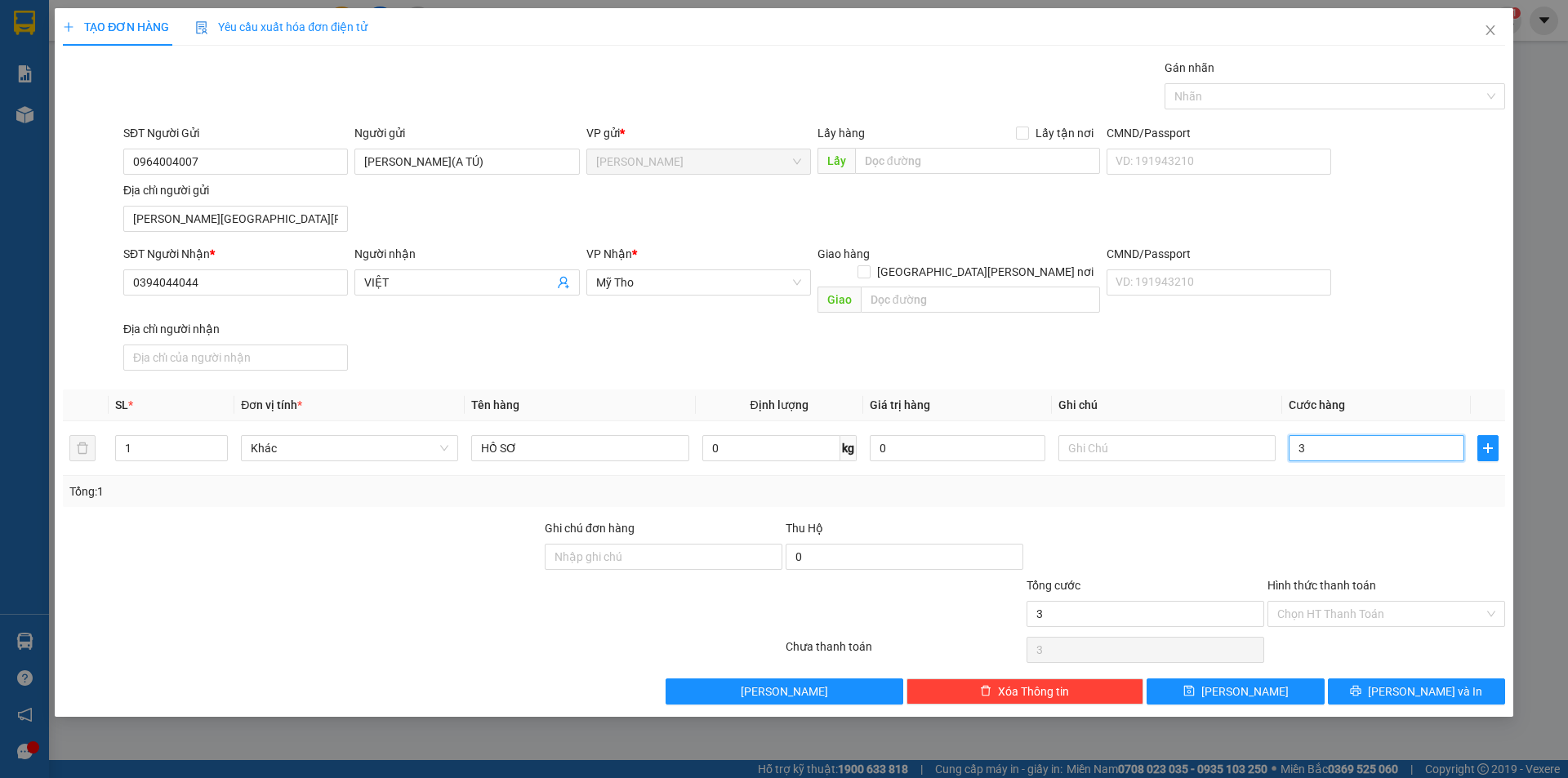
type input "30"
type input "30.000"
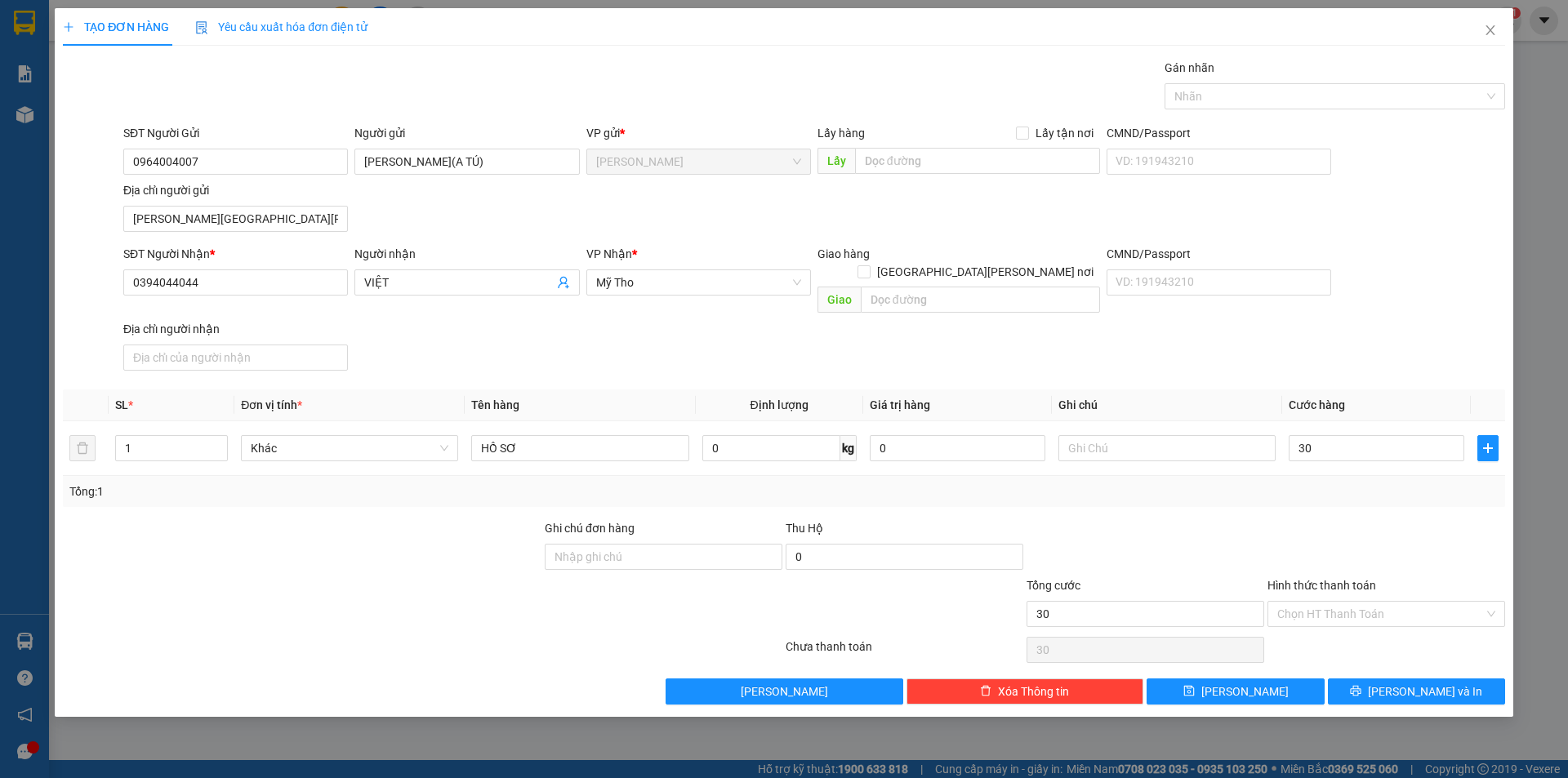
type input "30.000"
click at [1294, 484] on div "Tổng: 1" at bounding box center [784, 491] width 1442 height 31
click at [1362, 685] on icon "printer" at bounding box center [1356, 690] width 11 height 11
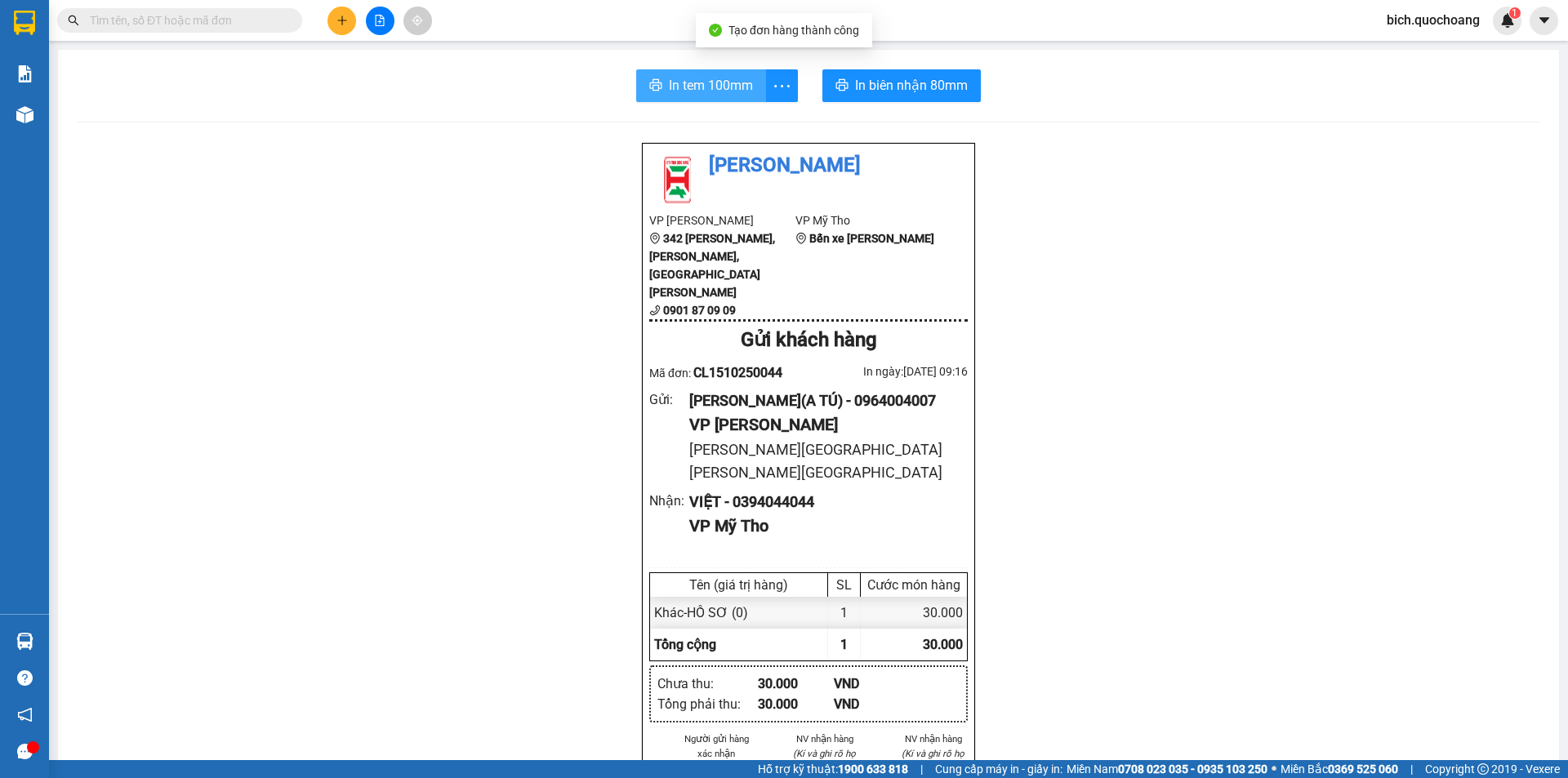
click at [711, 94] on span "In tem 100mm" at bounding box center [711, 85] width 84 height 20
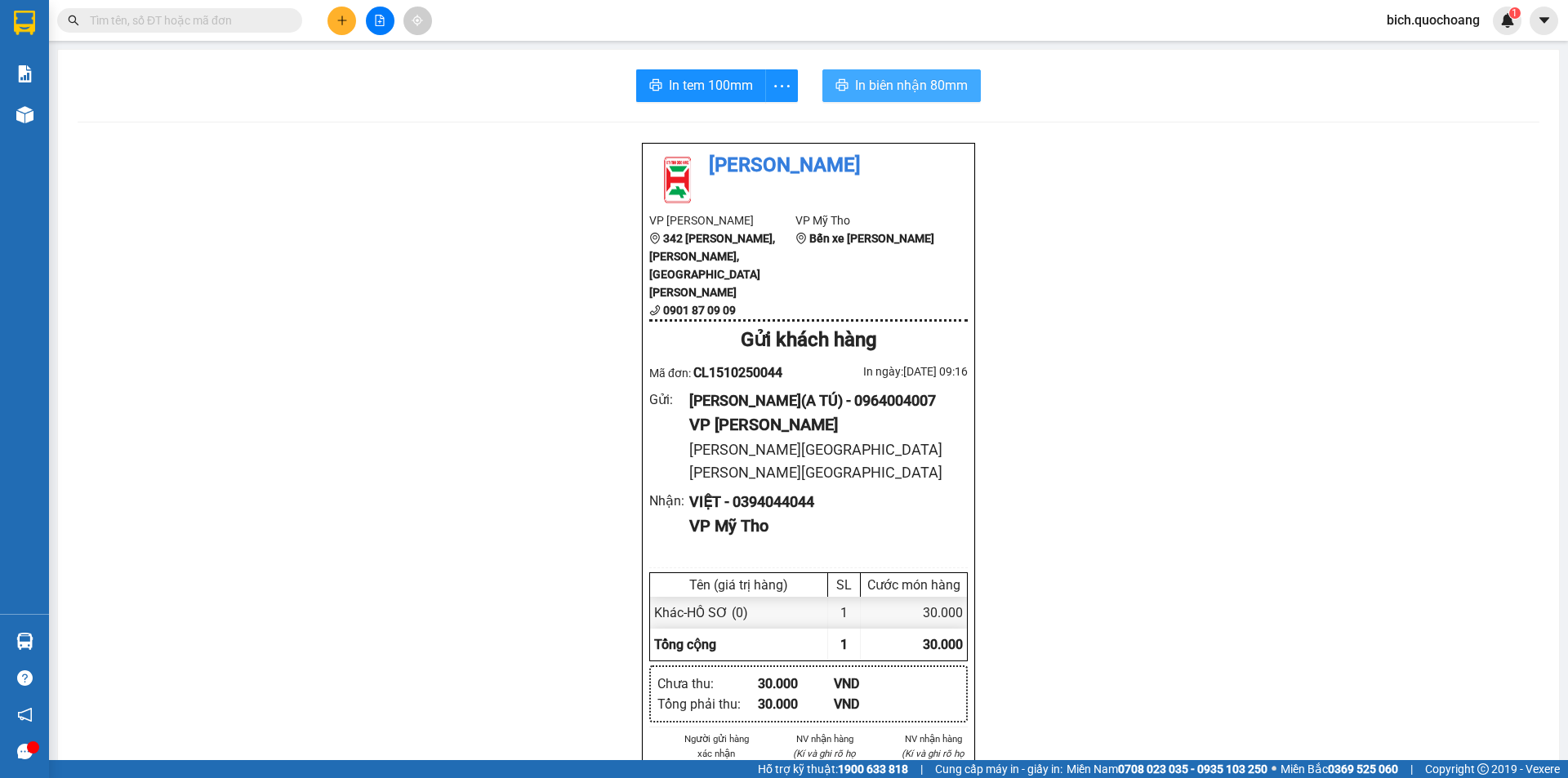
click at [886, 86] on span "In biên nhận 80mm" at bounding box center [912, 85] width 113 height 20
click at [234, 19] on input "text" at bounding box center [186, 19] width 193 height 18
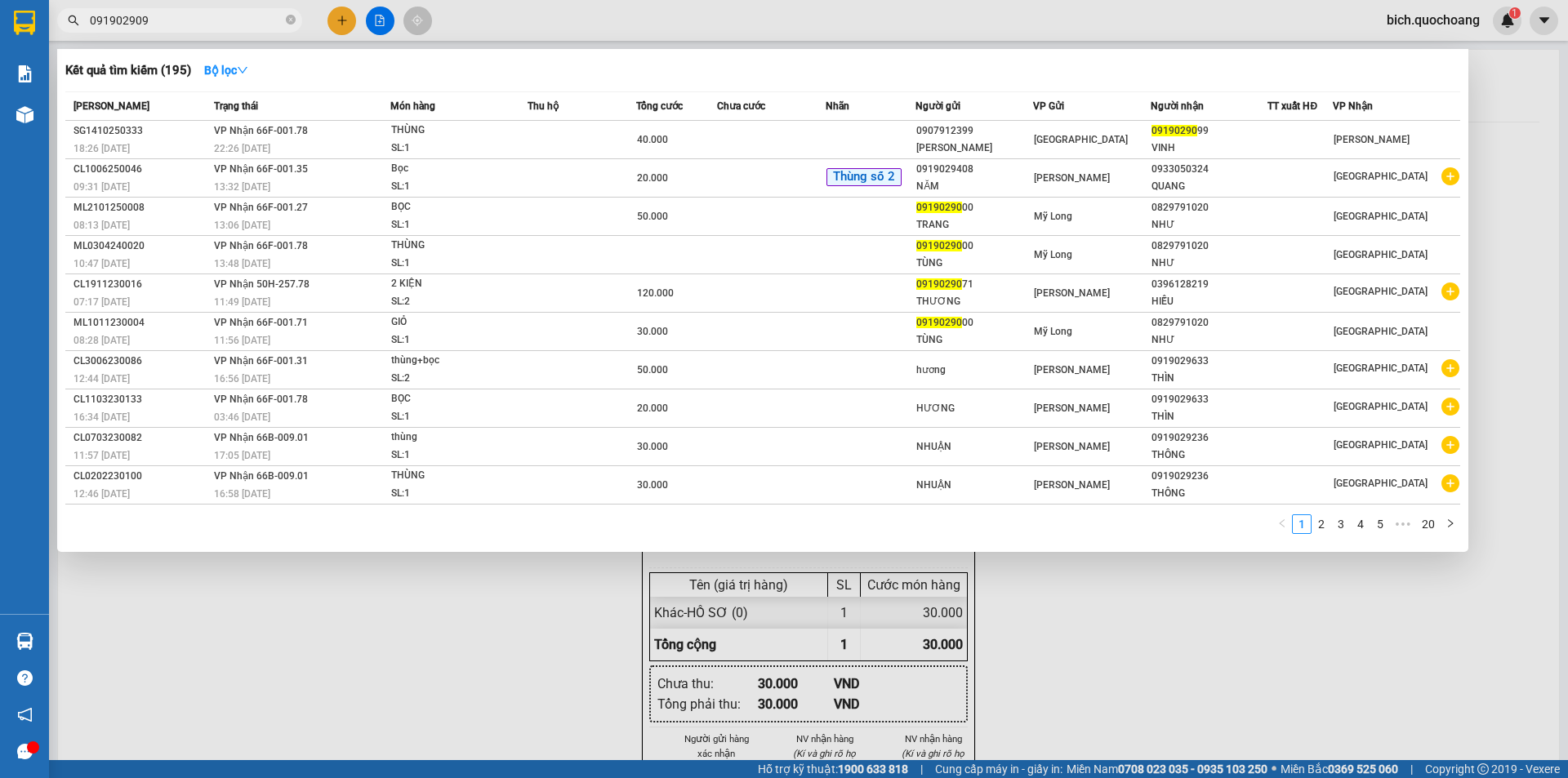
type input "0919029099"
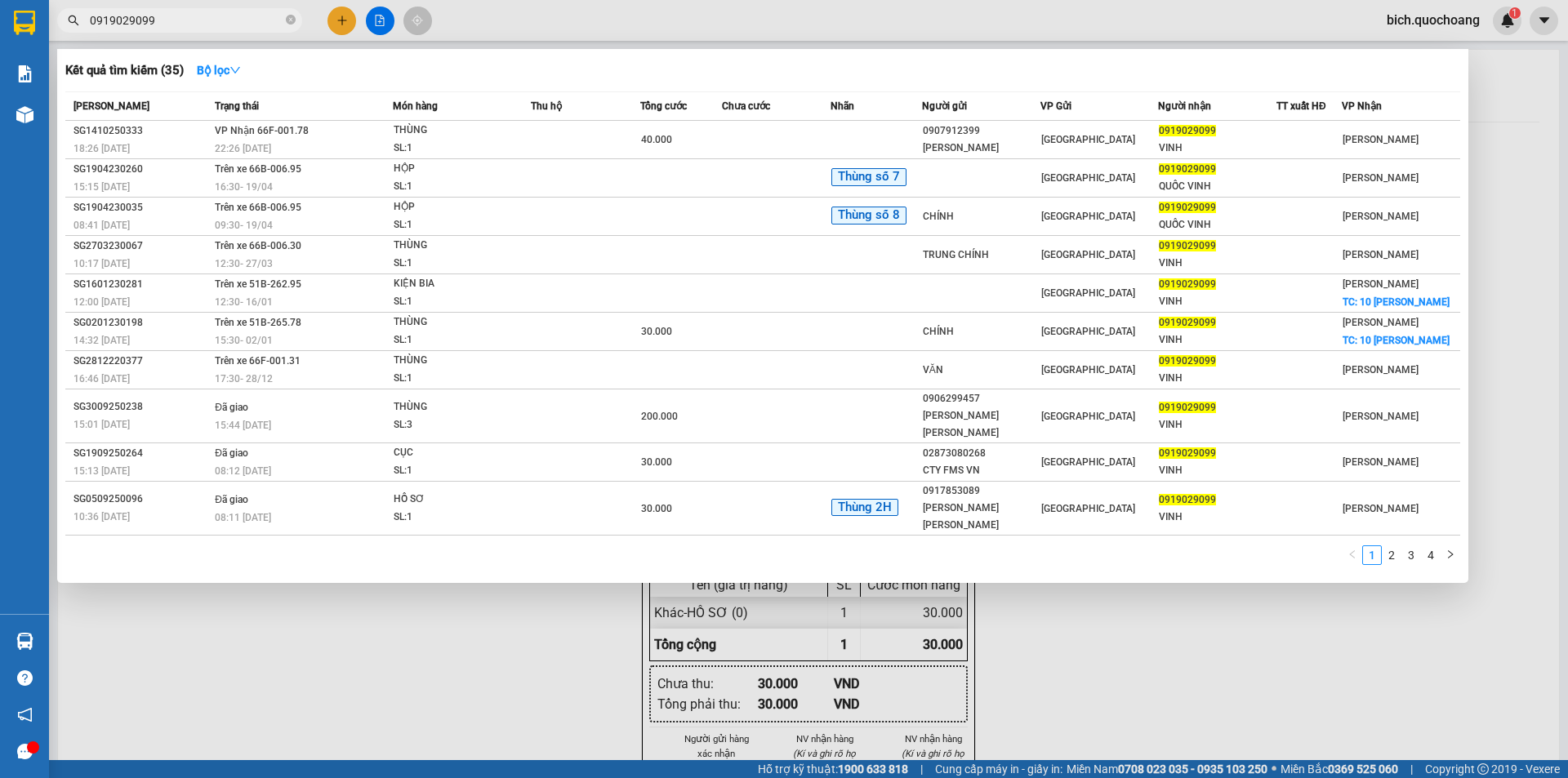
drag, startPoint x: 294, startPoint y: 19, endPoint x: 305, endPoint y: 18, distance: 11.0
click at [294, 18] on icon "close-circle" at bounding box center [291, 19] width 10 height 10
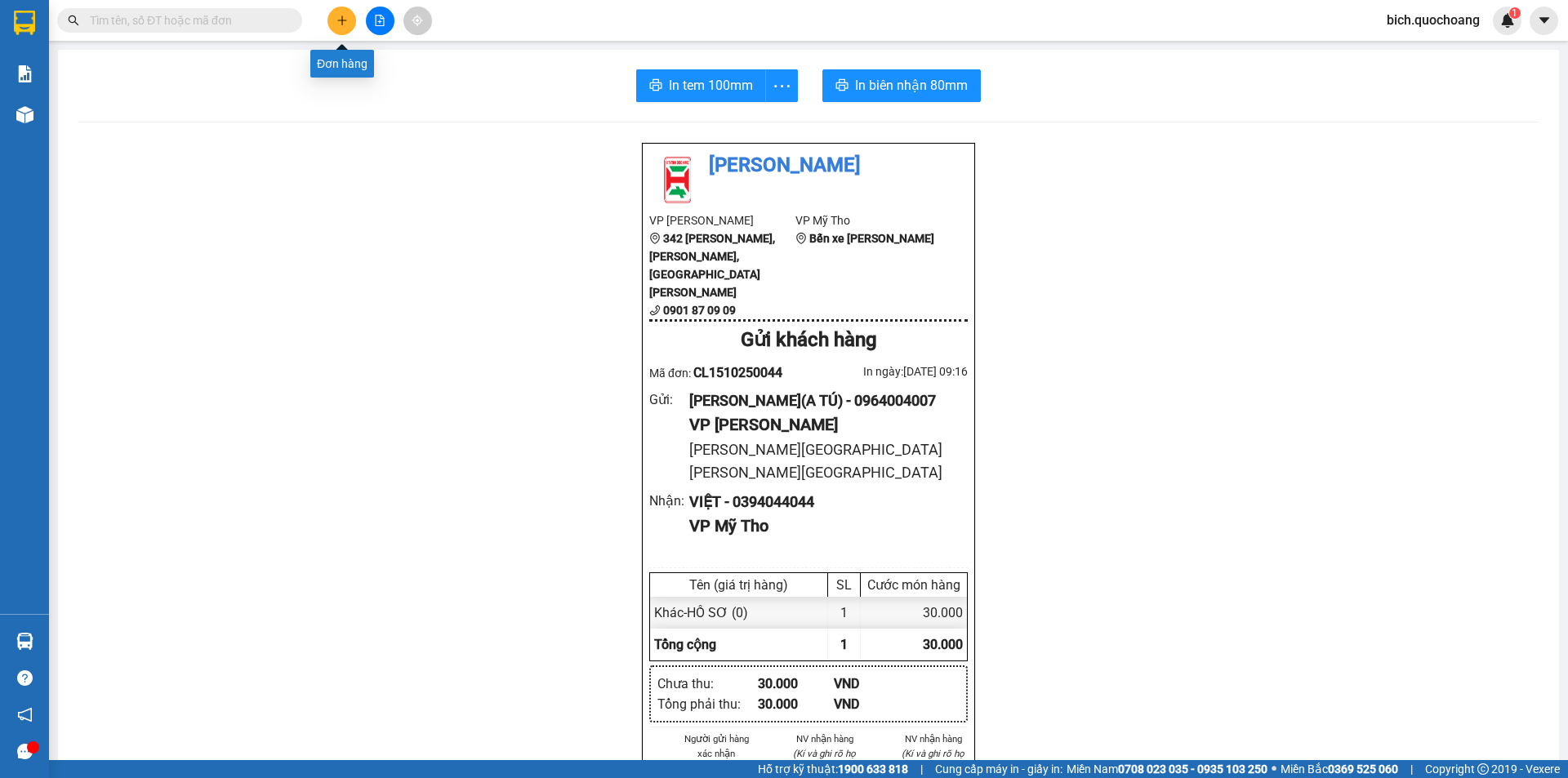
click at [353, 26] on button at bounding box center [342, 20] width 29 height 29
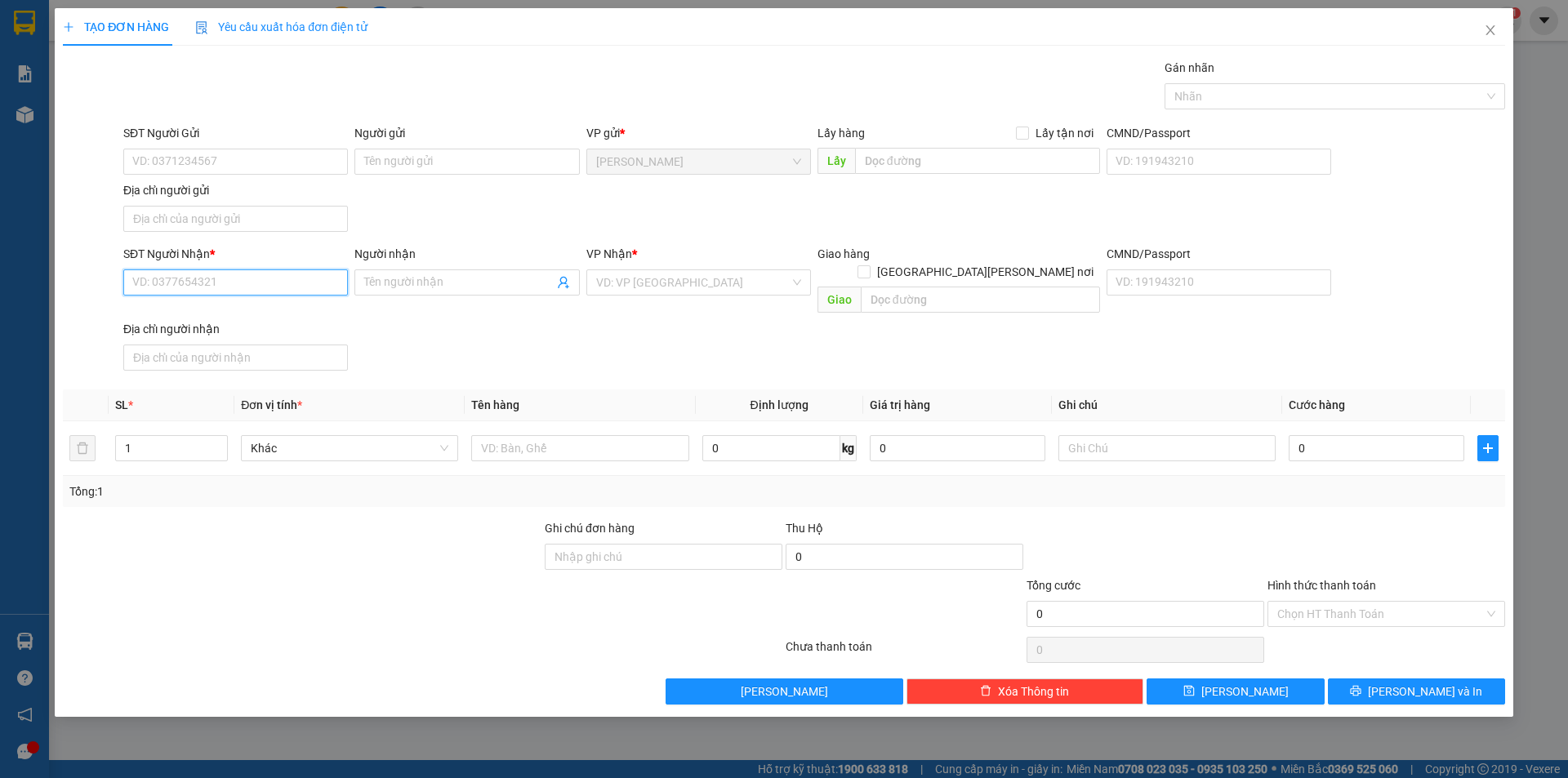
click at [205, 278] on input "SĐT Người Nhận *" at bounding box center [235, 282] width 225 height 26
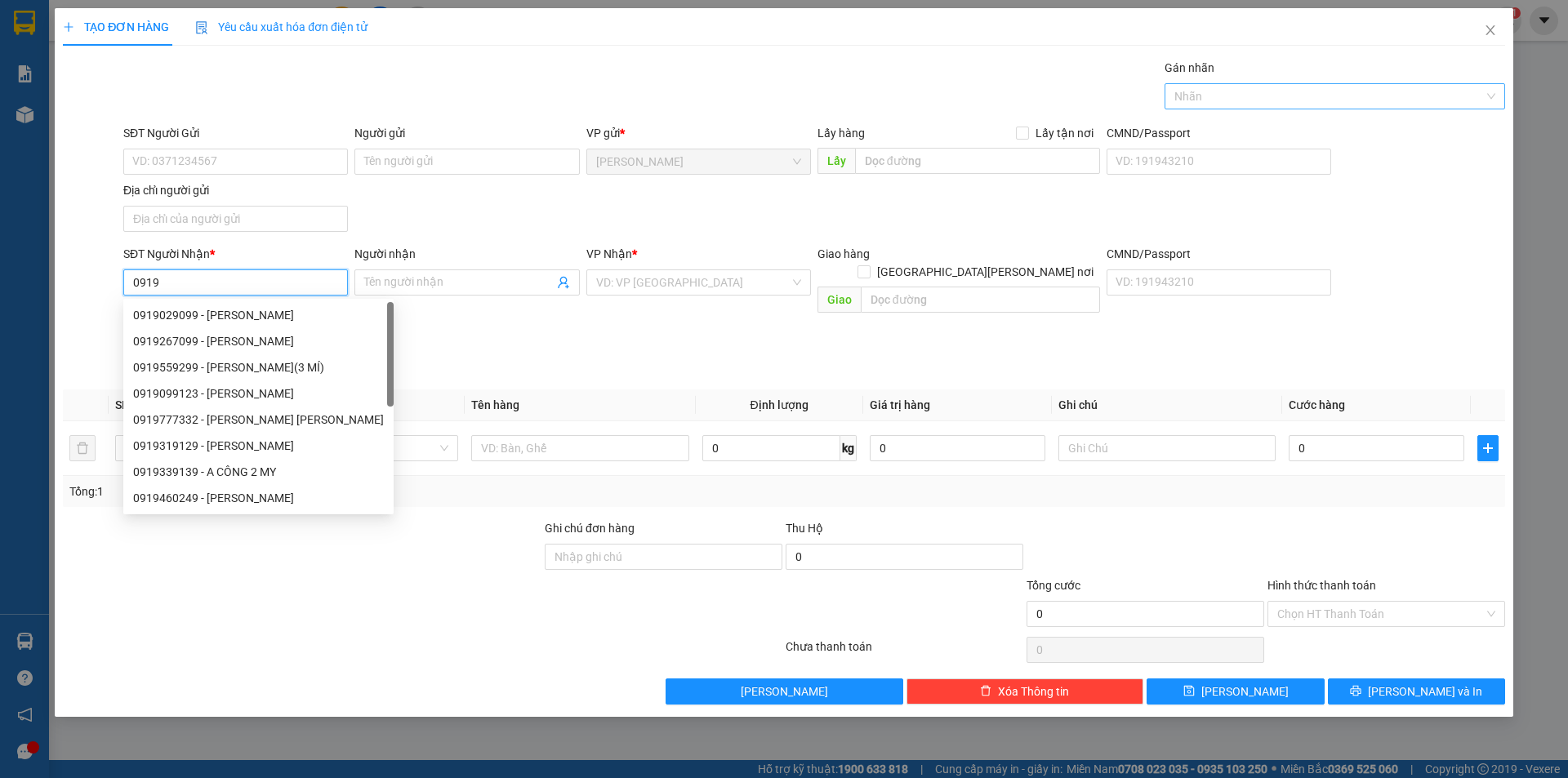
click at [1294, 107] on div "Nhãn" at bounding box center [1335, 96] width 341 height 26
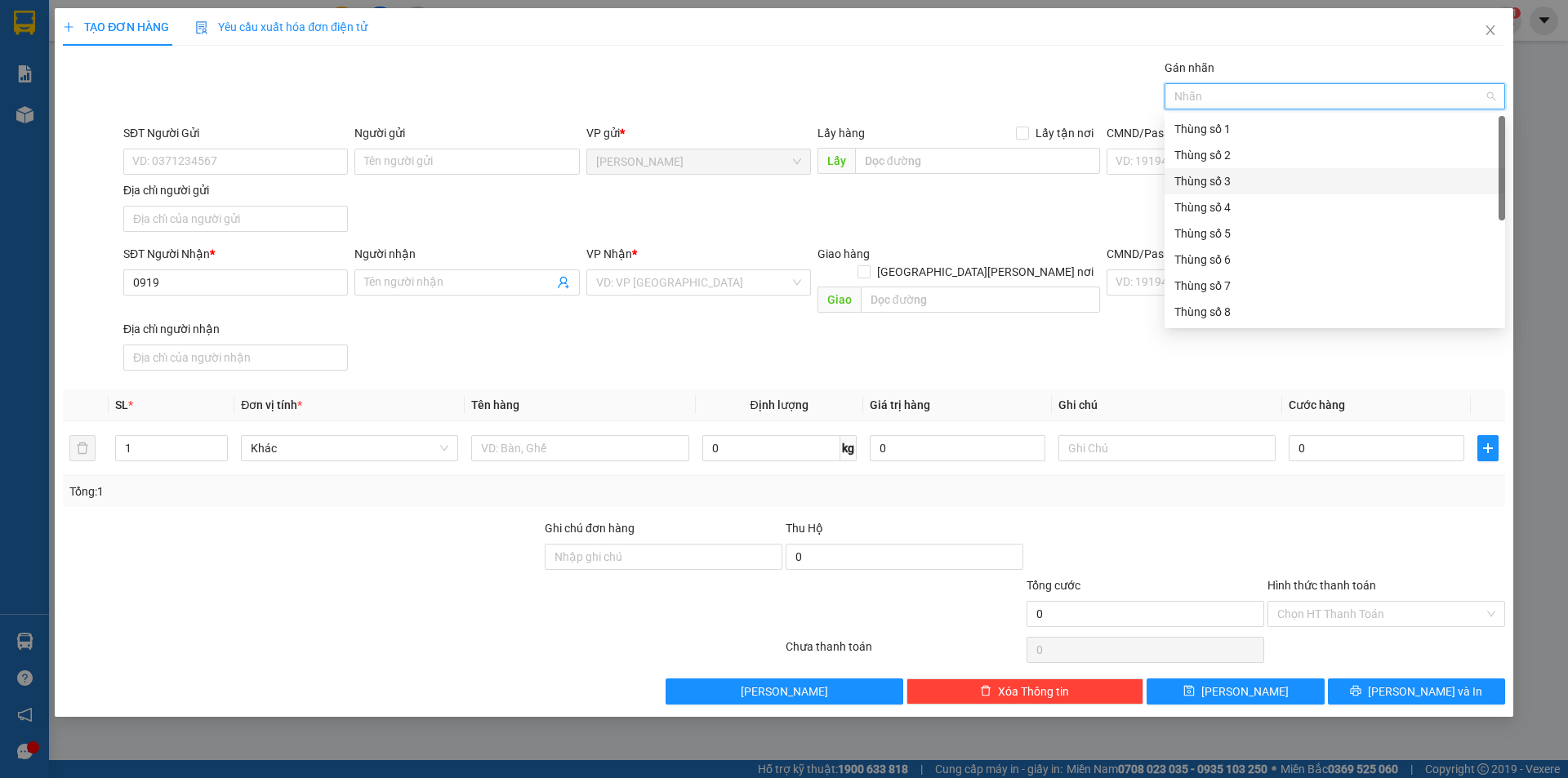
click at [1220, 179] on div "Thùng số 3" at bounding box center [1335, 180] width 321 height 18
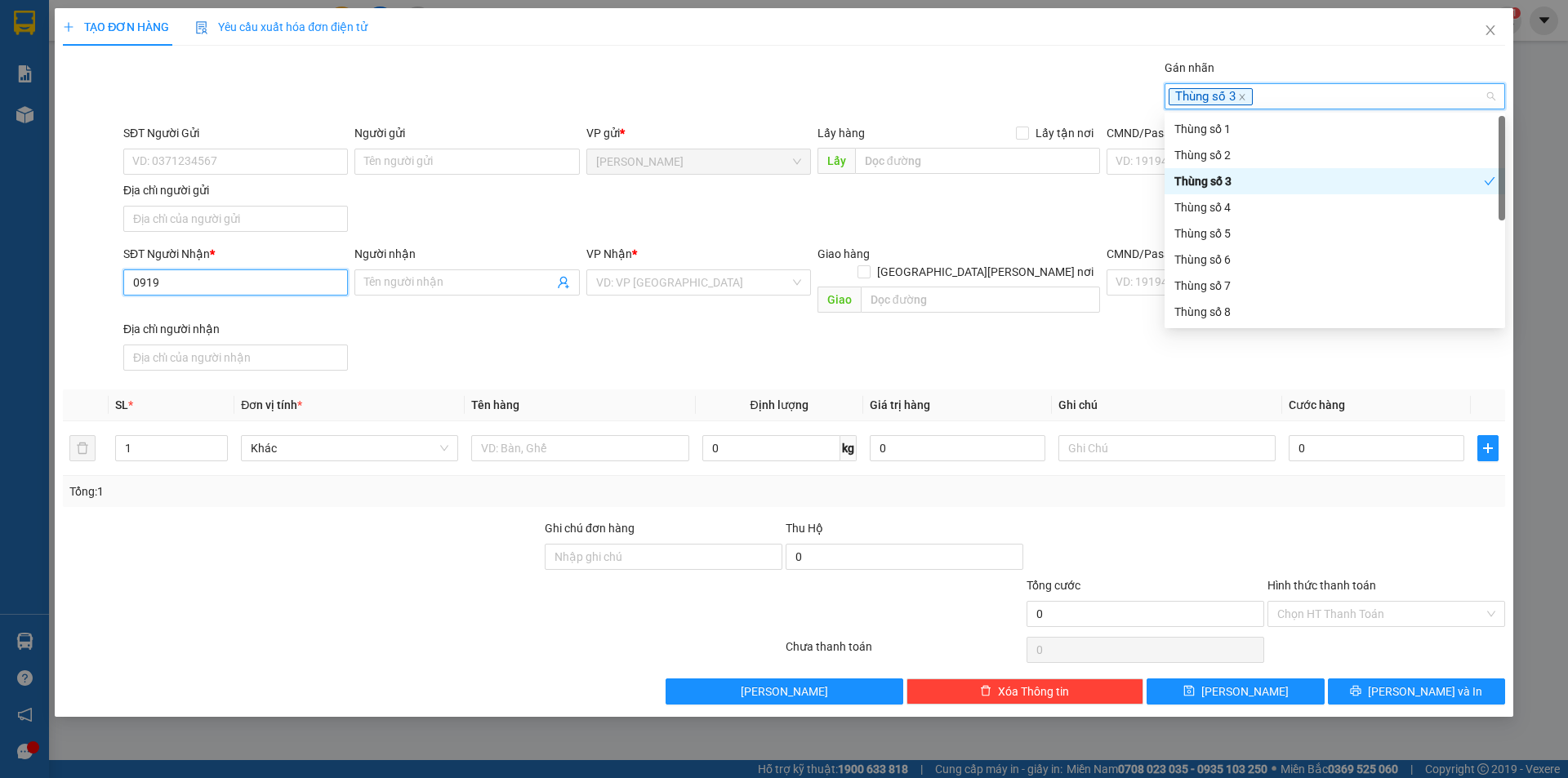
click at [192, 283] on input "0919" at bounding box center [235, 282] width 225 height 26
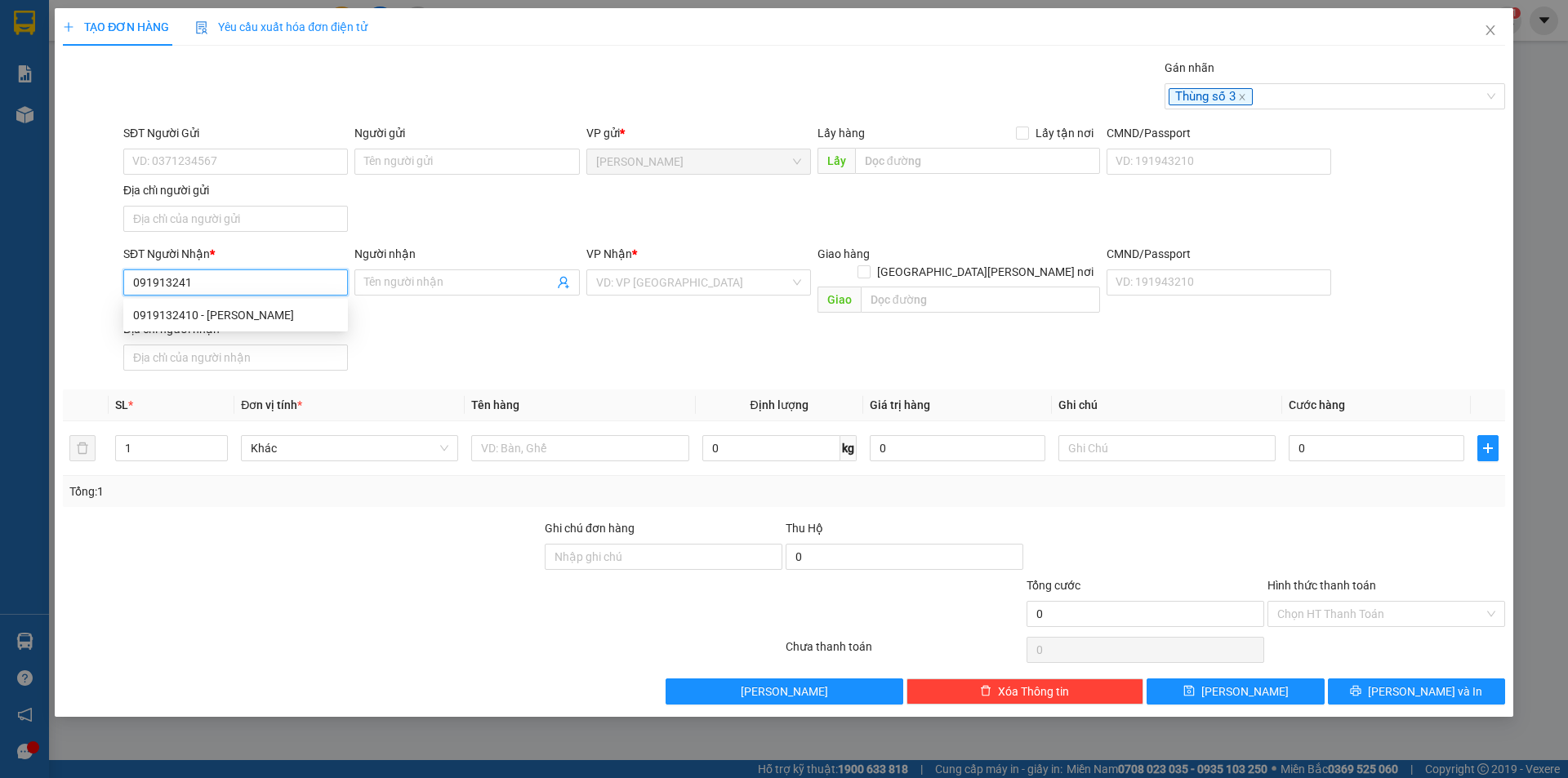
type input "0919132410"
click at [259, 320] on div "0919132410 - ĐỖ NHỰT VINH" at bounding box center [235, 315] width 205 height 18
type input "ĐỖ NHỰT VINH"
type input "0919132410"
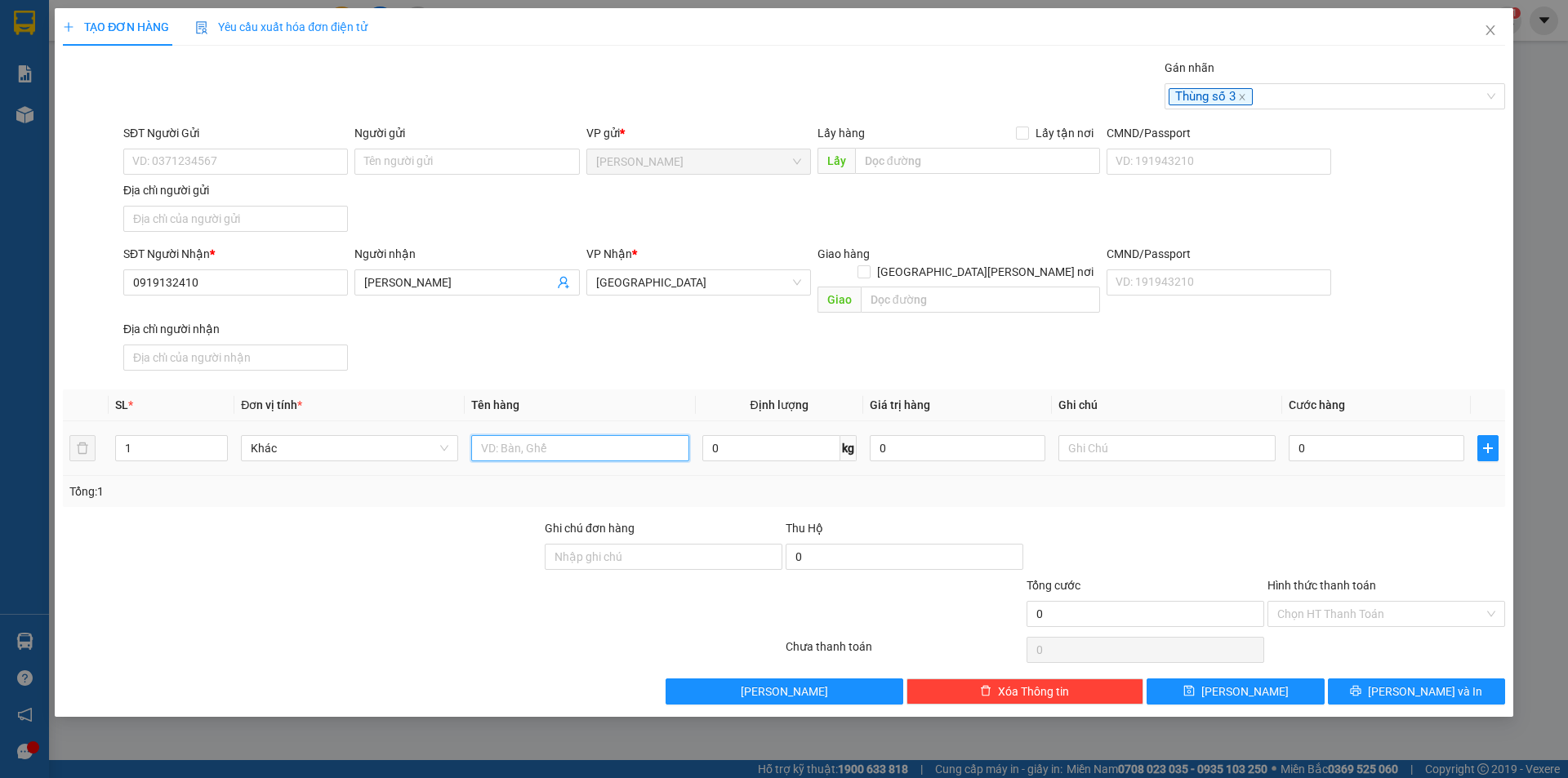
click at [549, 435] on input "text" at bounding box center [579, 448] width 218 height 26
type input "BAO THƯ"
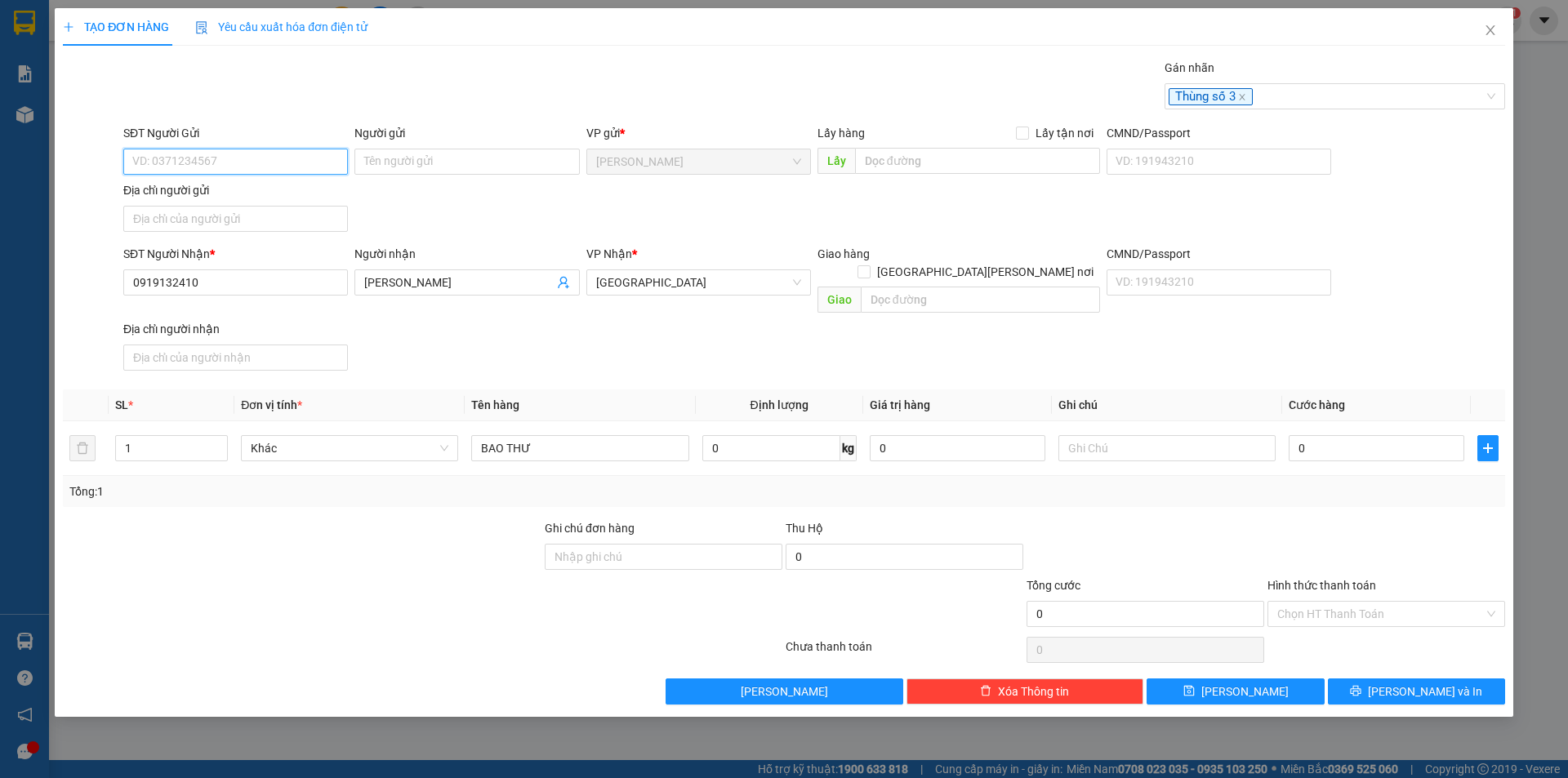
click at [298, 156] on input "SĐT Người Gửi" at bounding box center [235, 162] width 225 height 26
click at [279, 216] on div "0919279128 - ĐỖ THỊ THU TRANG" at bounding box center [235, 220] width 205 height 18
type input "0919279128"
type input "ĐỖ THỊ THU TRANG"
click at [276, 215] on input "Địa chỉ người gửi" at bounding box center [235, 218] width 225 height 26
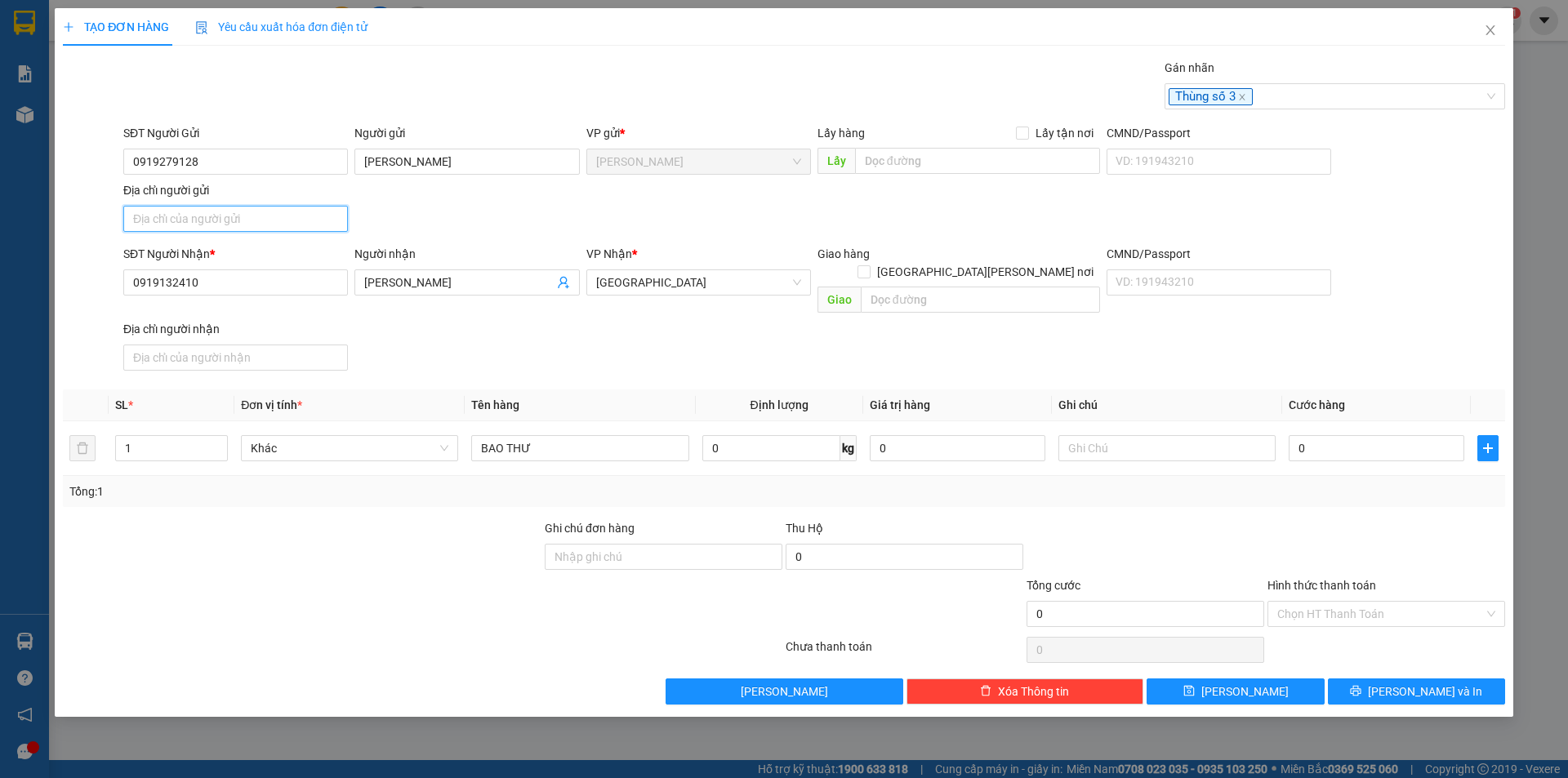
type input "PHƯỜNG CAO LÃNH,TỈNH ĐỒNG THÁP"
click at [1331, 318] on div "SĐT Người Nhận * 0919132410 Người nhận ĐỖ NHỰT VINH VP Nhận * Sài Gòn Giao hàng…" at bounding box center [815, 311] width 1388 height 132
click at [1336, 435] on input "0" at bounding box center [1377, 448] width 176 height 26
type input "2"
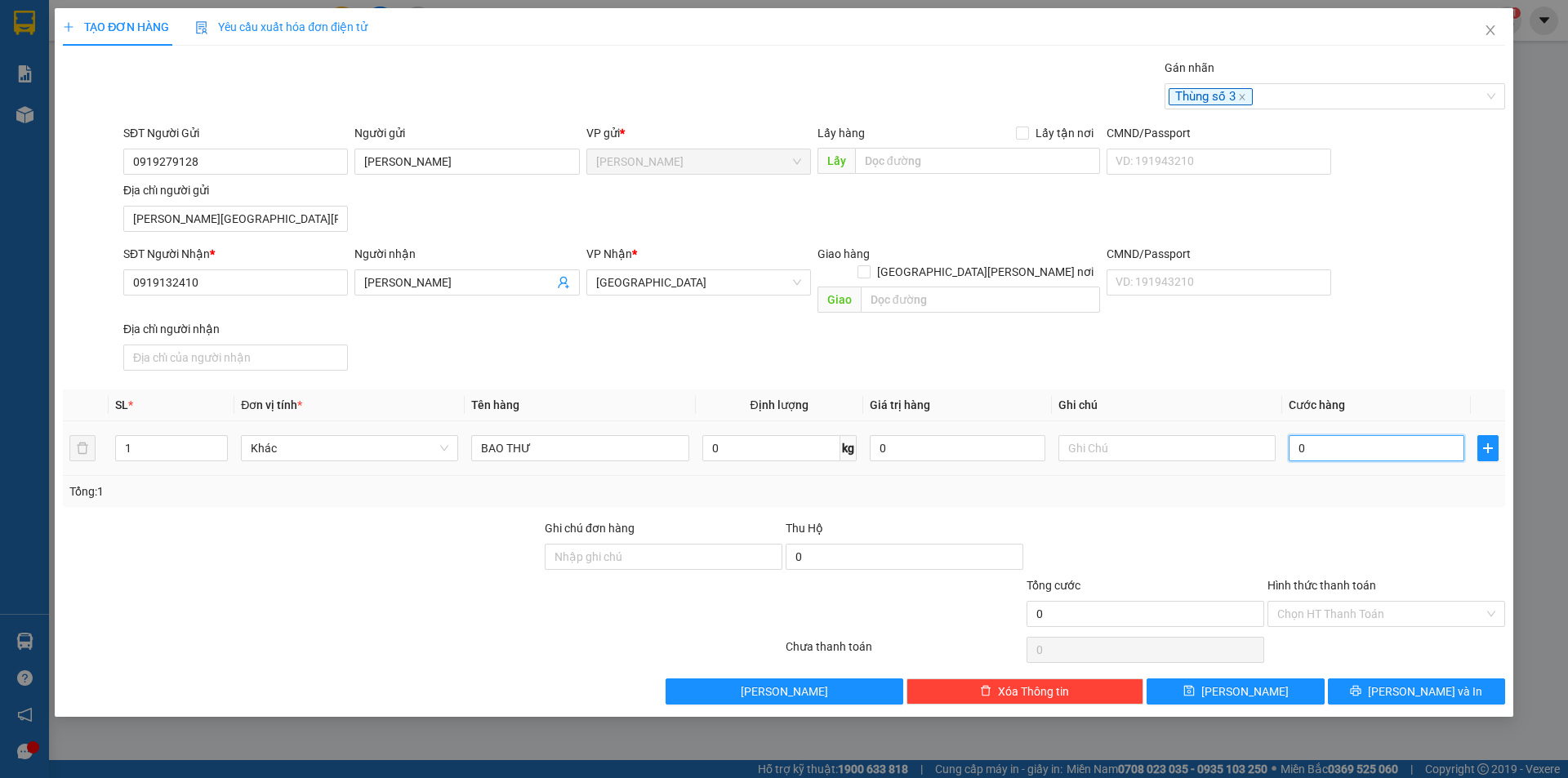
type input "2"
type input "20"
type input "20.000"
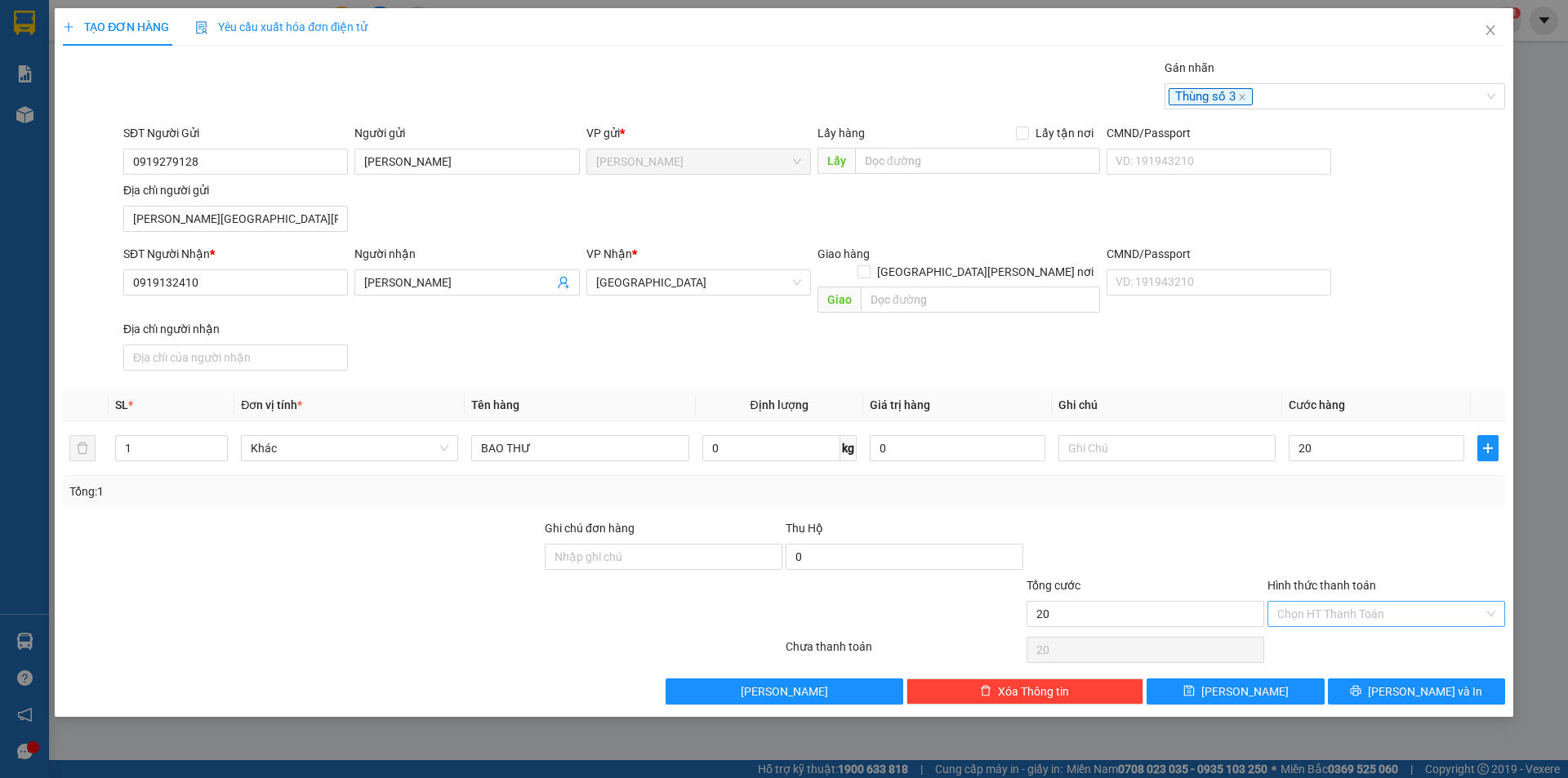
type input "20.000"
click at [1388, 601] on input "Hình thức thanh toán" at bounding box center [1380, 613] width 206 height 24
click at [1352, 635] on div "Tại văn phòng" at bounding box center [1387, 628] width 218 height 18
type input "0"
click at [1412, 683] on span "[PERSON_NAME] và In" at bounding box center [1425, 691] width 115 height 18
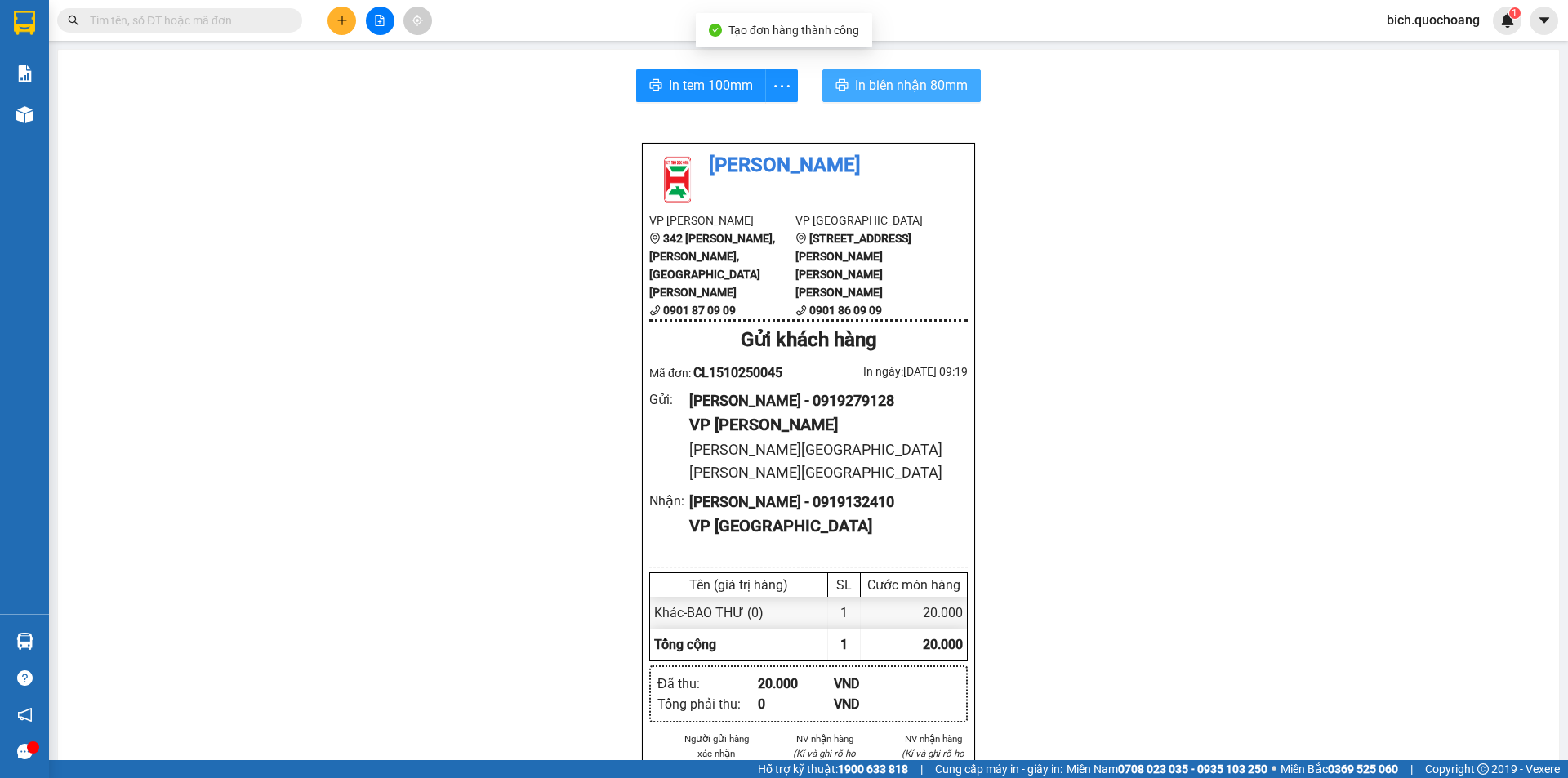
click at [875, 80] on span "In biên nhận 80mm" at bounding box center [912, 85] width 113 height 20
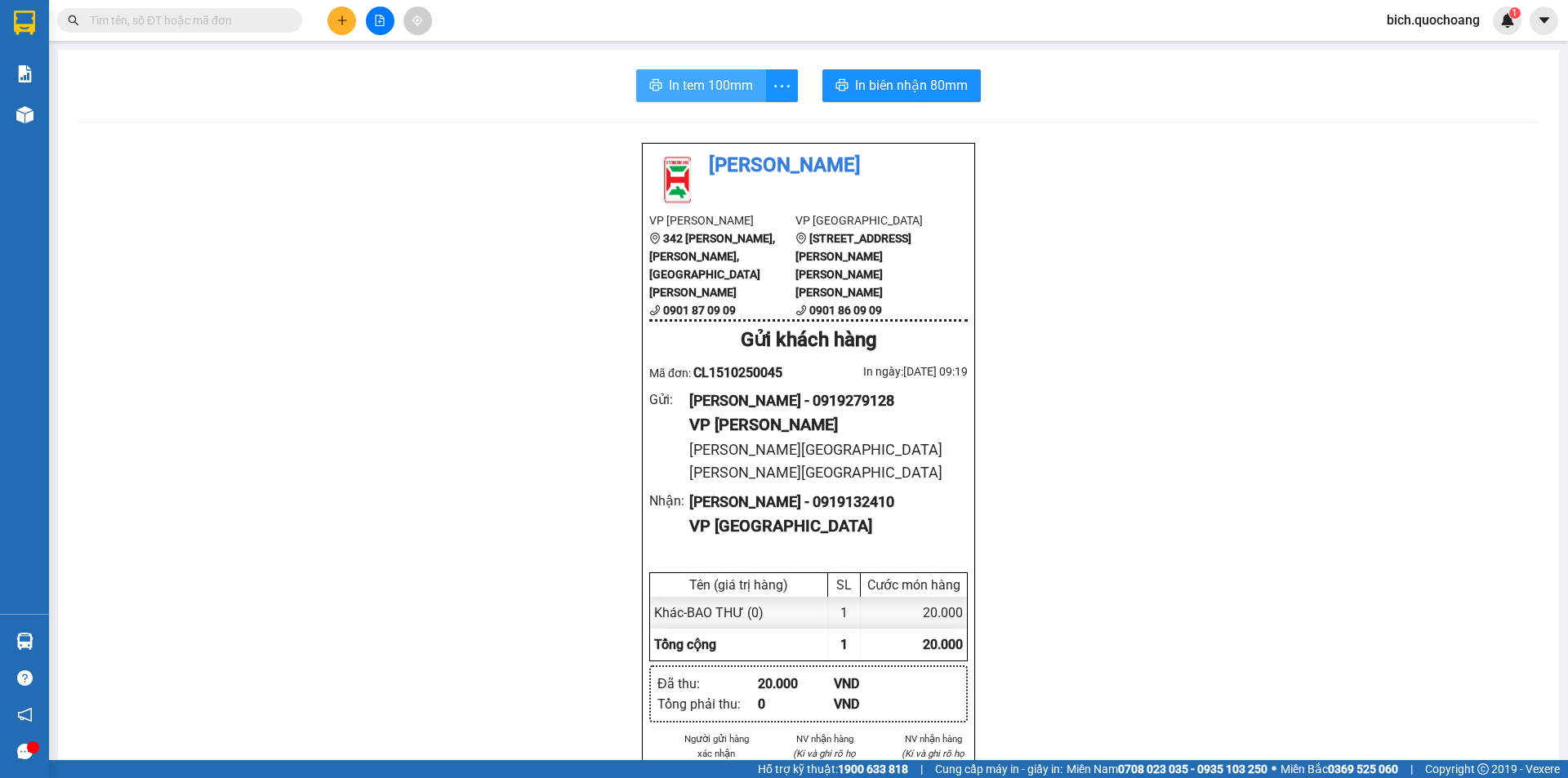
click at [732, 97] on button "In tem 100mm" at bounding box center [701, 85] width 130 height 32
click at [345, 13] on button at bounding box center [342, 20] width 29 height 29
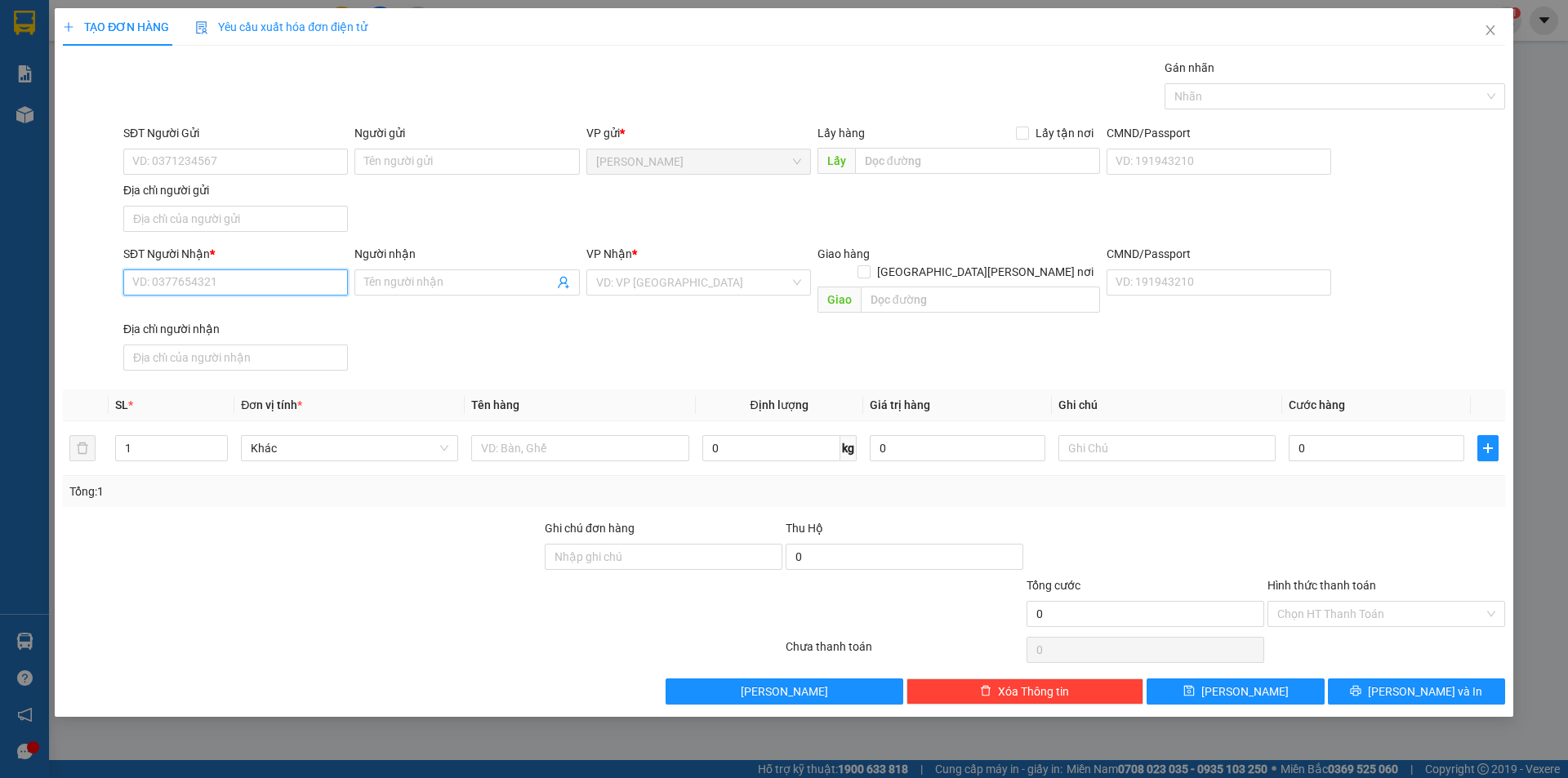
click at [219, 278] on input "SĐT Người Nhận *" at bounding box center [235, 282] width 225 height 26
type input "0917222388"
click at [234, 324] on div "0917222388 - HOÀNG" at bounding box center [235, 315] width 225 height 26
type input "HOÀNG"
type input "0917222388"
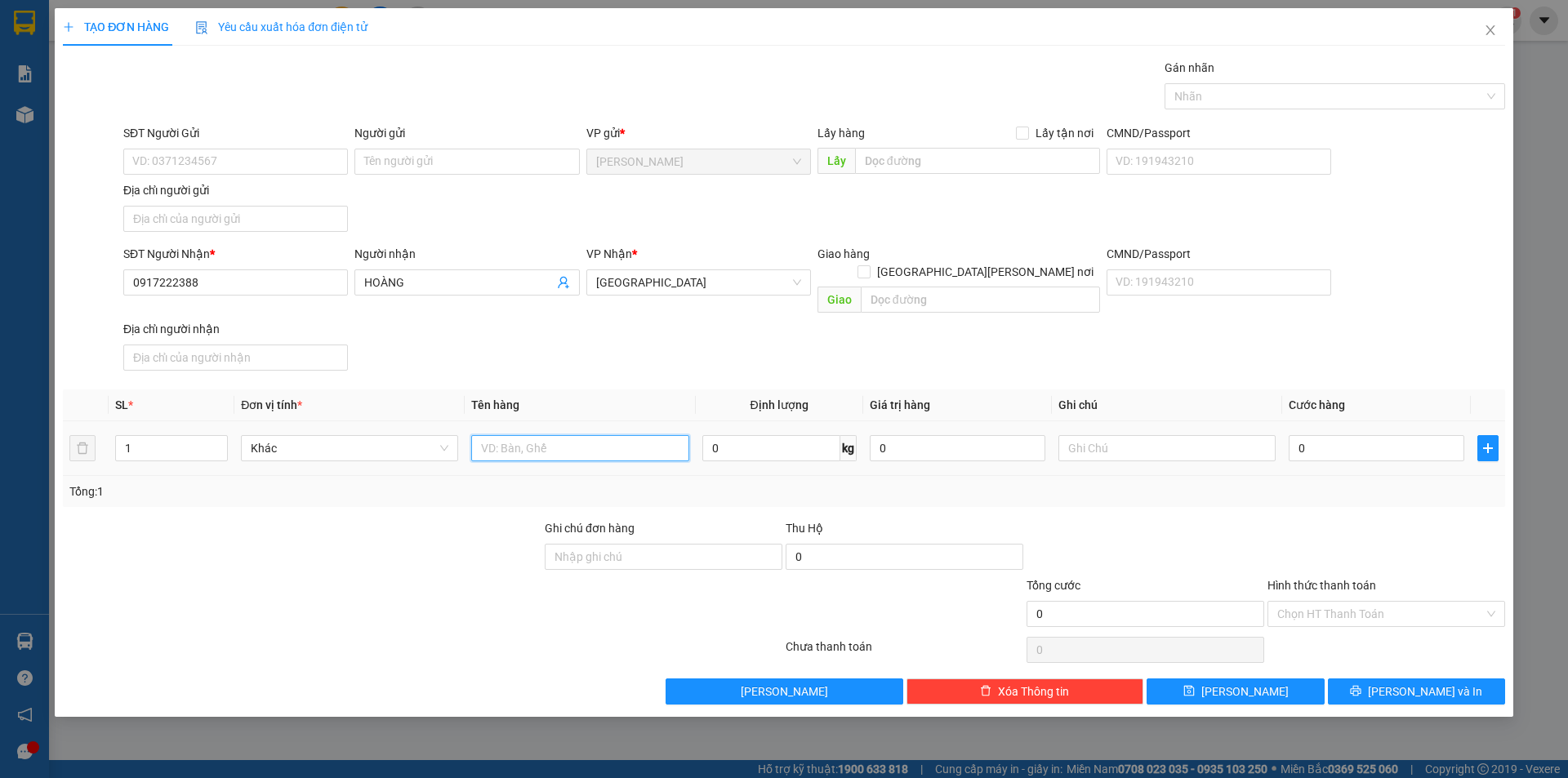
click at [500, 435] on input "text" at bounding box center [579, 448] width 218 height 26
type input "BAO THƯ"
click at [1120, 439] on input "text" at bounding box center [1167, 448] width 218 height 26
type input "CỤC SẠC"
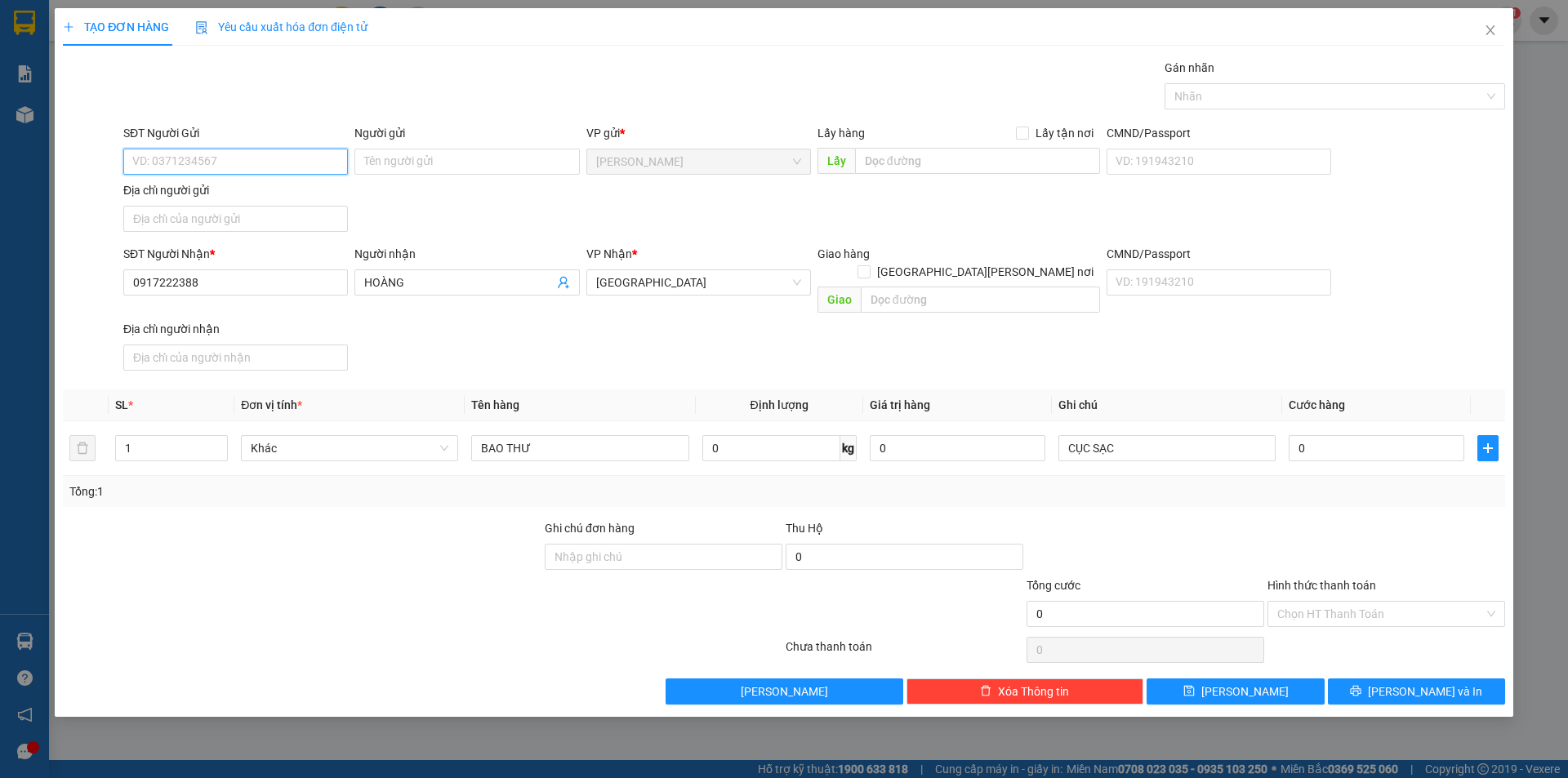
click at [200, 156] on input "SĐT Người Gửi" at bounding box center [235, 162] width 225 height 26
click at [277, 246] on div "0919279128 - ĐỖ THỊ THU TRANG" at bounding box center [235, 246] width 205 height 18
type input "0919279128"
type input "ĐỖ THỊ THU TRANG"
click at [185, 229] on input "Địa chỉ người gửi" at bounding box center [235, 218] width 225 height 26
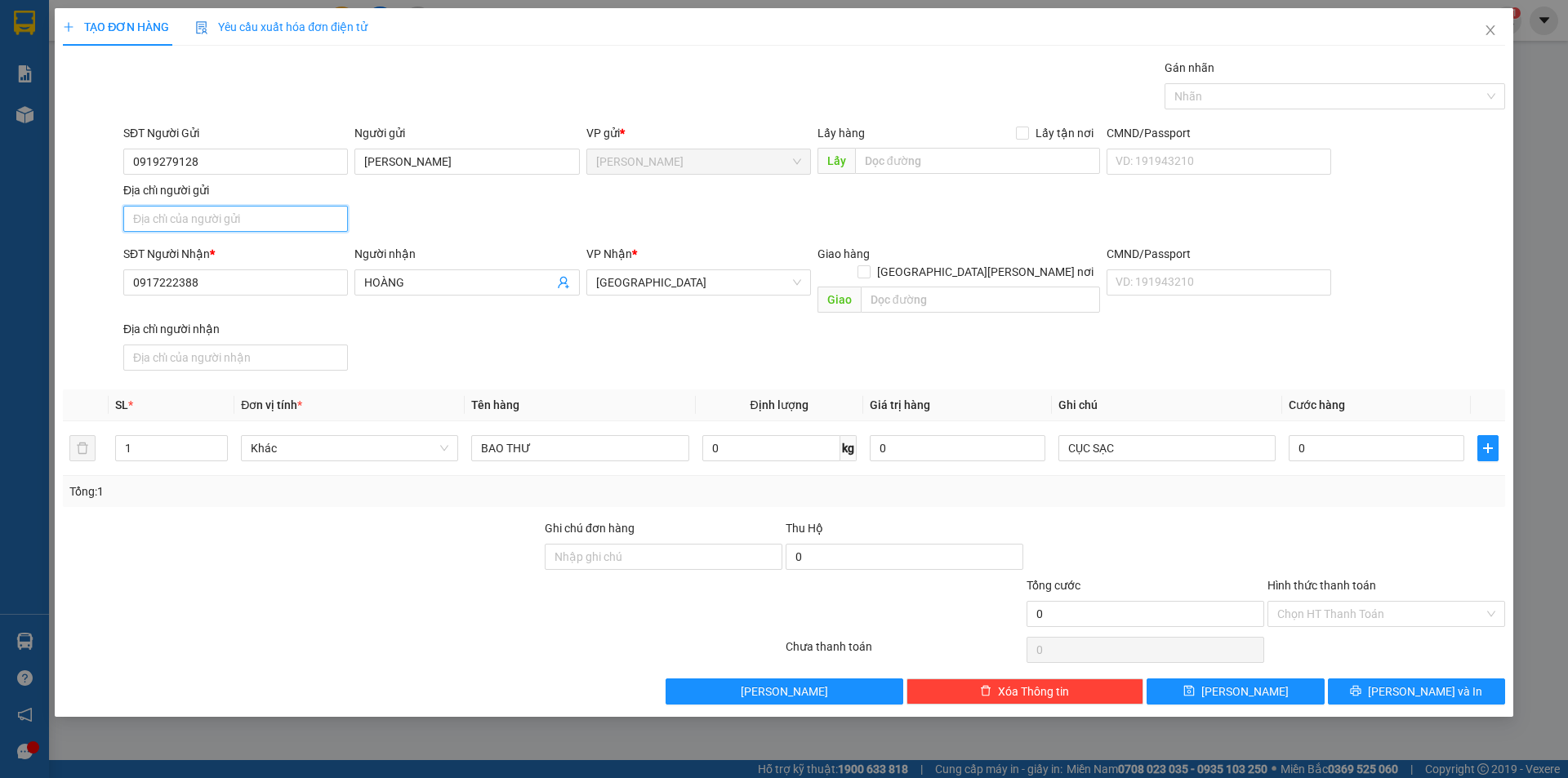
type input "PHƯỜNG CAO LÃNH,TỈNH ĐỒNG THÁP"
click at [1271, 100] on div at bounding box center [1327, 96] width 317 height 19
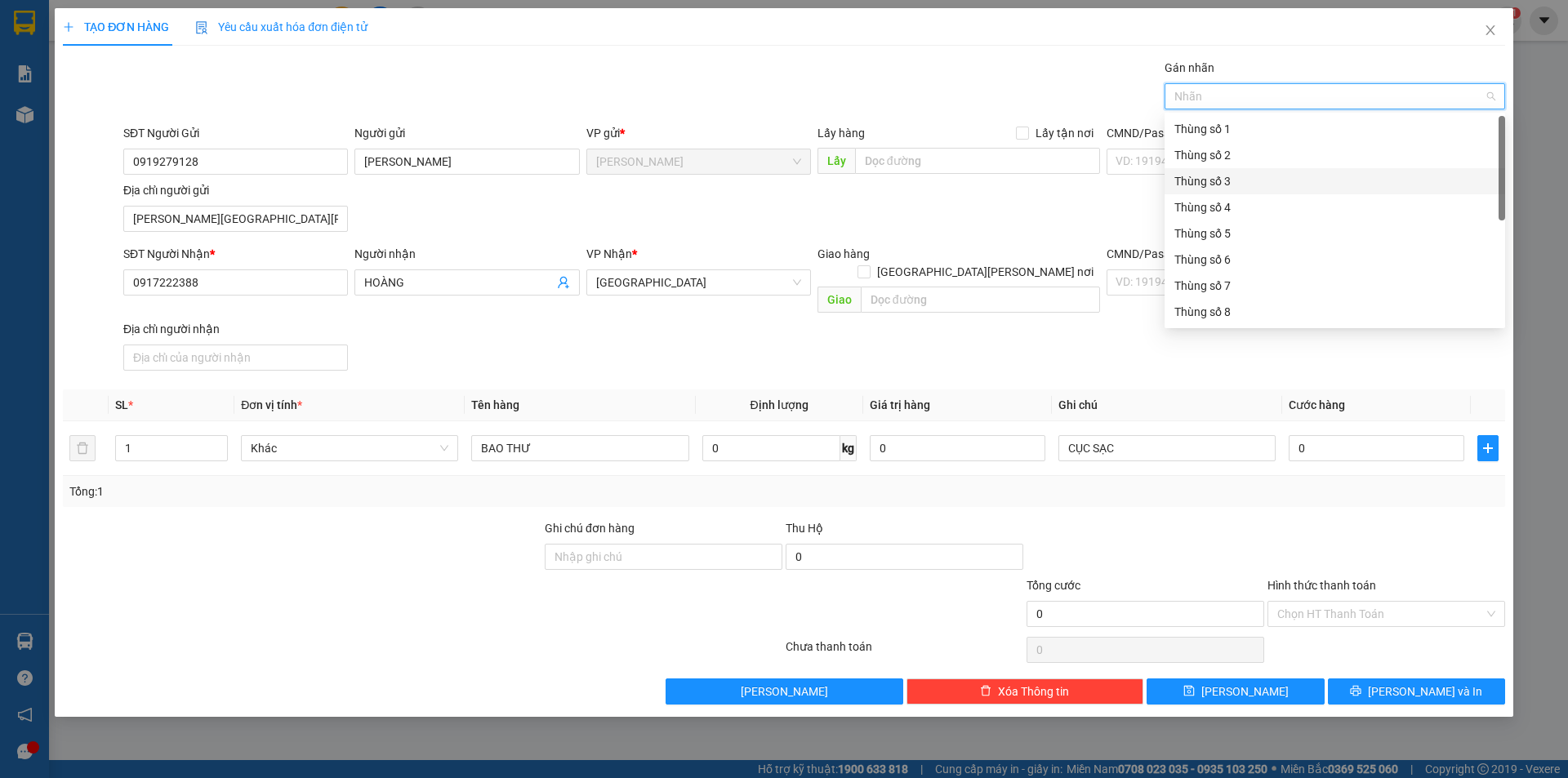
click at [1256, 184] on div "Thùng số 3" at bounding box center [1335, 180] width 321 height 18
click at [967, 49] on div "TẠO ĐƠN HÀNG Yêu cầu xuất hóa đơn điện tử Transit Pickup Surcharge Ids Transit …" at bounding box center [784, 356] width 1442 height 697
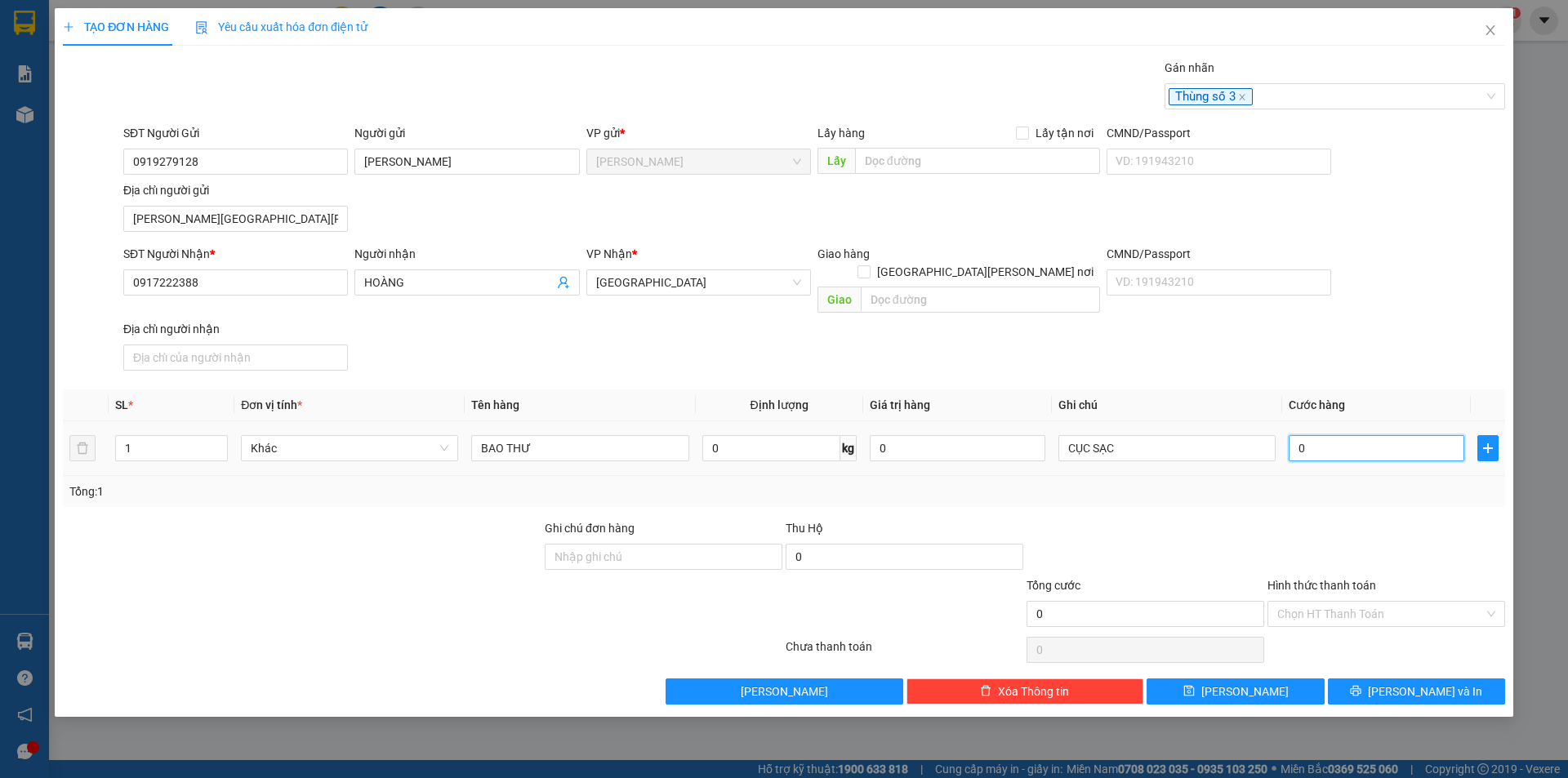
click at [1326, 435] on input "0" at bounding box center [1377, 448] width 176 height 26
type input "2"
type input "20"
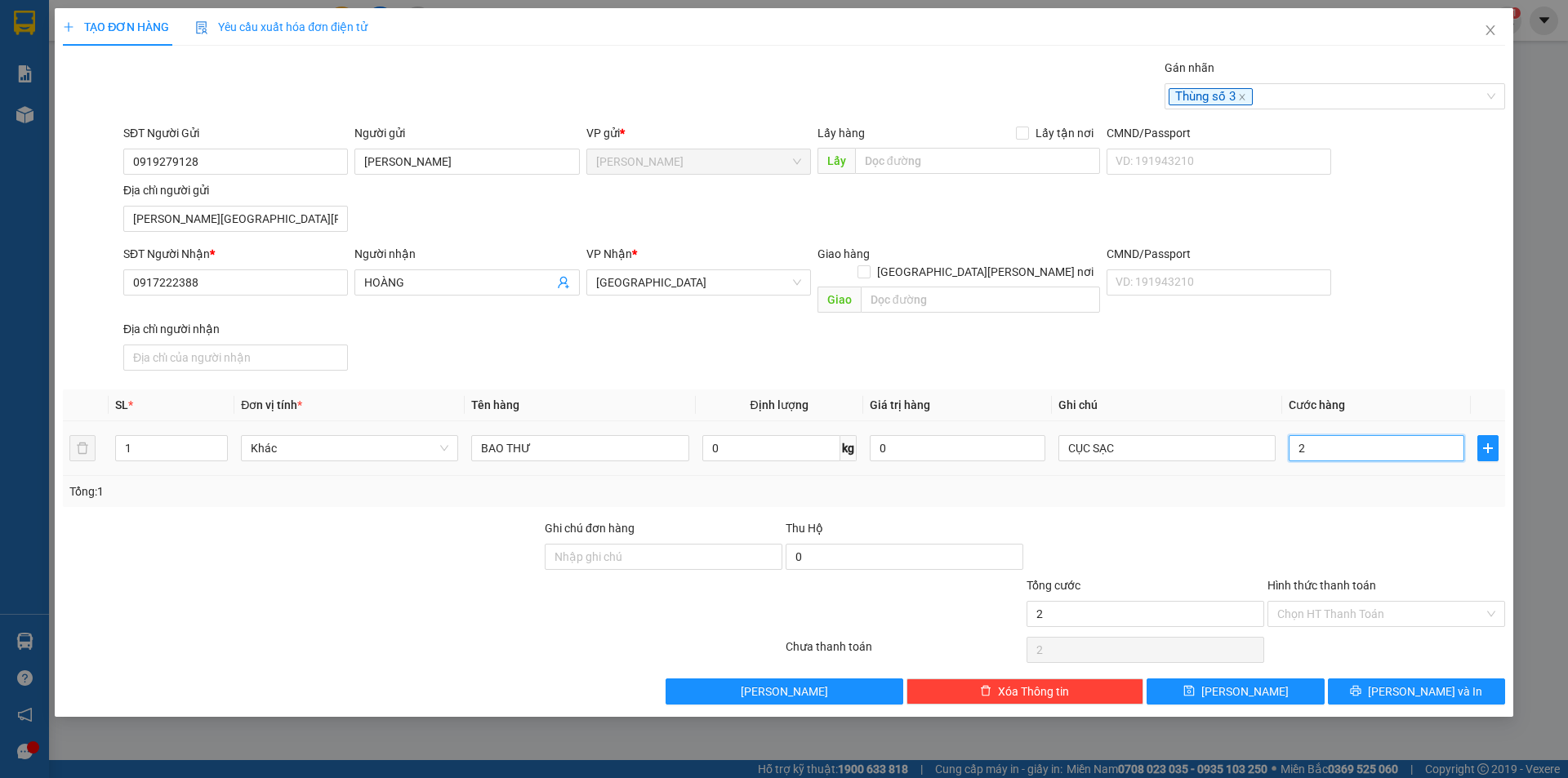
type input "20"
type input "20.000"
click at [1360, 607] on input "Hình thức thanh toán" at bounding box center [1380, 613] width 206 height 24
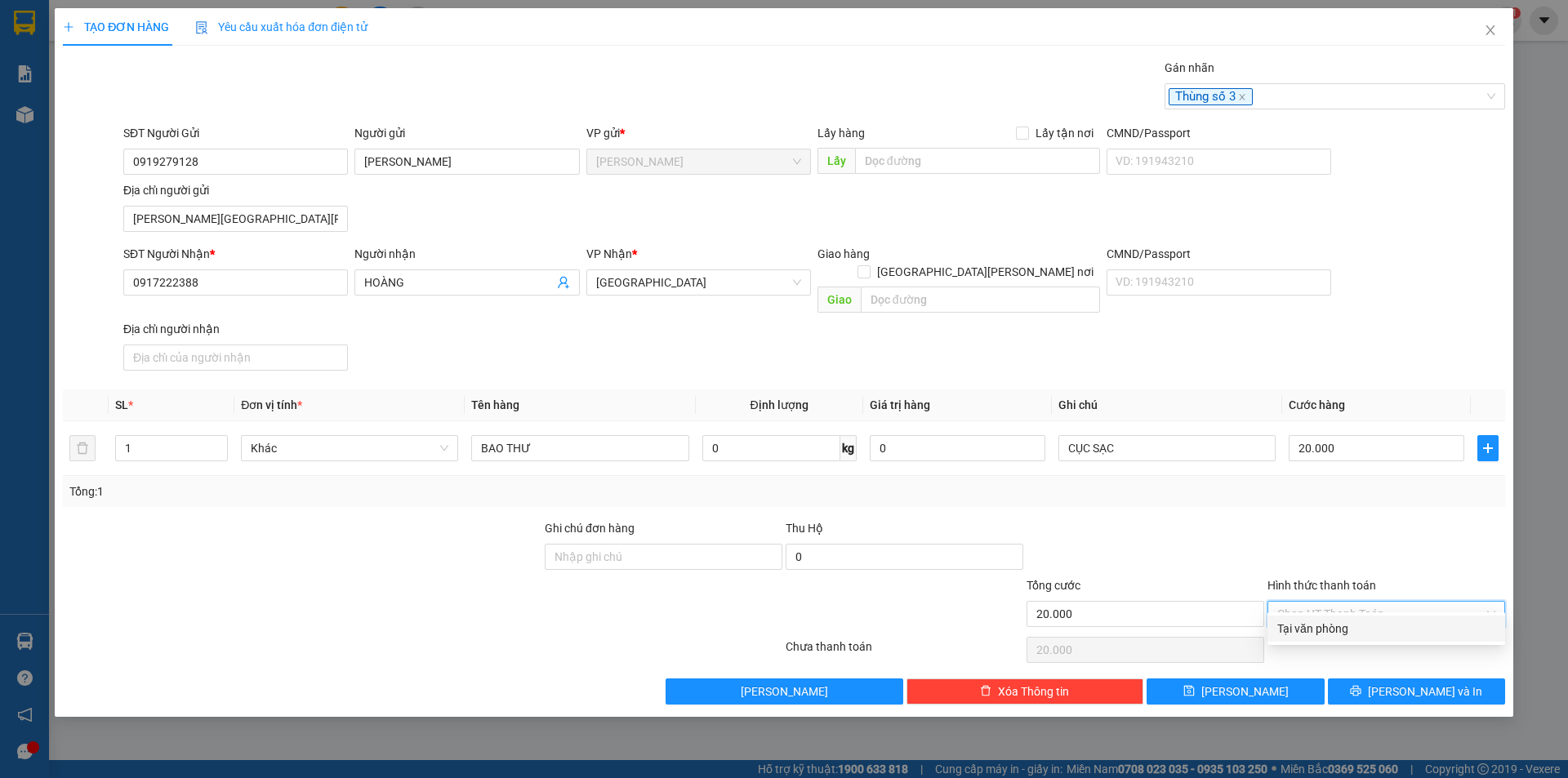
click at [1366, 624] on div "Tại văn phòng" at bounding box center [1387, 628] width 218 height 18
type input "0"
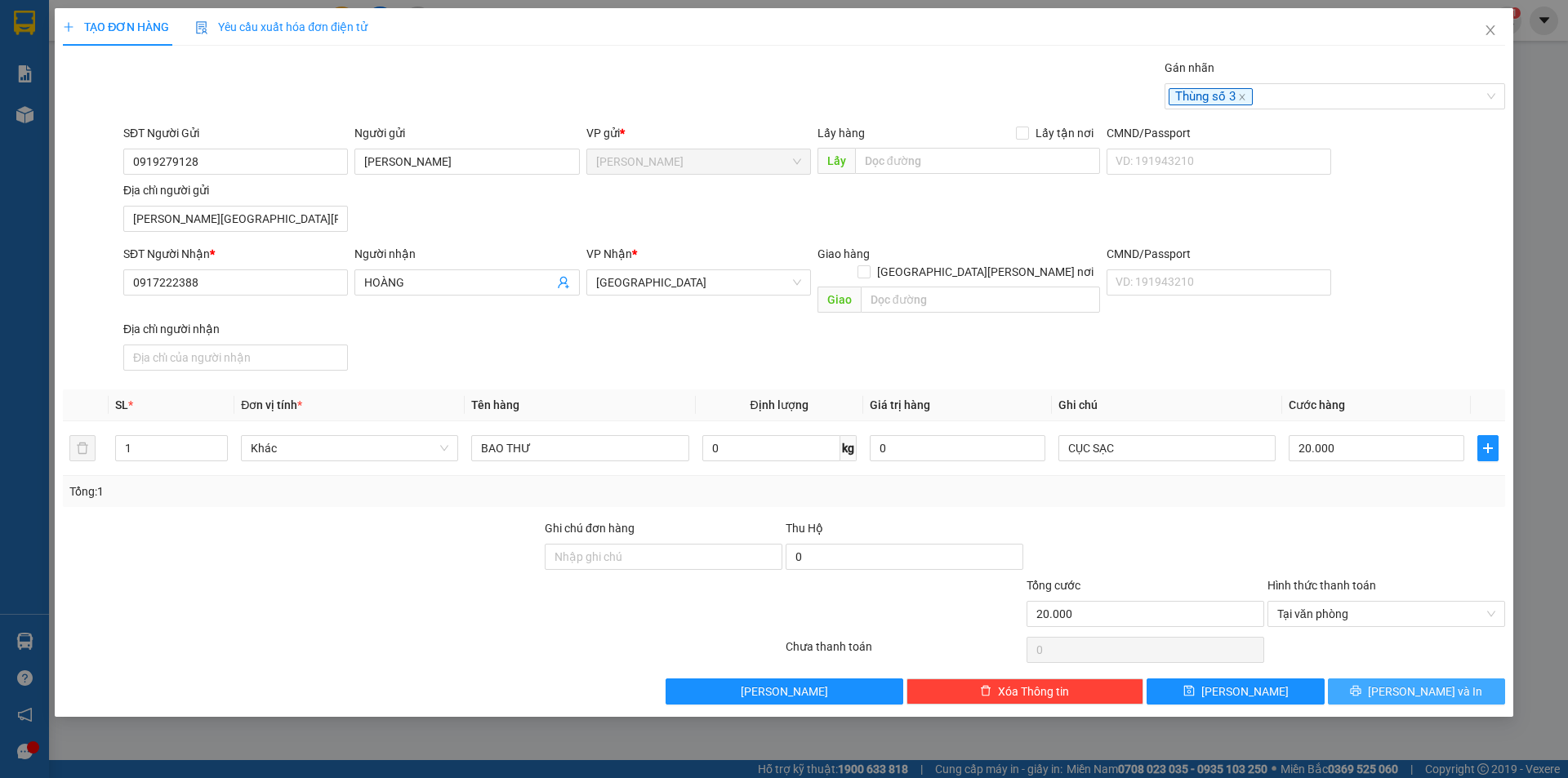
click at [1367, 678] on button "[PERSON_NAME] và In" at bounding box center [1416, 691] width 177 height 26
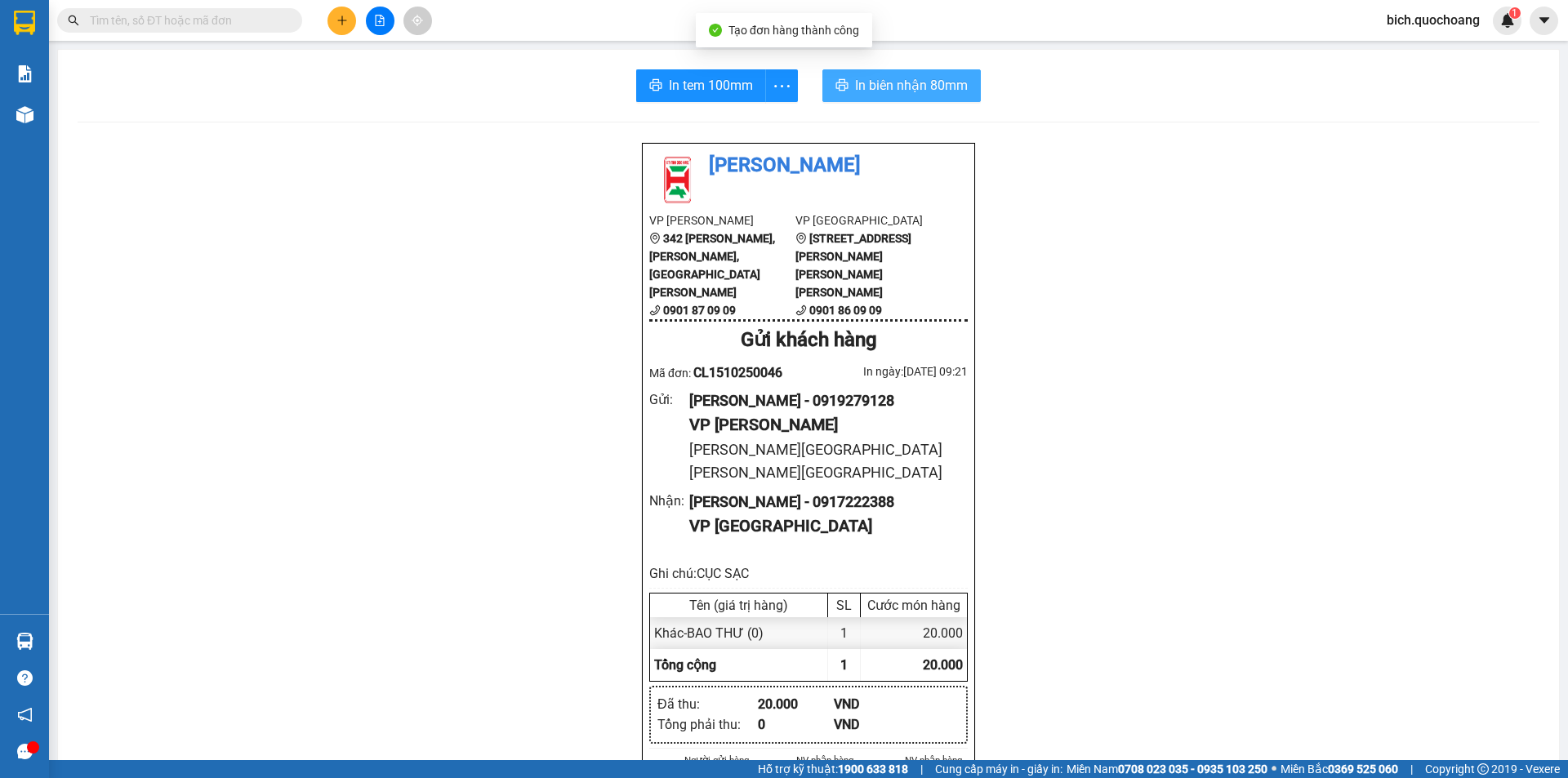
click at [901, 87] on span "In biên nhận 80mm" at bounding box center [912, 85] width 113 height 20
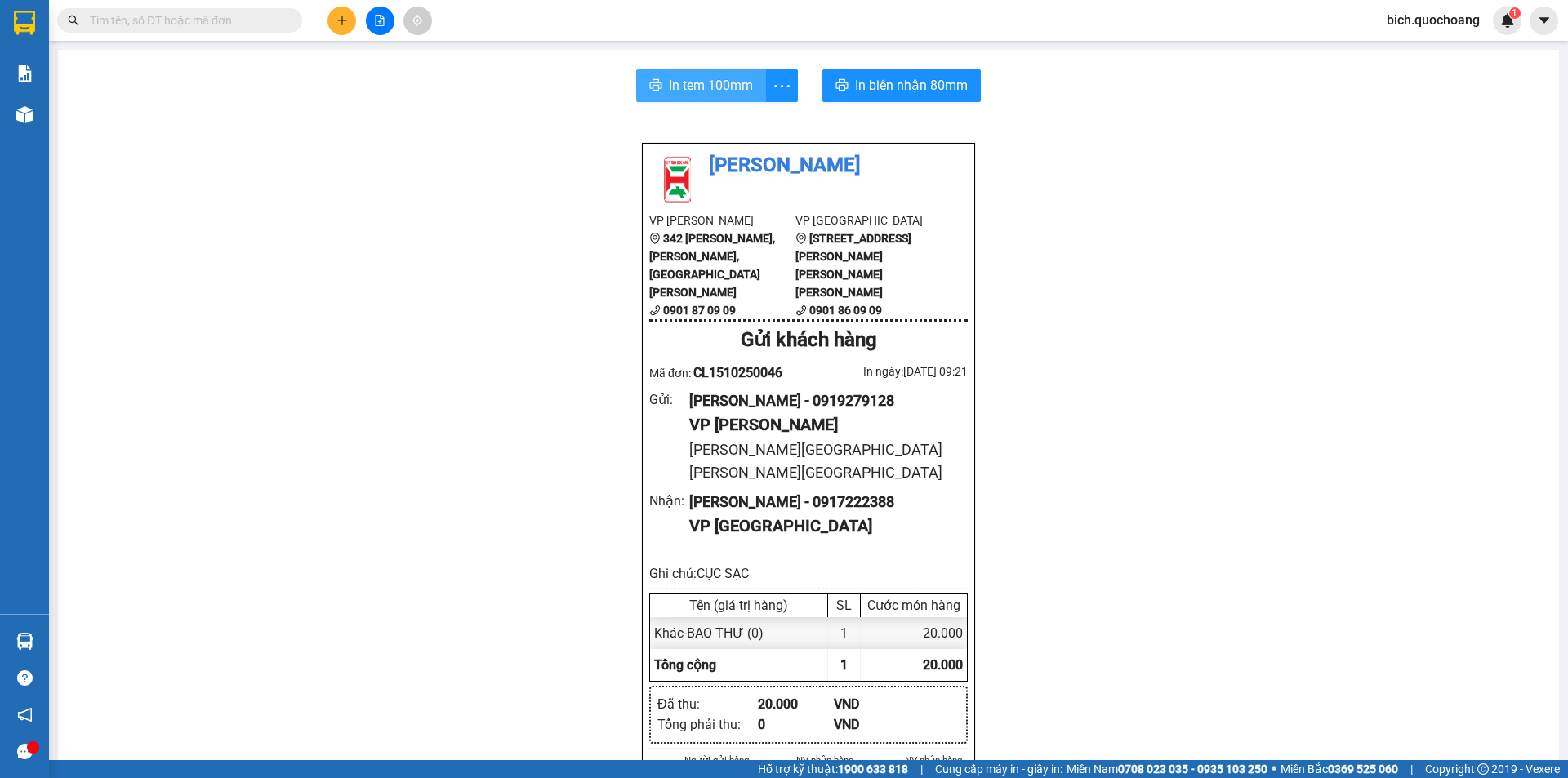
click at [699, 79] on span "In tem 100mm" at bounding box center [711, 85] width 84 height 20
drag, startPoint x: 212, startPoint y: 17, endPoint x: 231, endPoint y: 20, distance: 19.2
click at [212, 18] on input "text" at bounding box center [186, 19] width 193 height 18
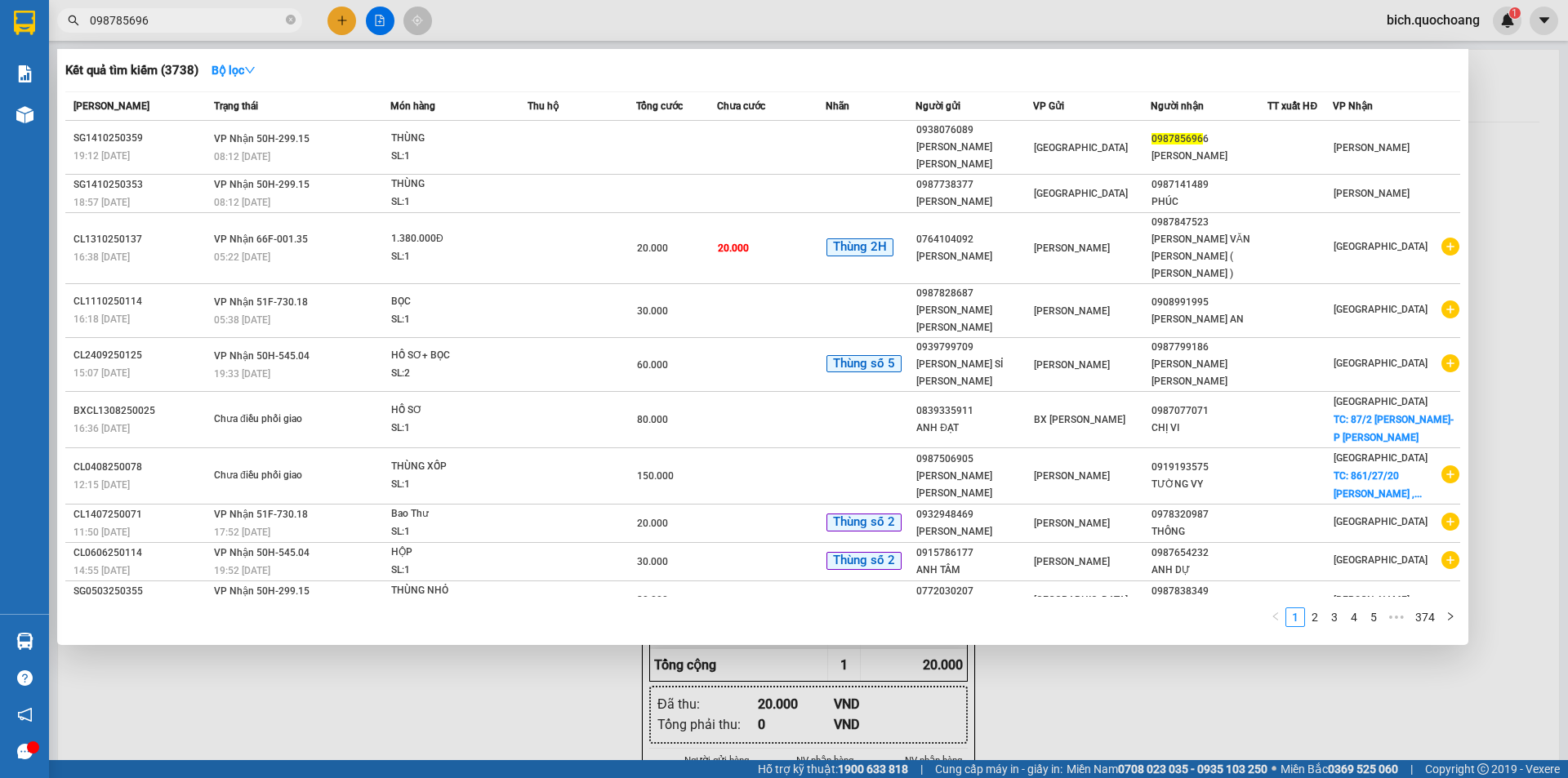
type input "0987856966"
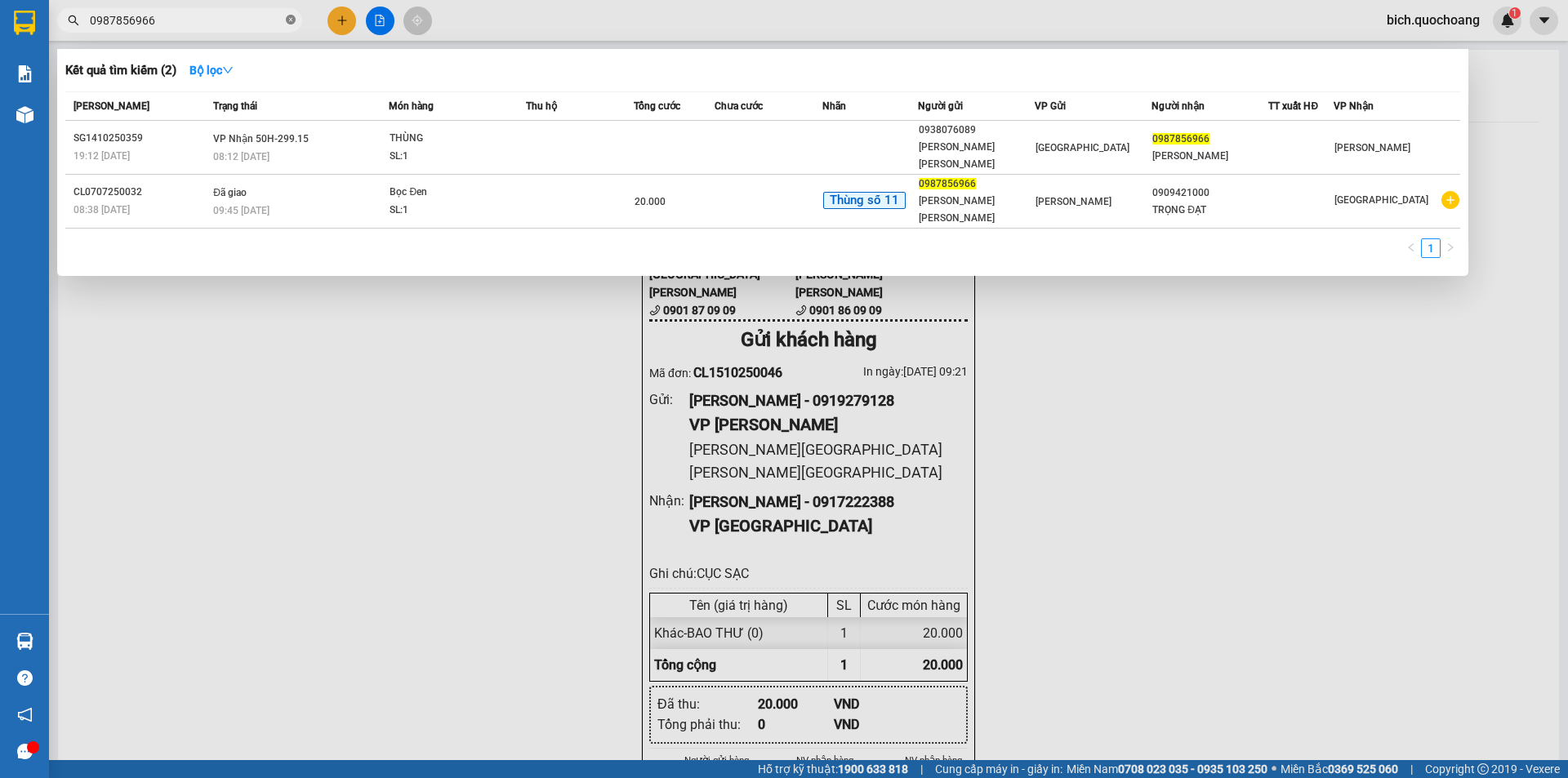
click at [289, 19] on icon "close-circle" at bounding box center [291, 19] width 10 height 10
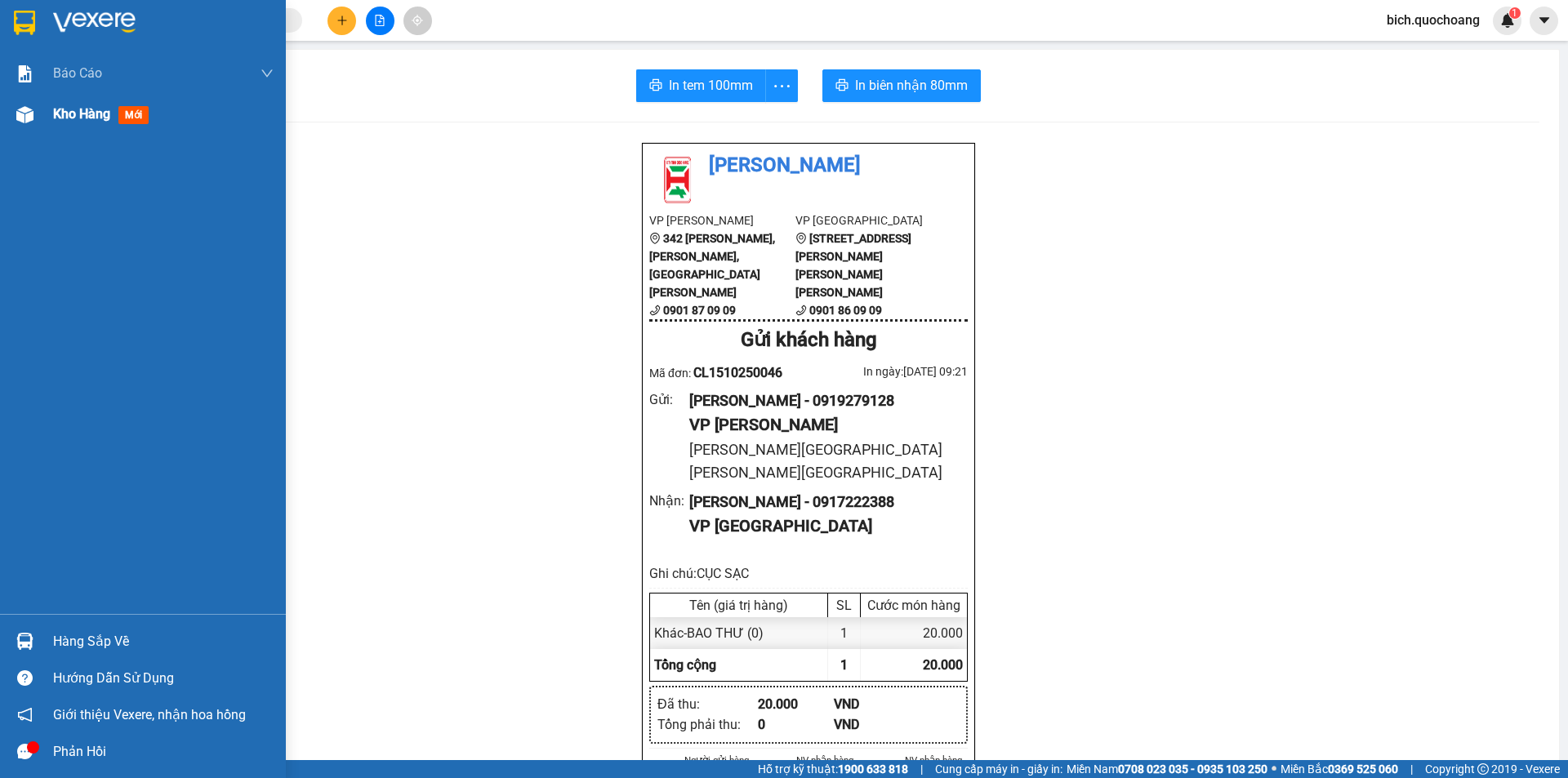
click at [67, 111] on span "Kho hàng" at bounding box center [81, 114] width 57 height 16
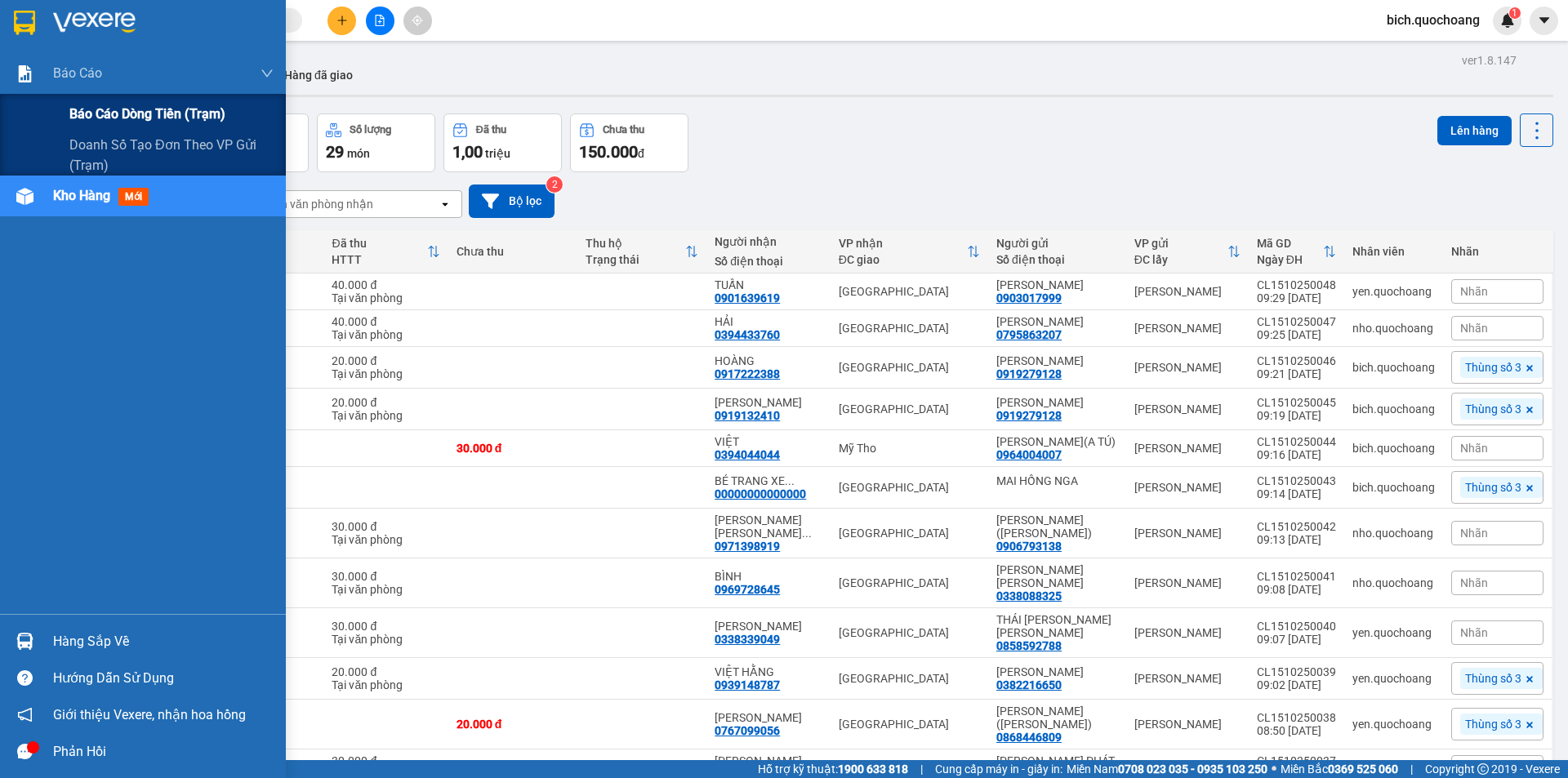
click at [113, 104] on span "Báo cáo dòng tiền (trạm)" at bounding box center [147, 114] width 156 height 20
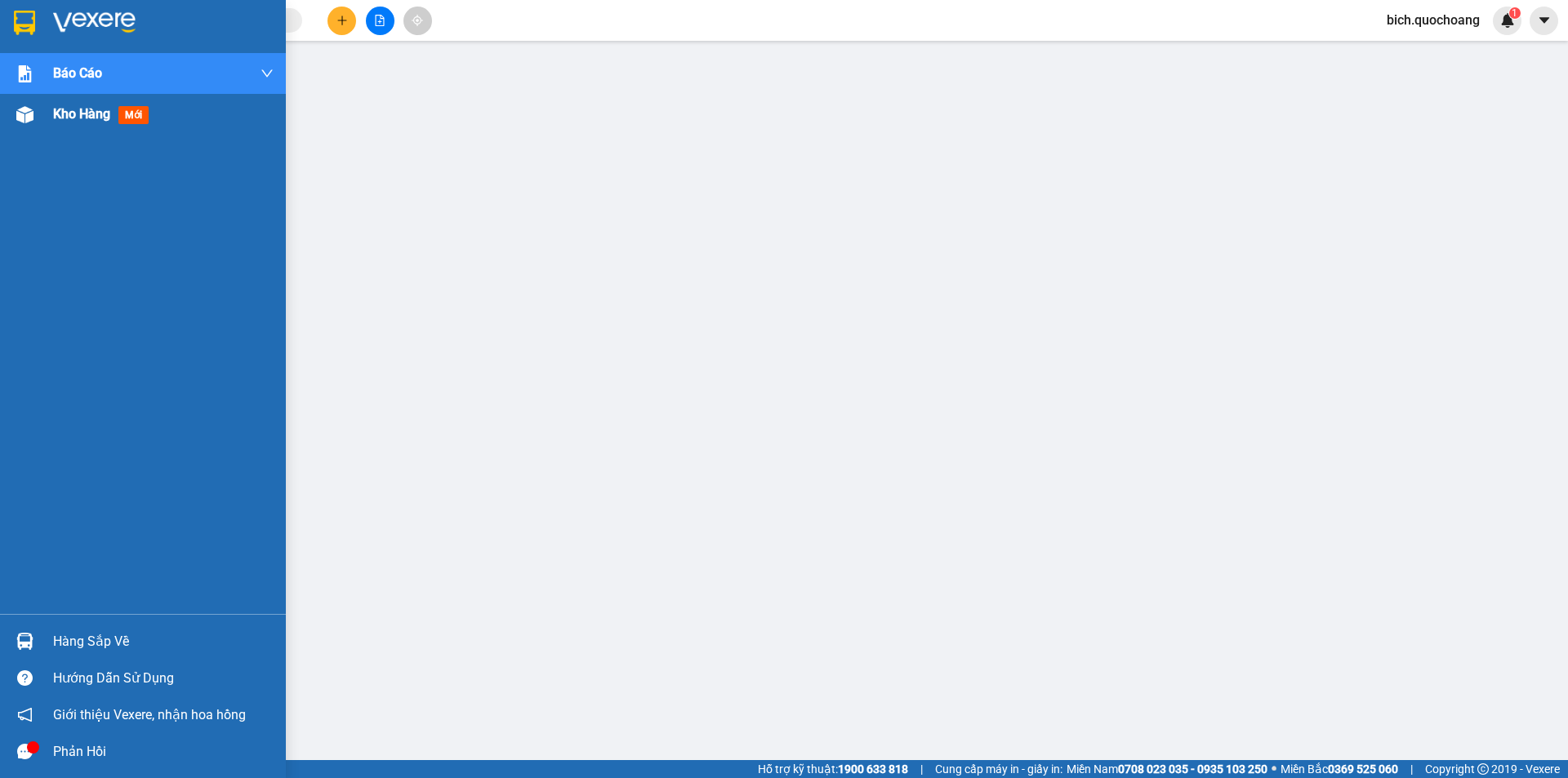
click at [56, 115] on span "Kho hàng" at bounding box center [81, 114] width 57 height 16
